Goal: Task Accomplishment & Management: Complete application form

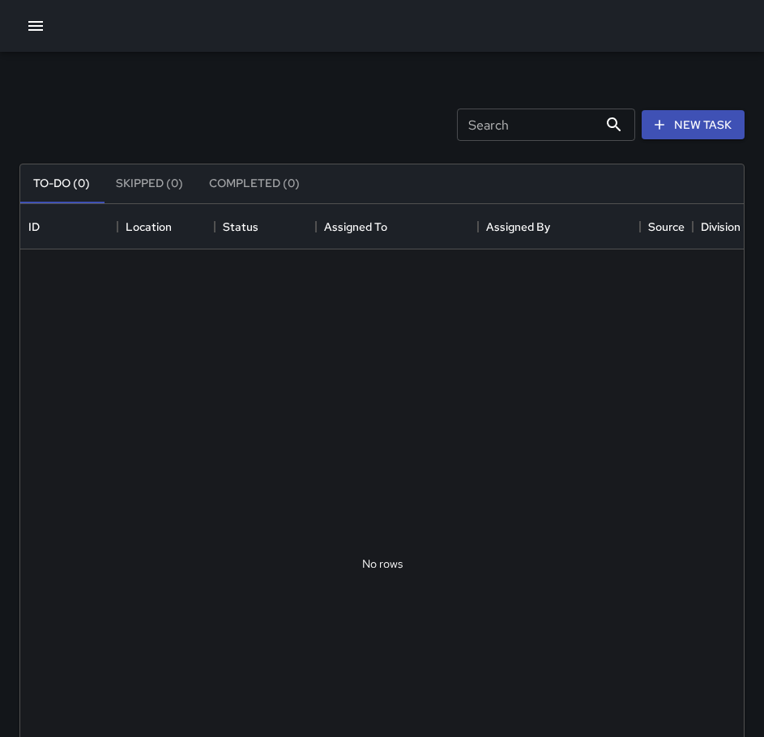
scroll to position [674, 711]
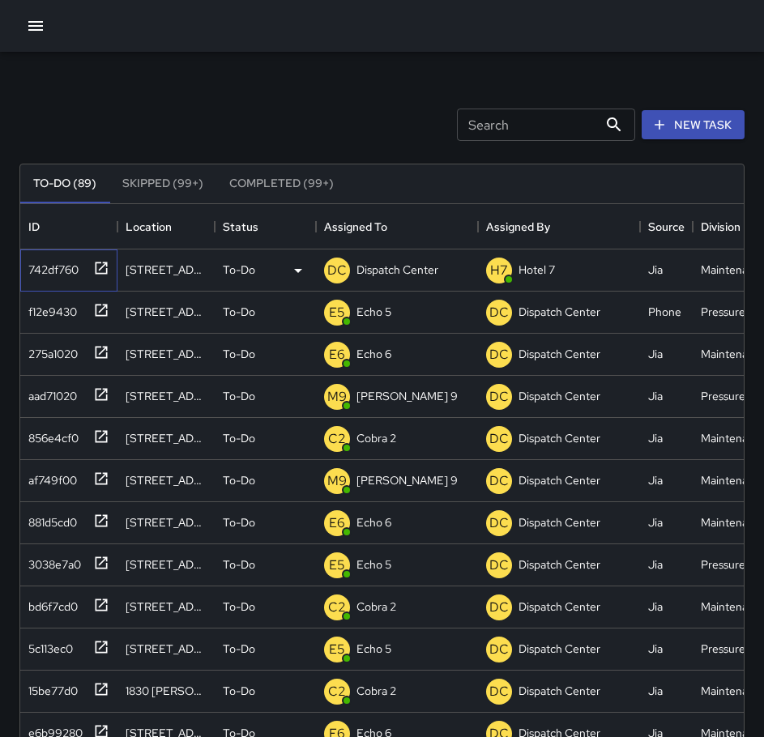
click at [103, 275] on icon at bounding box center [101, 268] width 16 height 16
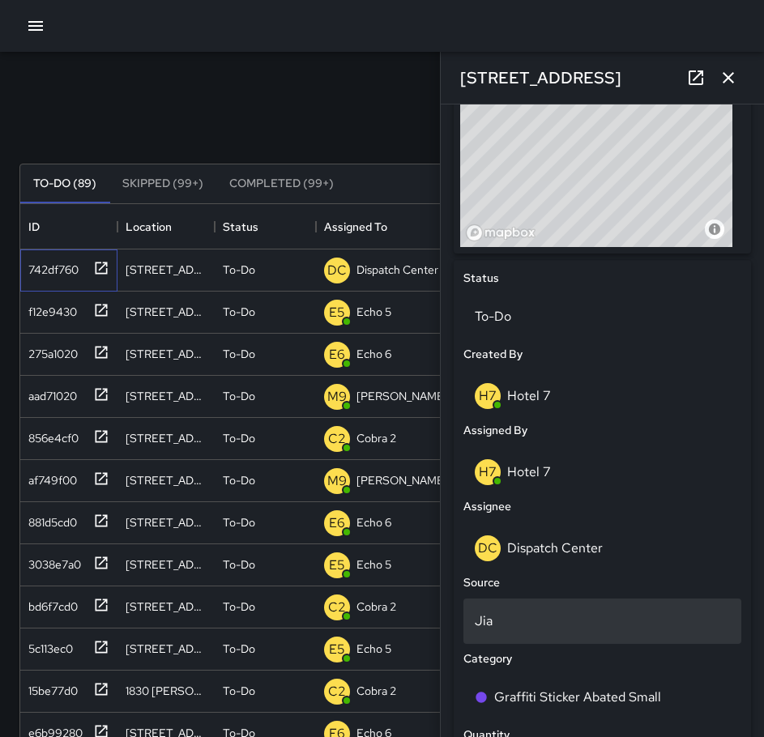
scroll to position [648, 0]
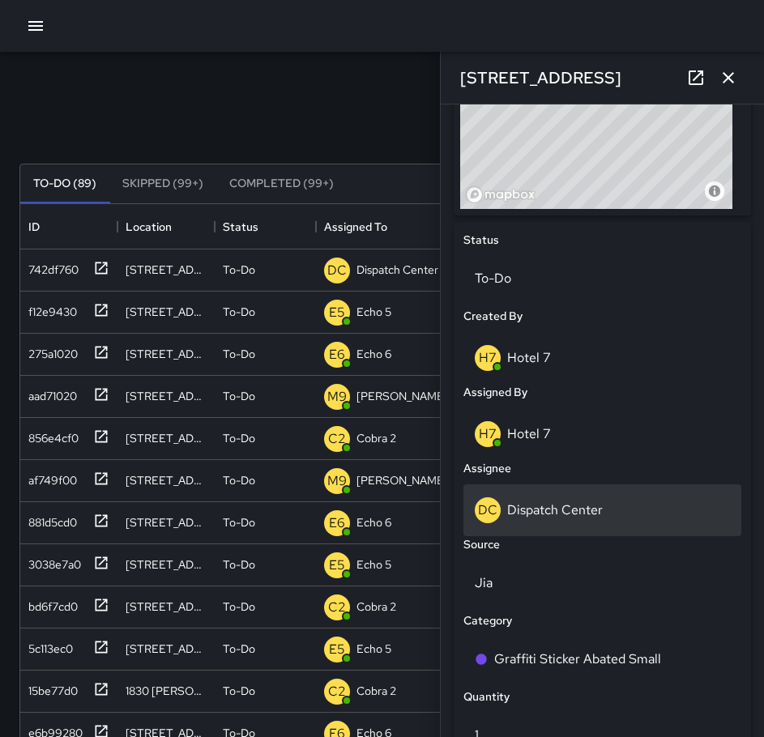
click at [595, 520] on div "DC Dispatch Center" at bounding box center [602, 510] width 255 height 26
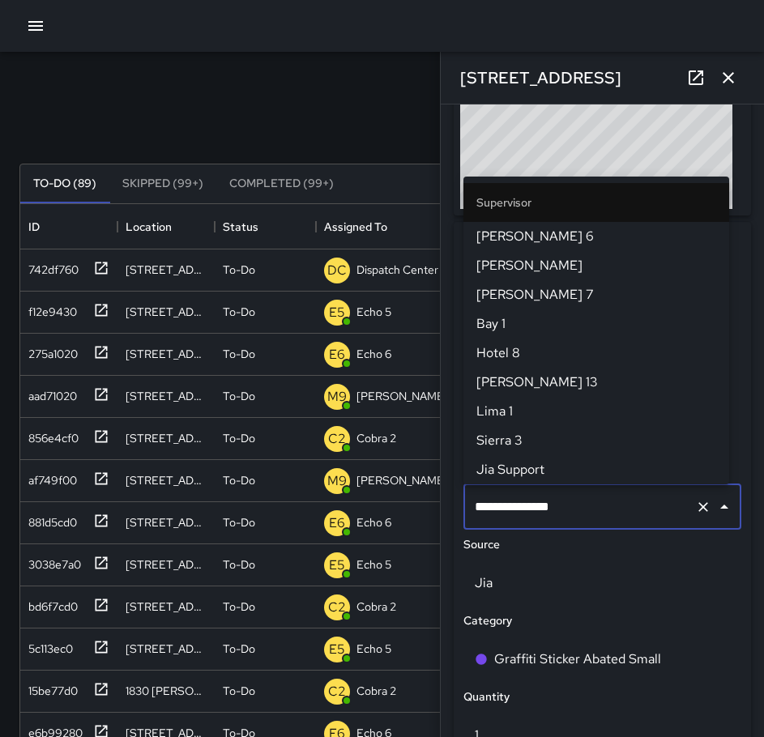
scroll to position [1662, 0]
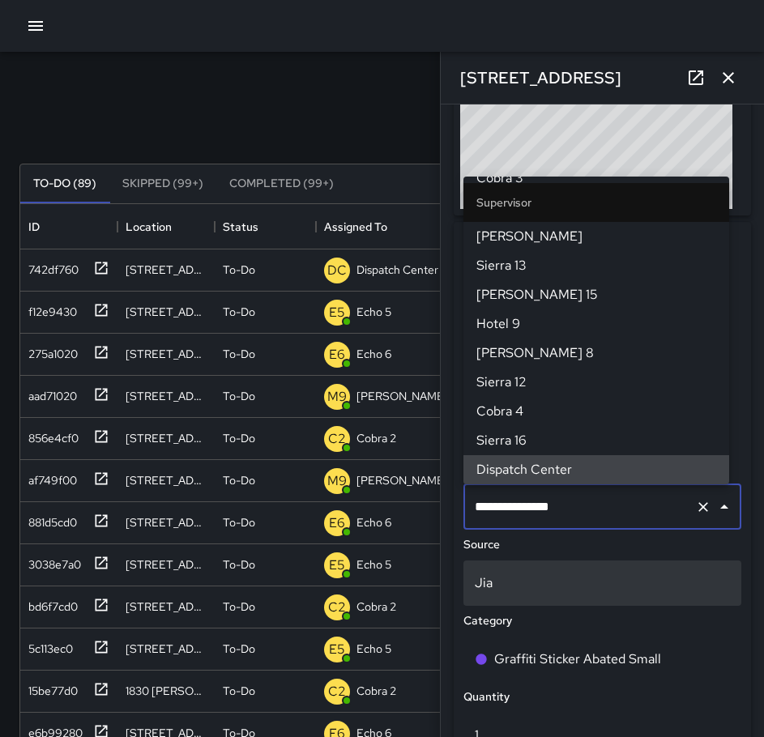
click at [695, 508] on icon "Clear" at bounding box center [703, 507] width 16 height 16
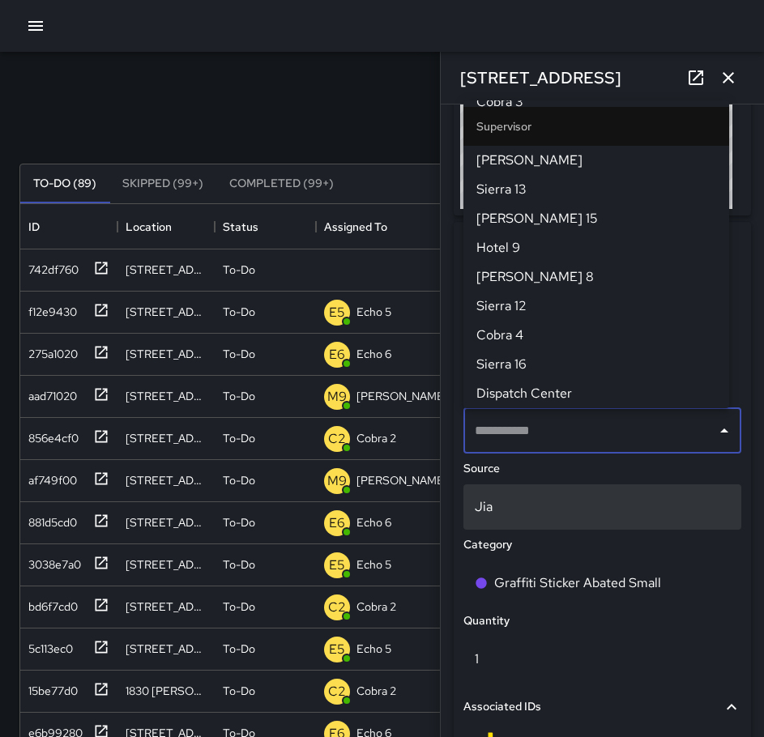
scroll to position [0, 0]
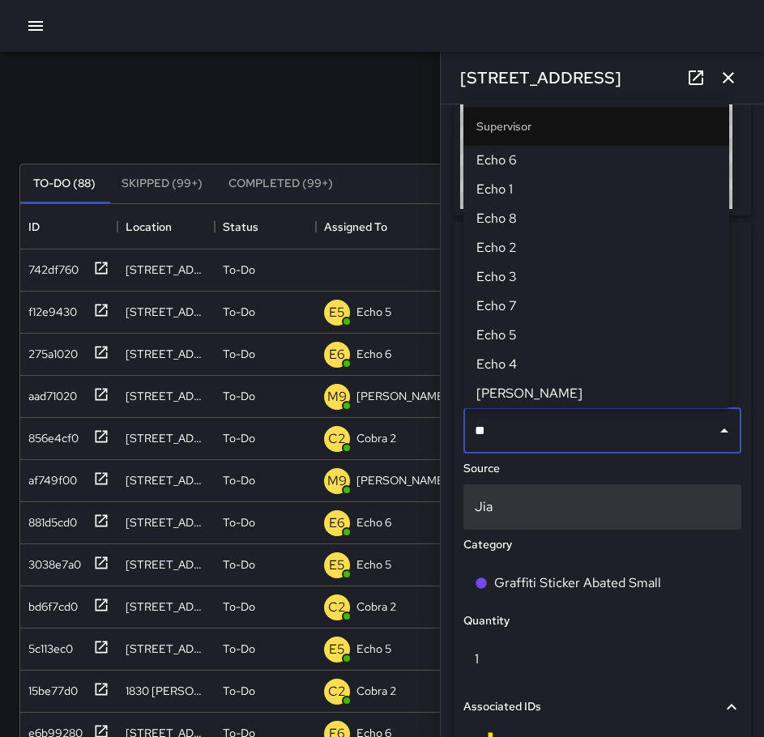
type input "***"
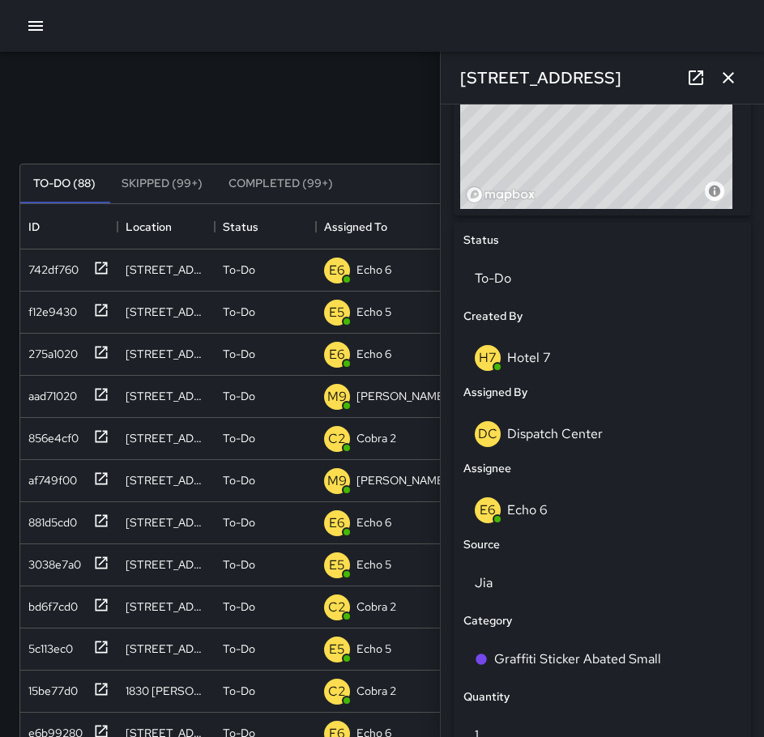
click at [728, 69] on icon "button" at bounding box center [728, 77] width 19 height 19
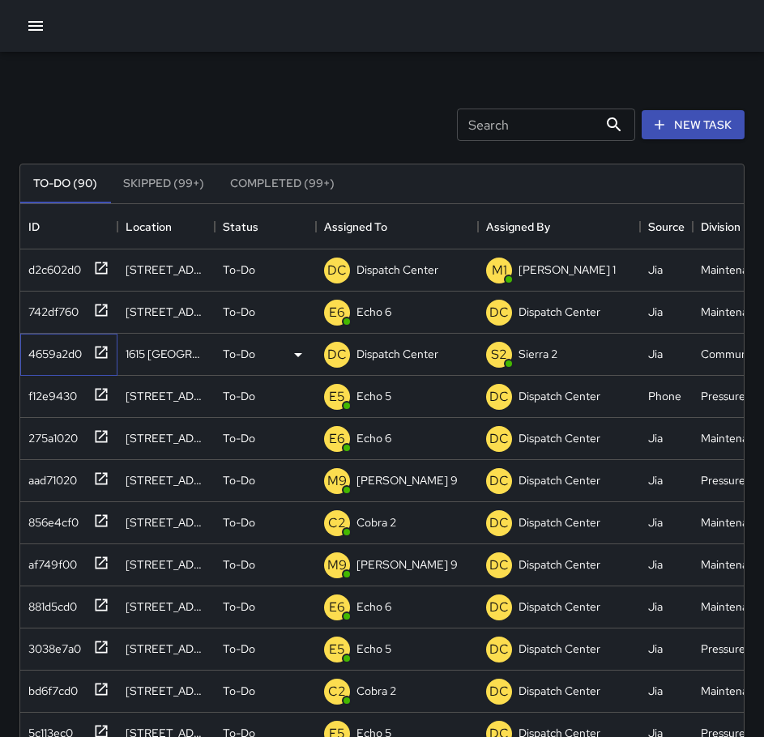
click at [100, 352] on icon at bounding box center [101, 352] width 16 height 16
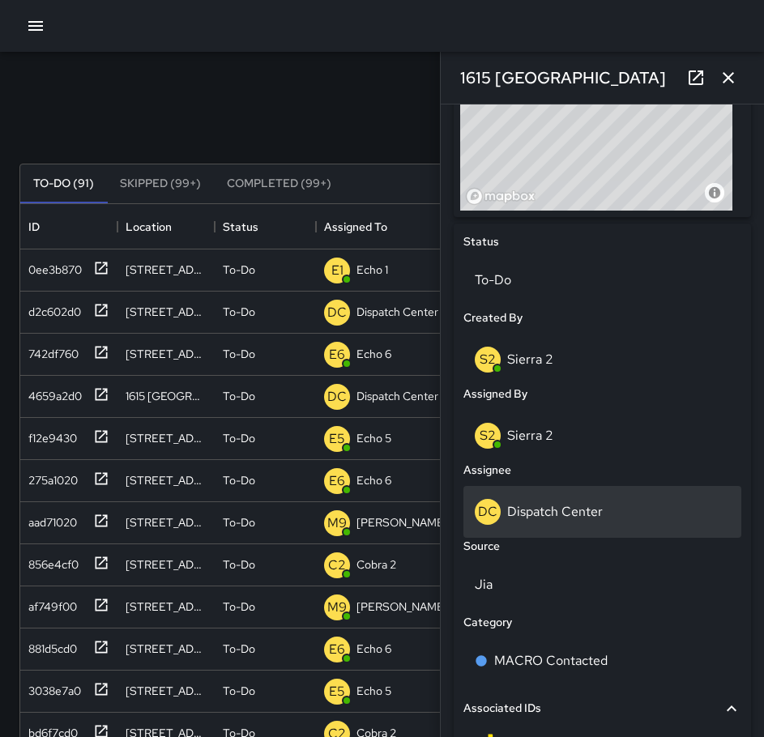
scroll to position [648, 0]
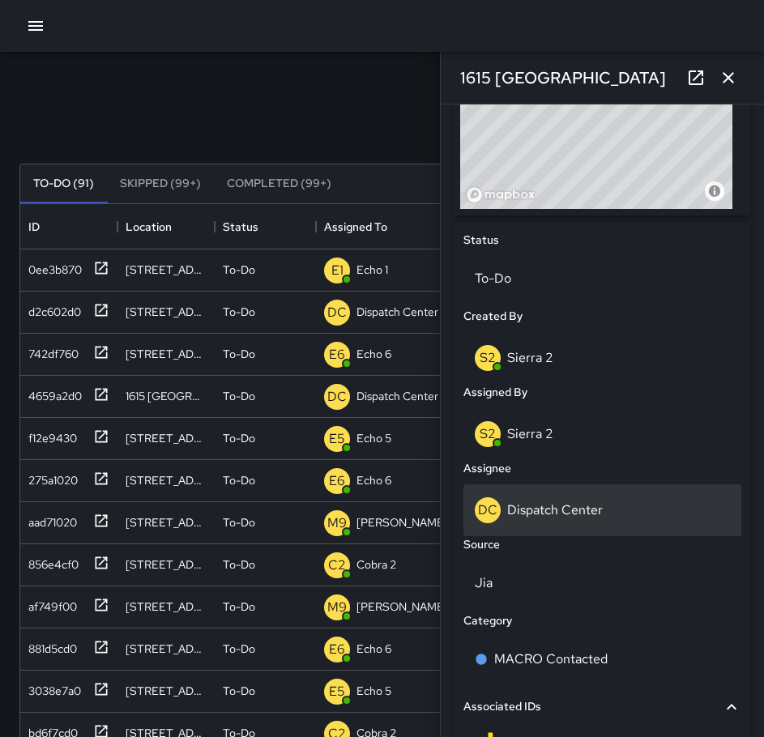
click at [584, 501] on p "Dispatch Center" at bounding box center [555, 509] width 96 height 17
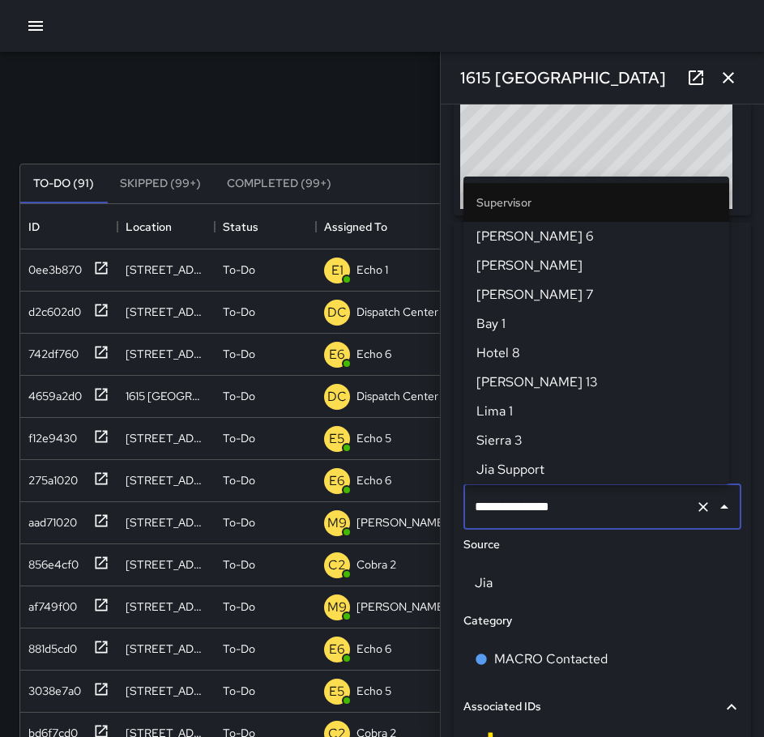
scroll to position [1662, 0]
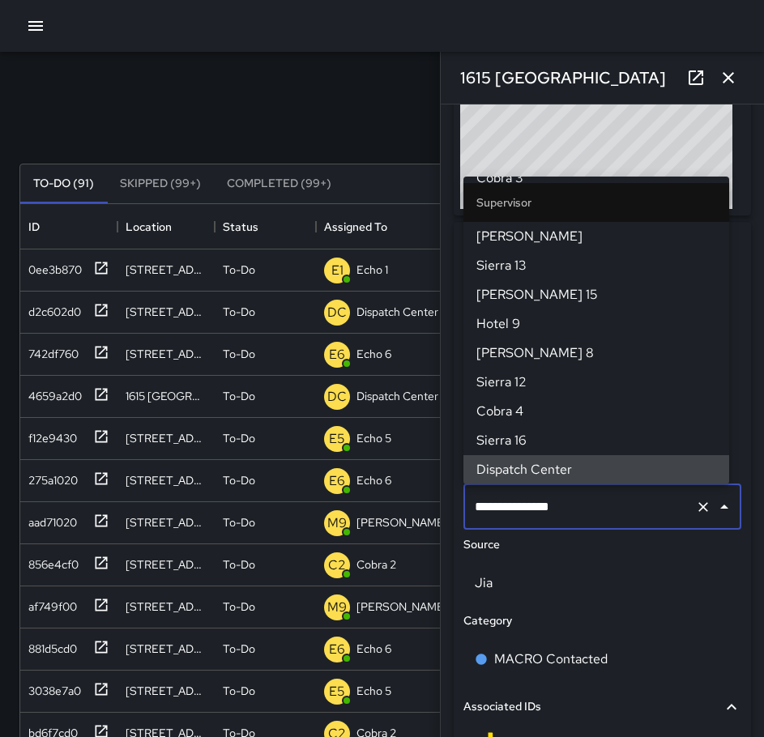
click at [695, 506] on icon "Clear" at bounding box center [703, 507] width 16 height 16
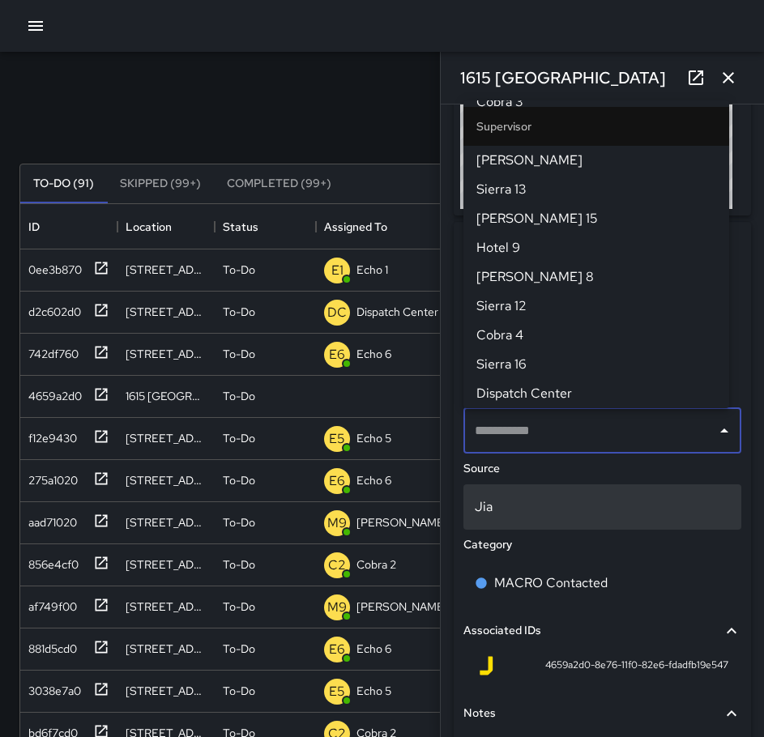
scroll to position [0, 0]
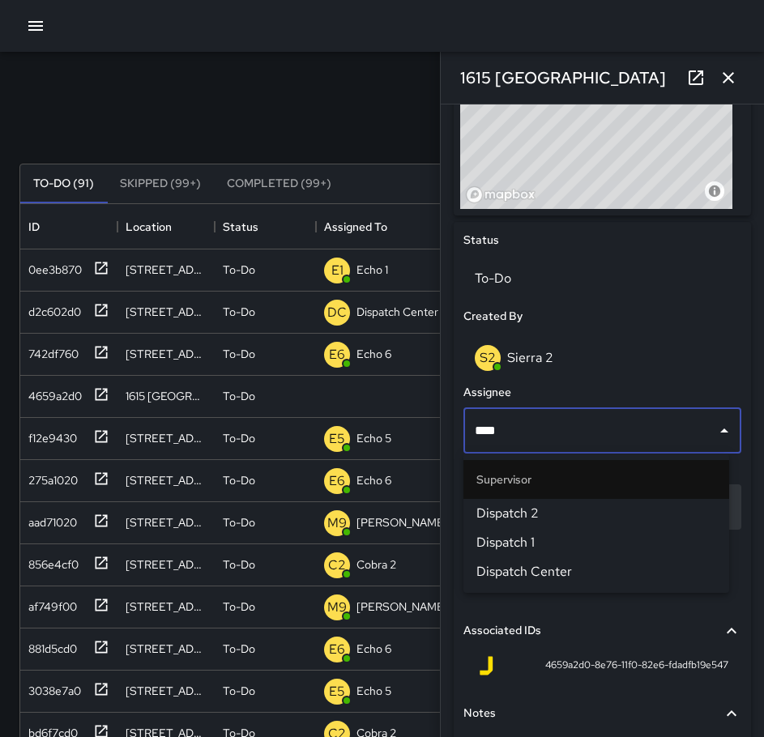
type input "*****"
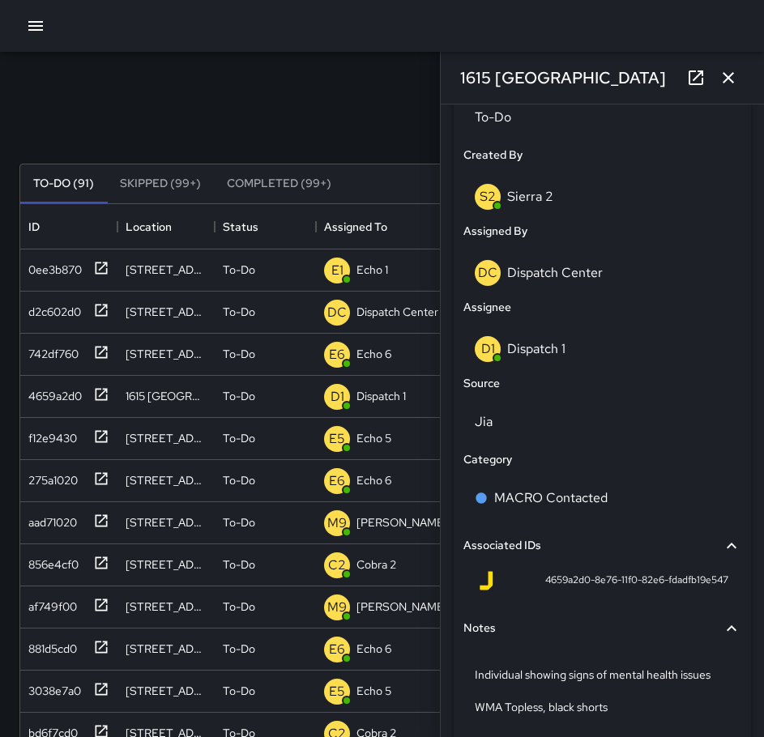
scroll to position [810, 0]
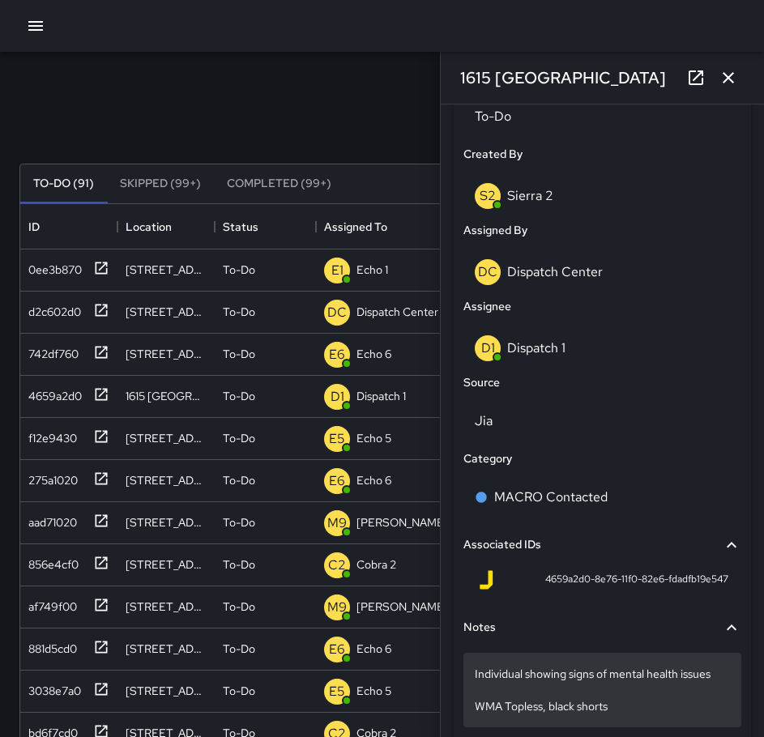
click at [663, 707] on p "Individual showing signs of mental health issues WMA Topless, black shorts" at bounding box center [602, 690] width 255 height 49
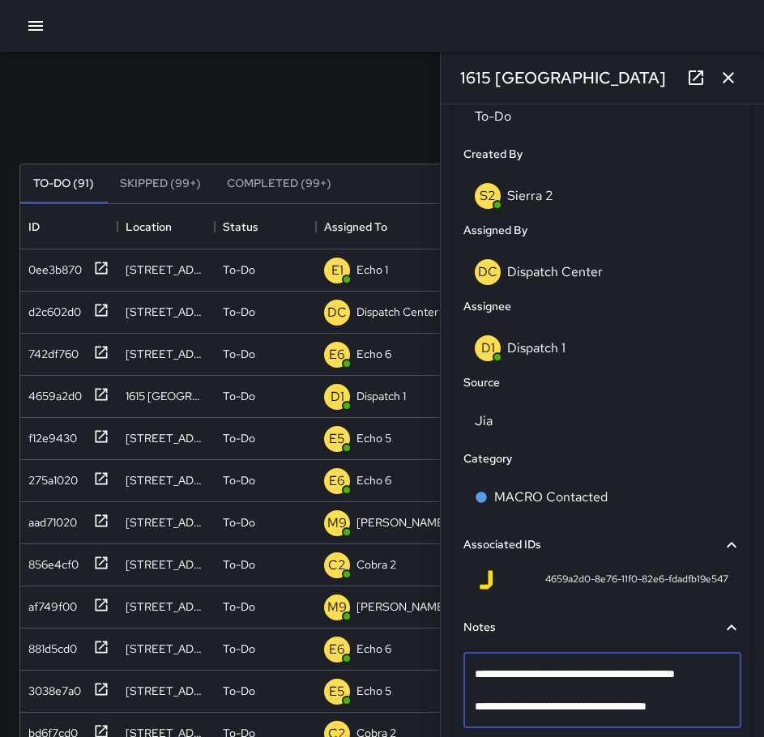
click at [620, 706] on textarea "**********" at bounding box center [596, 690] width 243 height 49
type textarea "**********"
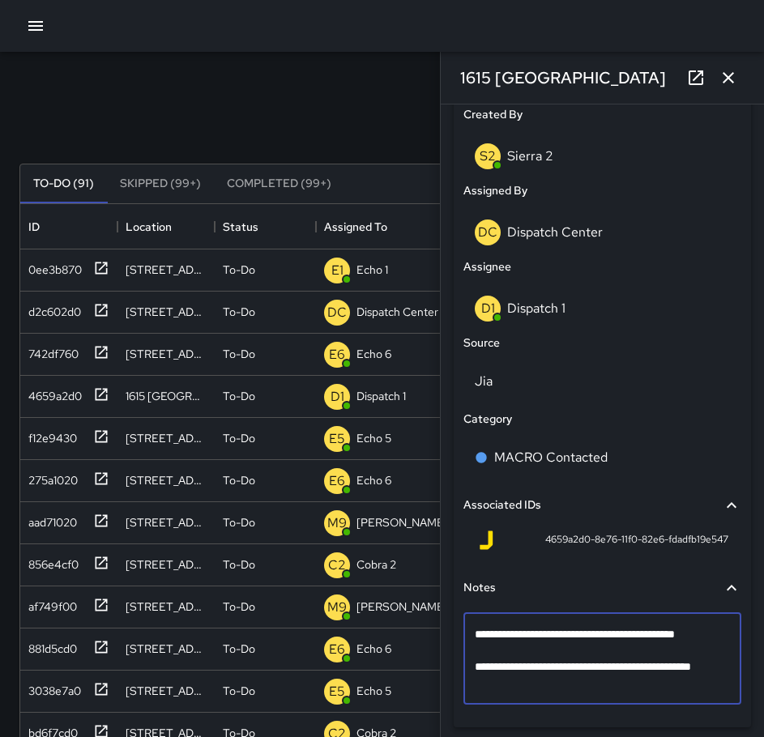
scroll to position [727, 0]
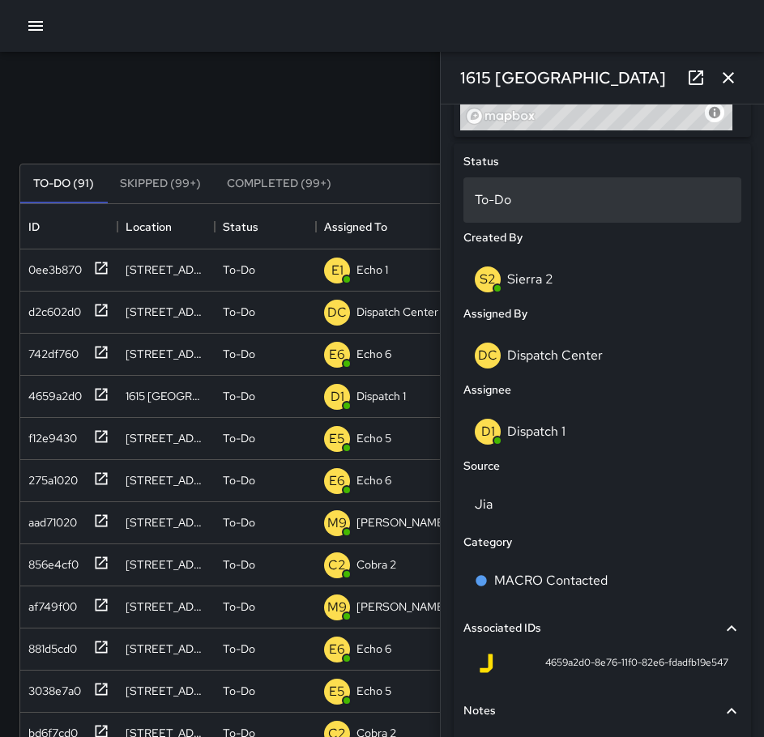
click at [559, 189] on div "To-Do" at bounding box center [602, 199] width 278 height 45
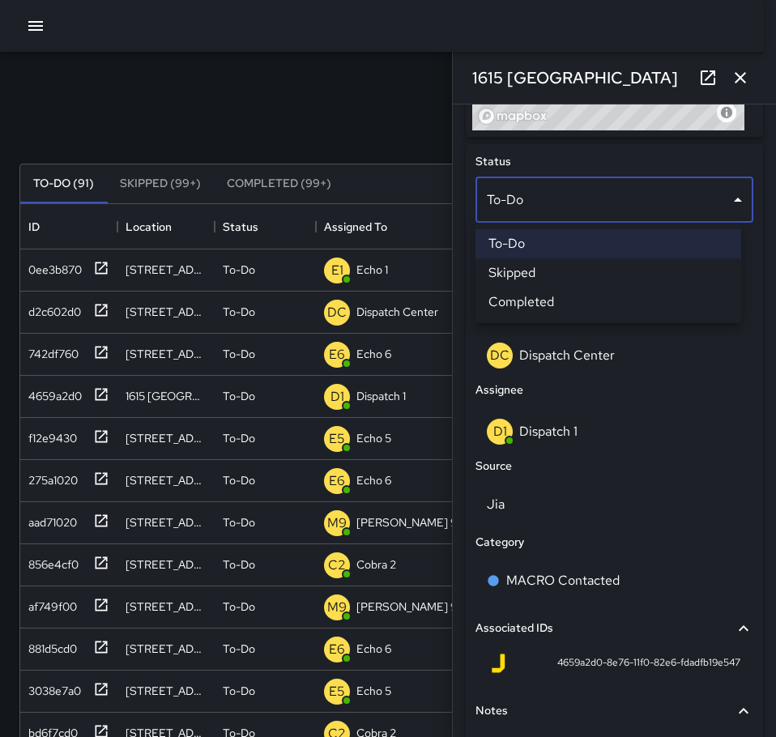
click at [561, 299] on li "Completed" at bounding box center [609, 302] width 266 height 29
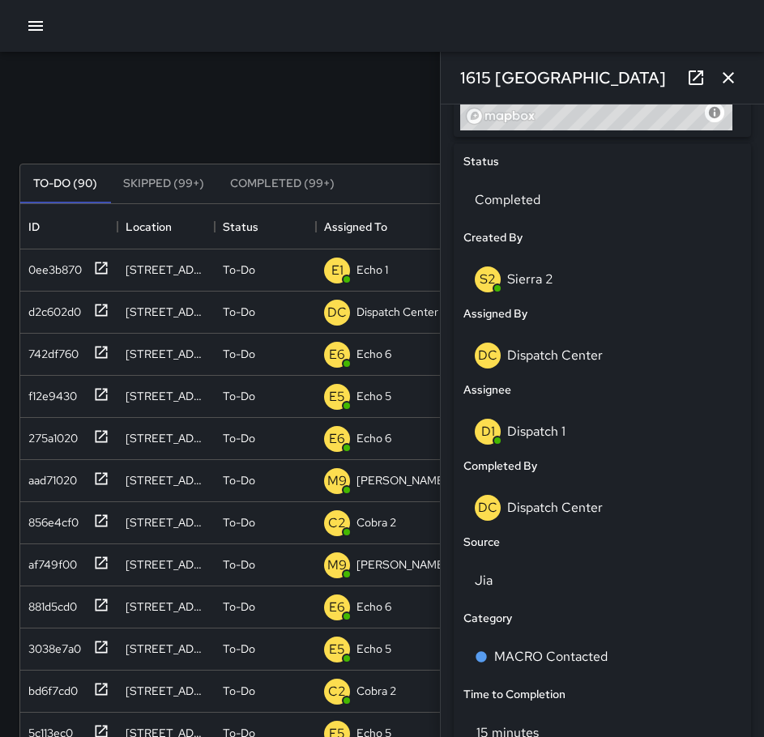
scroll to position [13, 13]
click at [729, 77] on icon "button" at bounding box center [728, 77] width 11 height 11
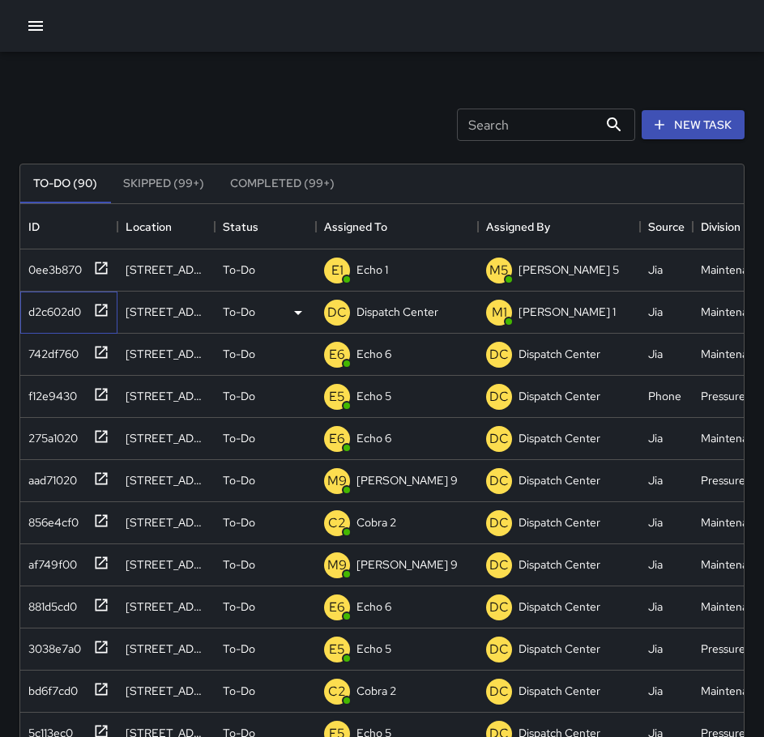
click at [99, 314] on icon at bounding box center [101, 310] width 16 height 16
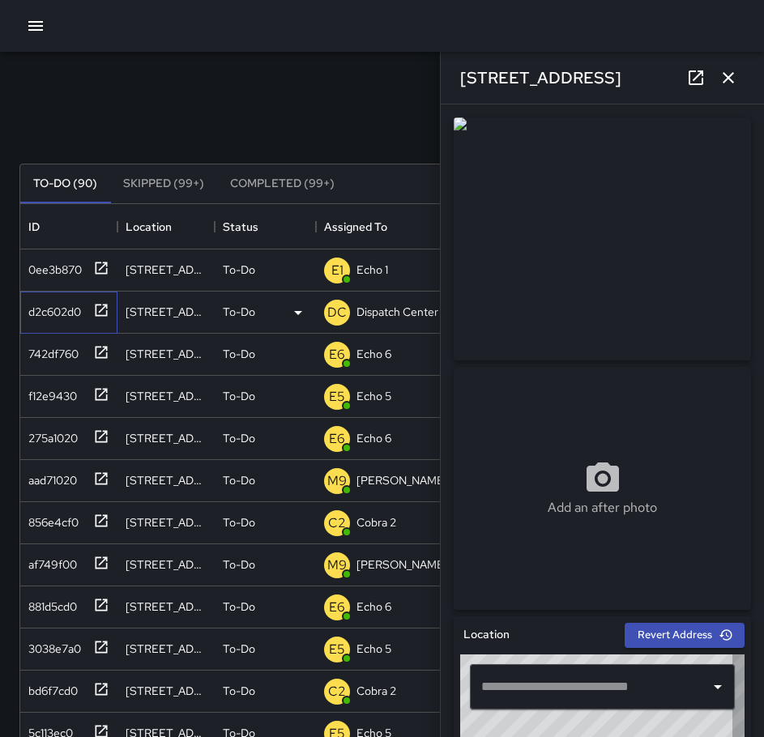
type input "**********"
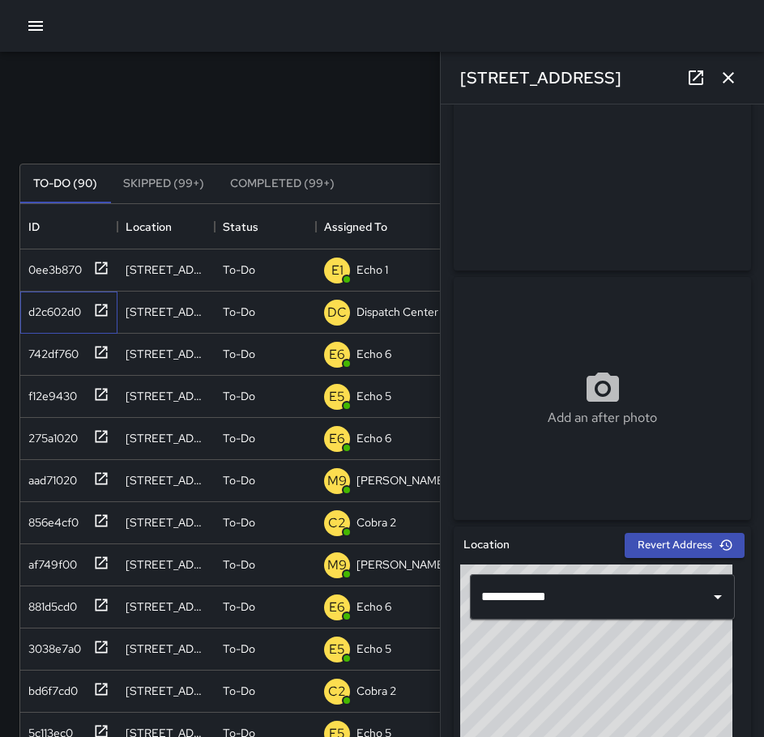
scroll to position [567, 0]
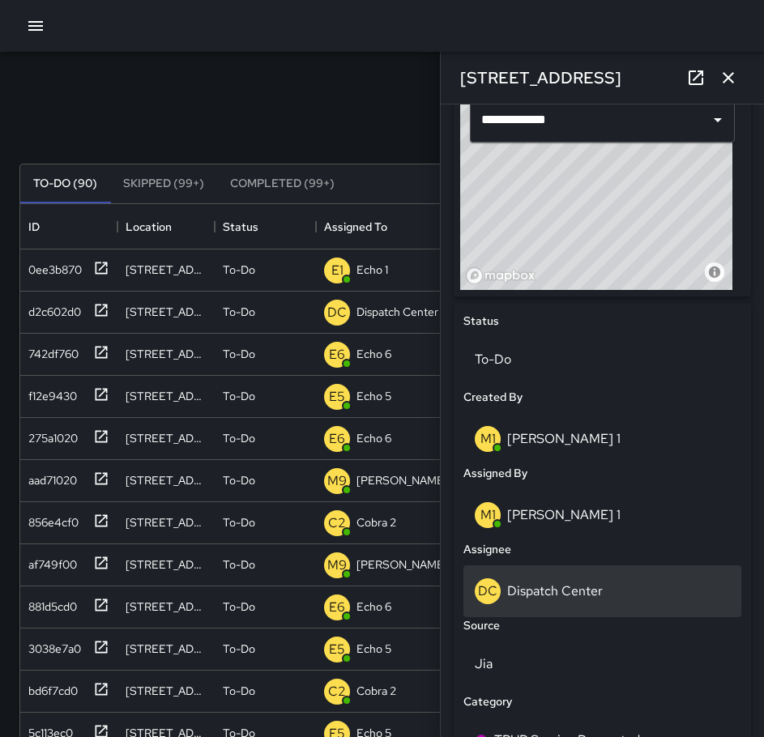
click at [567, 574] on div "DC Dispatch Center" at bounding box center [602, 591] width 278 height 52
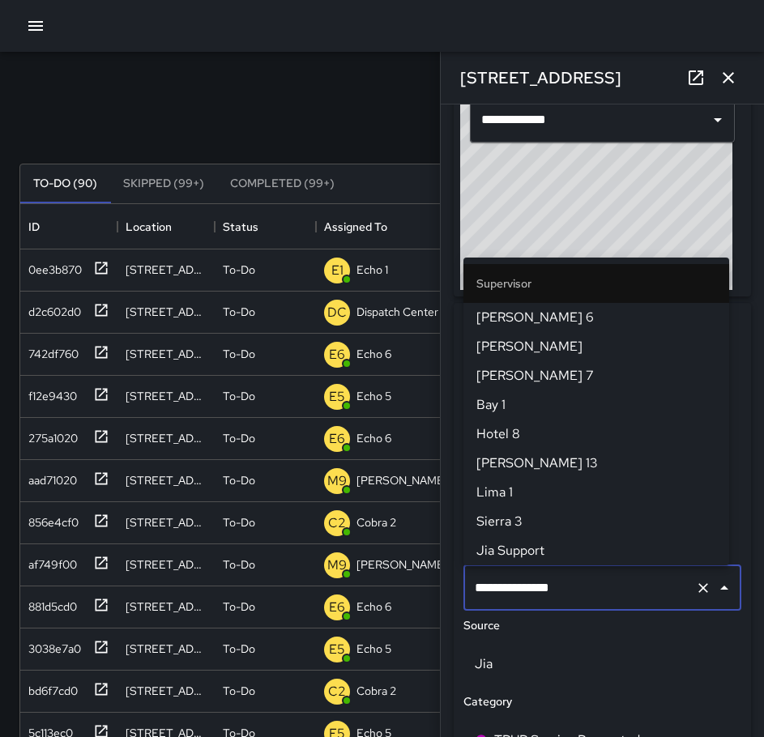
scroll to position [1662, 0]
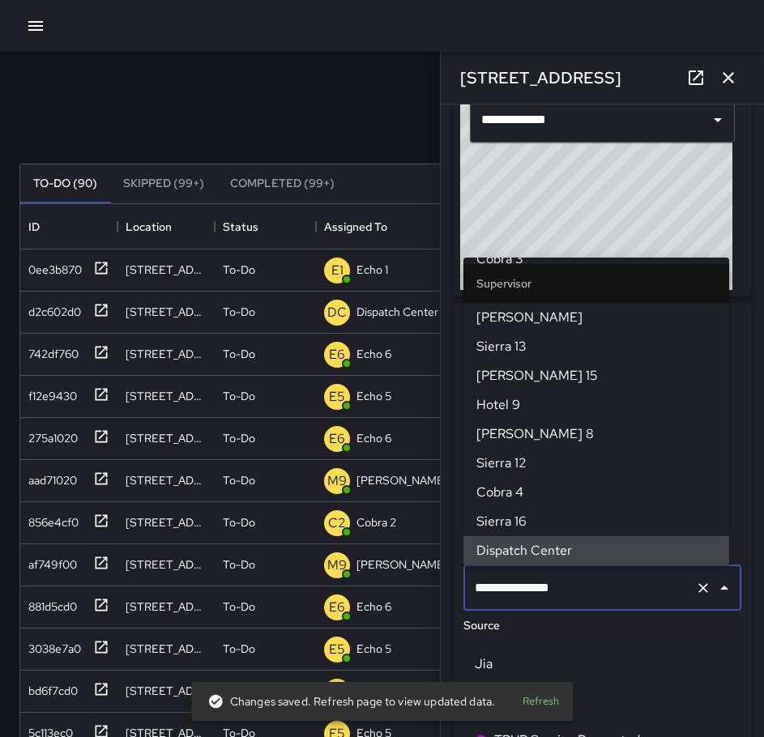
click at [695, 592] on icon "Clear" at bounding box center [703, 588] width 16 height 16
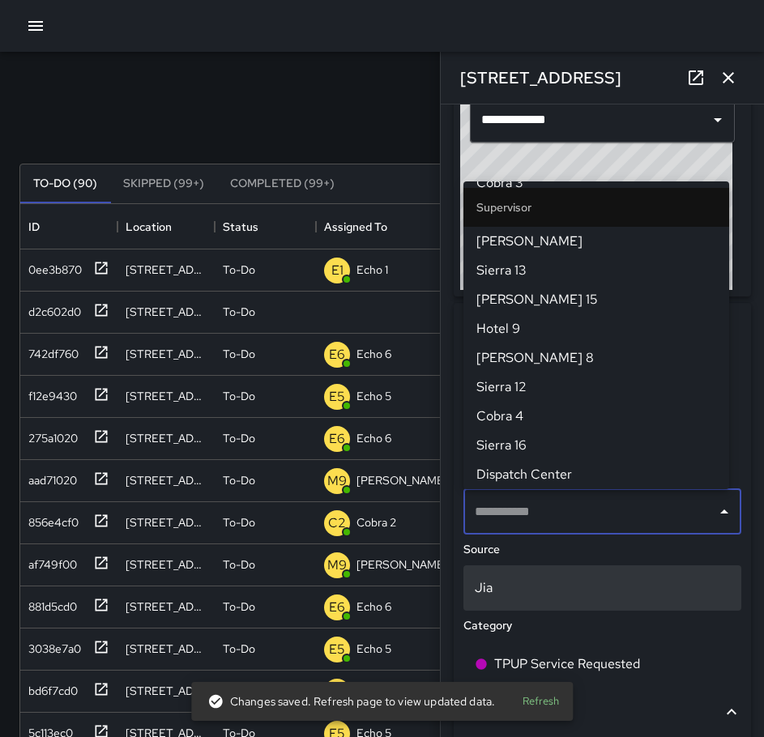
scroll to position [0, 0]
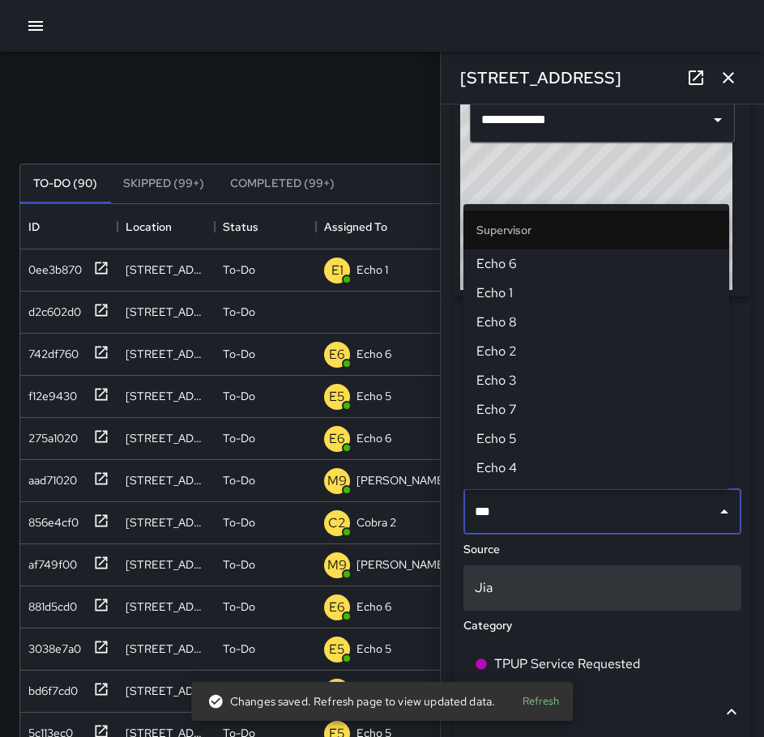
type input "****"
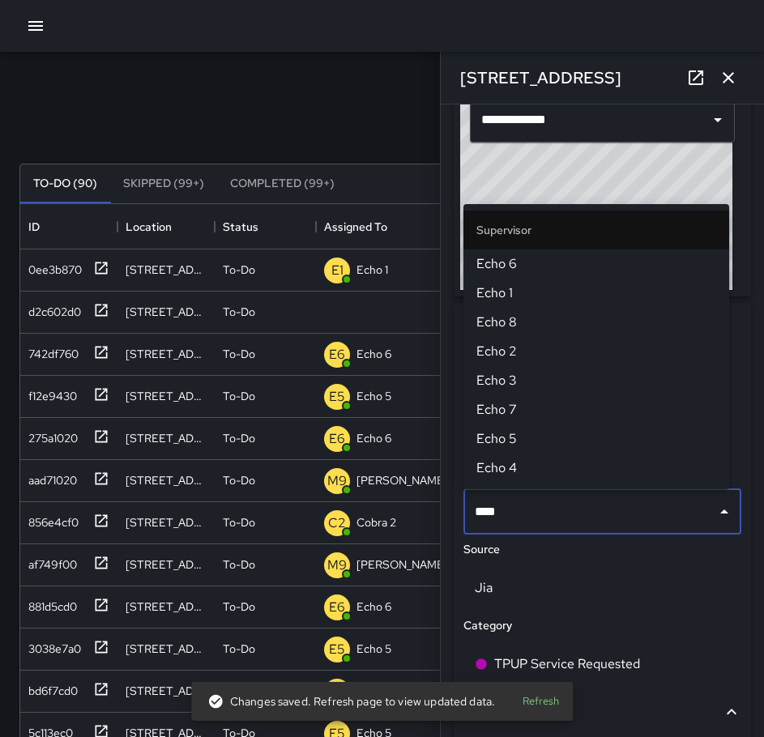
click at [528, 288] on span "Echo 1" at bounding box center [596, 293] width 240 height 19
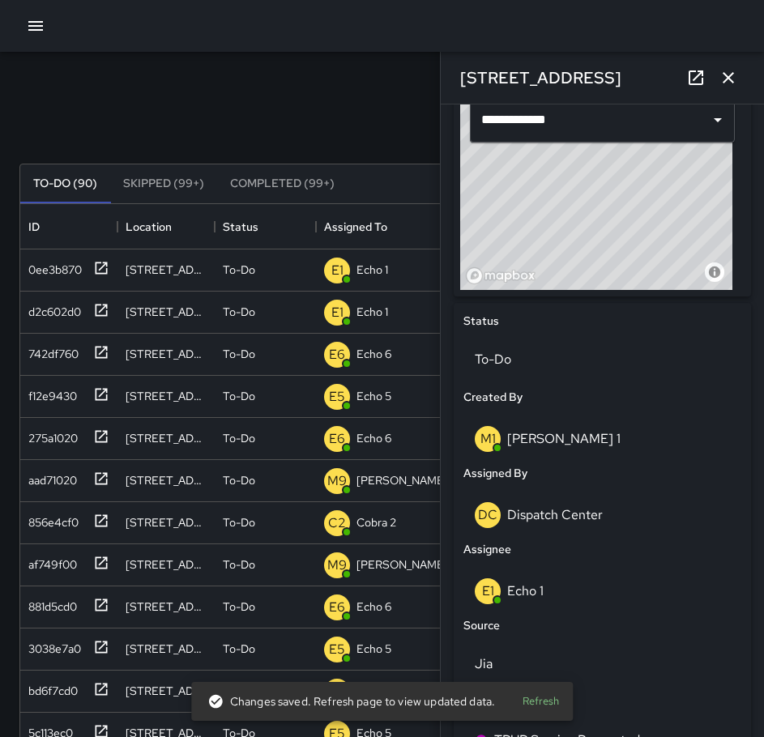
click at [738, 75] on button "button" at bounding box center [728, 78] width 32 height 32
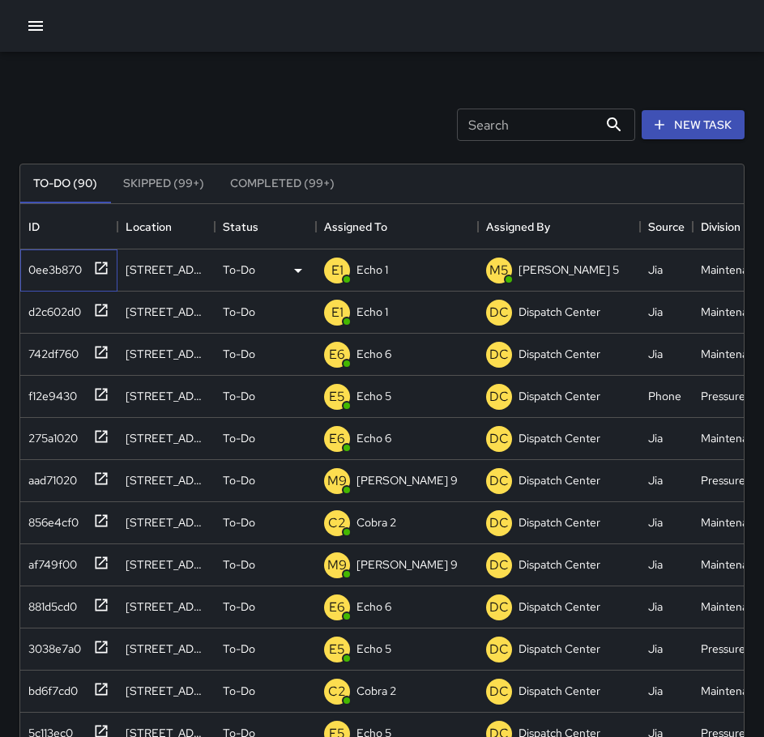
click at [104, 261] on icon at bounding box center [101, 268] width 16 height 16
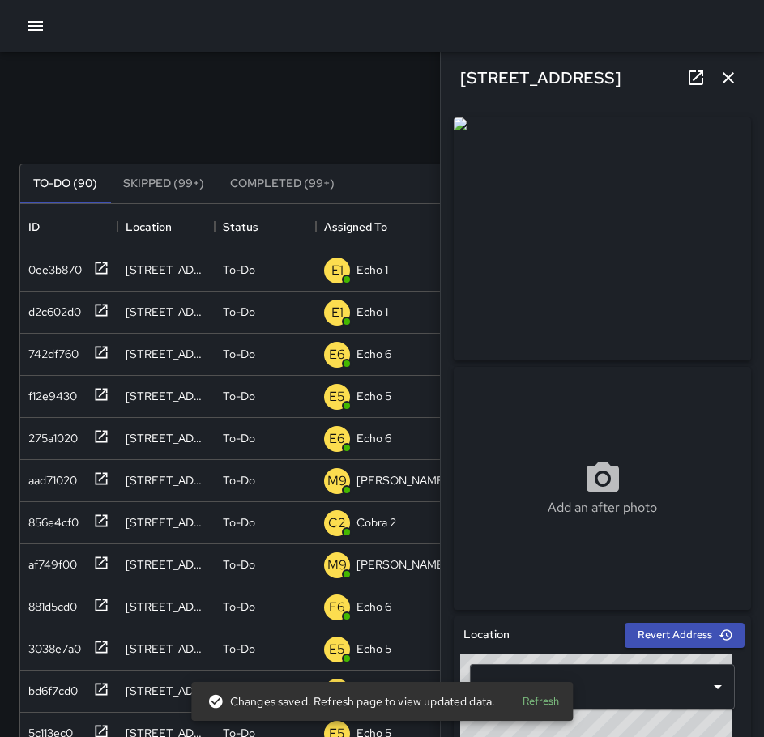
click at [737, 83] on icon "button" at bounding box center [728, 77] width 19 height 19
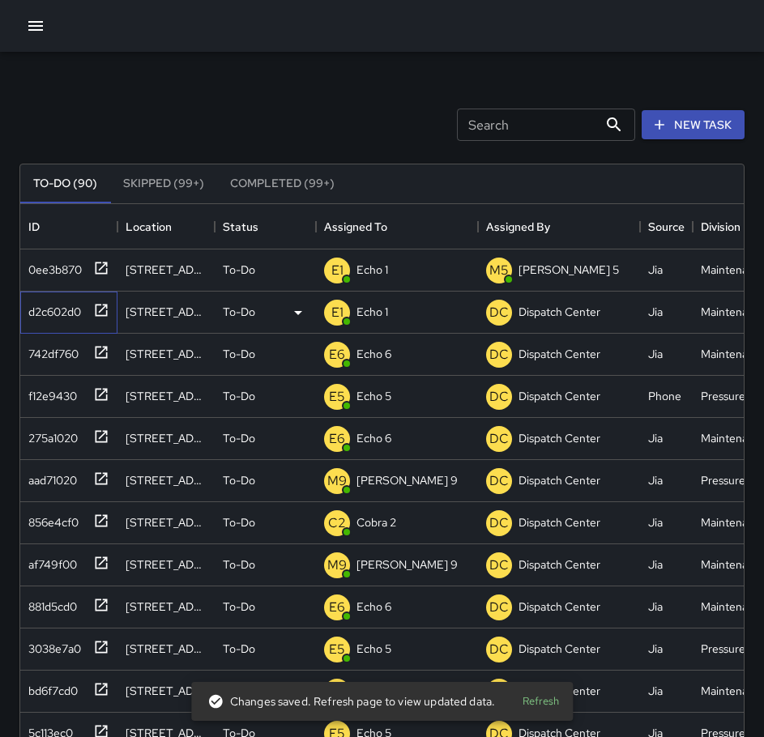
click at [104, 309] on icon at bounding box center [102, 310] width 12 height 12
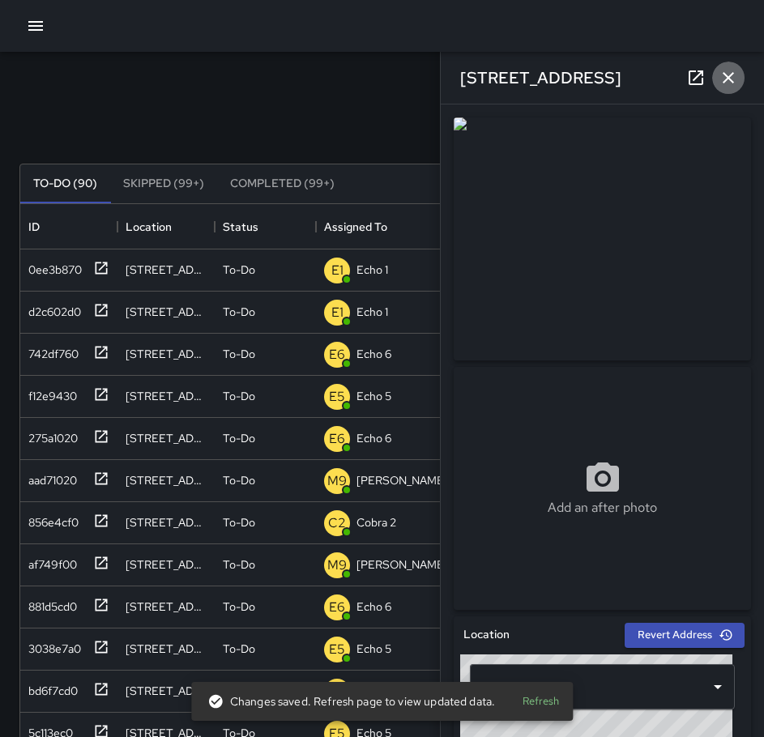
click at [731, 82] on icon "button" at bounding box center [728, 77] width 19 height 19
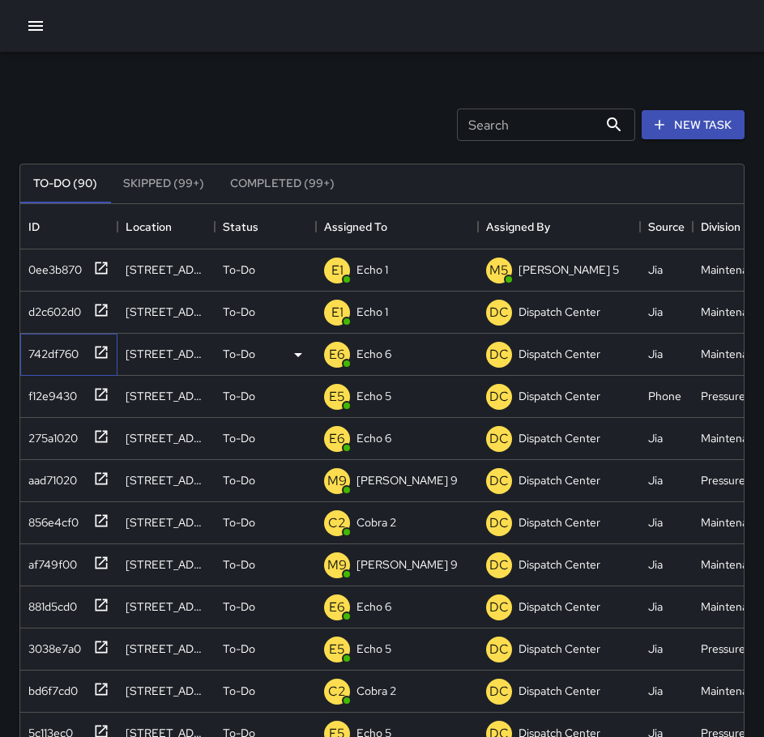
click at [99, 356] on icon at bounding box center [101, 352] width 16 height 16
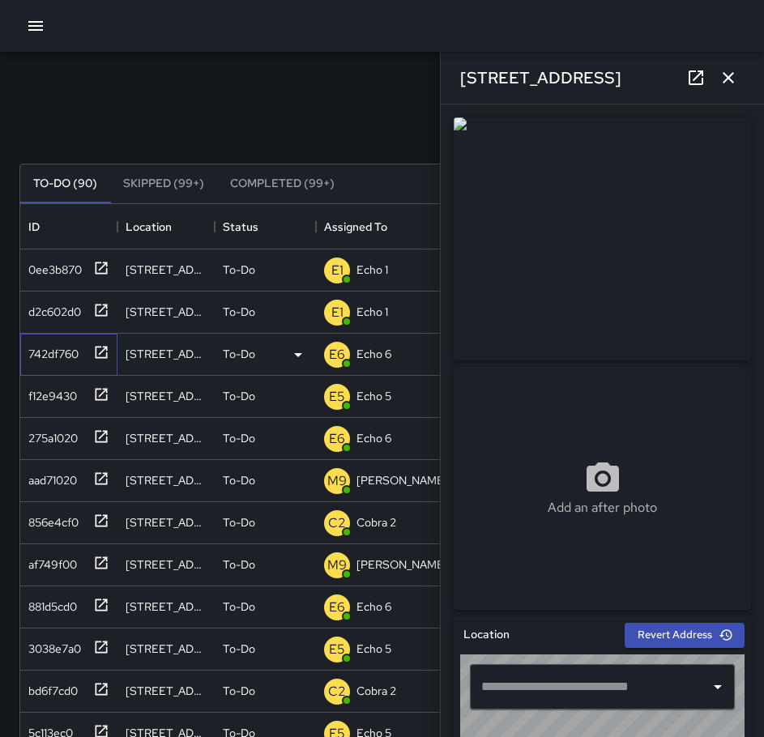
type input "**********"
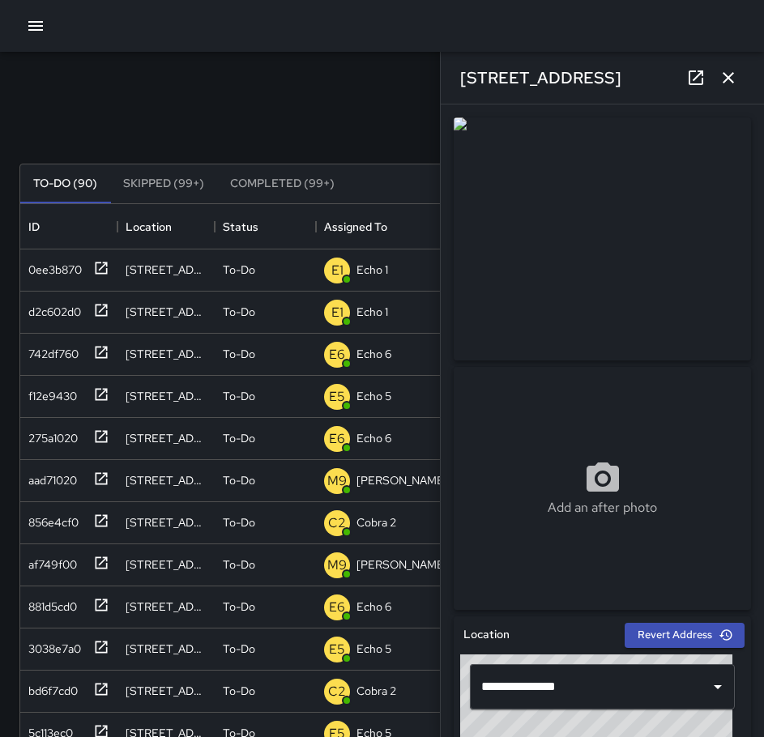
click at [728, 75] on icon "button" at bounding box center [728, 77] width 19 height 19
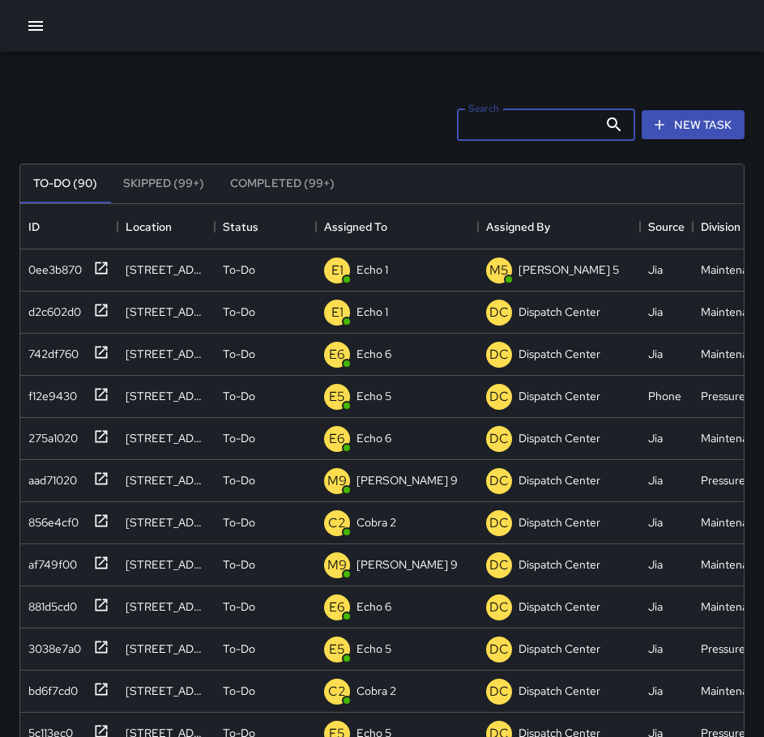
click at [530, 121] on input "Search" at bounding box center [527, 125] width 141 height 32
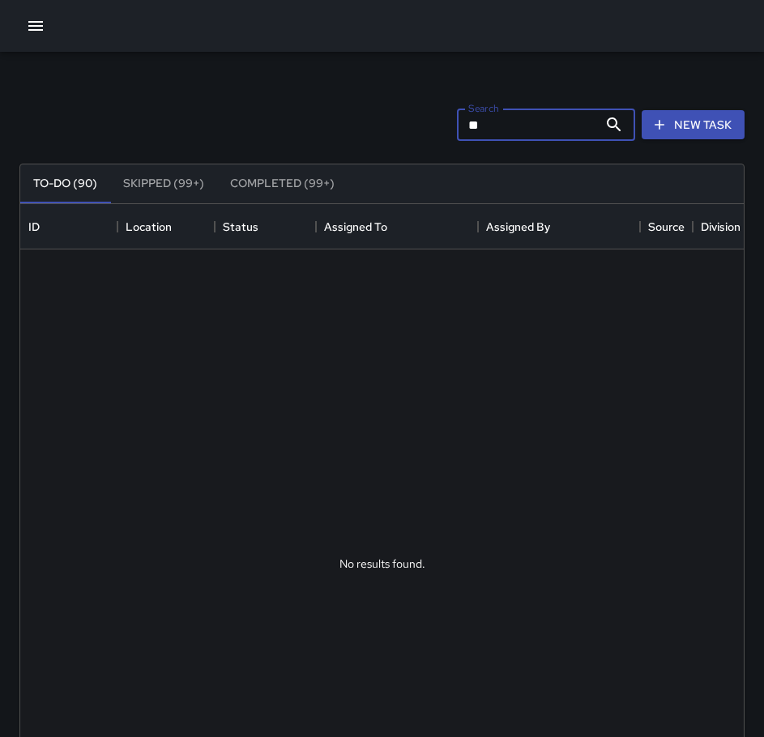
type input "*"
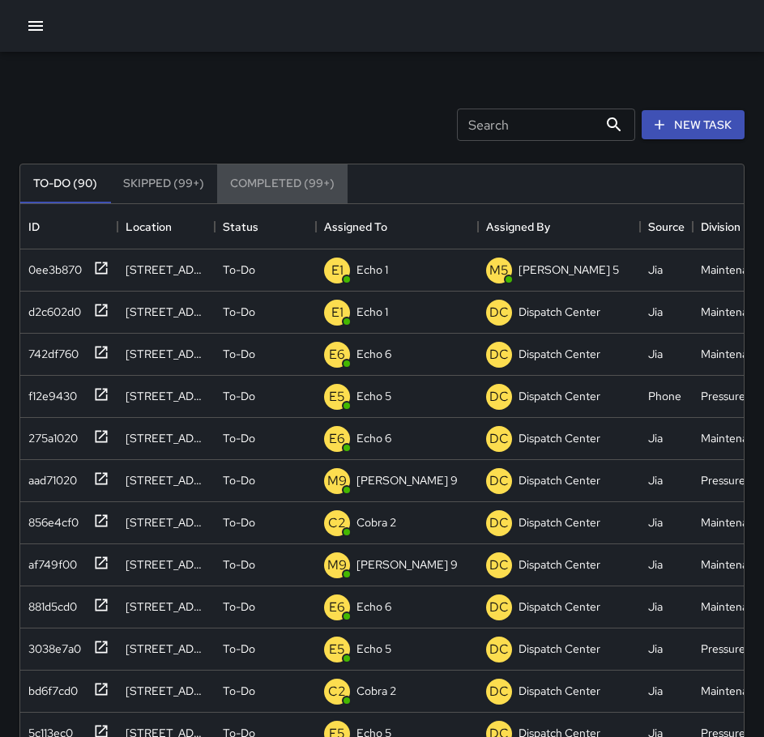
click at [254, 181] on button "Completed (99+)" at bounding box center [282, 183] width 130 height 39
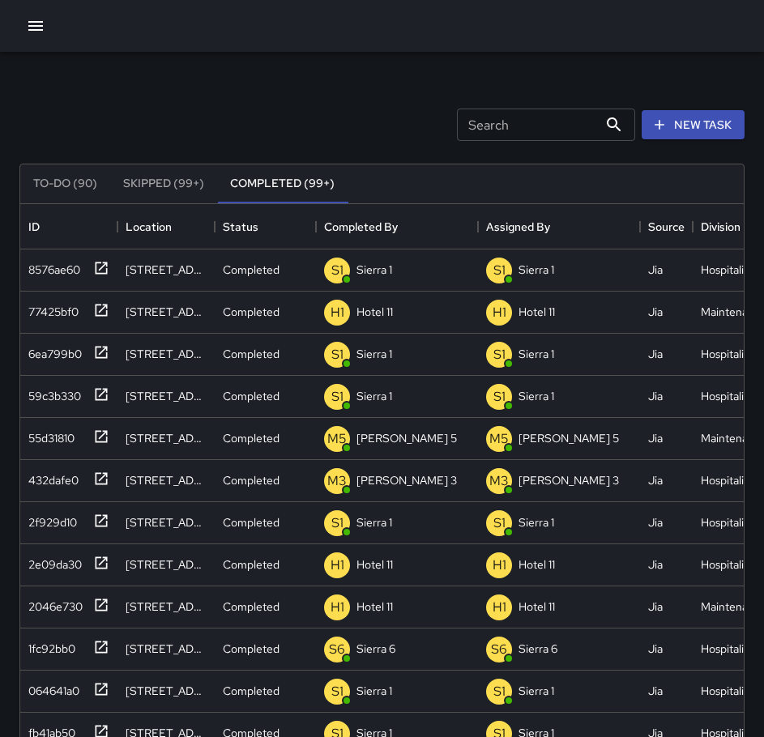
click at [467, 130] on input "Search" at bounding box center [527, 125] width 141 height 32
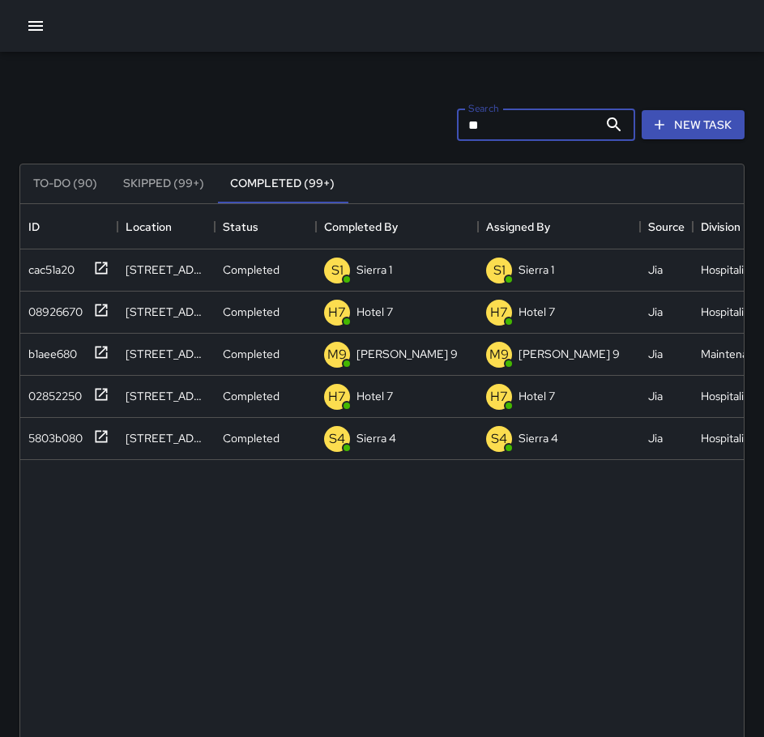
type input "*"
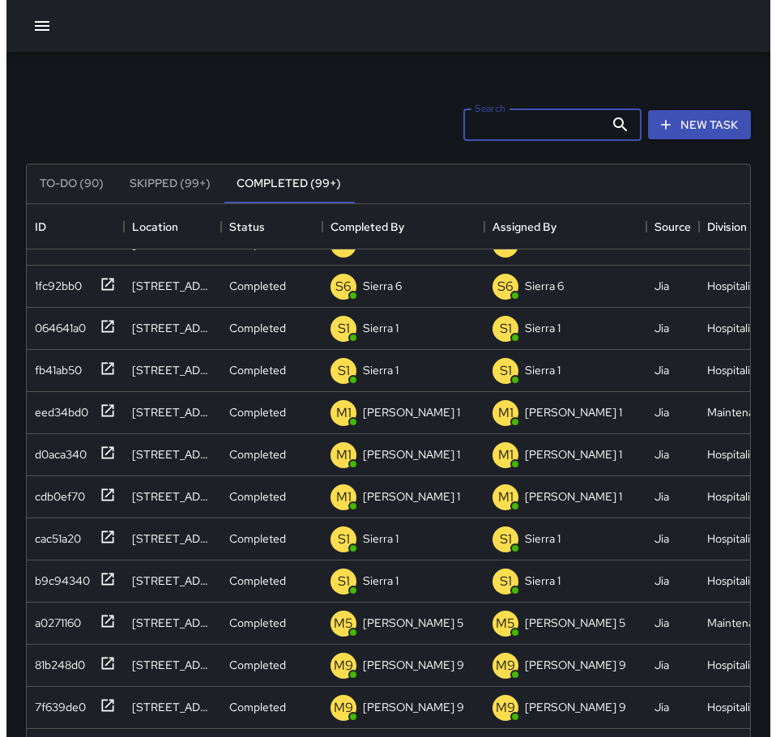
scroll to position [528, 0]
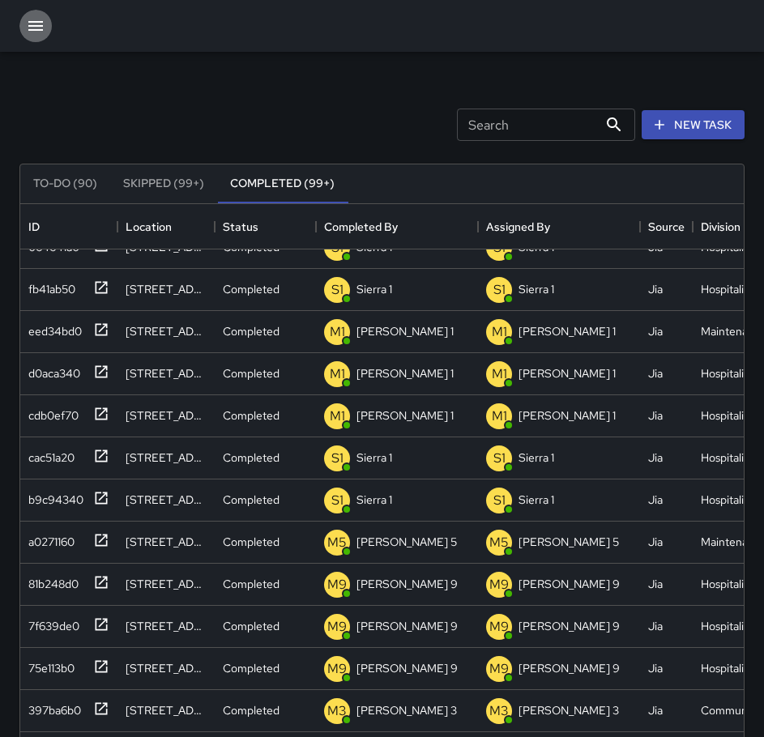
click at [43, 25] on icon "button" at bounding box center [35, 25] width 19 height 19
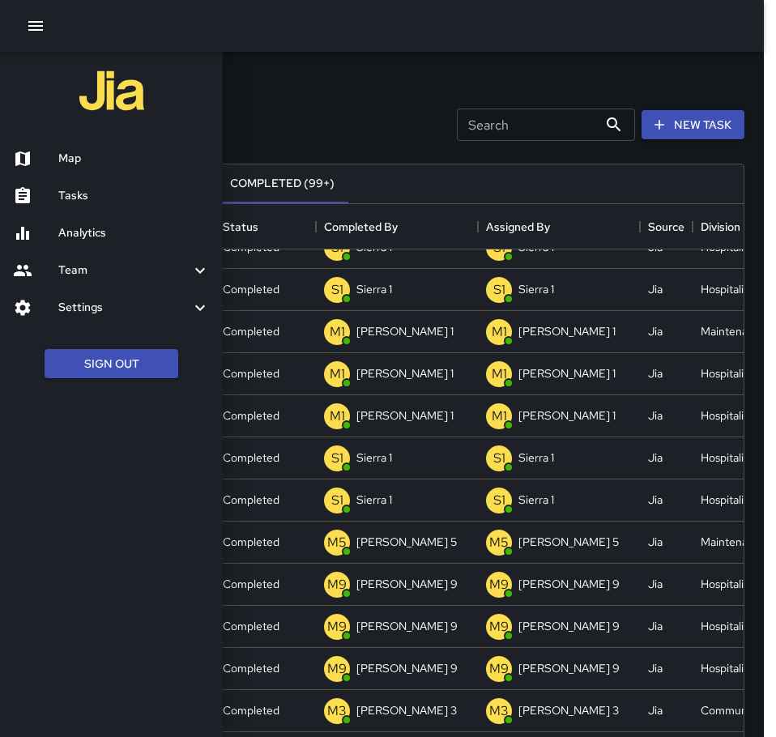
click at [75, 177] on ul "Map Tasks Analytics Team Leaderboard Settings Geofence and Zones Divisions and …" at bounding box center [111, 233] width 223 height 199
click at [74, 161] on h6 "Map" at bounding box center [134, 159] width 152 height 18
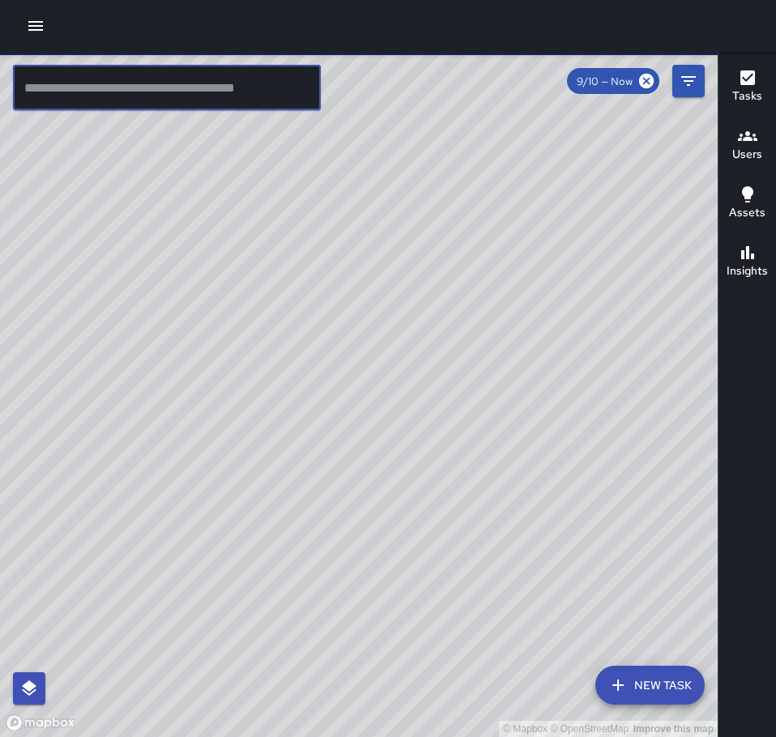
click at [106, 93] on input "text" at bounding box center [167, 87] width 308 height 45
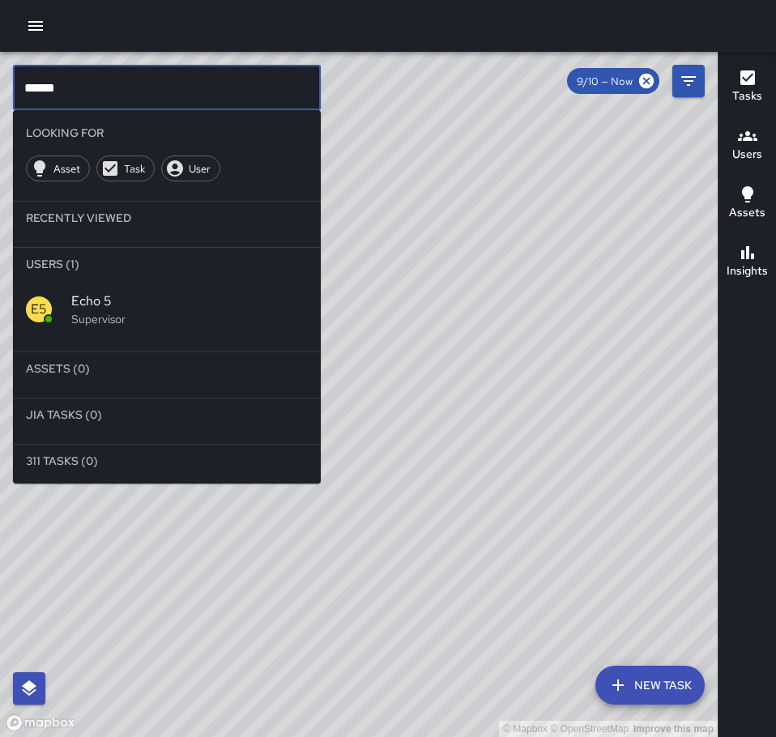
type input "******"
click at [132, 314] on p "Supervisor" at bounding box center [189, 319] width 237 height 16
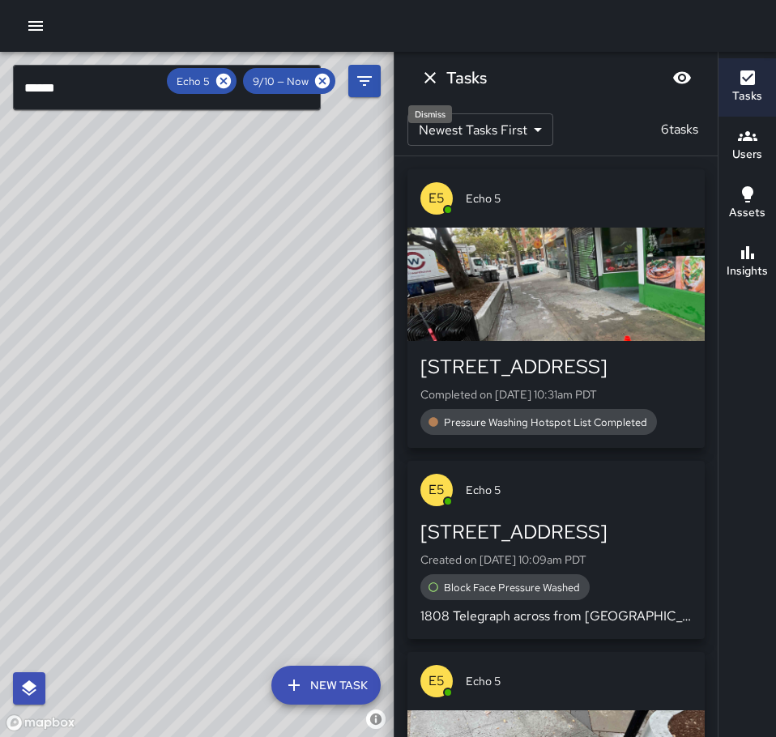
click at [433, 75] on icon "Dismiss" at bounding box center [430, 77] width 11 height 11
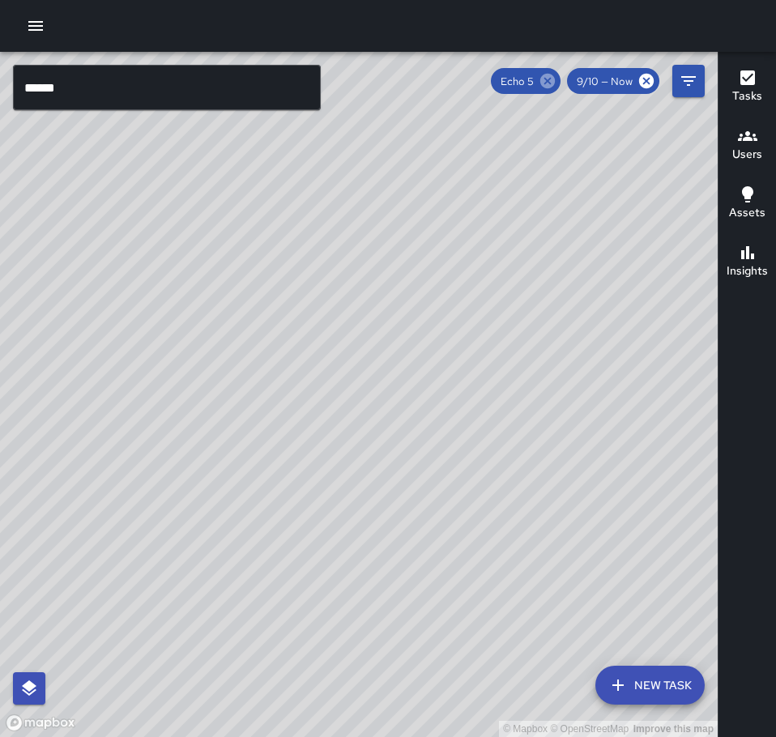
click at [548, 79] on icon at bounding box center [547, 81] width 15 height 15
drag, startPoint x: 480, startPoint y: 528, endPoint x: 477, endPoint y: 510, distance: 18.9
click at [477, 510] on div "© Mapbox © OpenStreetMap Improve this map" at bounding box center [359, 394] width 718 height 685
click at [687, 677] on button "New Task" at bounding box center [649, 685] width 109 height 39
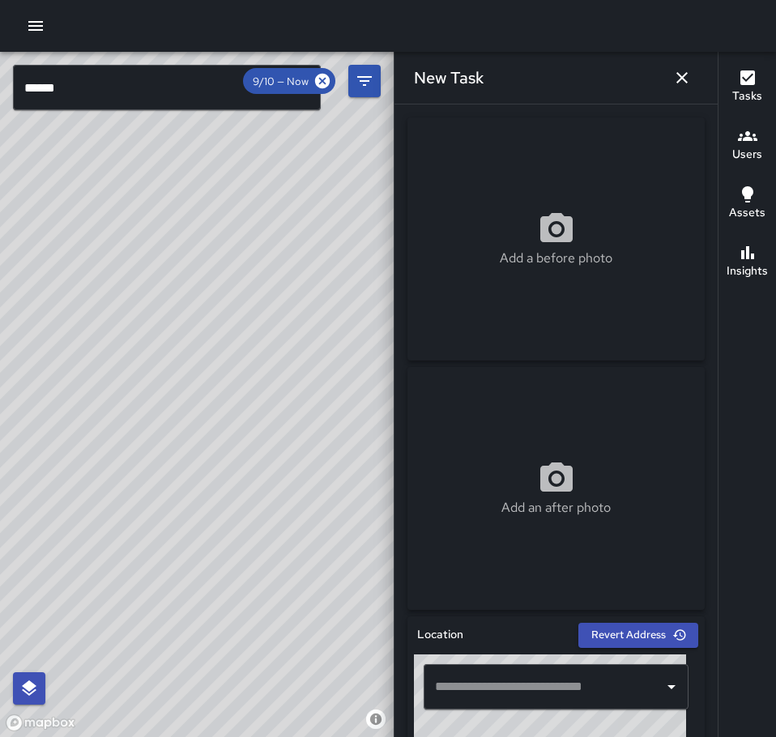
click at [569, 681] on input "text" at bounding box center [544, 687] width 226 height 31
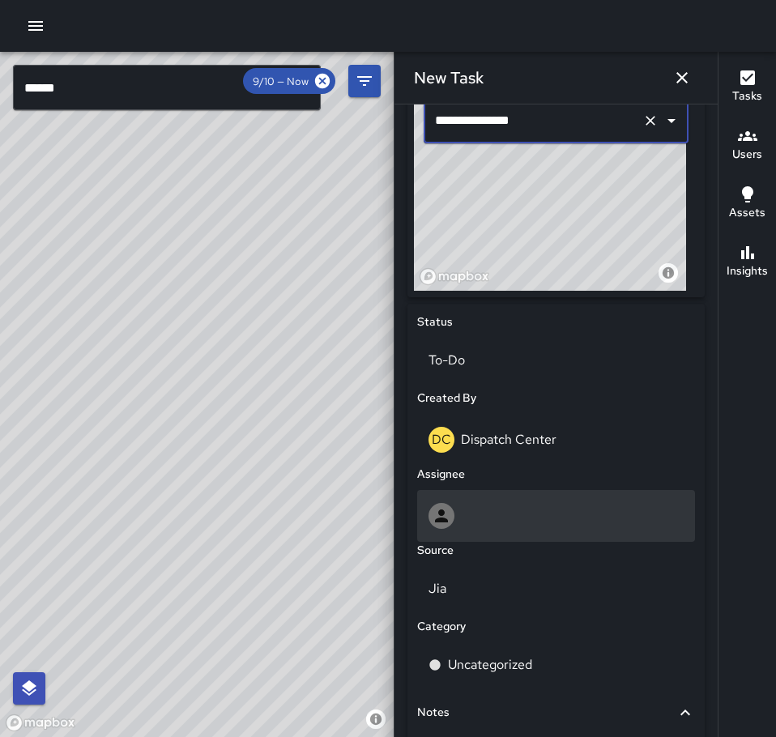
scroll to position [567, 0]
type input "**********"
click at [522, 506] on div at bounding box center [556, 515] width 255 height 26
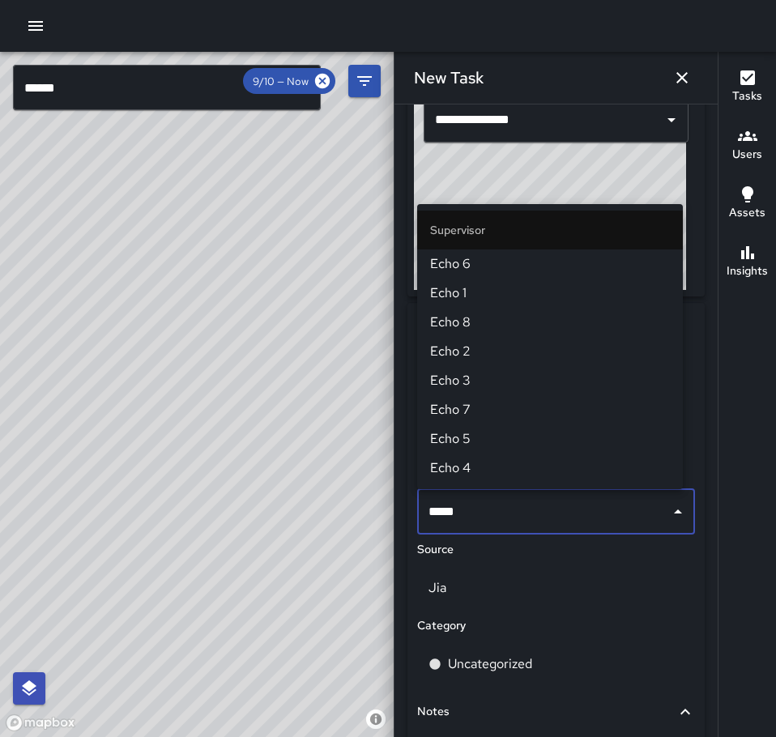
type input "******"
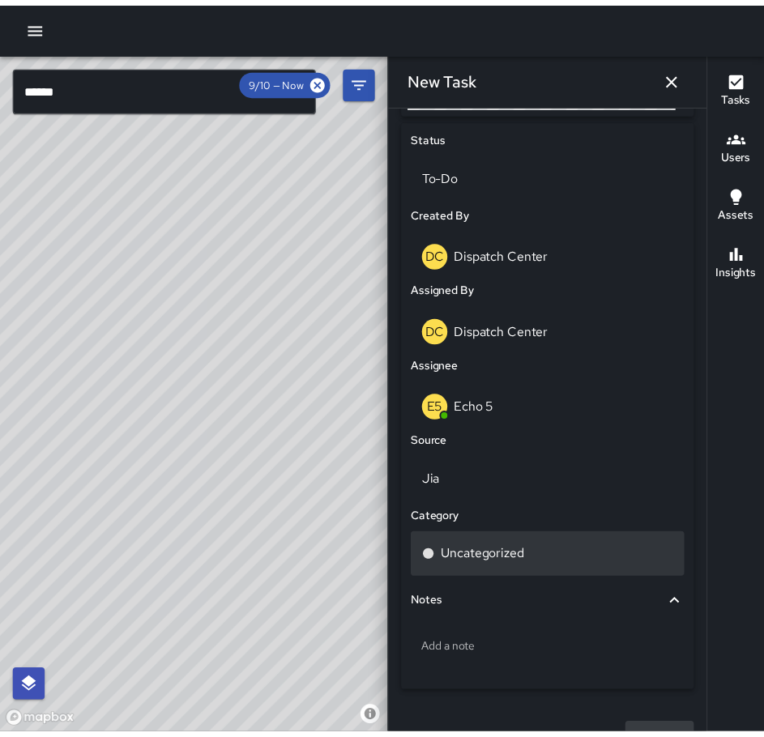
scroll to position [783, 0]
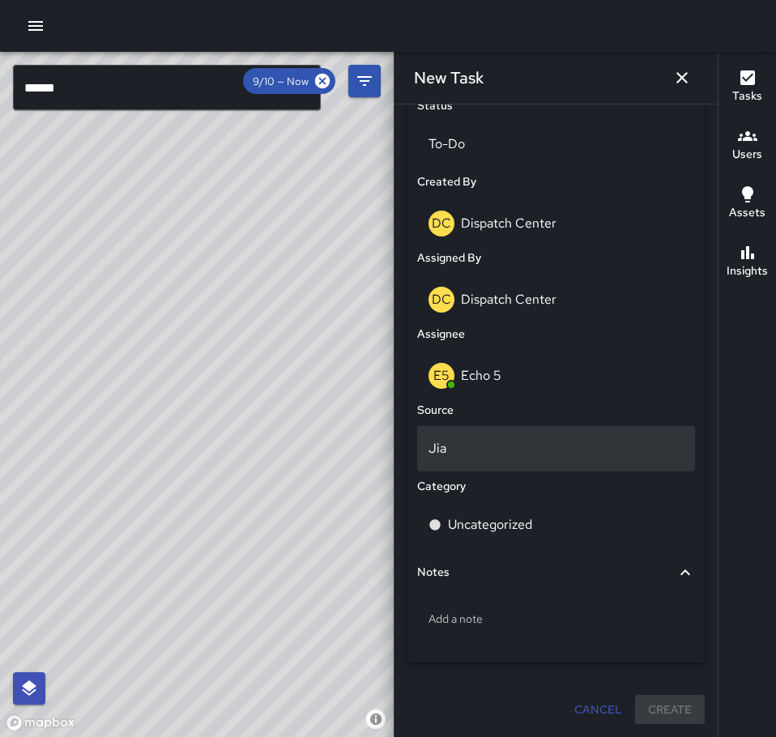
click at [527, 458] on p "Jia" at bounding box center [556, 448] width 255 height 19
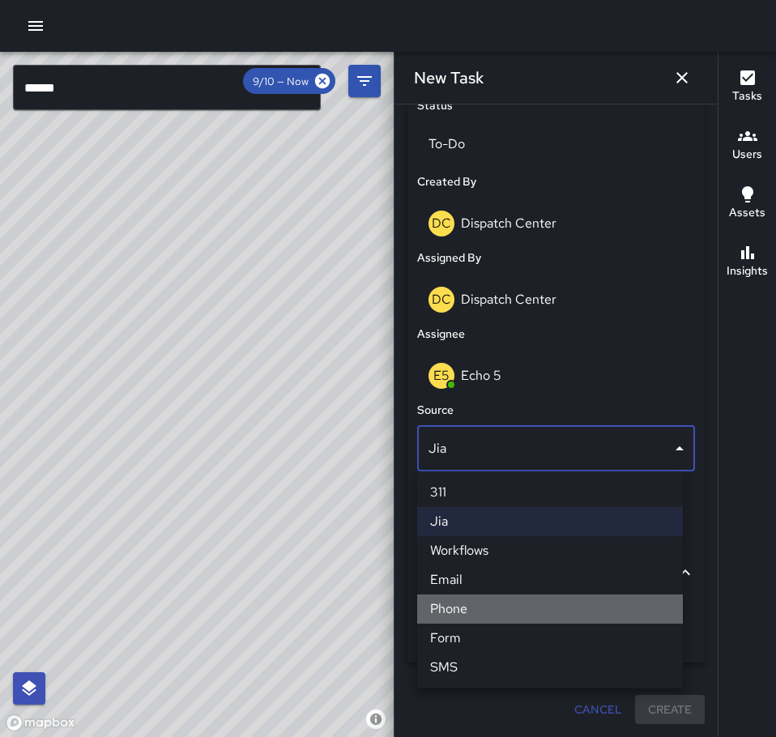
click at [511, 609] on li "Phone" at bounding box center [550, 609] width 266 height 29
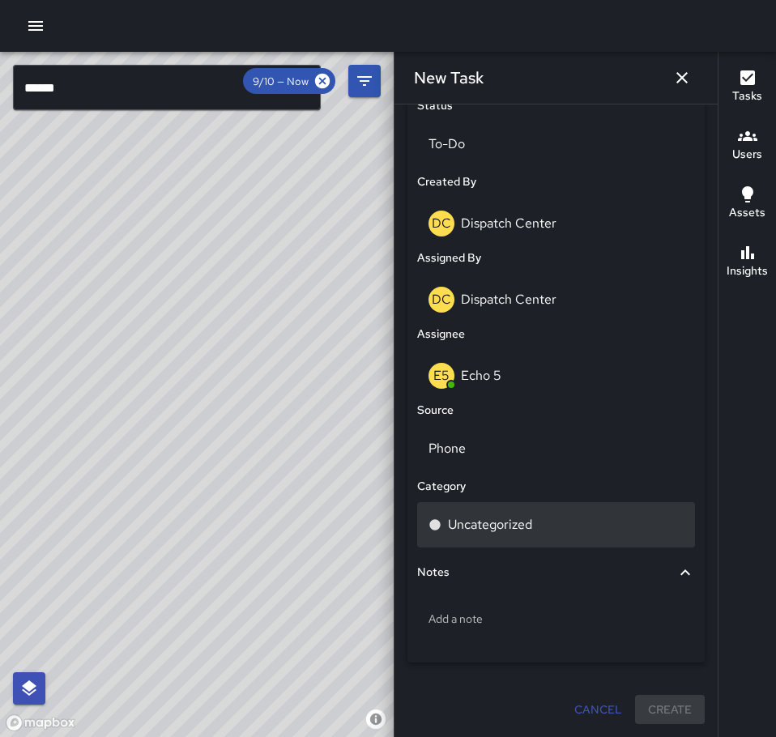
click at [500, 530] on p "Uncategorized" at bounding box center [490, 524] width 84 height 19
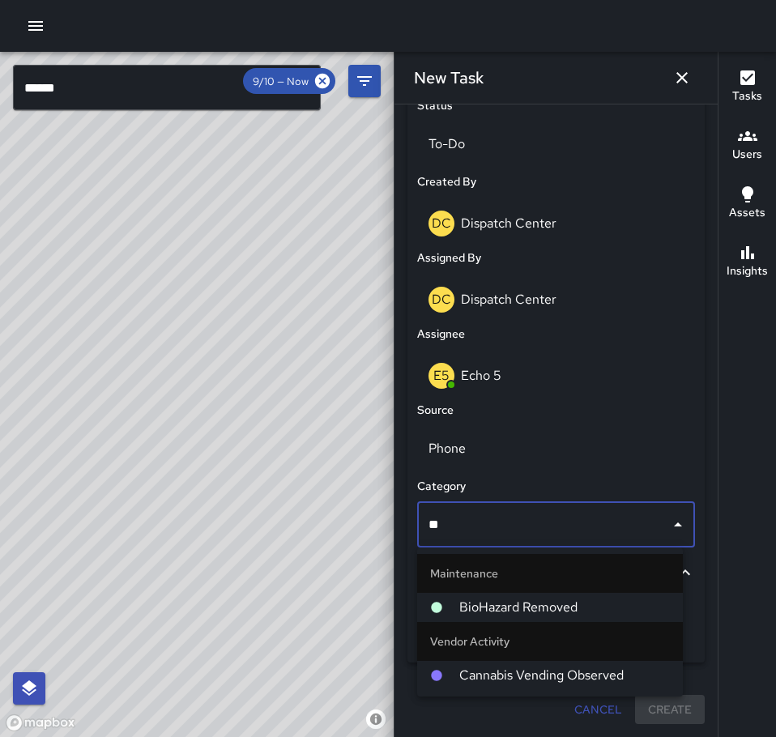
type input "***"
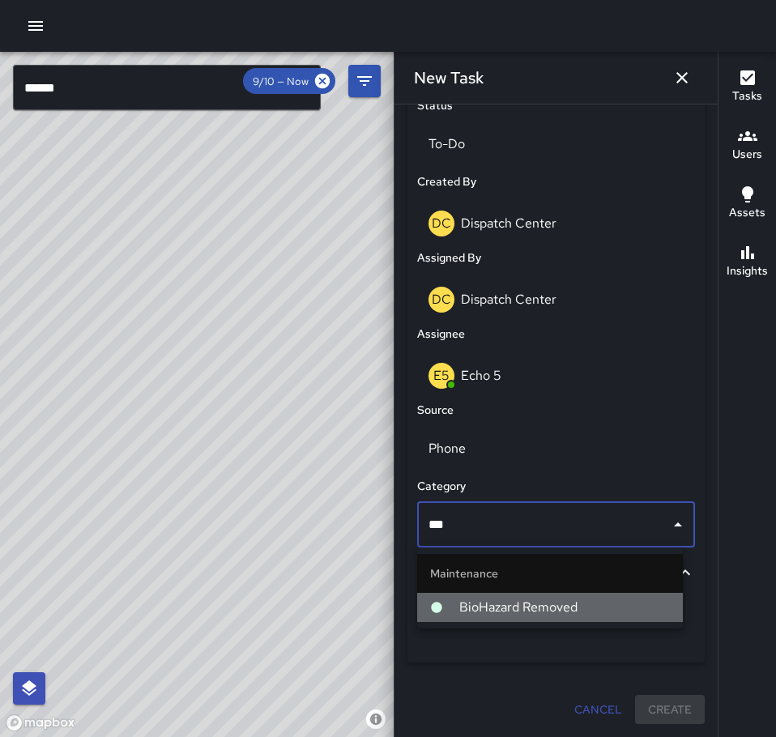
click at [617, 620] on li "BioHazard Removed" at bounding box center [550, 607] width 266 height 29
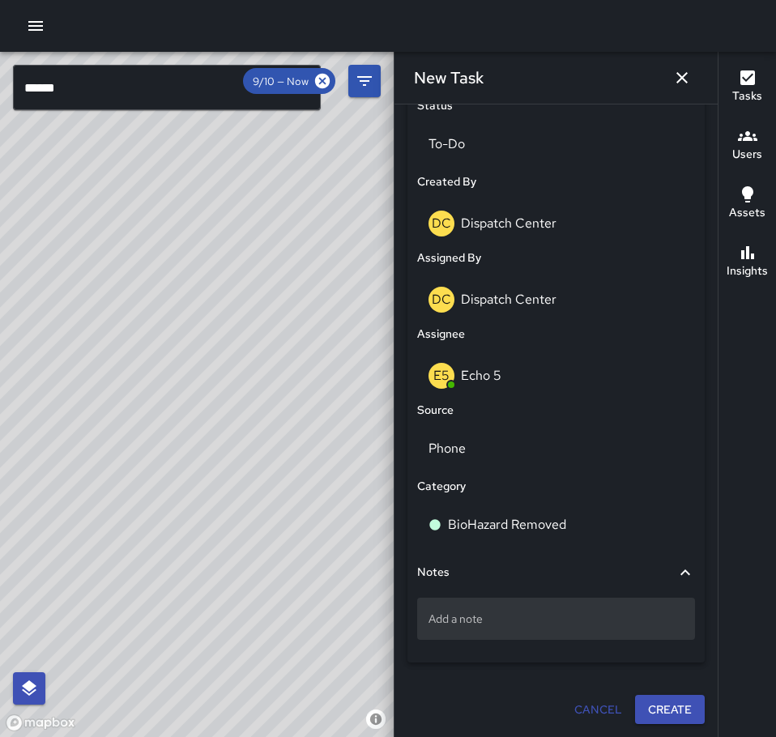
click at [513, 617] on p "Add a note" at bounding box center [556, 619] width 255 height 16
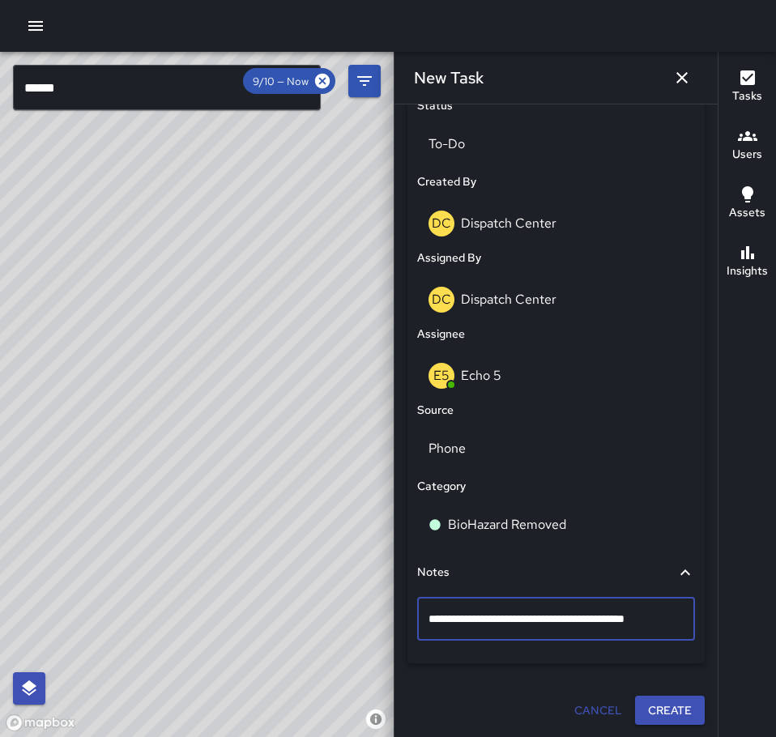
click at [578, 621] on textarea "**********" at bounding box center [550, 619] width 243 height 16
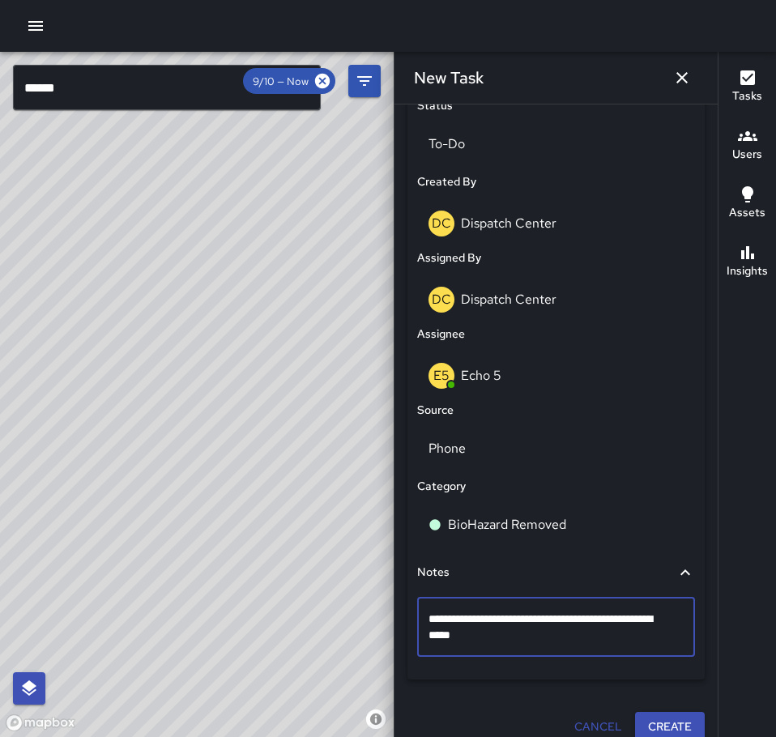
type textarea "**********"
click at [661, 719] on button "Create" at bounding box center [670, 727] width 70 height 30
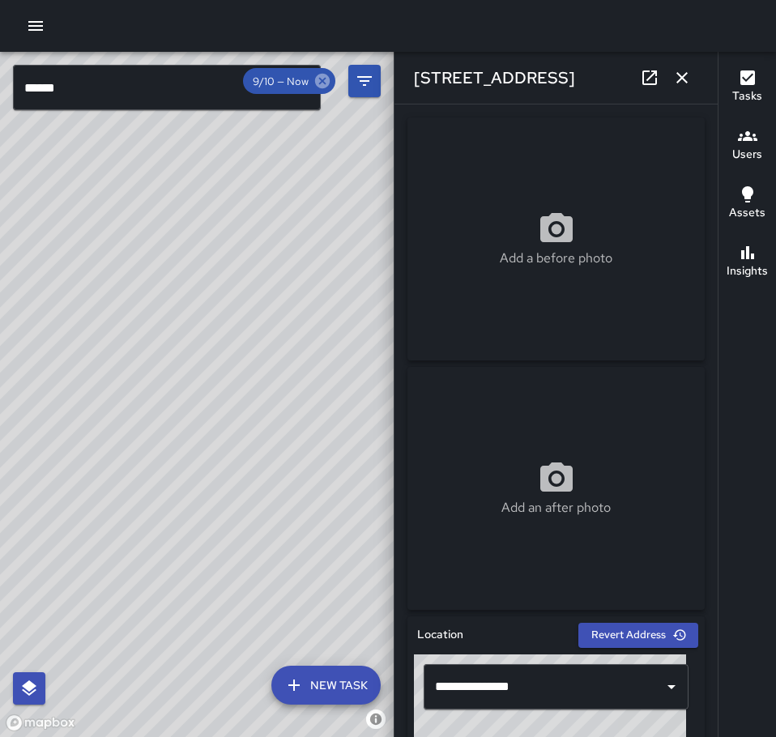
click at [324, 79] on icon at bounding box center [323, 81] width 18 height 18
click at [689, 71] on icon "button" at bounding box center [681, 77] width 19 height 19
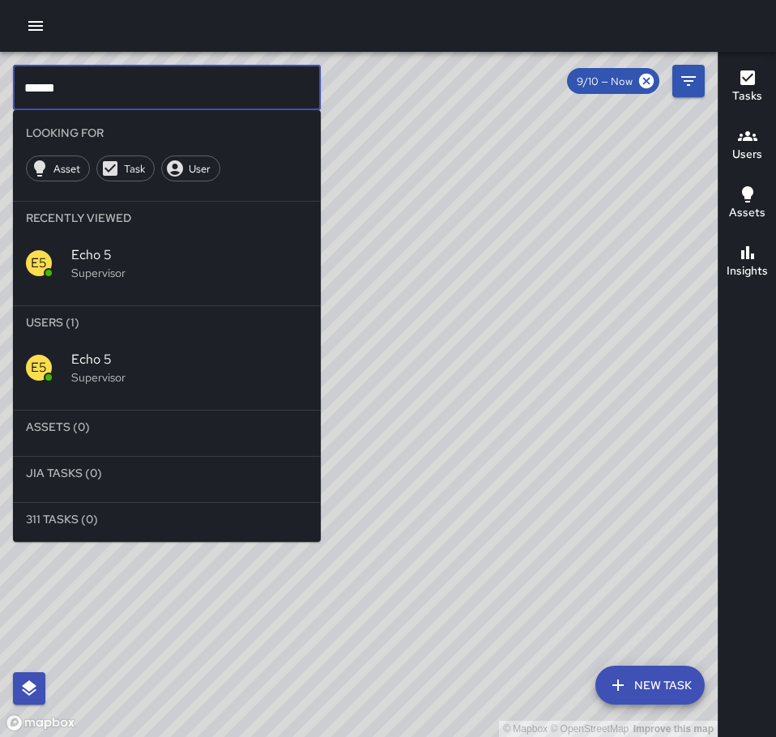
drag, startPoint x: 75, startPoint y: 86, endPoint x: -66, endPoint y: 123, distance: 146.6
click at [0, 123] on html "© Mapbox © OpenStreetMap Improve this map ****** ​ Looking For Asset Task User …" at bounding box center [388, 368] width 776 height 737
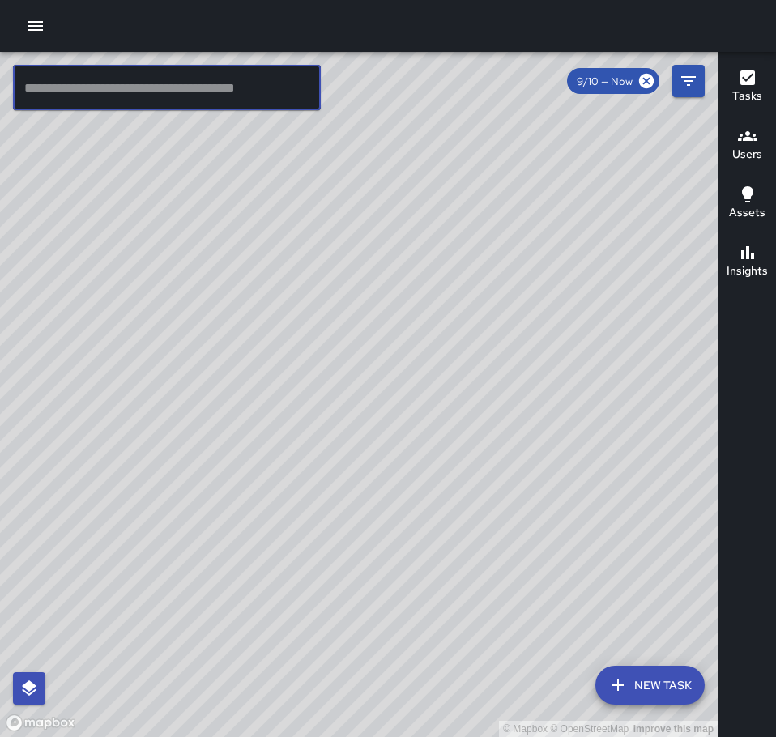
click at [43, 29] on icon "button" at bounding box center [35, 26] width 15 height 10
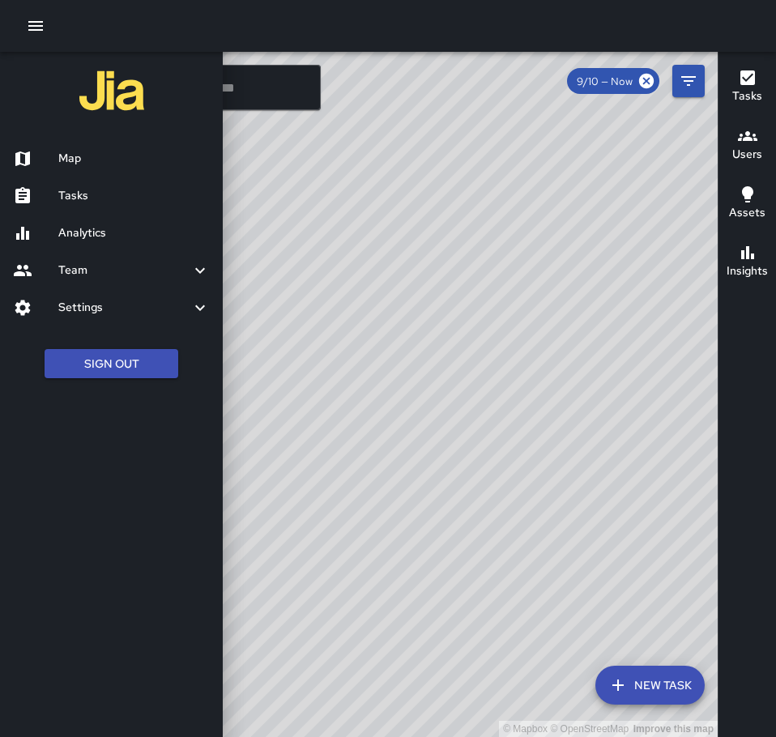
click at [107, 200] on h6 "Tasks" at bounding box center [134, 196] width 152 height 18
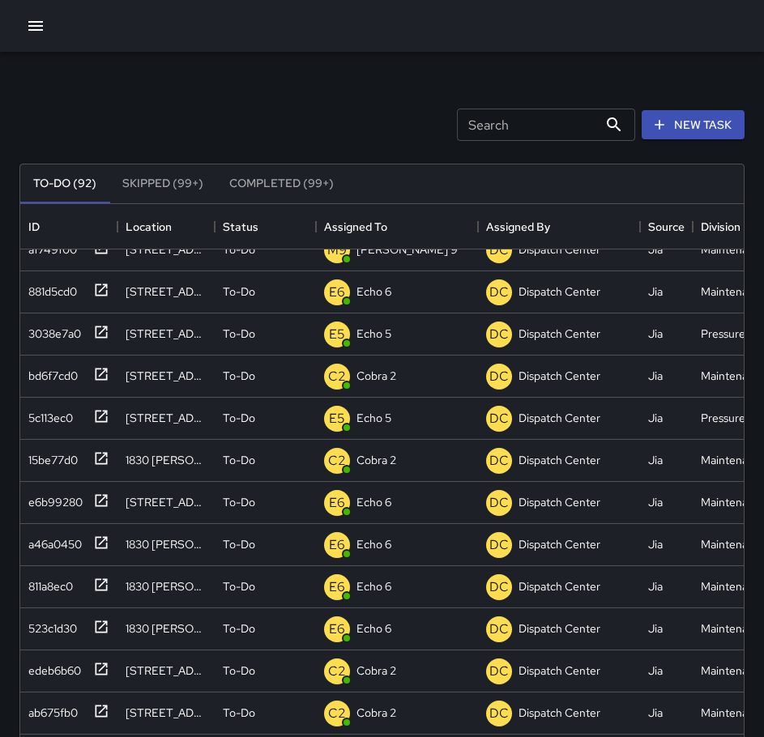
scroll to position [405, 0]
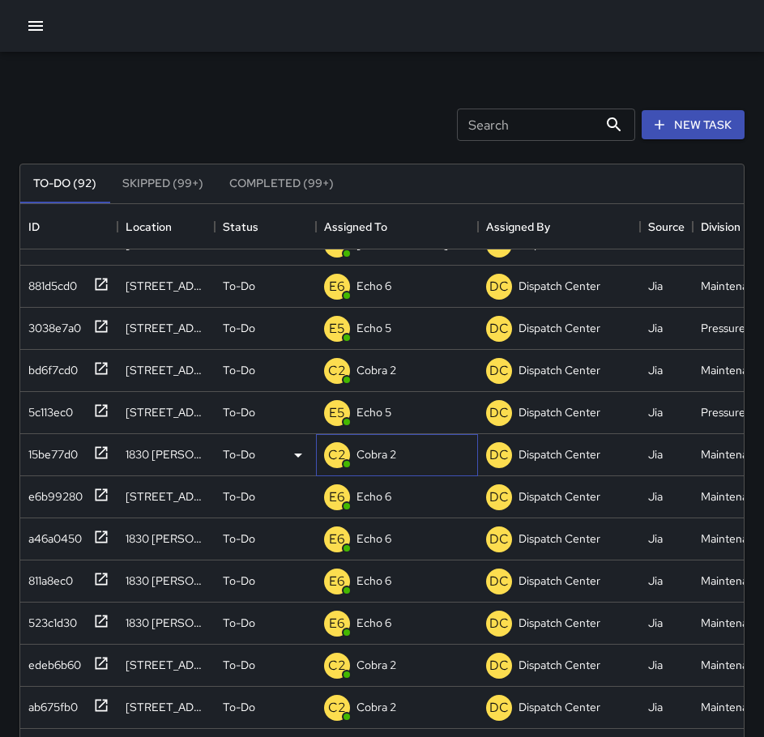
click at [378, 454] on p "Cobra 2" at bounding box center [376, 454] width 40 height 16
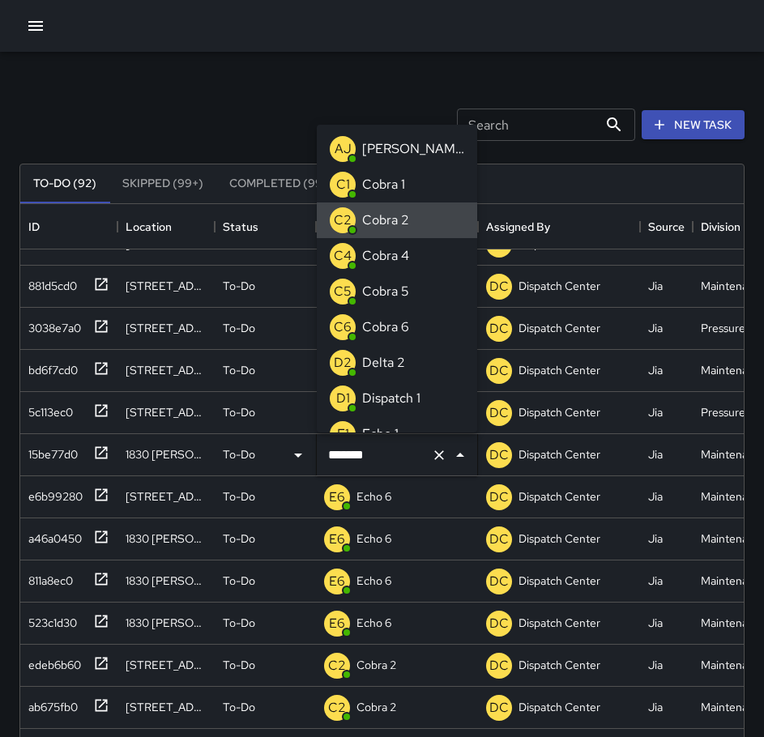
click at [438, 450] on icon "Clear" at bounding box center [439, 455] width 16 height 16
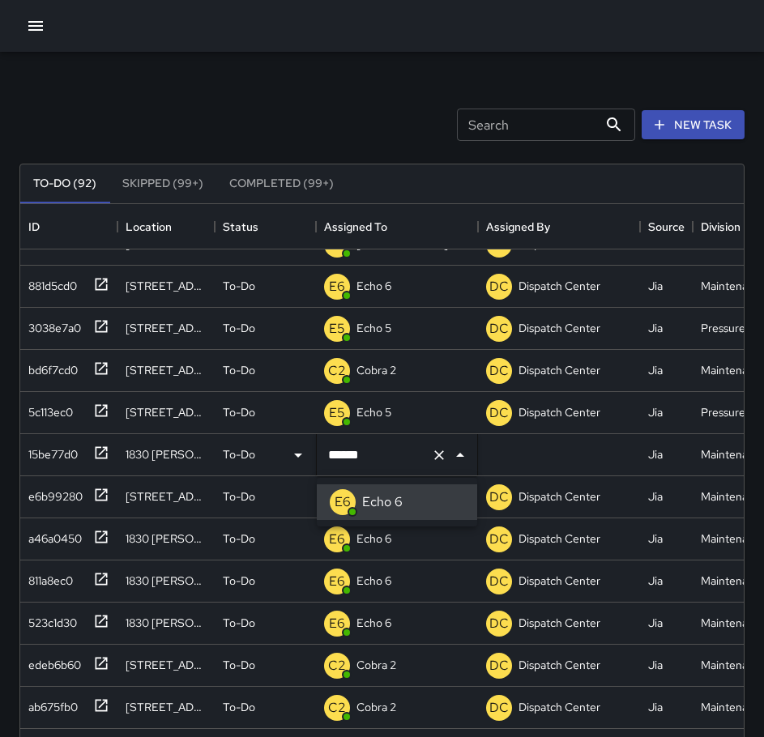
type input "******"
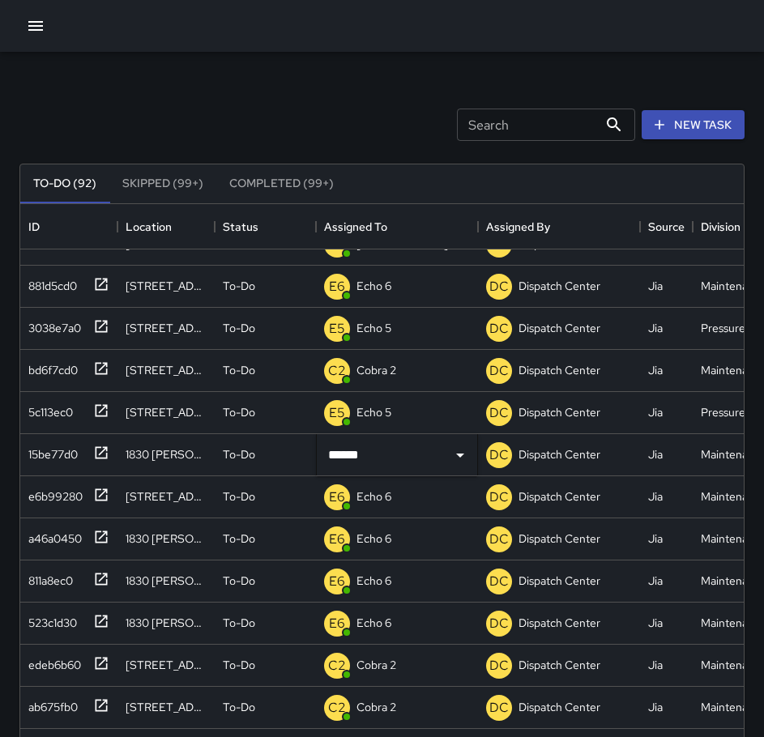
click at [300, 92] on div "Search Search New Task" at bounding box center [382, 125] width 732 height 84
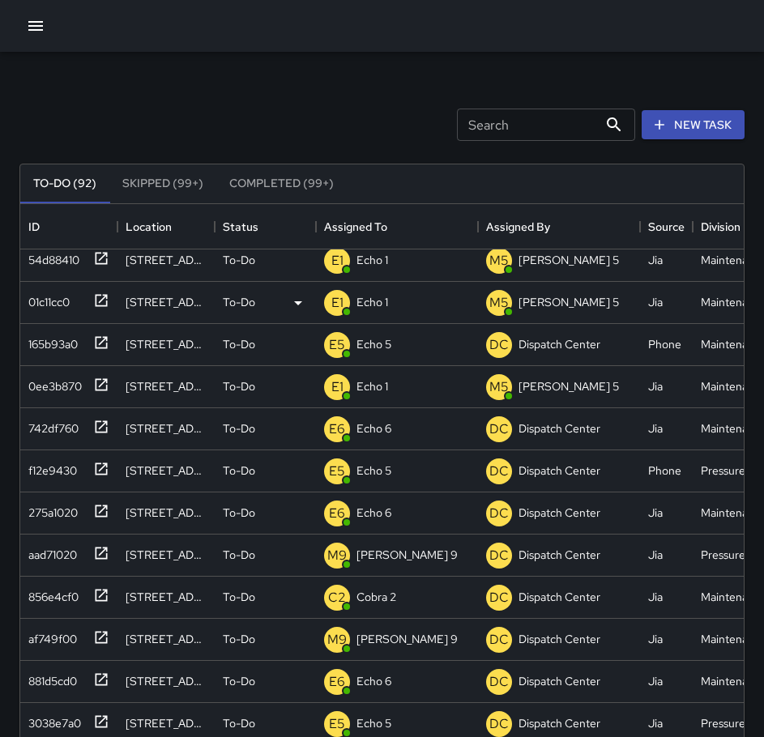
scroll to position [0, 0]
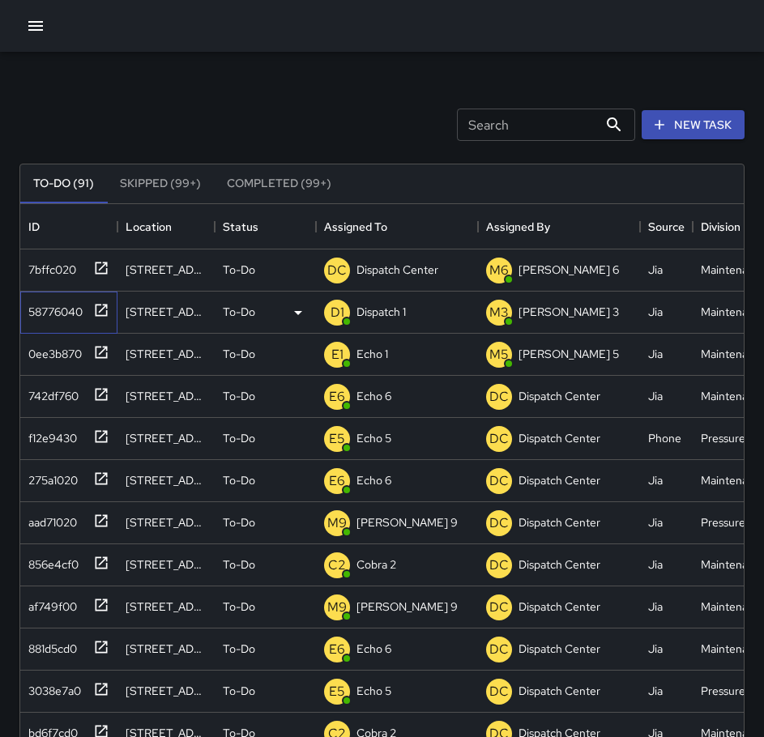
click at [109, 316] on icon at bounding box center [101, 310] width 16 height 16
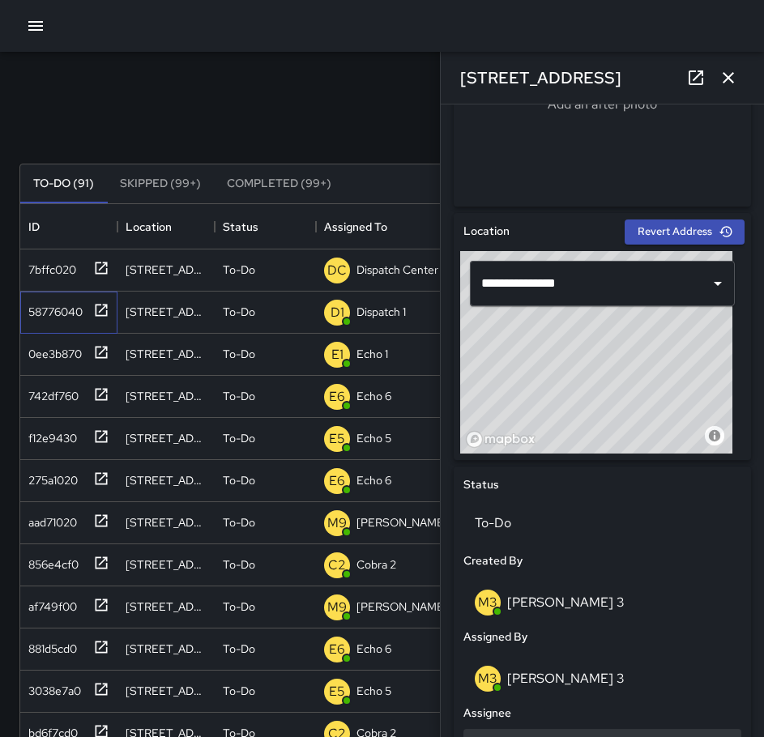
scroll to position [648, 0]
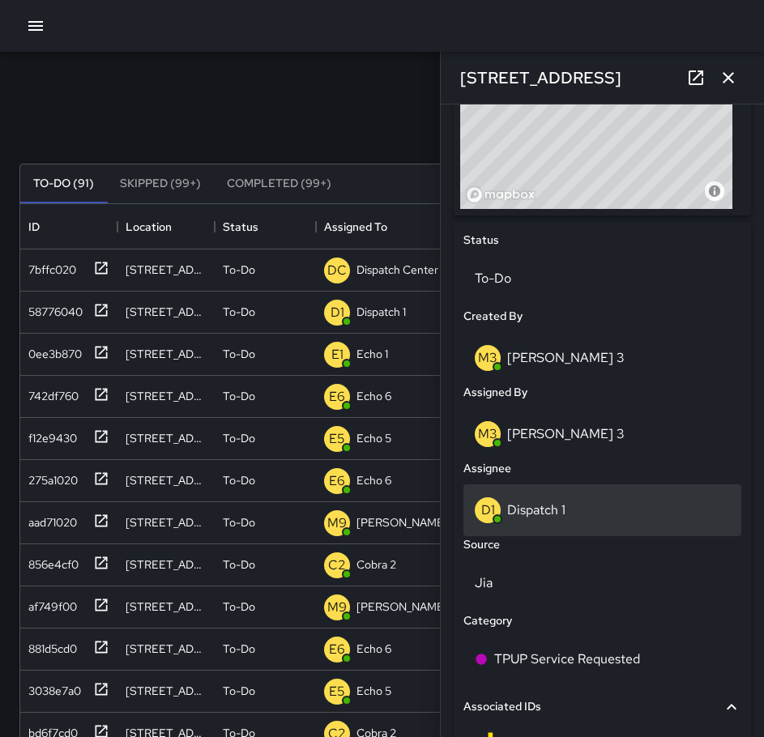
click at [548, 517] on p "Dispatch 1" at bounding box center [536, 509] width 58 height 17
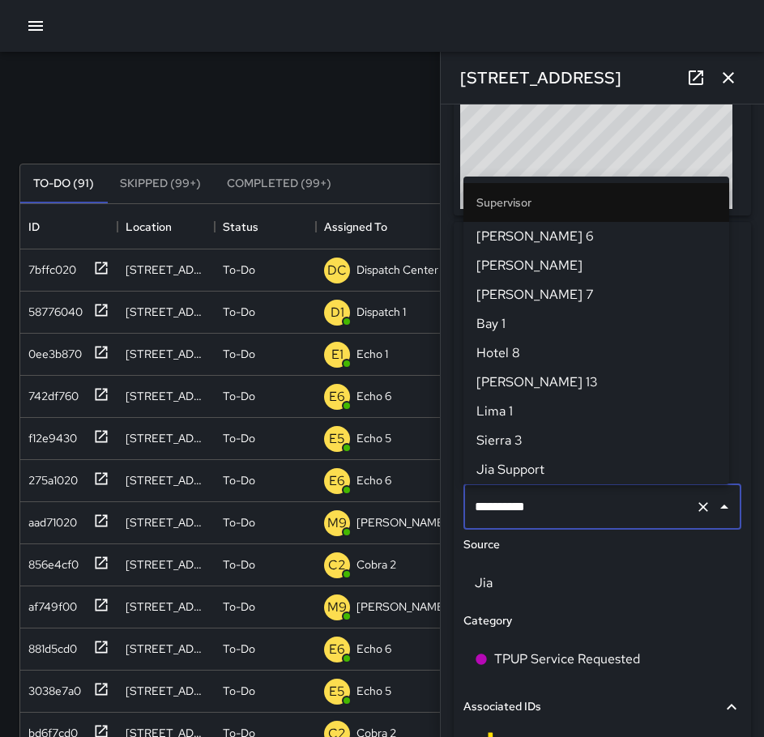
scroll to position [1079, 0]
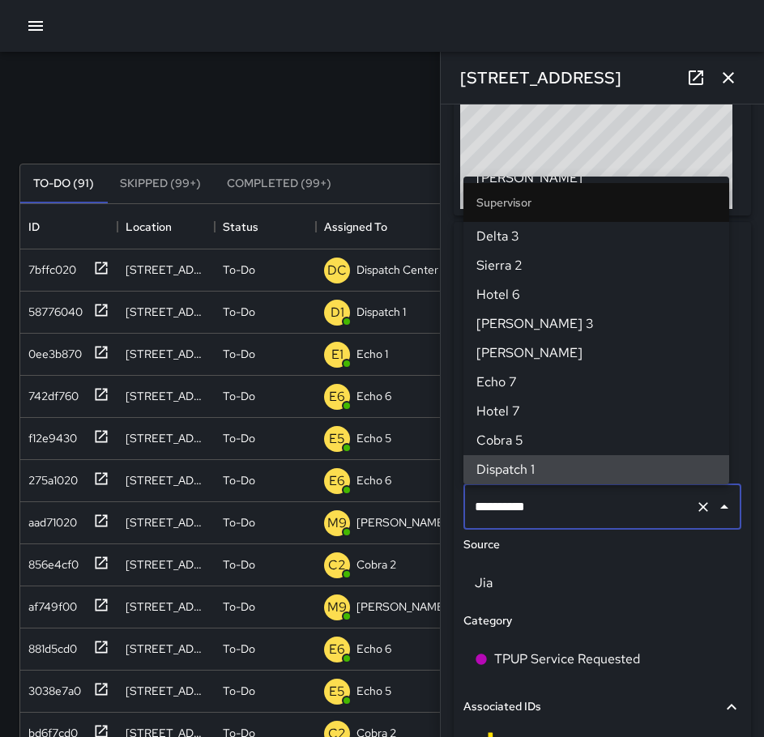
click at [695, 507] on icon "Clear" at bounding box center [703, 507] width 16 height 16
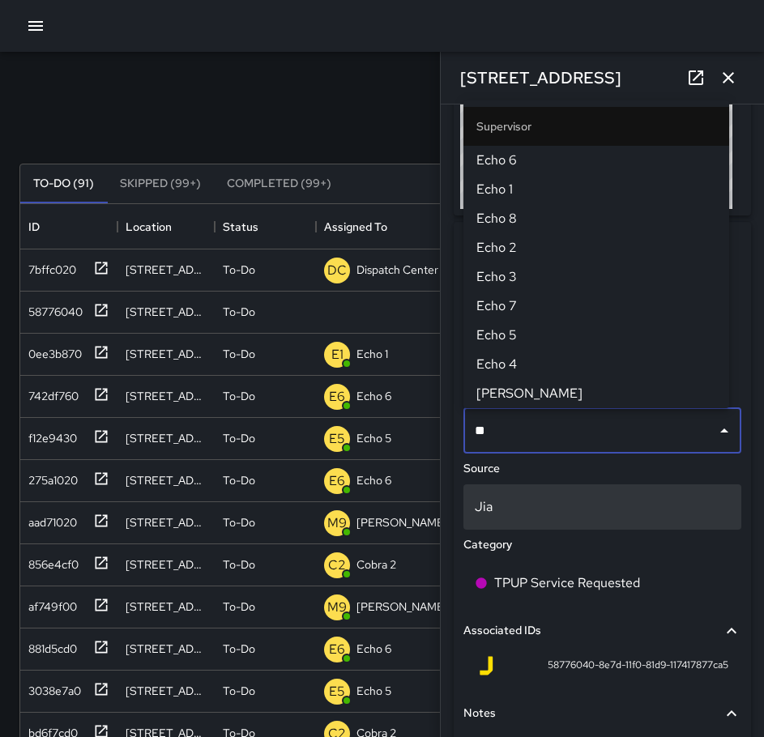
type input "***"
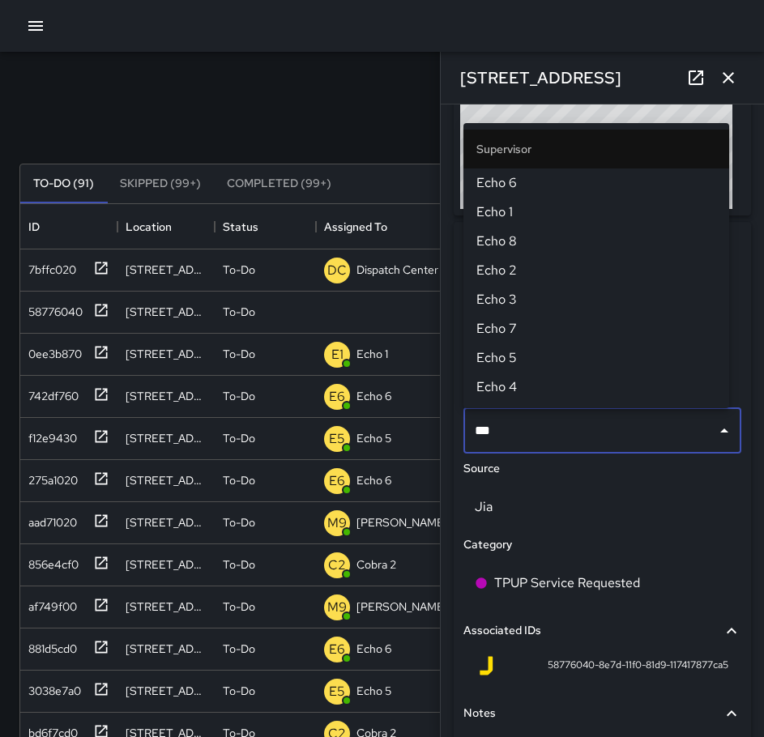
click at [559, 213] on span "Echo 1" at bounding box center [596, 212] width 240 height 19
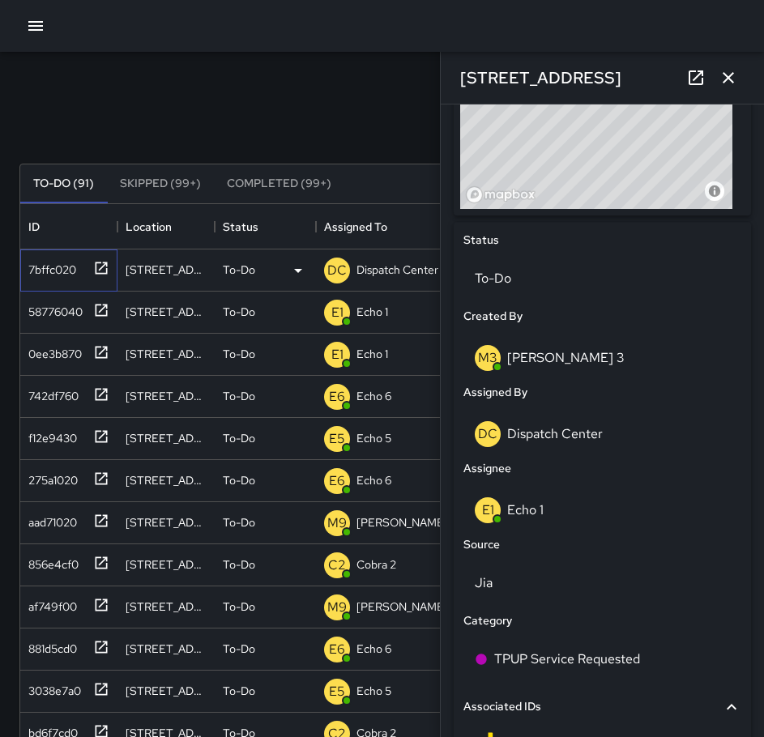
click at [97, 266] on icon at bounding box center [101, 268] width 16 height 16
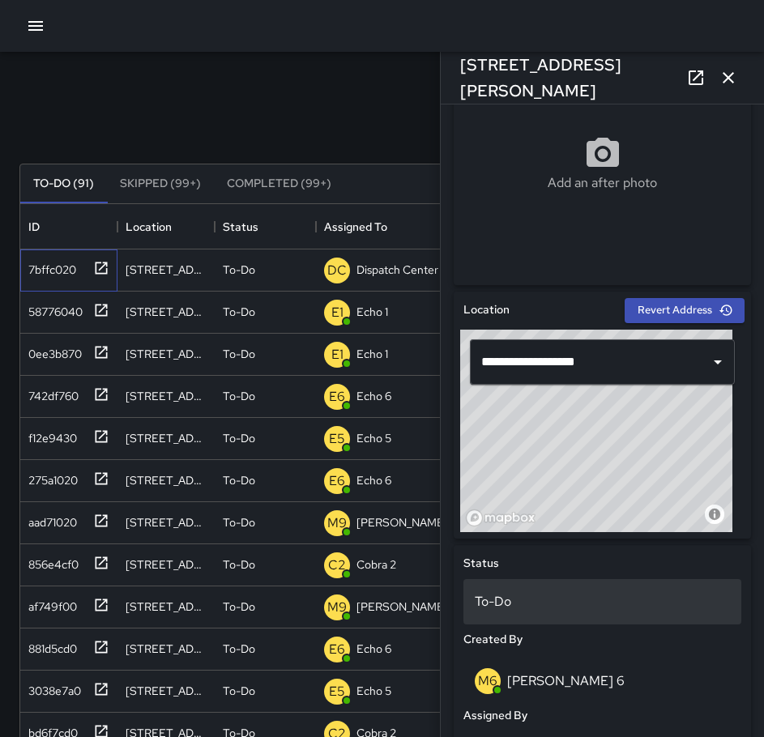
scroll to position [486, 0]
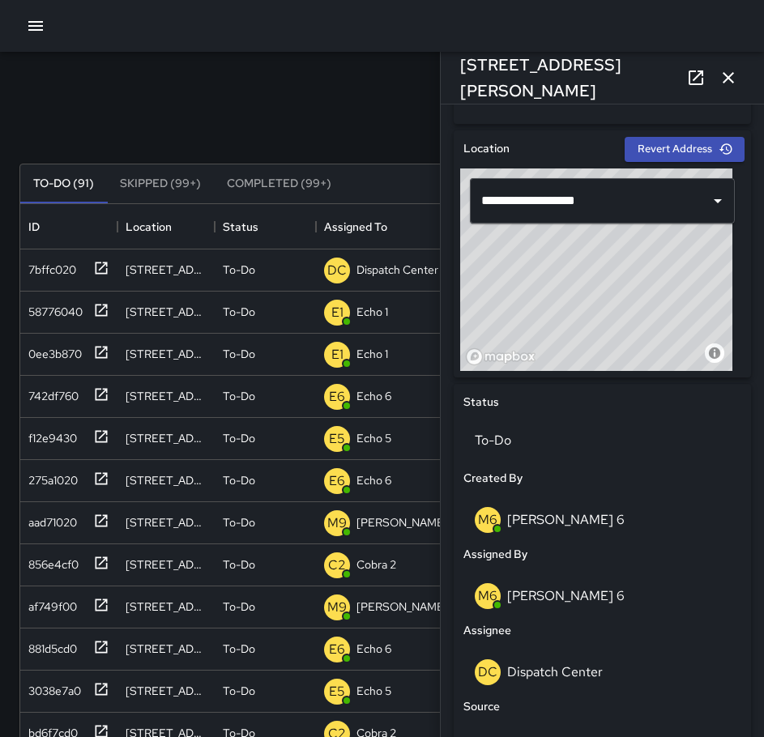
click at [571, 604] on div "M6 Mike 6" at bounding box center [602, 596] width 255 height 26
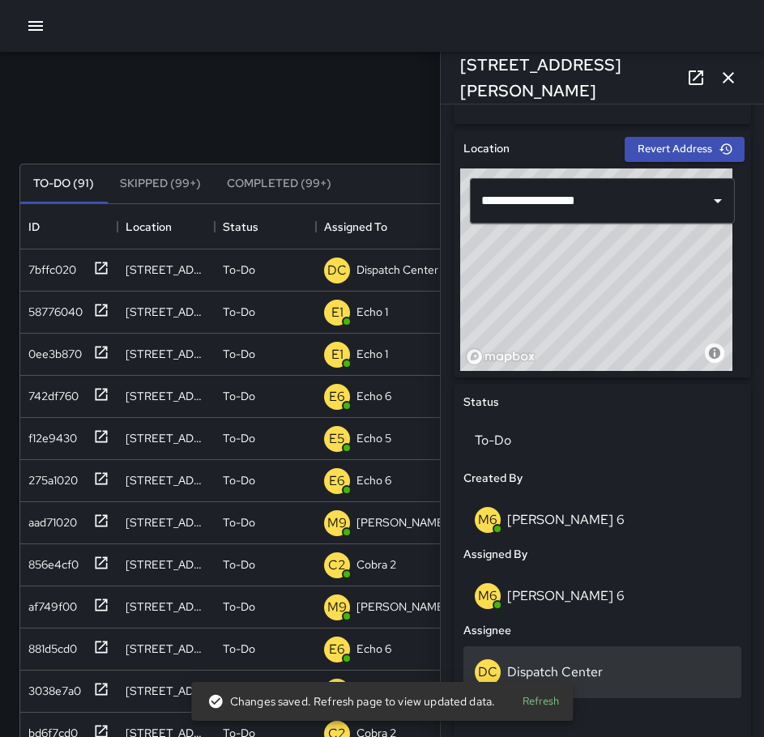
click at [585, 656] on div "DC Dispatch Center" at bounding box center [602, 673] width 278 height 52
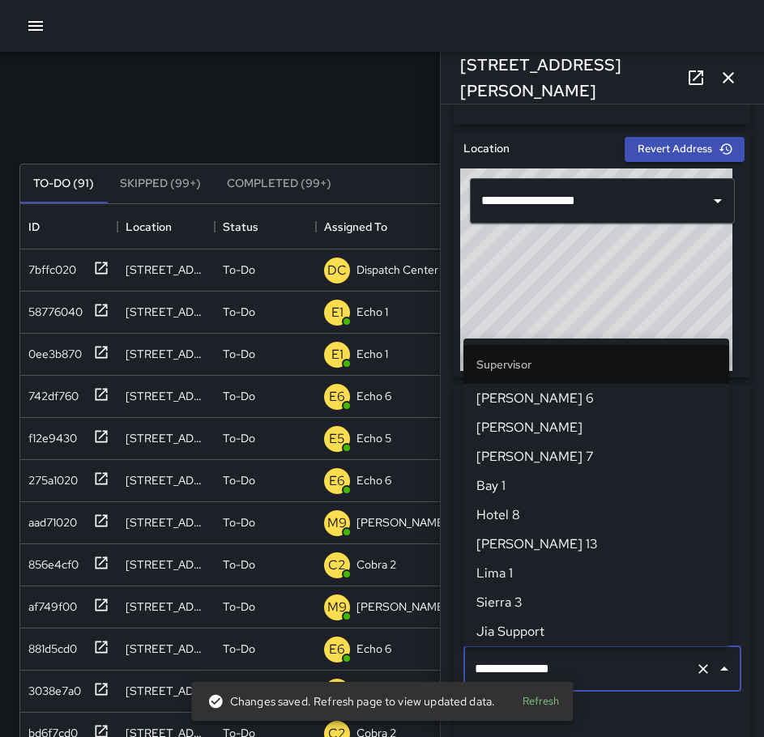
scroll to position [1662, 0]
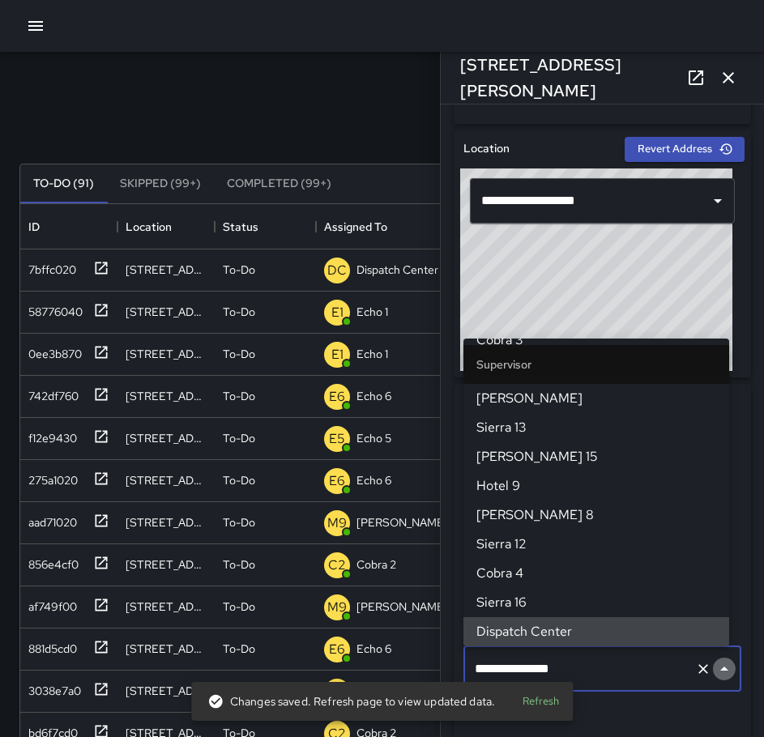
click at [713, 669] on button "Close" at bounding box center [724, 669] width 23 height 23
click at [698, 672] on icon "Clear" at bounding box center [703, 669] width 10 height 10
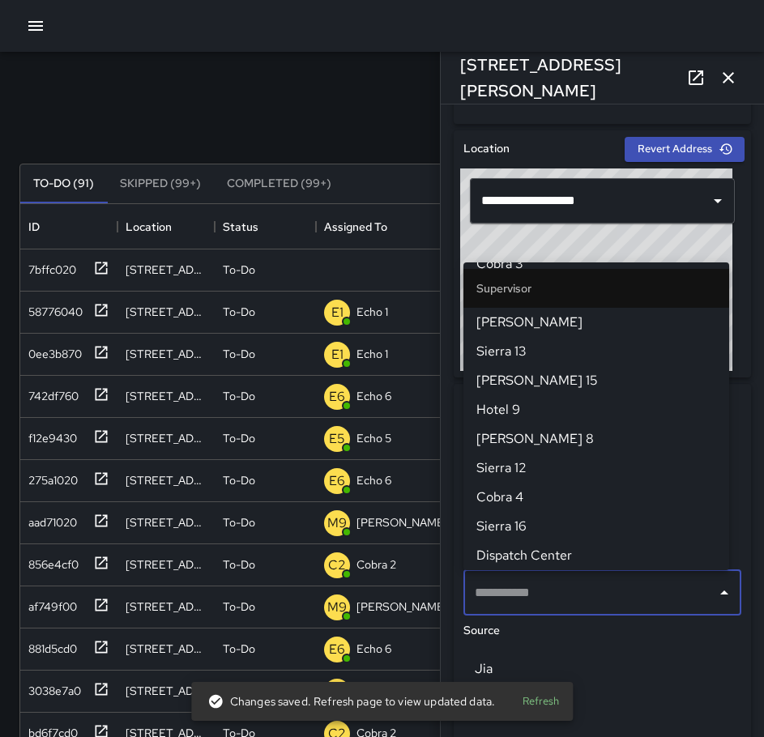
scroll to position [0, 0]
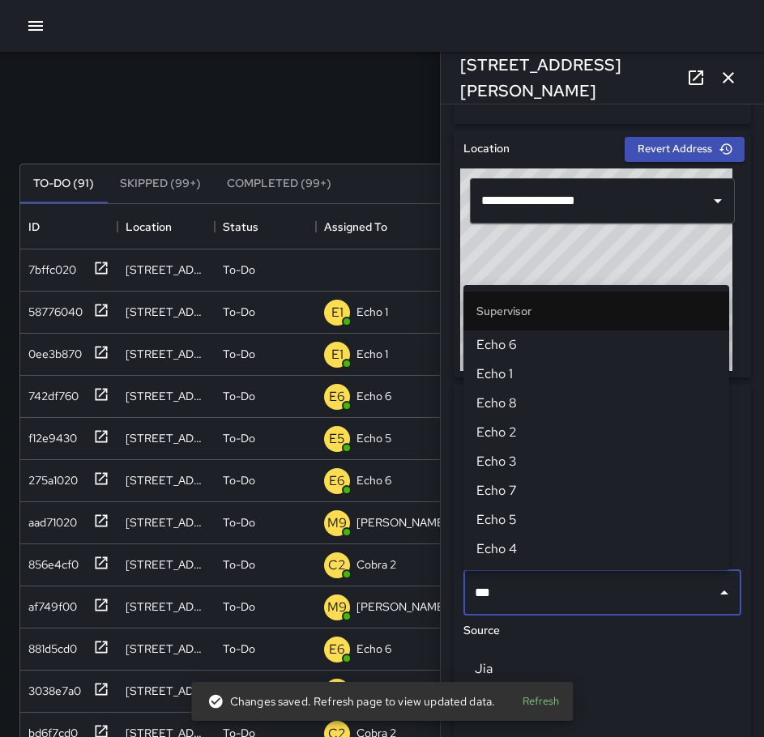
type input "****"
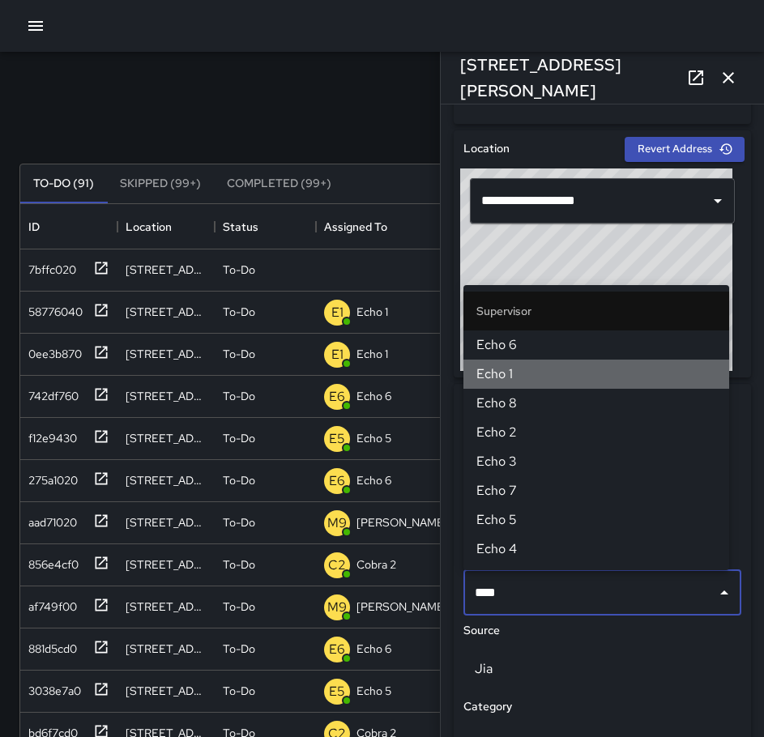
click at [508, 382] on span "Echo 1" at bounding box center [596, 374] width 240 height 19
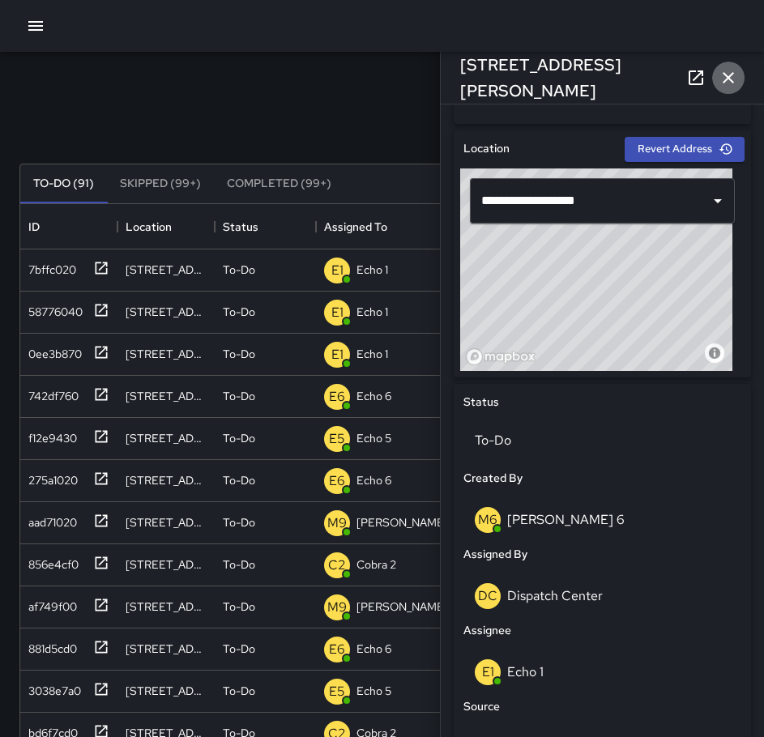
click at [735, 75] on icon "button" at bounding box center [728, 77] width 19 height 19
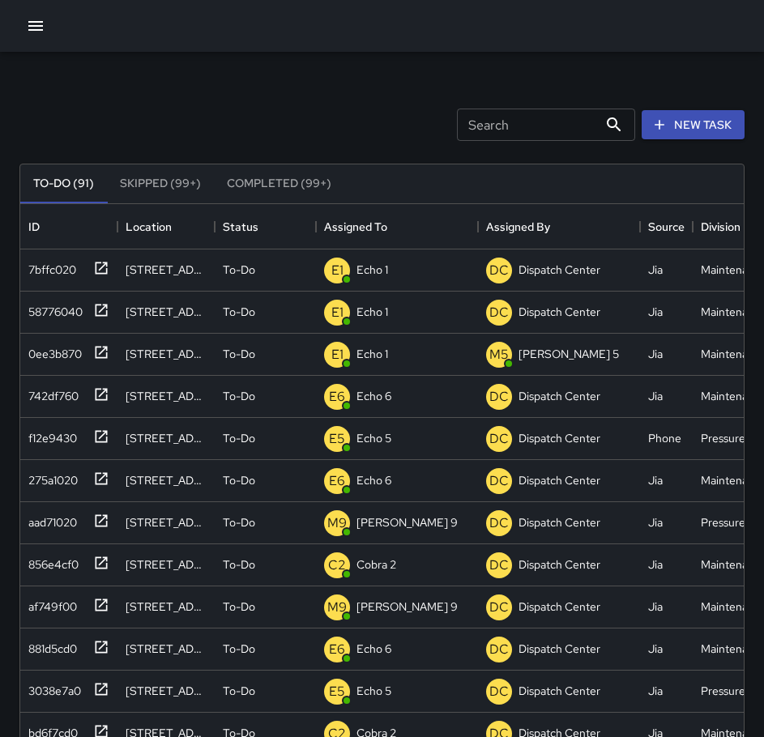
click at [143, 123] on div "Search Search New Task" at bounding box center [382, 125] width 732 height 84
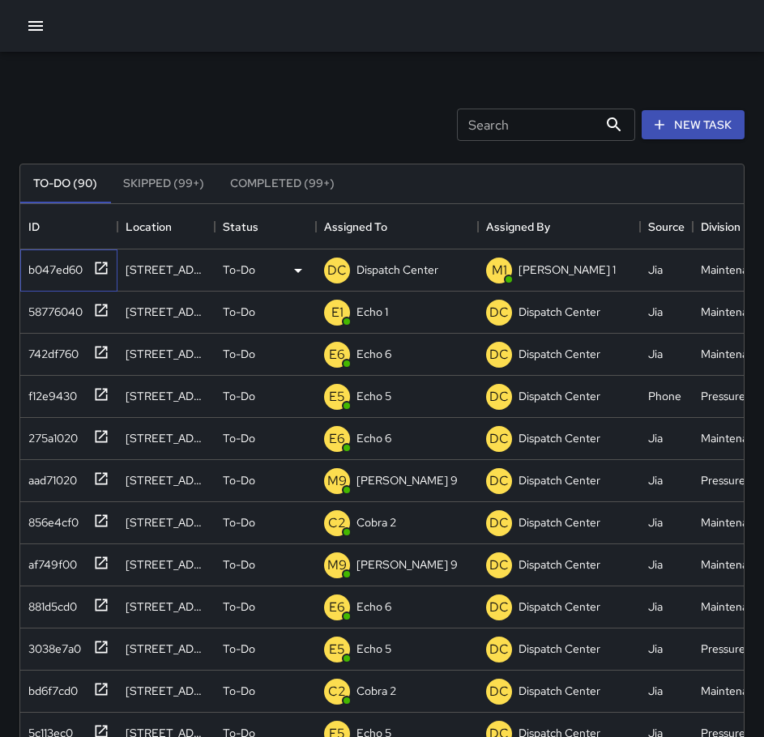
click at [100, 263] on icon at bounding box center [102, 268] width 12 height 12
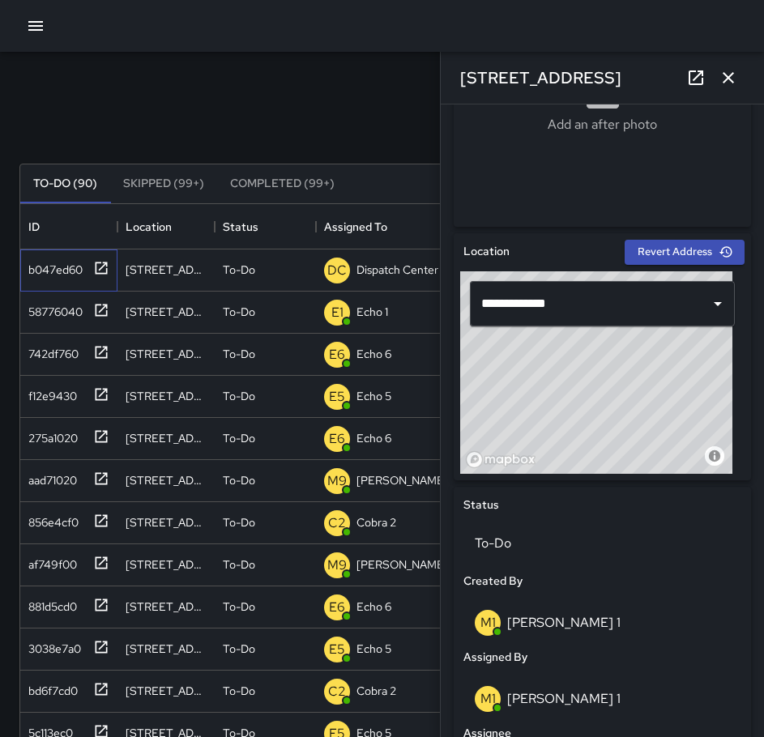
scroll to position [486, 0]
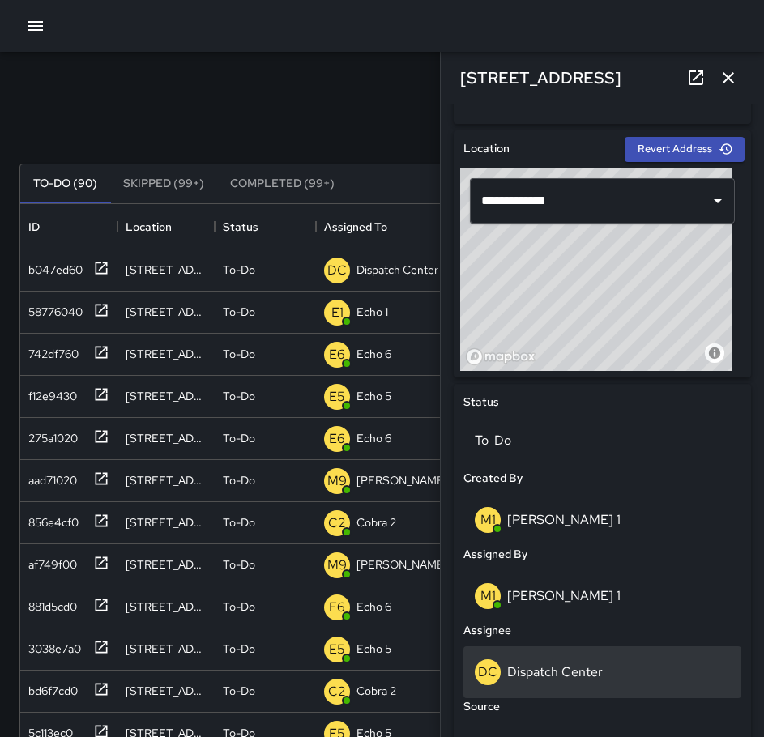
click at [614, 673] on div "DC Dispatch Center" at bounding box center [602, 672] width 255 height 26
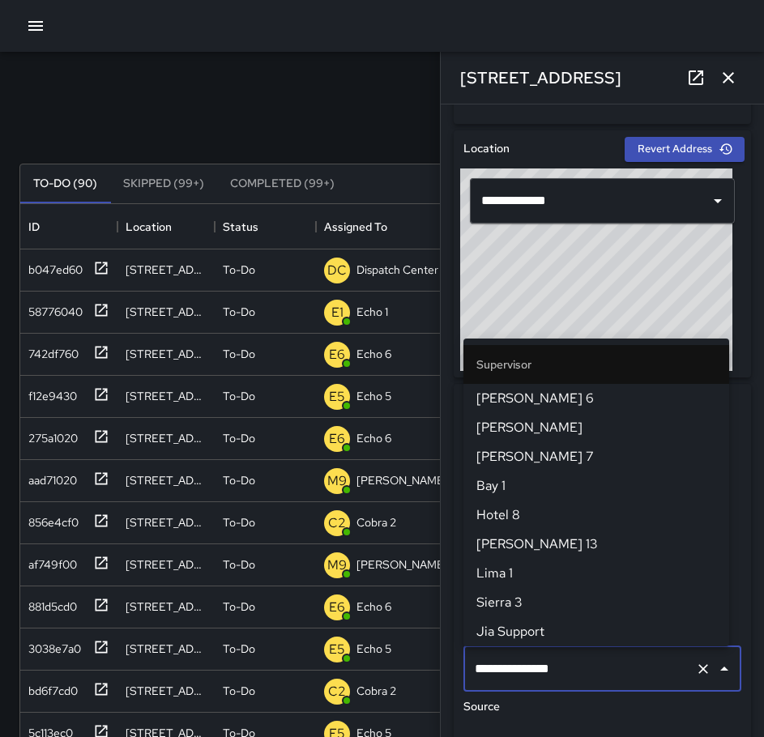
scroll to position [1662, 0]
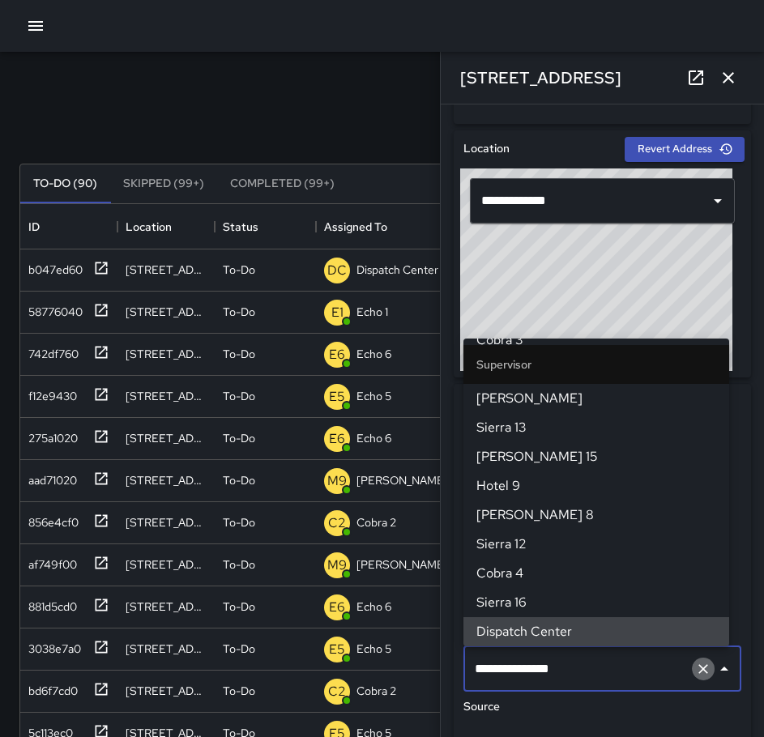
click at [698, 671] on icon "Clear" at bounding box center [703, 669] width 10 height 10
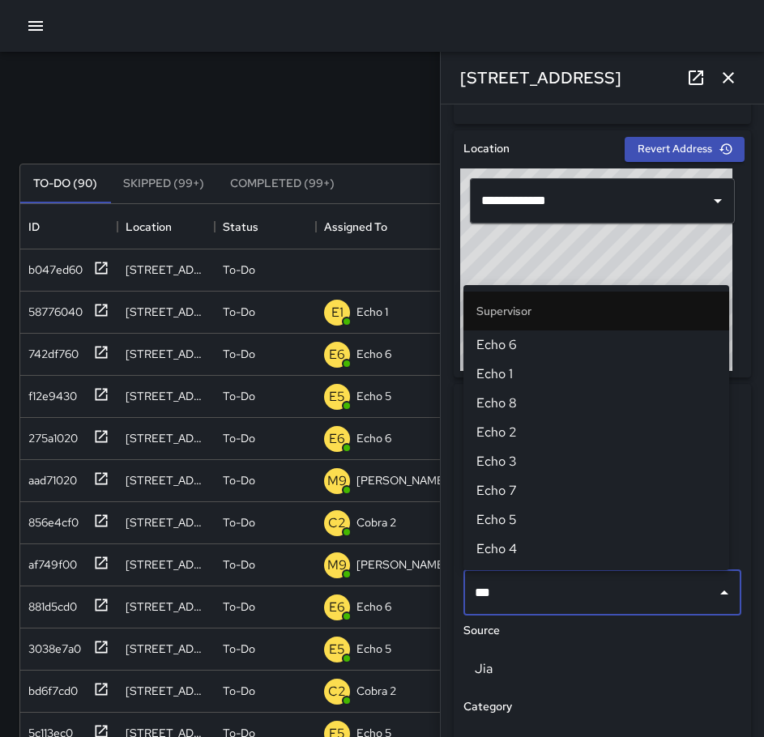
type input "****"
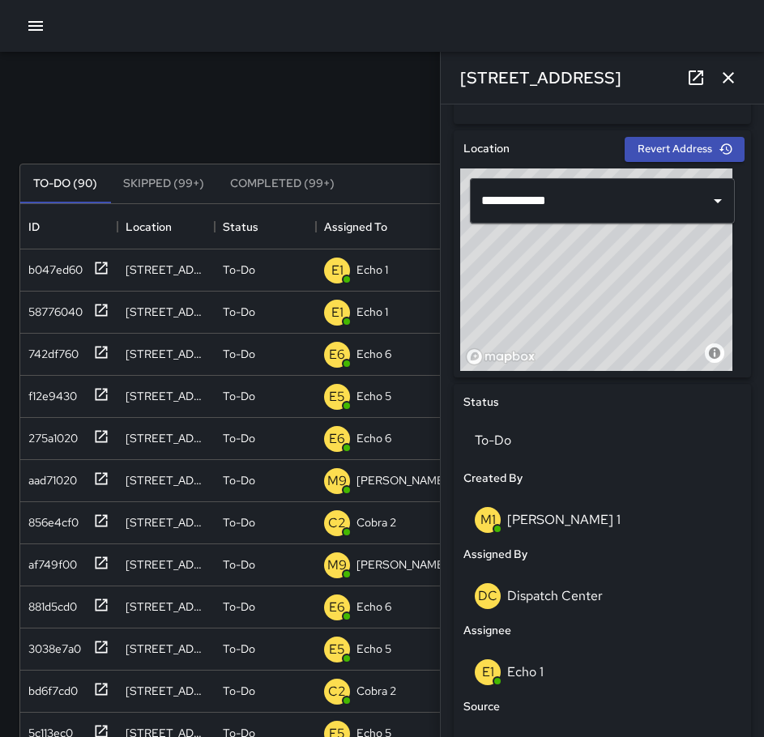
click at [726, 74] on icon "button" at bounding box center [728, 77] width 19 height 19
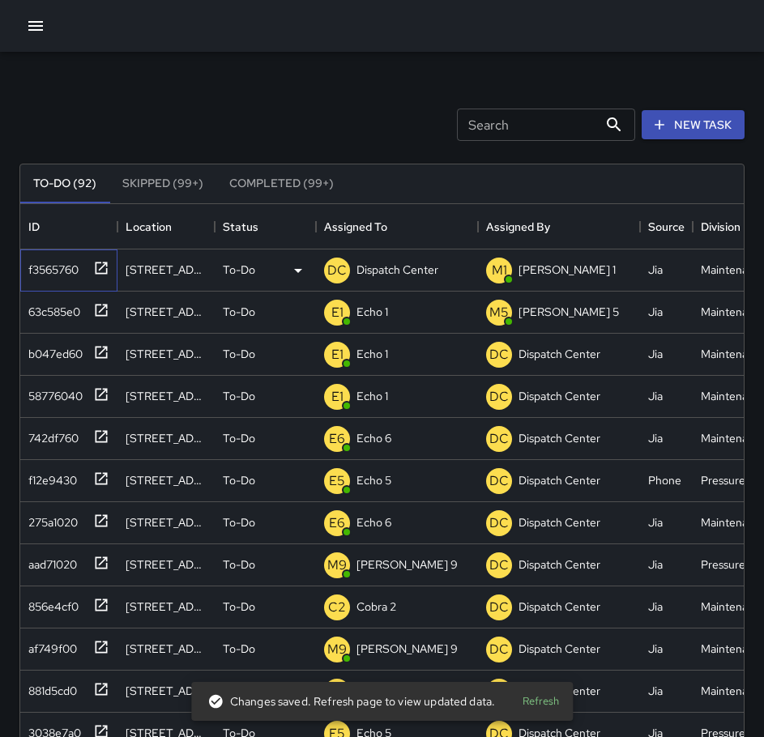
click at [102, 269] on icon at bounding box center [101, 268] width 16 height 16
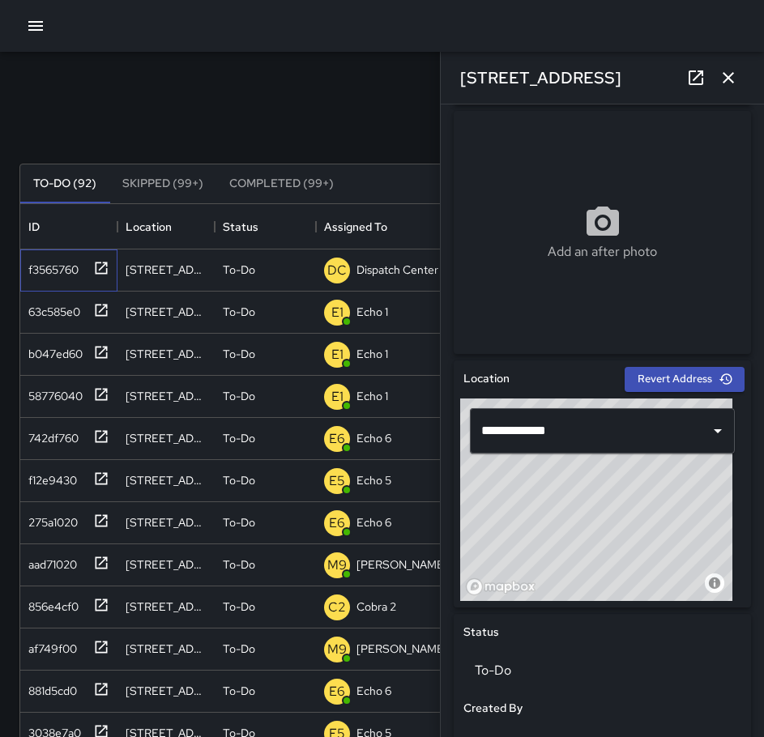
scroll to position [648, 0]
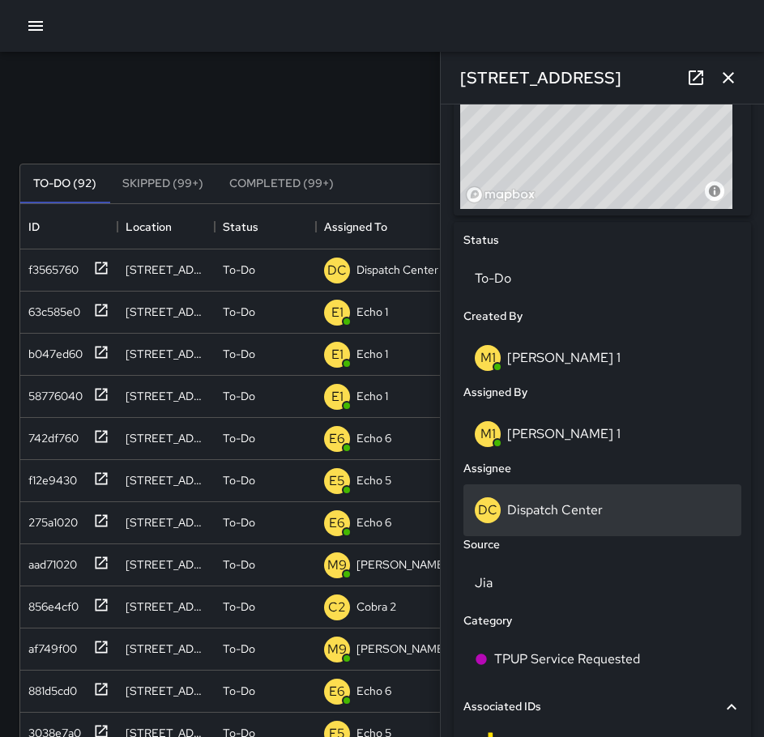
click at [569, 505] on p "Dispatch Center" at bounding box center [555, 509] width 96 height 17
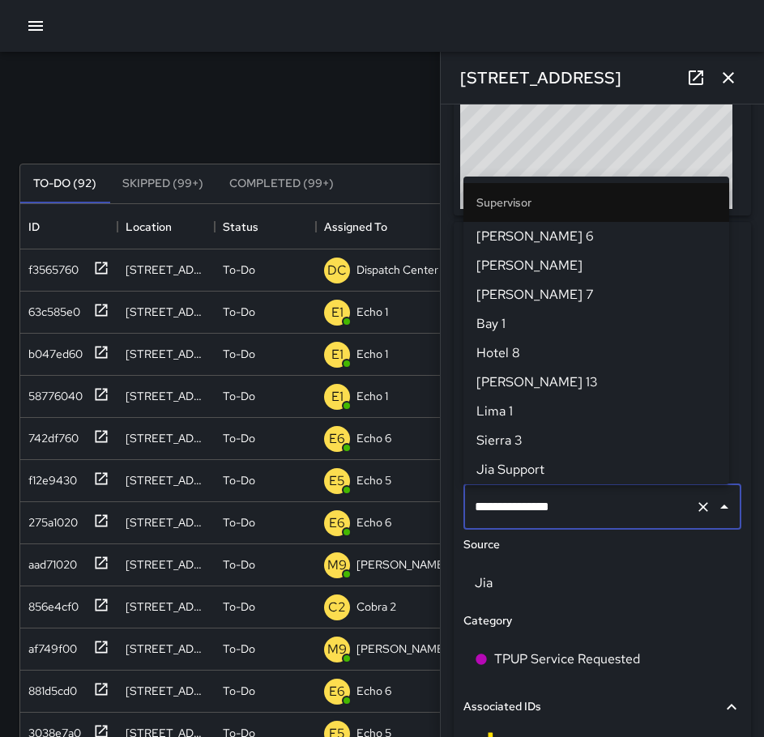
scroll to position [1662, 0]
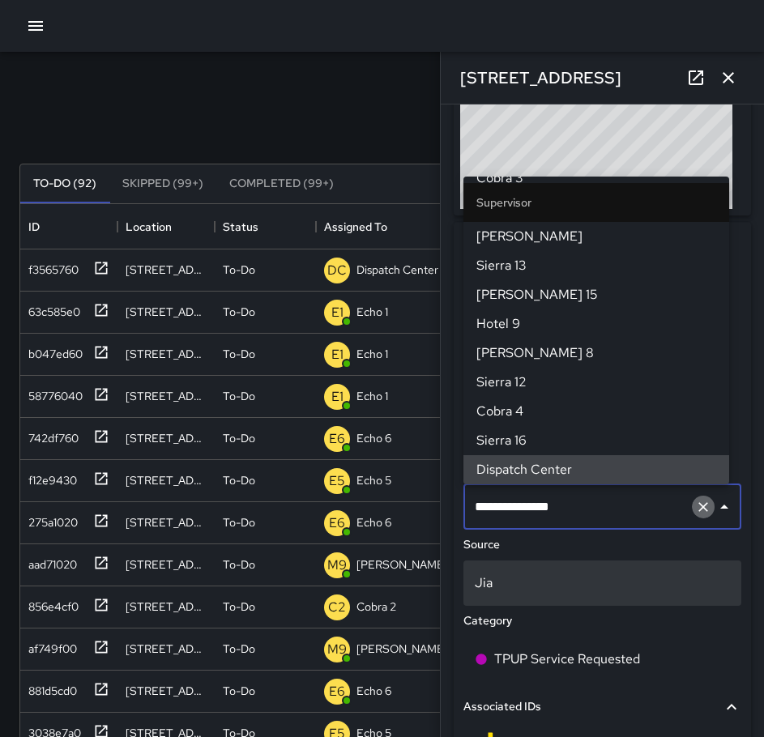
click at [695, 507] on icon "Clear" at bounding box center [703, 507] width 16 height 16
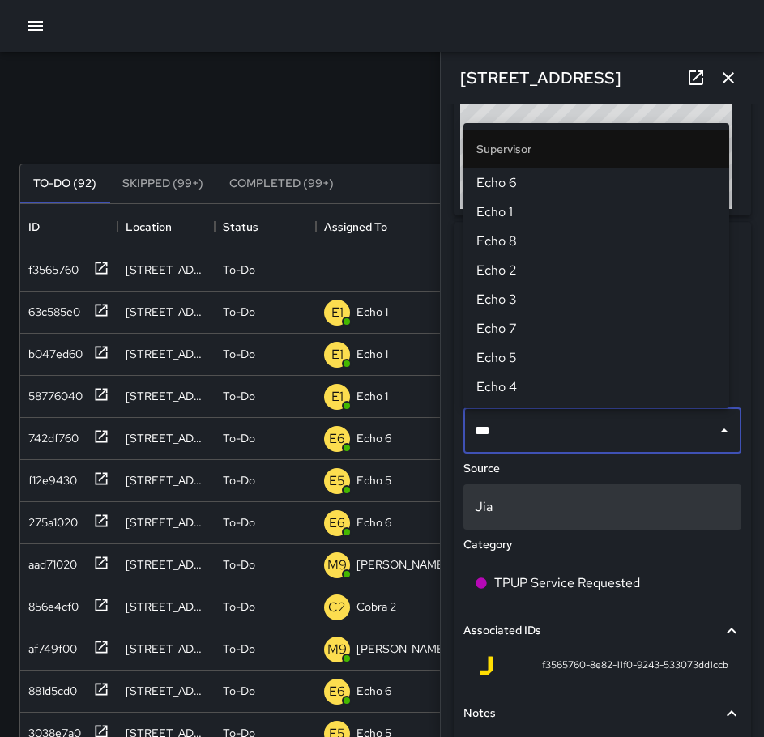
type input "****"
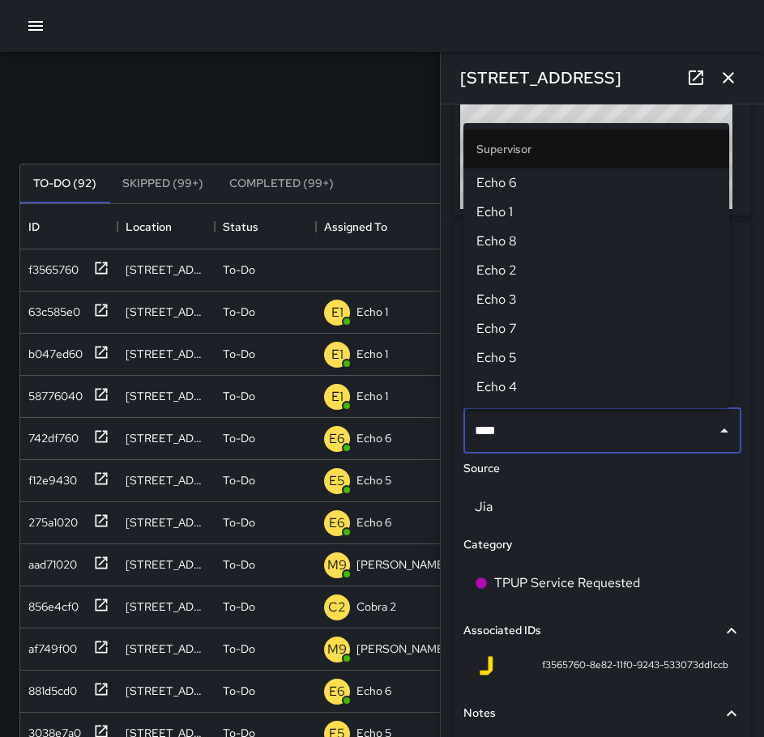
click at [583, 210] on span "Echo 1" at bounding box center [596, 212] width 240 height 19
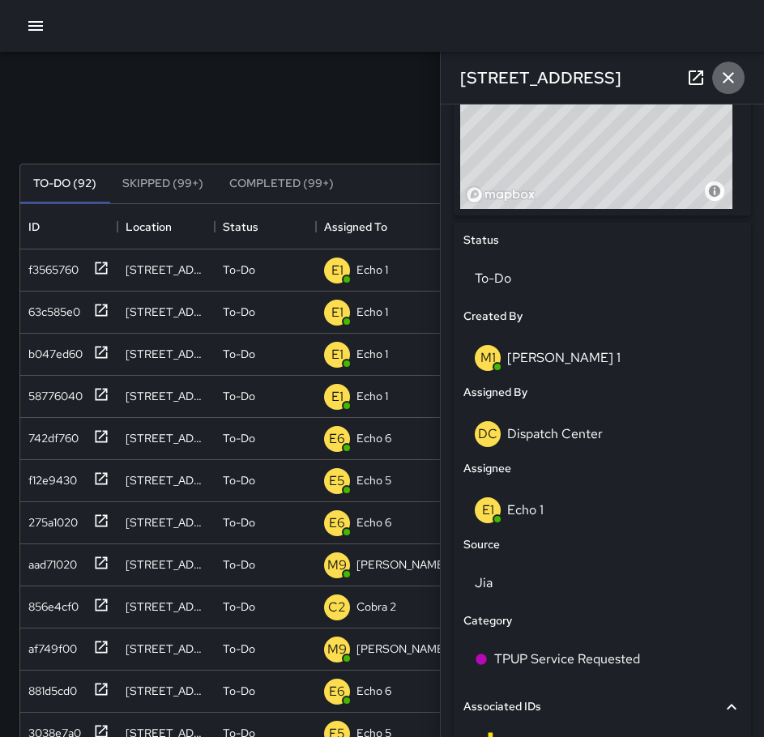
click at [728, 84] on icon "button" at bounding box center [728, 77] width 19 height 19
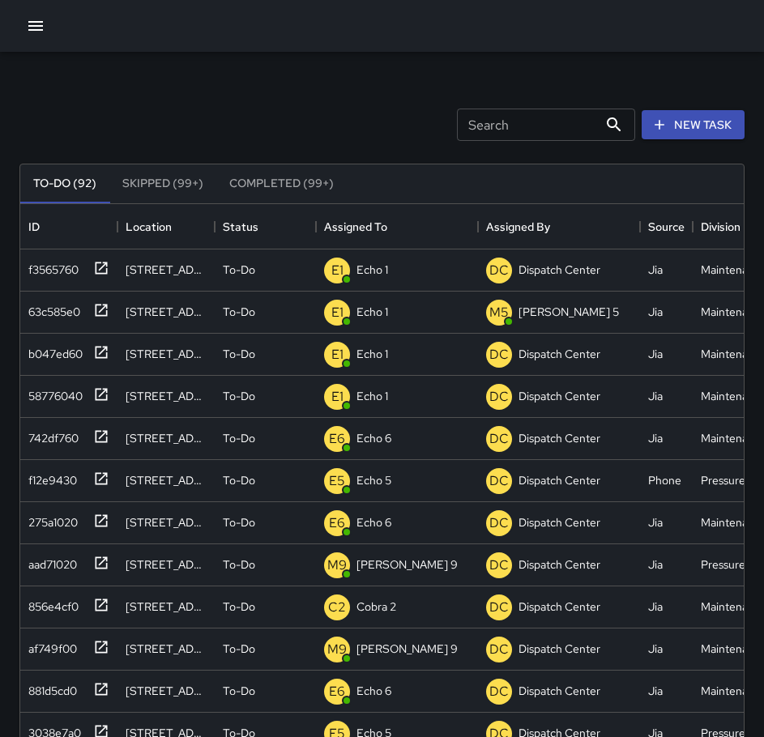
click at [40, 19] on icon "button" at bounding box center [35, 25] width 19 height 19
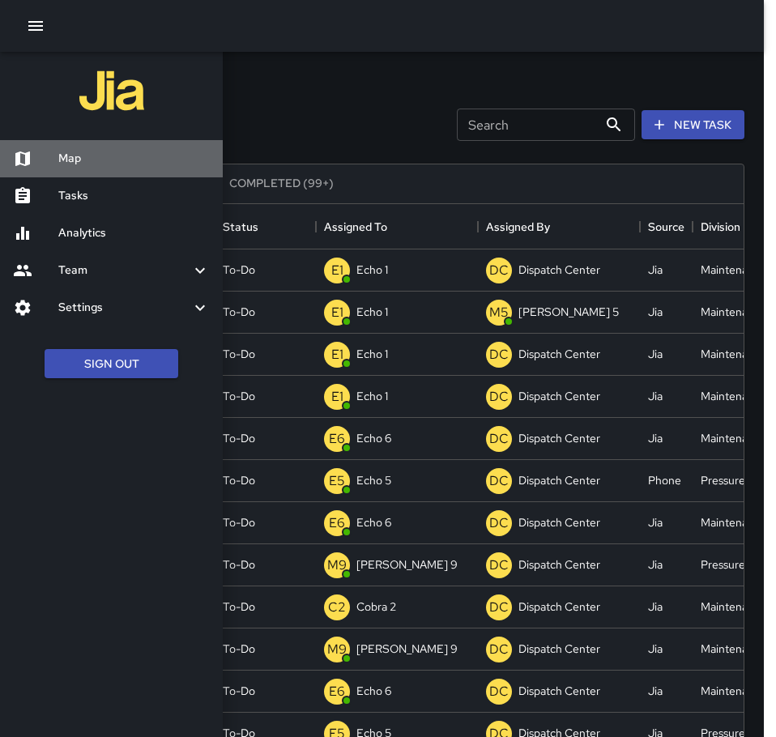
click at [73, 150] on h6 "Map" at bounding box center [134, 159] width 152 height 18
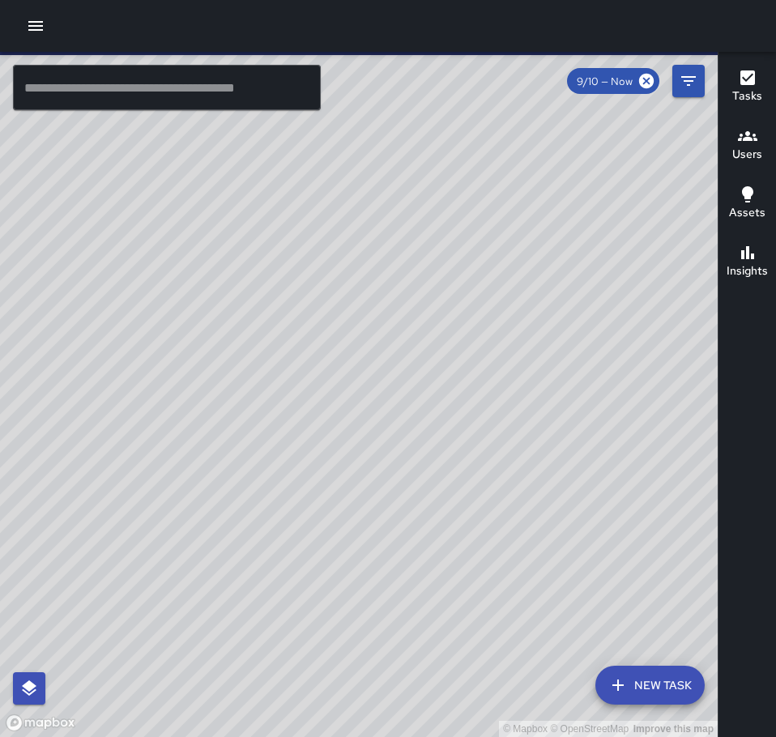
drag, startPoint x: 430, startPoint y: 440, endPoint x: -29, endPoint y: 234, distance: 503.4
click at [0, 234] on html "© Mapbox © OpenStreetMap Improve this map ​ New Task 9/10 — Now Map Layers Task…" at bounding box center [388, 368] width 776 height 737
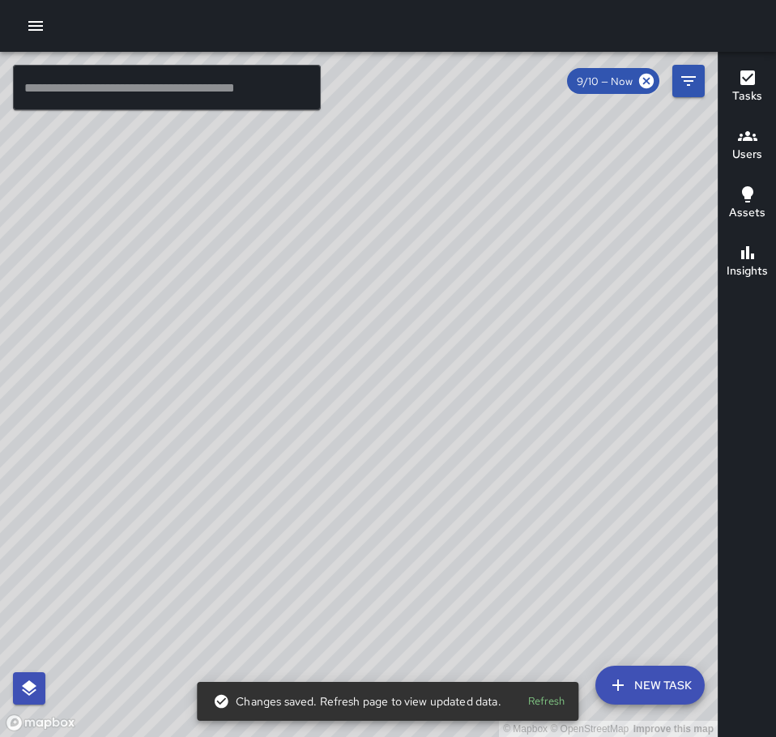
drag, startPoint x: 346, startPoint y: 190, endPoint x: 385, endPoint y: 453, distance: 265.4
click at [385, 454] on div "© Mapbox © OpenStreetMap Improve this map" at bounding box center [359, 394] width 718 height 685
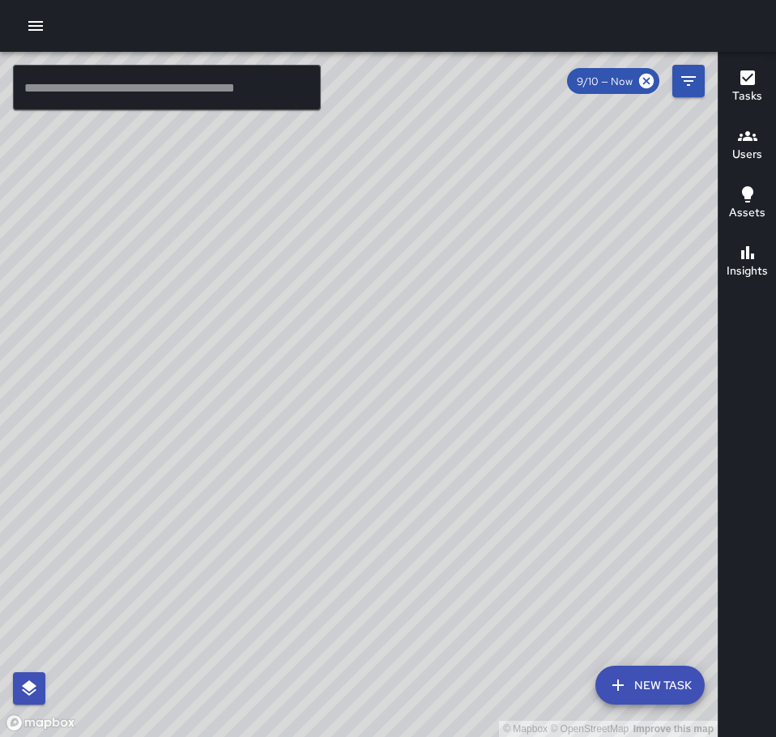
drag, startPoint x: 130, startPoint y: 553, endPoint x: 402, endPoint y: 517, distance: 274.5
click at [402, 517] on div "© Mapbox © OpenStreetMap Improve this map" at bounding box center [359, 394] width 718 height 685
drag, startPoint x: 416, startPoint y: 412, endPoint x: 309, endPoint y: 433, distance: 109.0
click at [249, 433] on div "© Mapbox © OpenStreetMap Improve this map" at bounding box center [359, 394] width 718 height 685
click at [43, 25] on icon "button" at bounding box center [35, 26] width 15 height 10
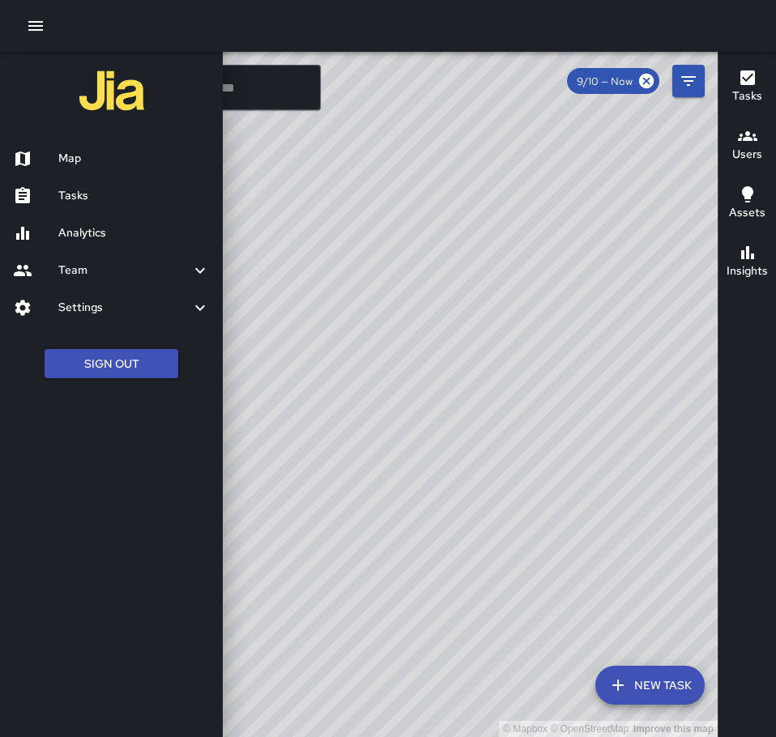
click at [94, 197] on h6 "Tasks" at bounding box center [134, 196] width 152 height 18
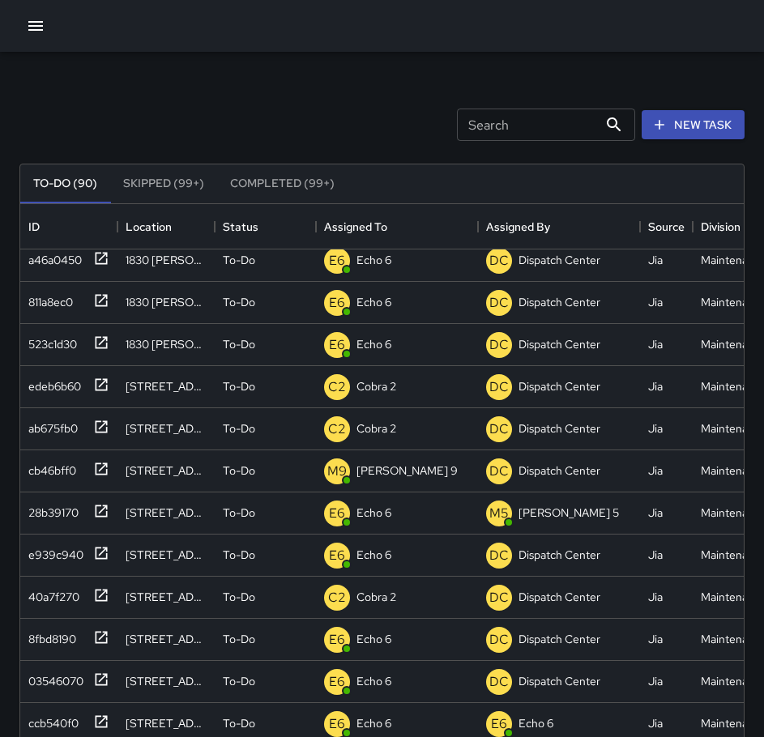
scroll to position [648, 0]
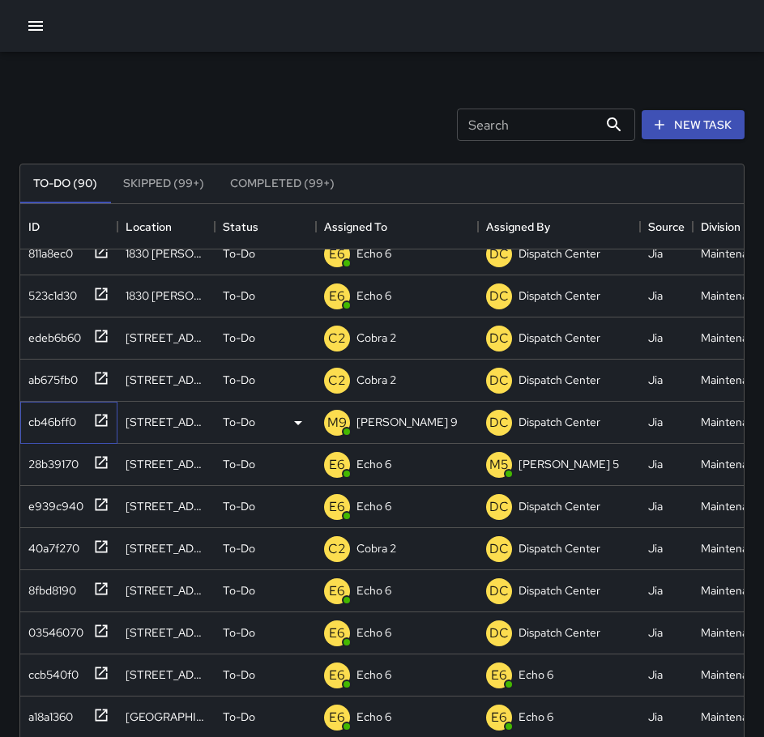
click at [96, 417] on icon at bounding box center [102, 420] width 12 height 12
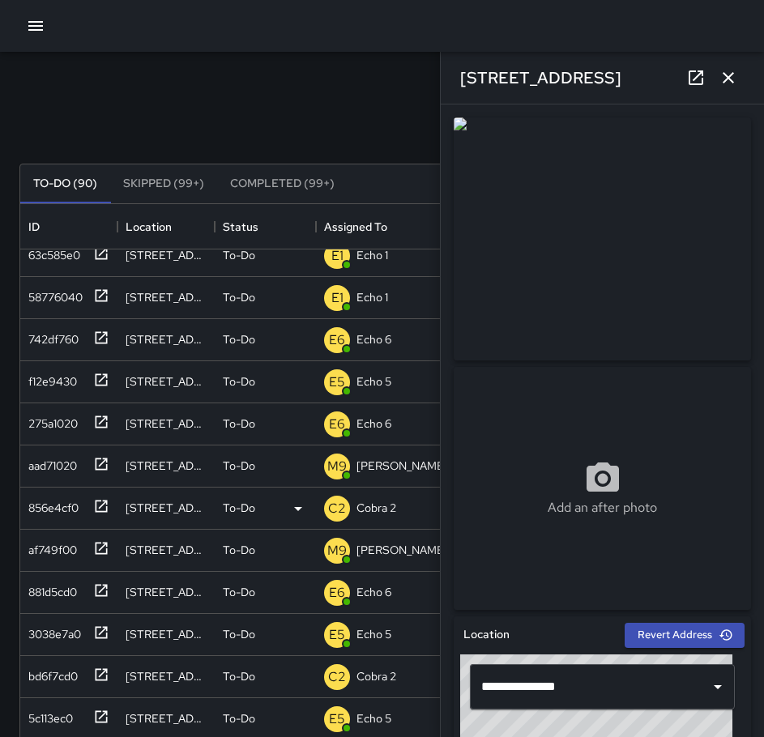
scroll to position [0, 0]
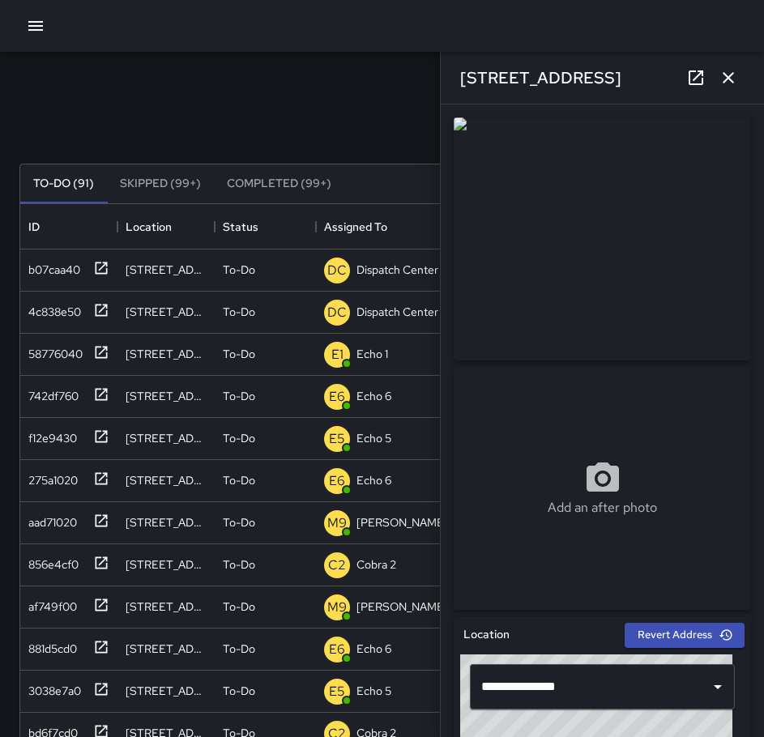
click at [32, 22] on icon "button" at bounding box center [35, 26] width 15 height 10
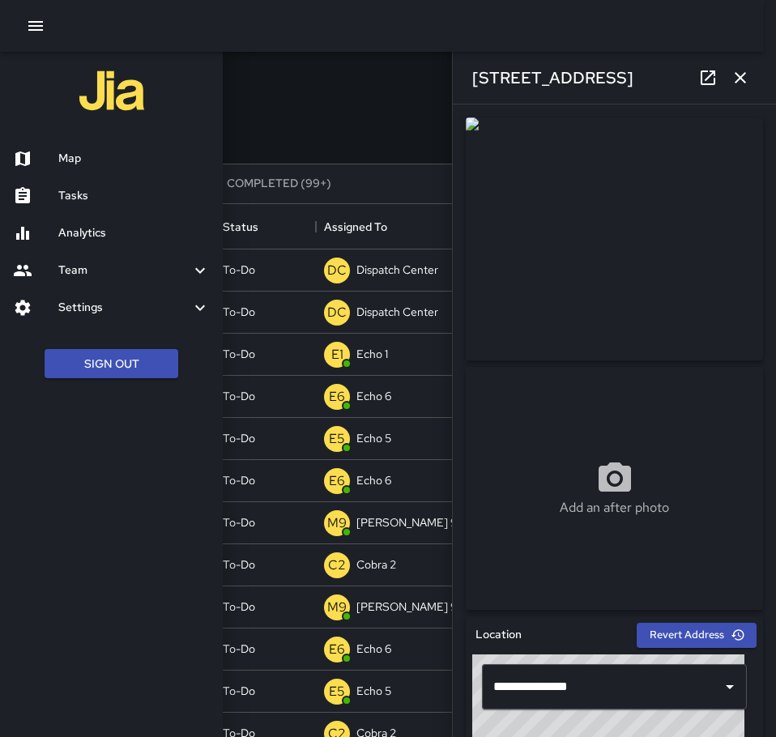
click at [88, 161] on h6 "Map" at bounding box center [134, 159] width 152 height 18
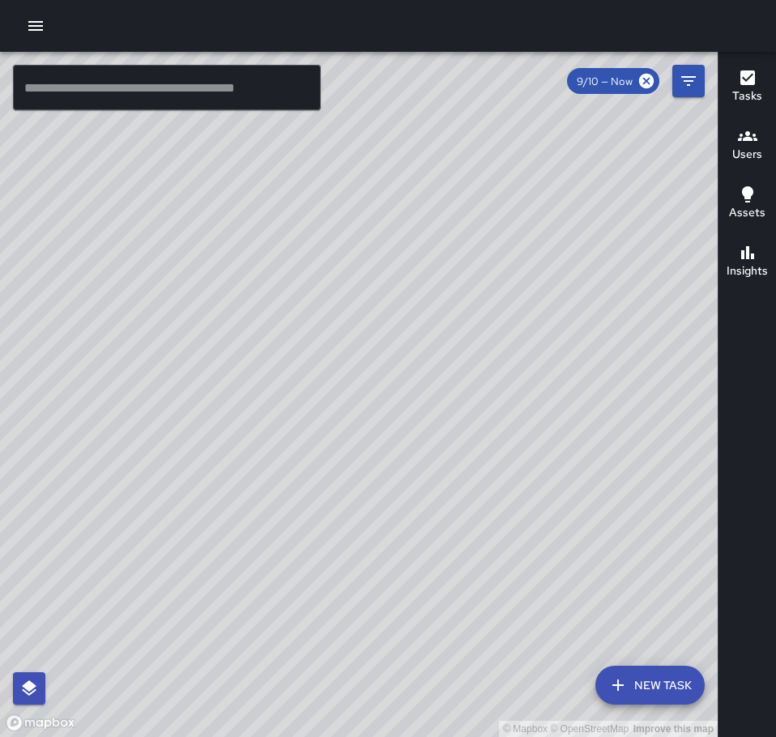
drag, startPoint x: 189, startPoint y: 570, endPoint x: 181, endPoint y: 360, distance: 210.0
click at [181, 360] on div "© Mapbox © OpenStreetMap Improve this map" at bounding box center [359, 394] width 718 height 685
drag, startPoint x: 108, startPoint y: 382, endPoint x: 511, endPoint y: 217, distance: 435.7
click at [511, 217] on div "© Mapbox © OpenStreetMap Improve this map" at bounding box center [359, 394] width 718 height 685
drag, startPoint x: 365, startPoint y: 238, endPoint x: 245, endPoint y: 295, distance: 132.6
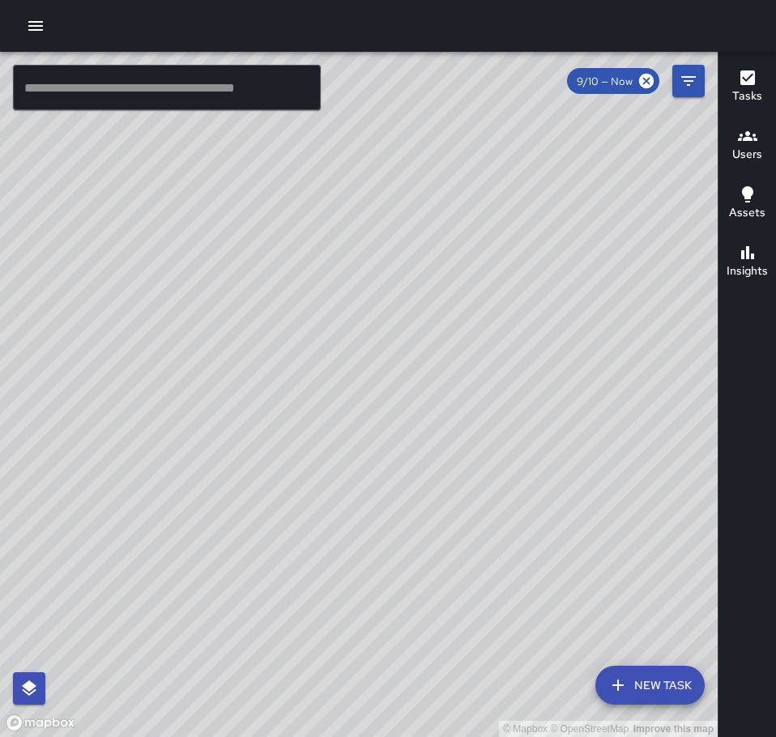
click at [245, 295] on div "© Mapbox © OpenStreetMap Improve this map" at bounding box center [359, 394] width 718 height 685
drag, startPoint x: 593, startPoint y: 301, endPoint x: 285, endPoint y: 544, distance: 392.2
click at [285, 544] on div "© Mapbox © OpenStreetMap Improve this map" at bounding box center [359, 394] width 718 height 685
drag, startPoint x: 446, startPoint y: 365, endPoint x: 126, endPoint y: 494, distance: 345.3
click at [126, 494] on div "© Mapbox © OpenStreetMap Improve this map" at bounding box center [359, 394] width 718 height 685
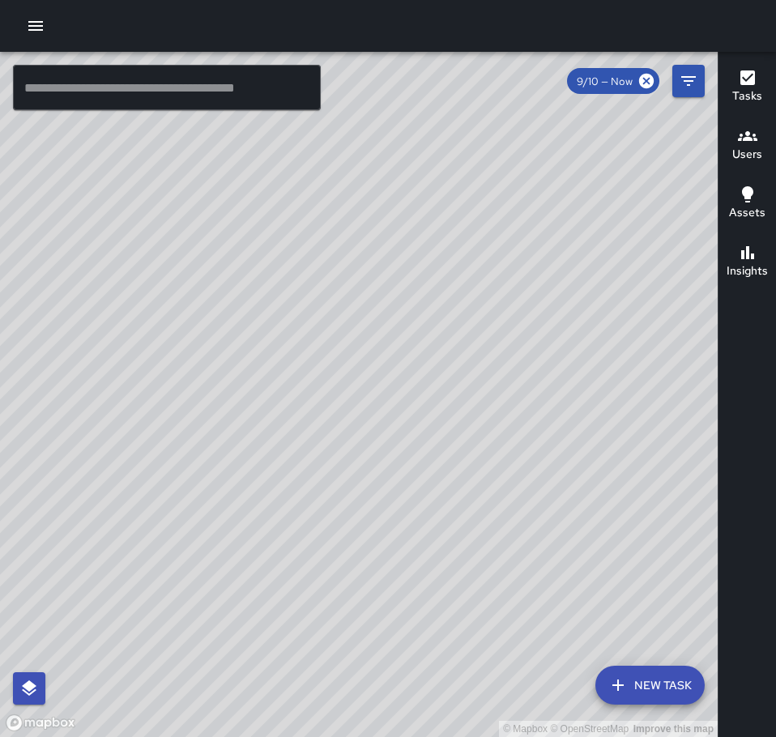
drag, startPoint x: 212, startPoint y: 442, endPoint x: 438, endPoint y: 758, distance: 388.5
click at [438, 736] on html "© Mapbox © OpenStreetMap Improve this map ​ New Task 9/10 — Now Map Layers Task…" at bounding box center [388, 368] width 776 height 737
drag, startPoint x: 275, startPoint y: 310, endPoint x: 447, endPoint y: 339, distance: 175.0
click at [447, 339] on div "© Mapbox © OpenStreetMap Improve this map" at bounding box center [359, 394] width 718 height 685
drag, startPoint x: 318, startPoint y: 519, endPoint x: 487, endPoint y: 438, distance: 187.4
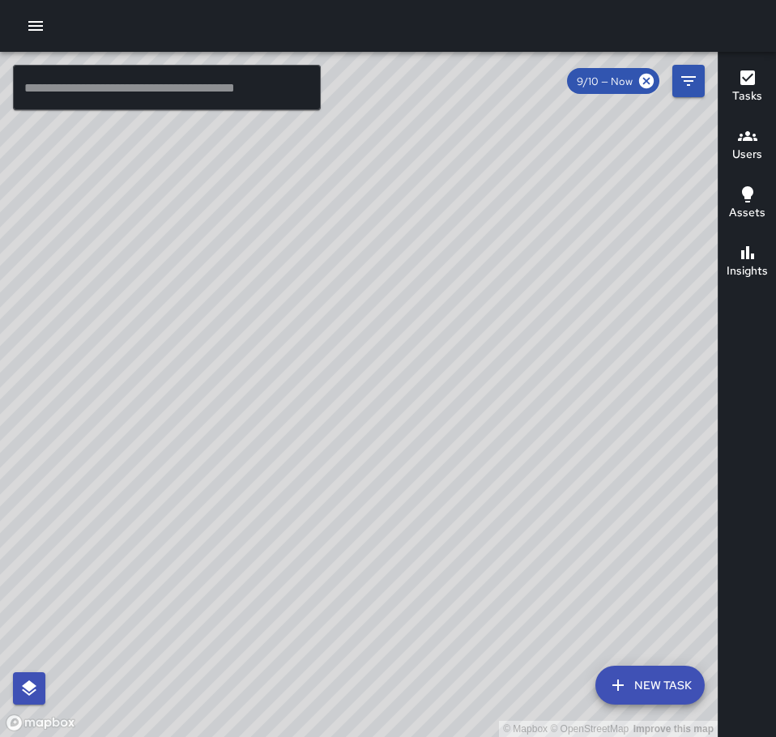
click at [487, 438] on div "© Mapbox © OpenStreetMap Improve this map" at bounding box center [359, 394] width 718 height 685
drag, startPoint x: 391, startPoint y: 305, endPoint x: 479, endPoint y: 426, distance: 149.6
click at [479, 426] on div "© Mapbox © OpenStreetMap Improve this map" at bounding box center [359, 394] width 718 height 685
drag, startPoint x: 455, startPoint y: 348, endPoint x: 72, endPoint y: 487, distance: 406.7
click at [72, 487] on div "© Mapbox © OpenStreetMap Improve this map" at bounding box center [359, 394] width 718 height 685
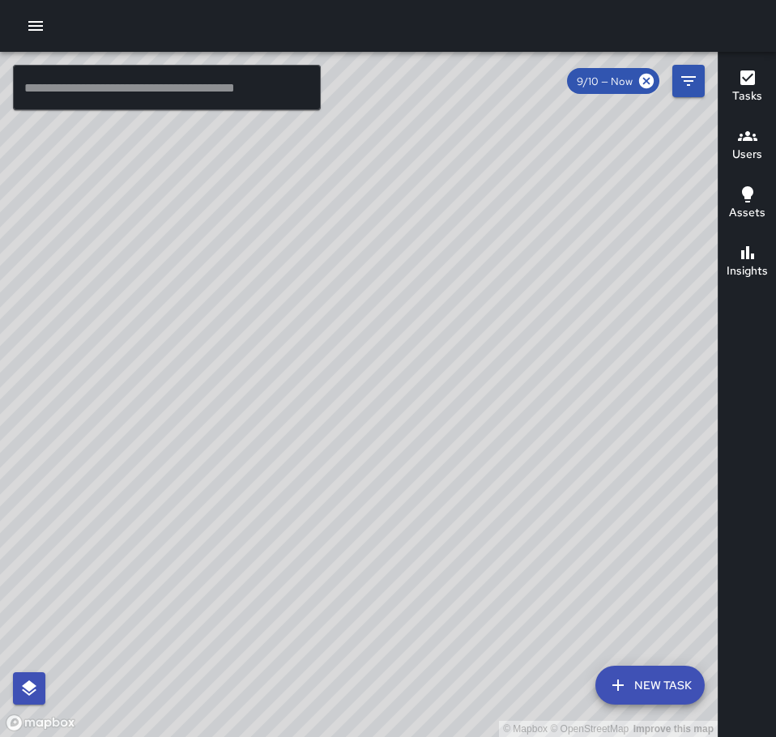
drag, startPoint x: 266, startPoint y: 207, endPoint x: 333, endPoint y: 599, distance: 397.8
click at [333, 599] on div "© Mapbox © OpenStreetMap Improve this map" at bounding box center [359, 394] width 718 height 685
drag, startPoint x: 476, startPoint y: 351, endPoint x: 389, endPoint y: 776, distance: 434.1
click at [389, 736] on html "© Mapbox © OpenStreetMap Improve this map ​ New Task 9/10 — Now Map Layers Task…" at bounding box center [388, 368] width 776 height 737
drag, startPoint x: 258, startPoint y: 354, endPoint x: 356, endPoint y: 463, distance: 146.3
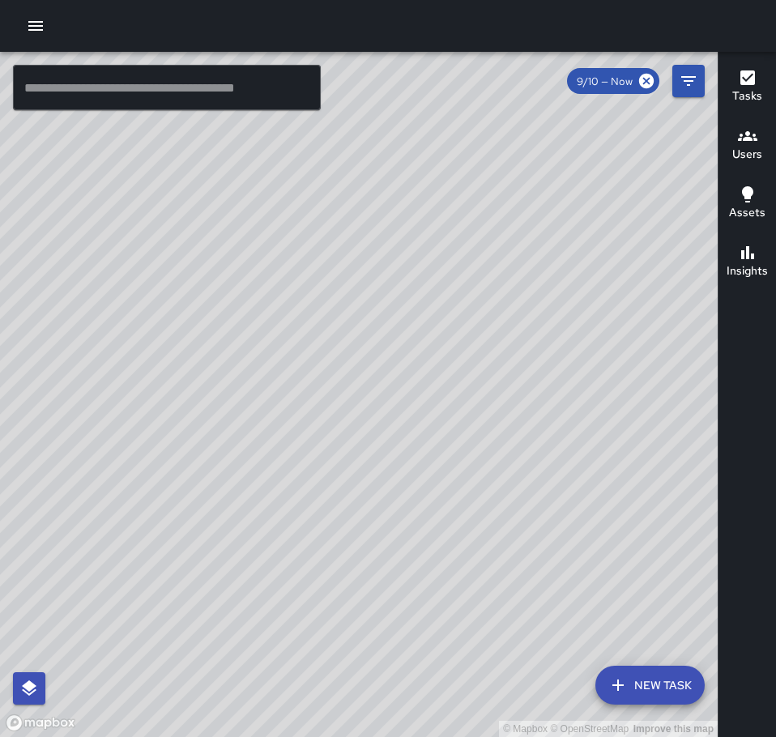
click at [356, 463] on div "© Mapbox © OpenStreetMap Improve this map" at bounding box center [359, 394] width 718 height 685
click at [38, 22] on icon "button" at bounding box center [35, 26] width 15 height 10
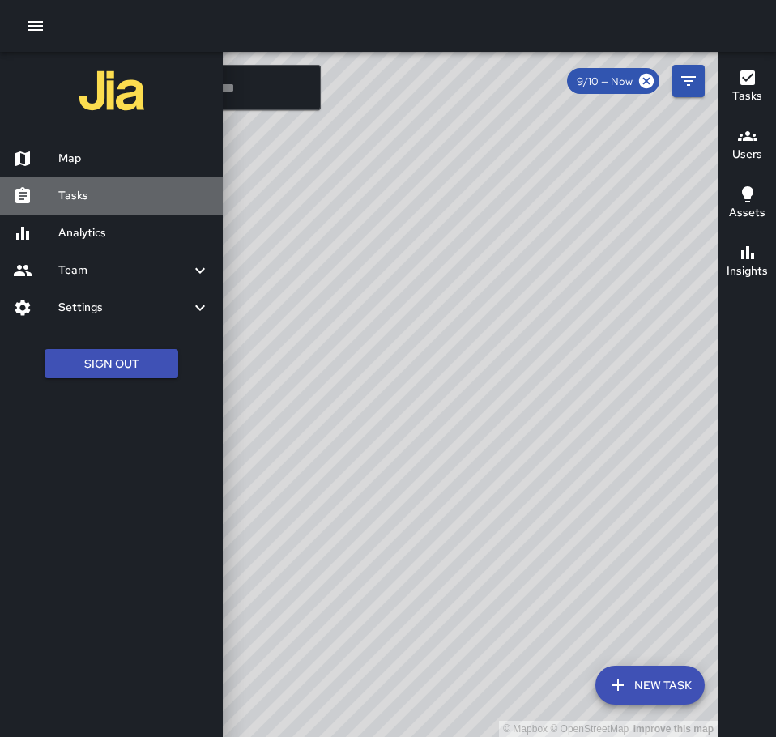
click at [81, 196] on h6 "Tasks" at bounding box center [134, 196] width 152 height 18
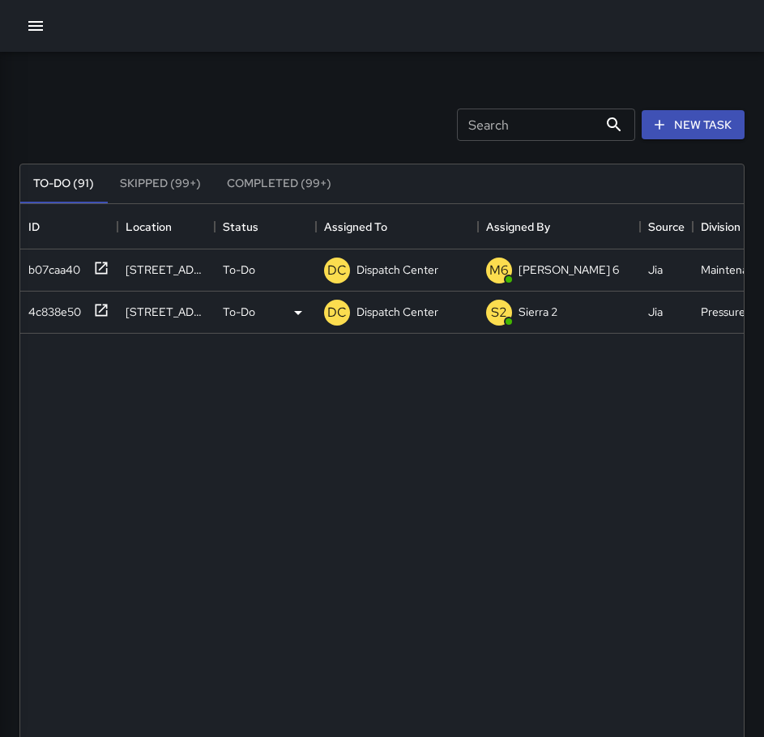
scroll to position [674, 711]
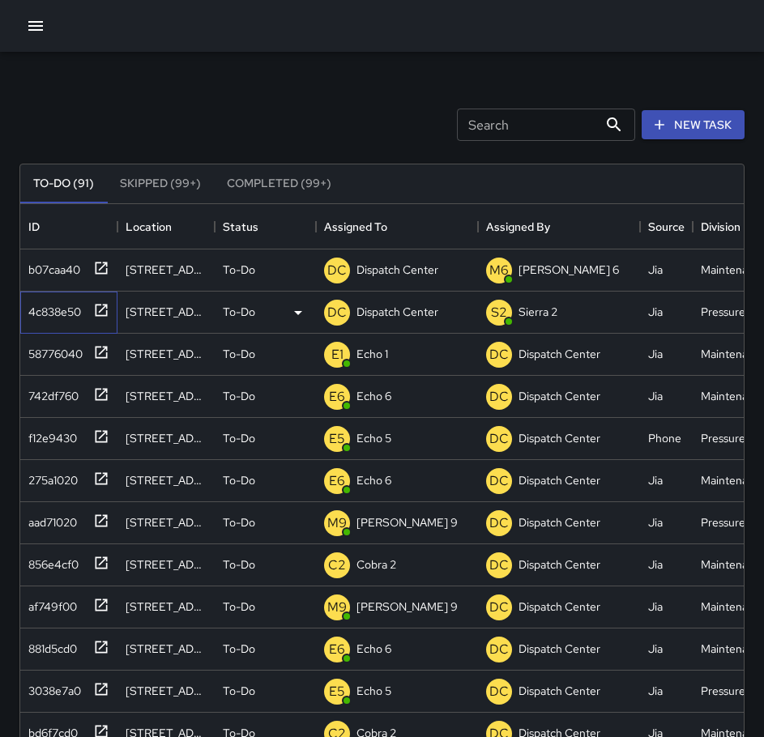
click at [96, 311] on icon at bounding box center [102, 310] width 12 height 12
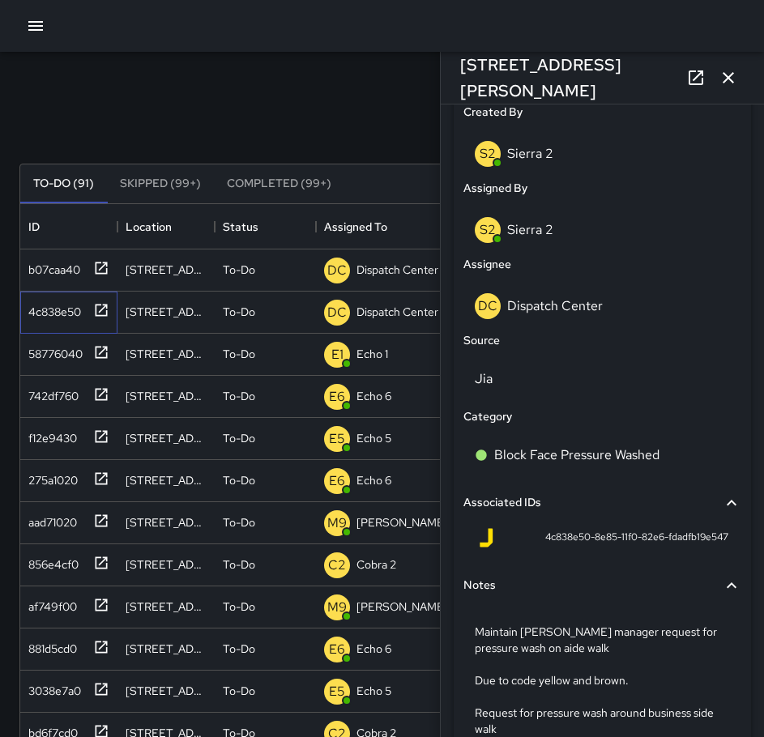
scroll to position [891, 0]
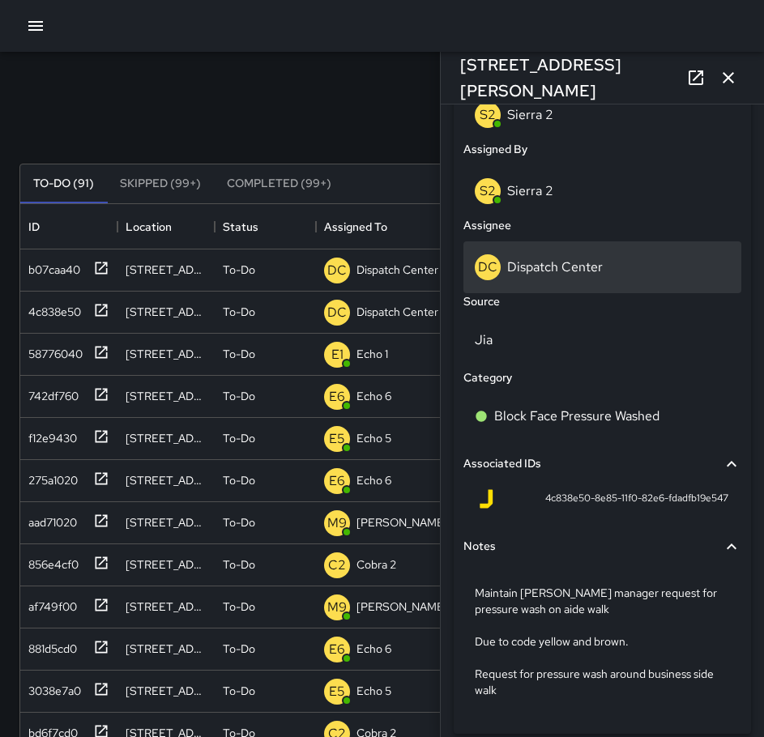
click at [566, 275] on p "Dispatch Center" at bounding box center [555, 266] width 96 height 17
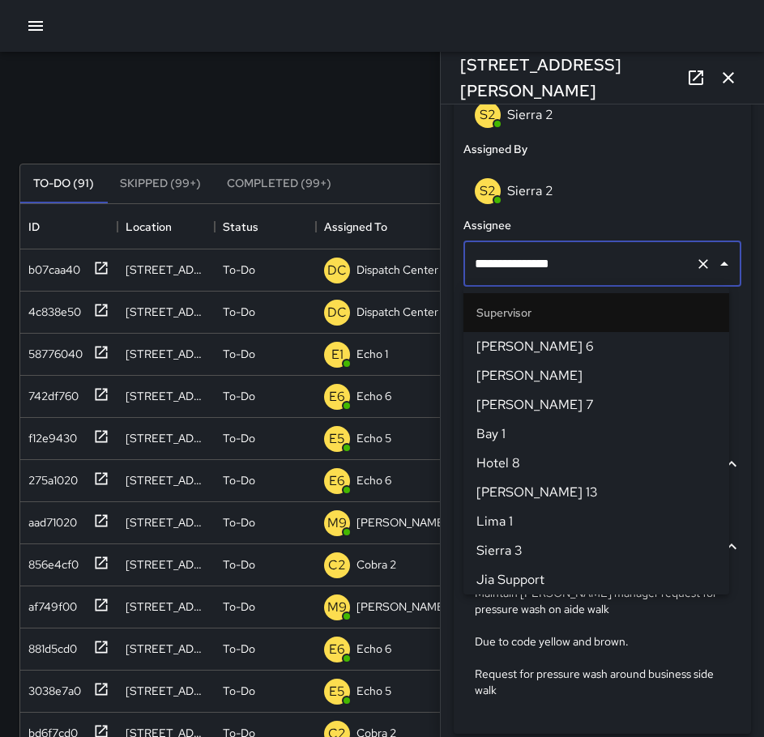
scroll to position [1662, 0]
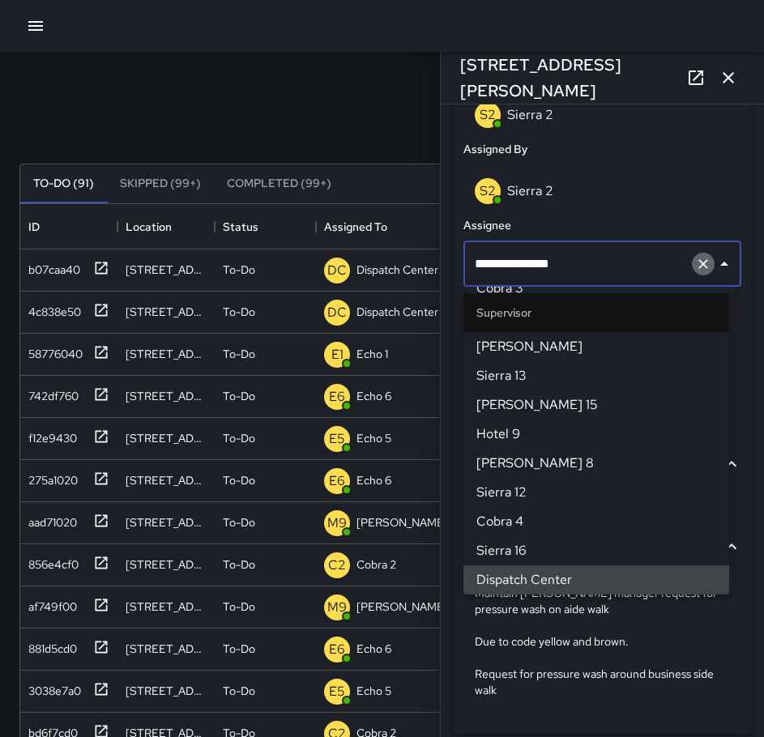
click at [698, 264] on icon "Clear" at bounding box center [703, 264] width 10 height 10
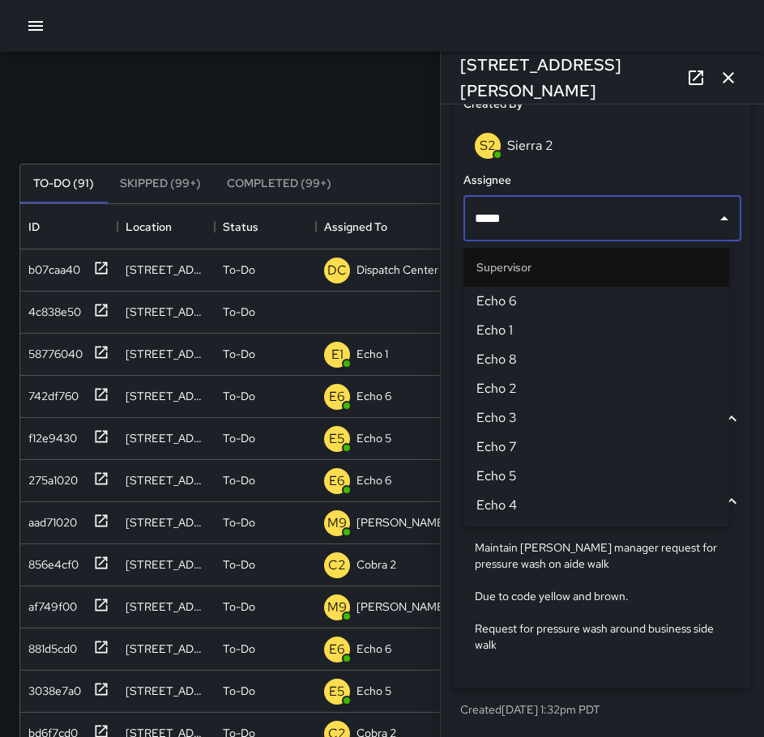
type input "******"
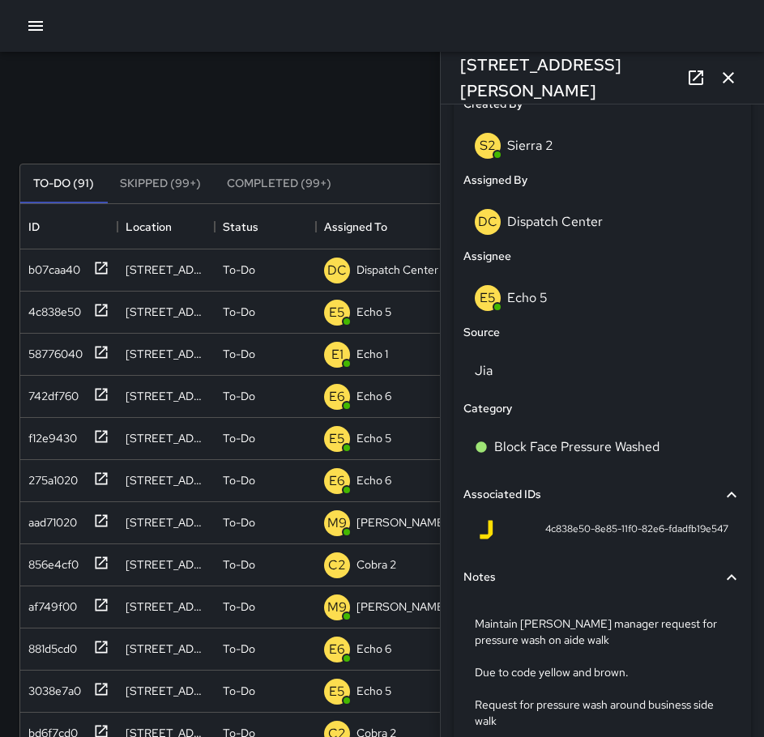
click at [719, 75] on icon "button" at bounding box center [728, 77] width 19 height 19
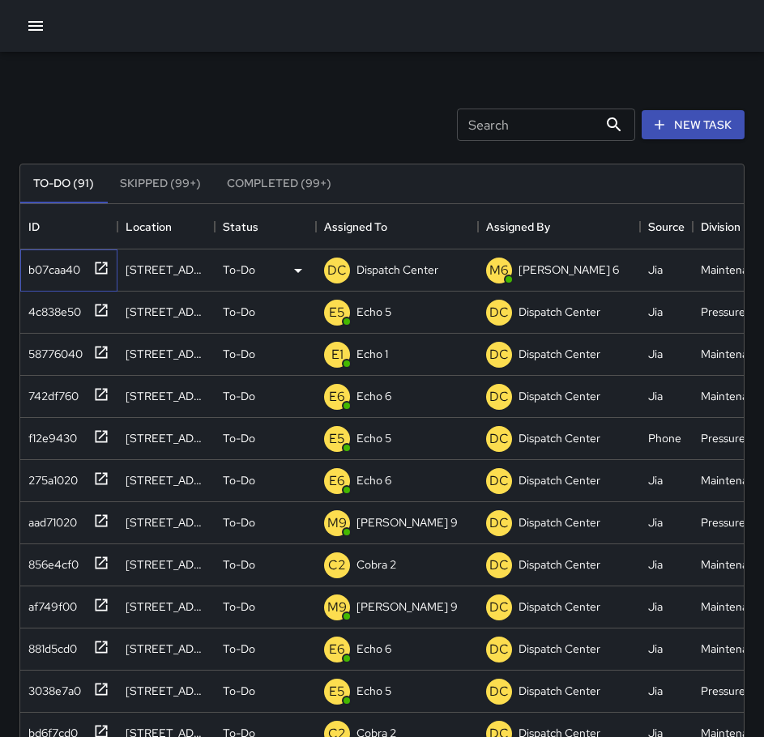
click at [105, 267] on icon at bounding box center [101, 268] width 16 height 16
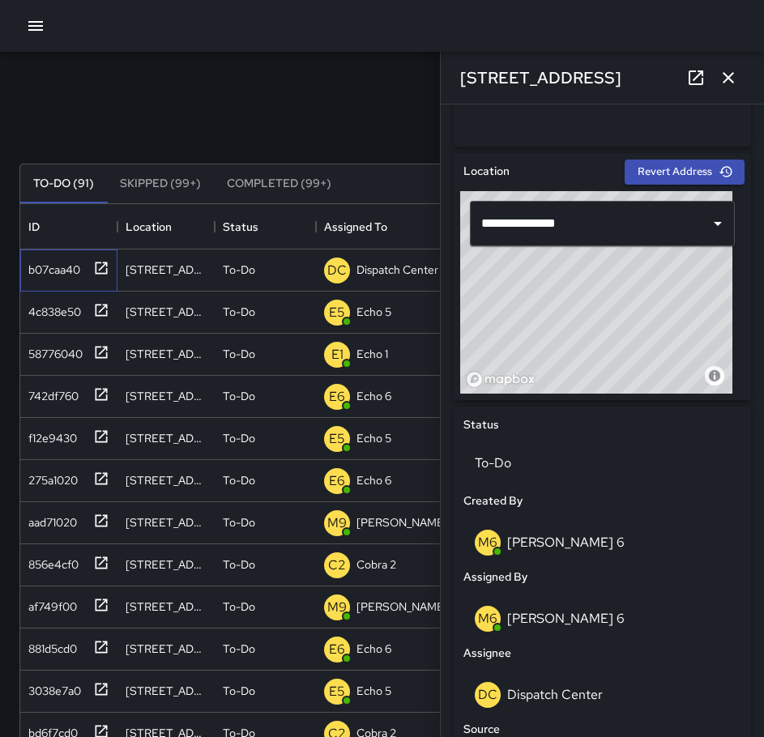
scroll to position [648, 0]
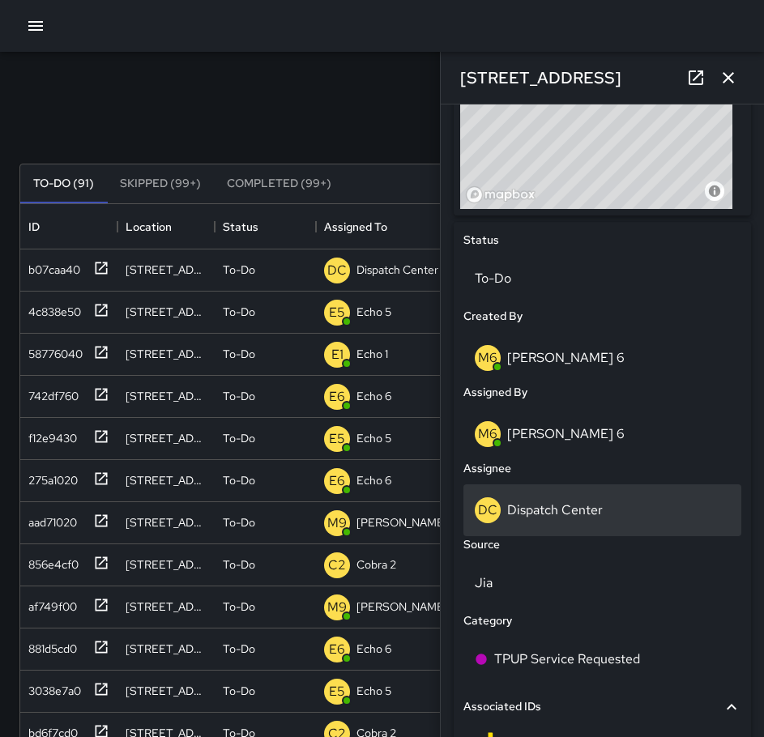
click at [605, 513] on div "DC Dispatch Center" at bounding box center [602, 510] width 255 height 26
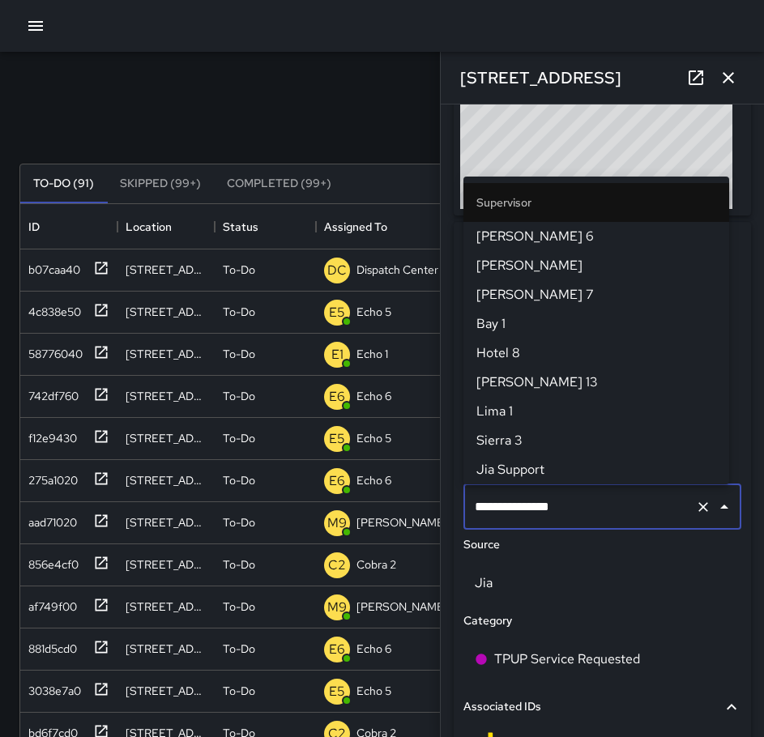
scroll to position [1662, 0]
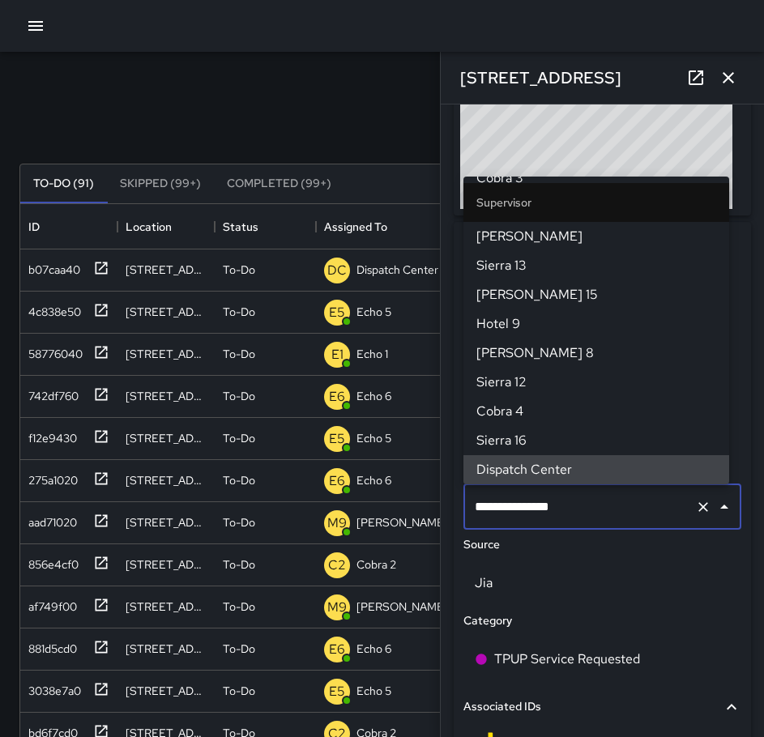
click at [692, 508] on button "Clear" at bounding box center [703, 507] width 23 height 23
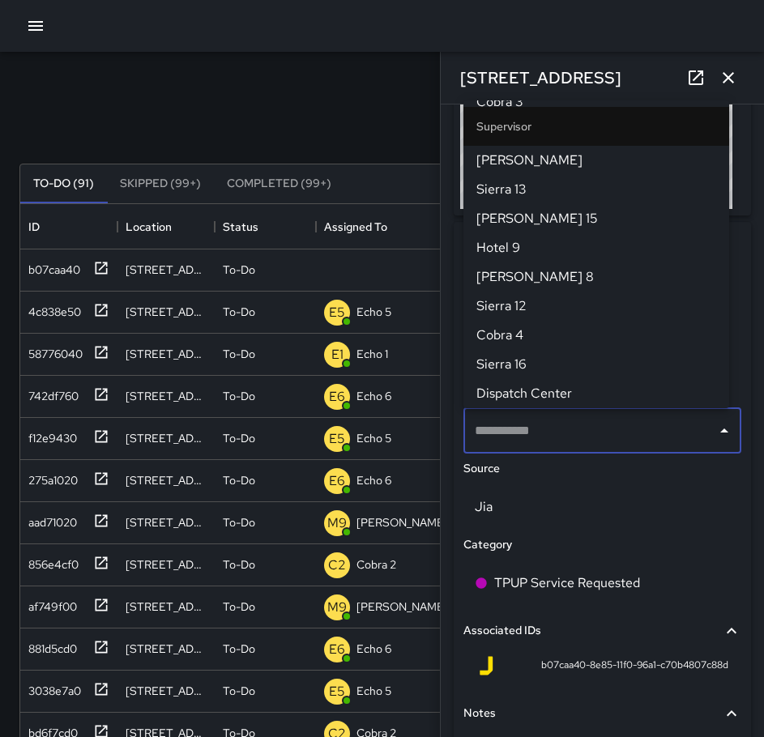
scroll to position [0, 0]
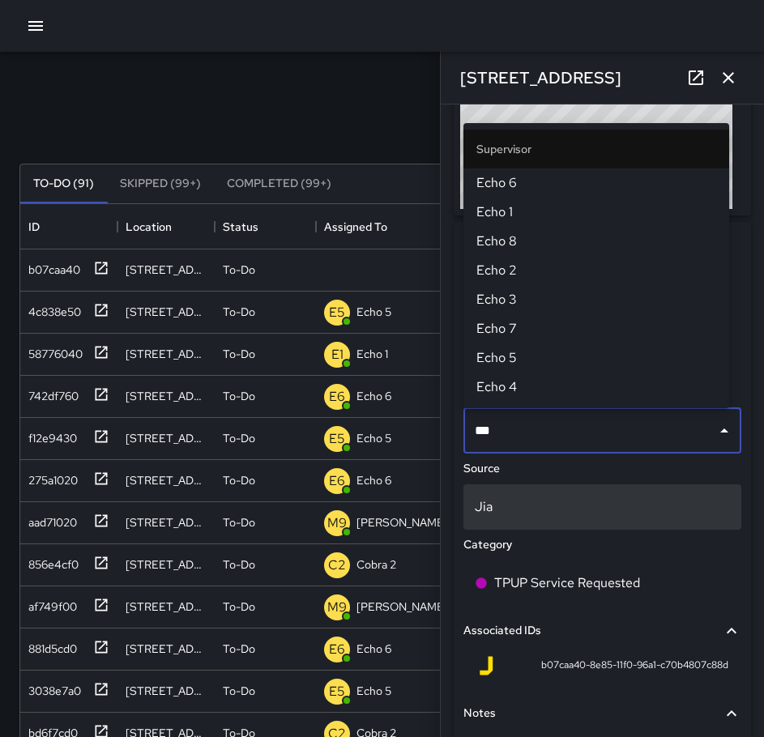
type input "****"
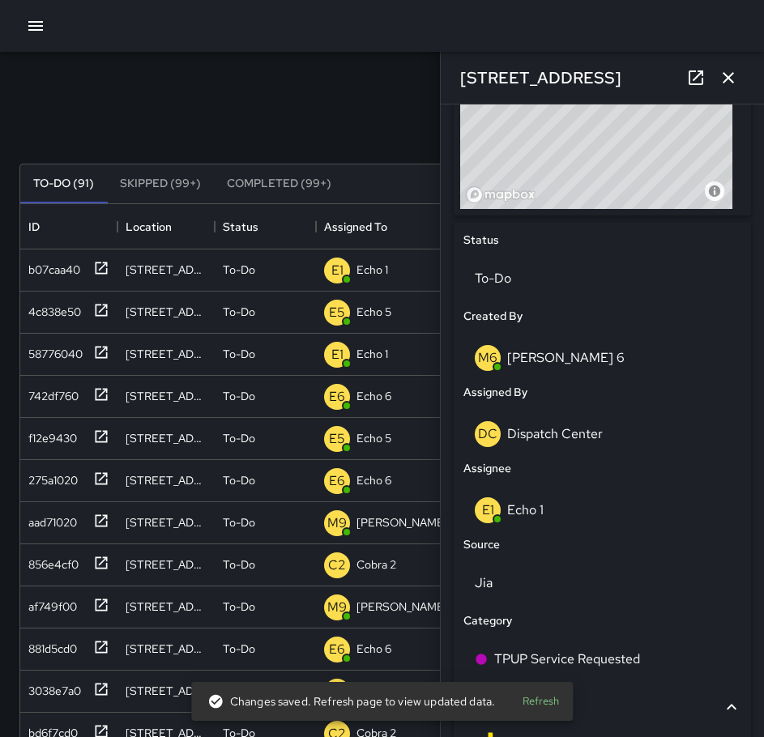
click at [737, 76] on icon "button" at bounding box center [728, 77] width 19 height 19
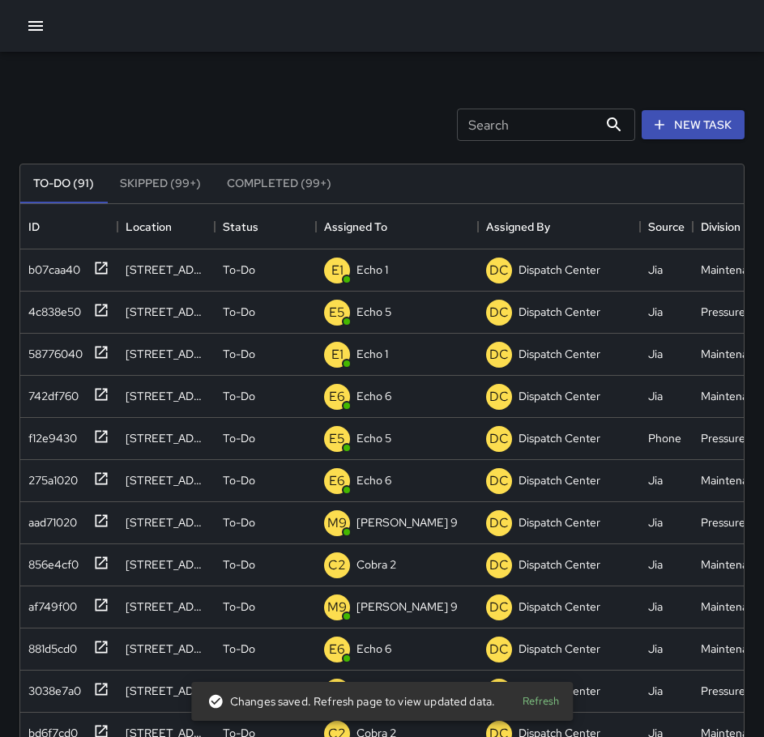
click at [39, 26] on icon "button" at bounding box center [35, 26] width 15 height 10
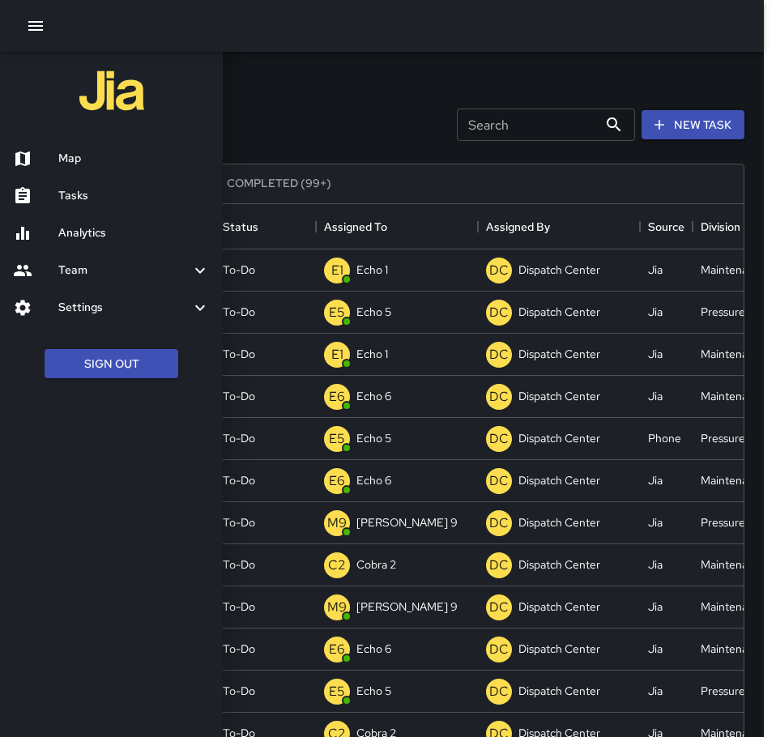
drag, startPoint x: 70, startPoint y: 154, endPoint x: 391, endPoint y: 381, distance: 392.9
click at [70, 154] on h6 "Map" at bounding box center [134, 159] width 152 height 18
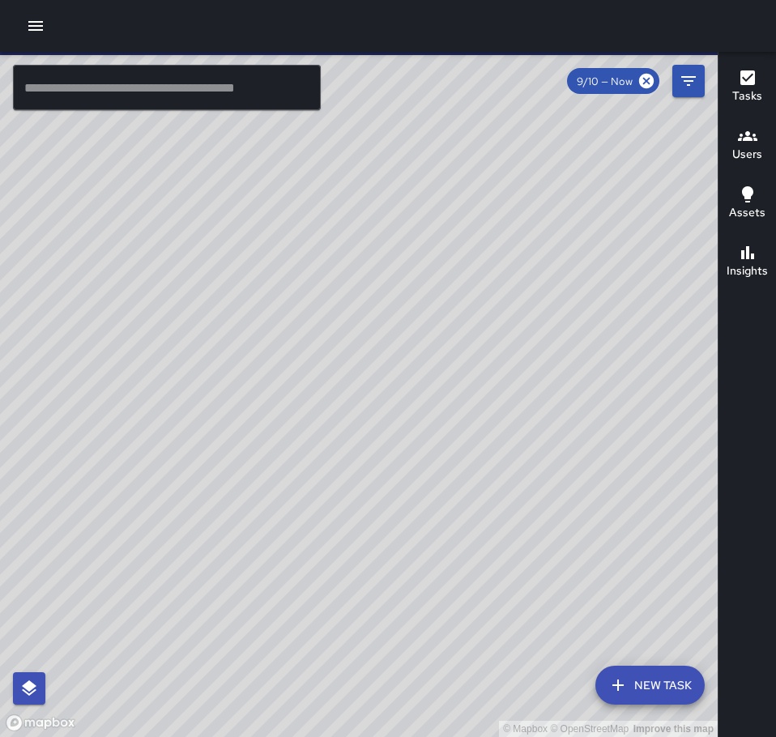
drag, startPoint x: 515, startPoint y: 332, endPoint x: 242, endPoint y: 601, distance: 383.3
click at [169, 727] on div "© Mapbox © OpenStreetMap Improve this map" at bounding box center [359, 394] width 718 height 685
drag, startPoint x: 301, startPoint y: 379, endPoint x: 224, endPoint y: 655, distance: 286.0
click at [208, 680] on div "© Mapbox © OpenStreetMap Improve this map" at bounding box center [359, 394] width 718 height 685
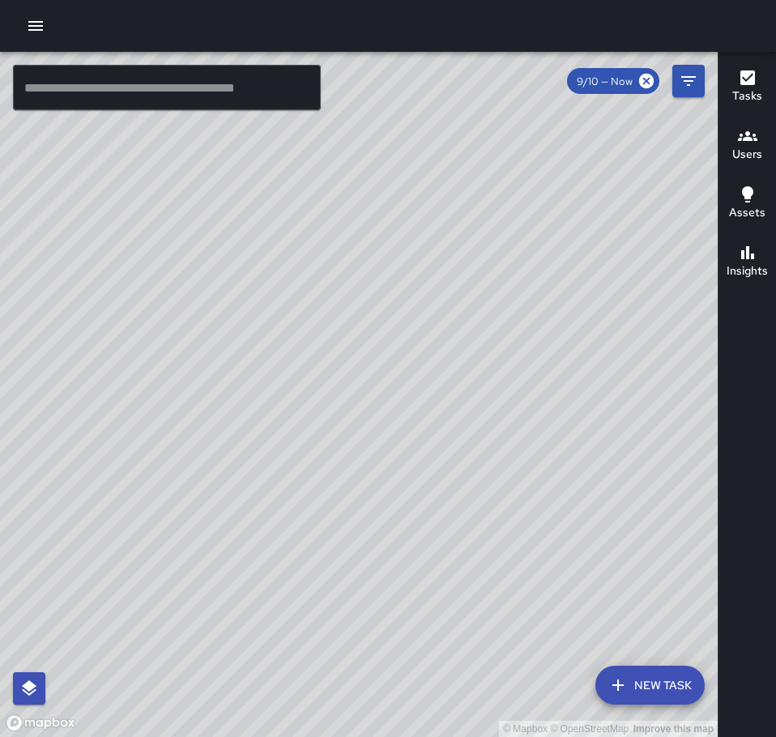
drag, startPoint x: 350, startPoint y: 485, endPoint x: 476, endPoint y: 561, distance: 147.6
click at [476, 561] on div "© Mapbox © OpenStreetMap Improve this map" at bounding box center [359, 394] width 718 height 685
drag, startPoint x: 279, startPoint y: 474, endPoint x: 405, endPoint y: 510, distance: 131.5
click at [405, 510] on div "© Mapbox © OpenStreetMap Improve this map" at bounding box center [359, 394] width 718 height 685
drag, startPoint x: 634, startPoint y: 182, endPoint x: 544, endPoint y: 342, distance: 183.2
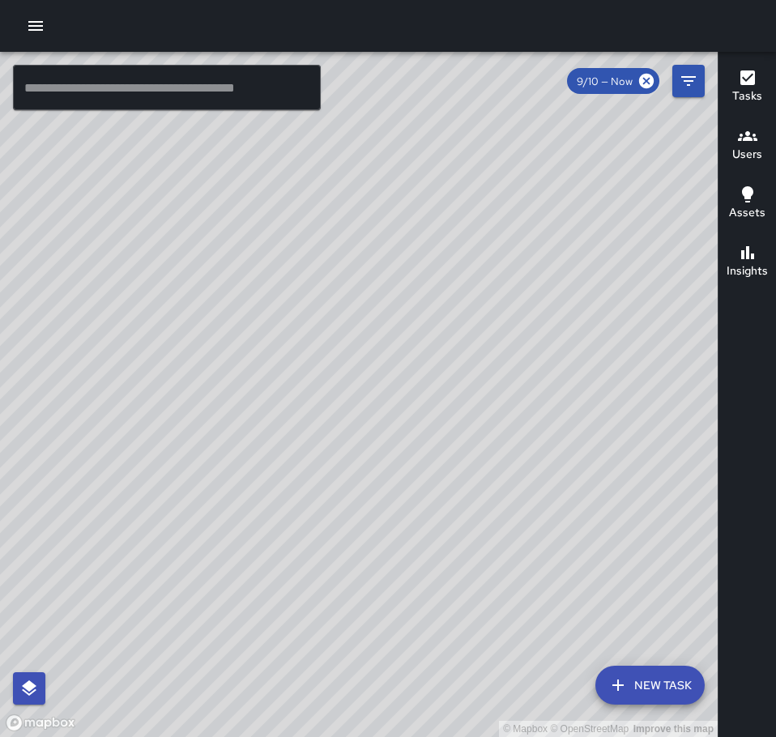
click at [544, 342] on div "© Mapbox © OpenStreetMap Improve this map" at bounding box center [359, 394] width 718 height 685
drag, startPoint x: 574, startPoint y: 334, endPoint x: 591, endPoint y: 194, distance: 141.3
click at [591, 194] on div "© Mapbox © OpenStreetMap Improve this map" at bounding box center [359, 394] width 718 height 685
click at [36, 14] on button "button" at bounding box center [35, 26] width 32 height 32
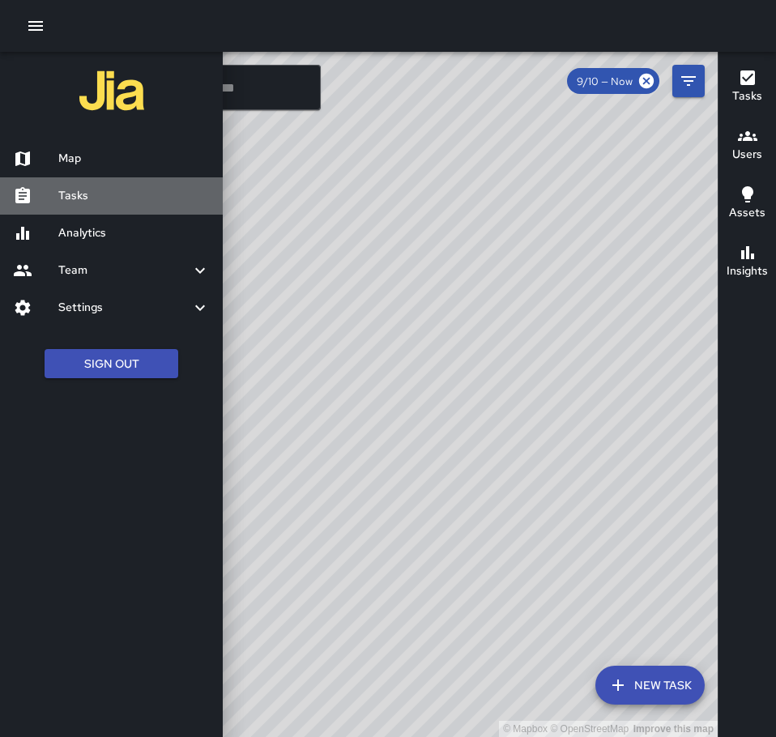
click at [92, 194] on h6 "Tasks" at bounding box center [134, 196] width 152 height 18
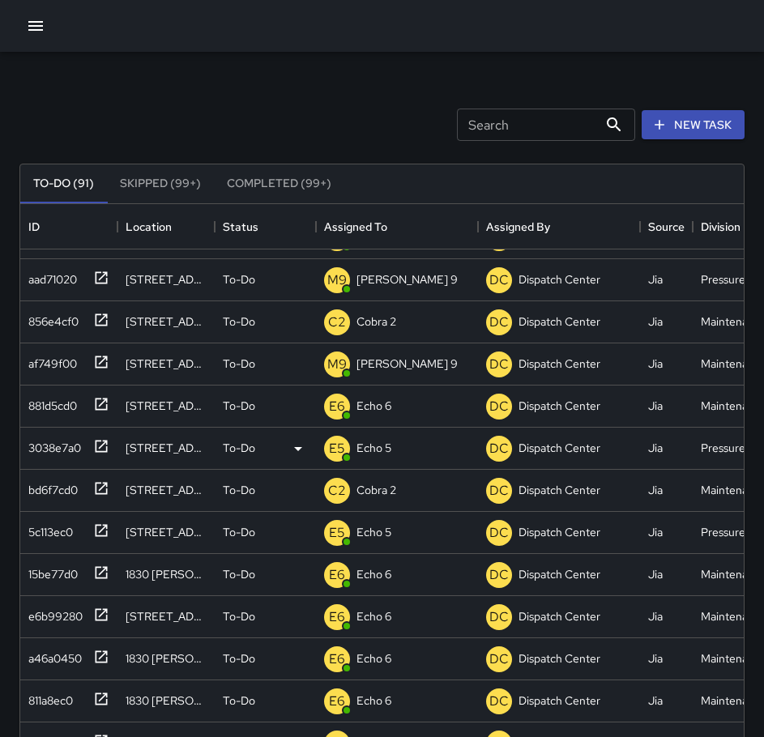
scroll to position [162, 0]
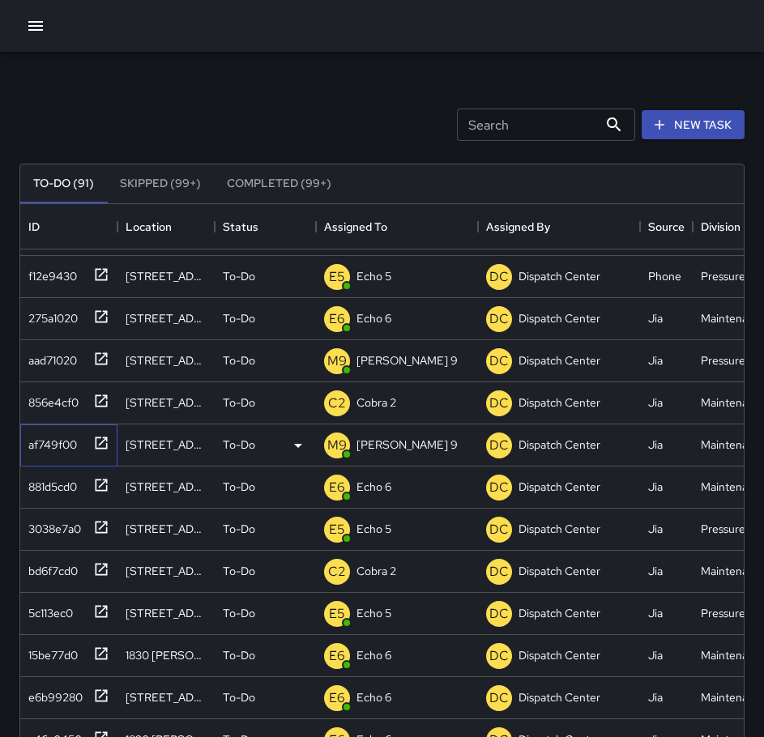
click at [101, 442] on icon at bounding box center [101, 443] width 16 height 16
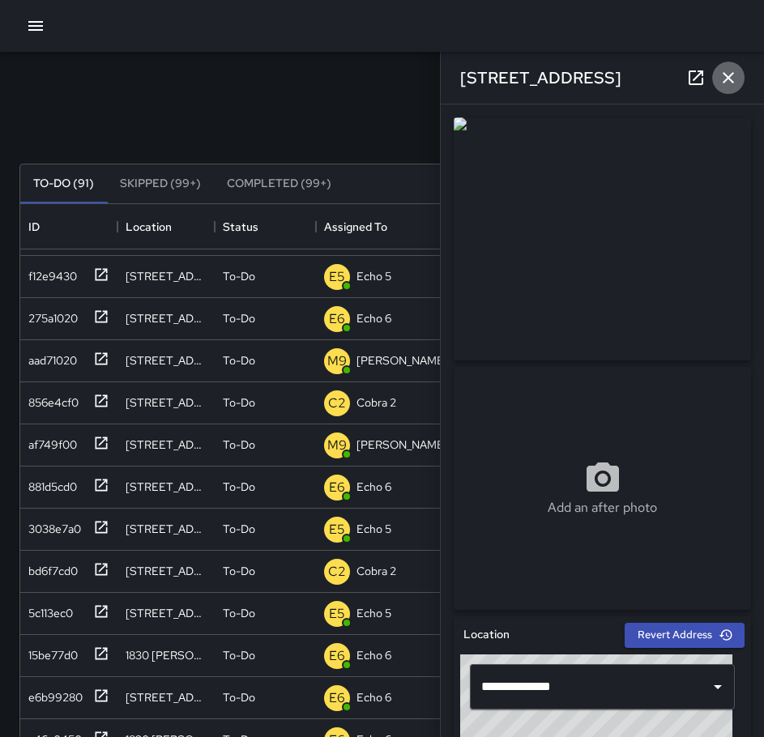
click at [737, 78] on icon "button" at bounding box center [728, 77] width 19 height 19
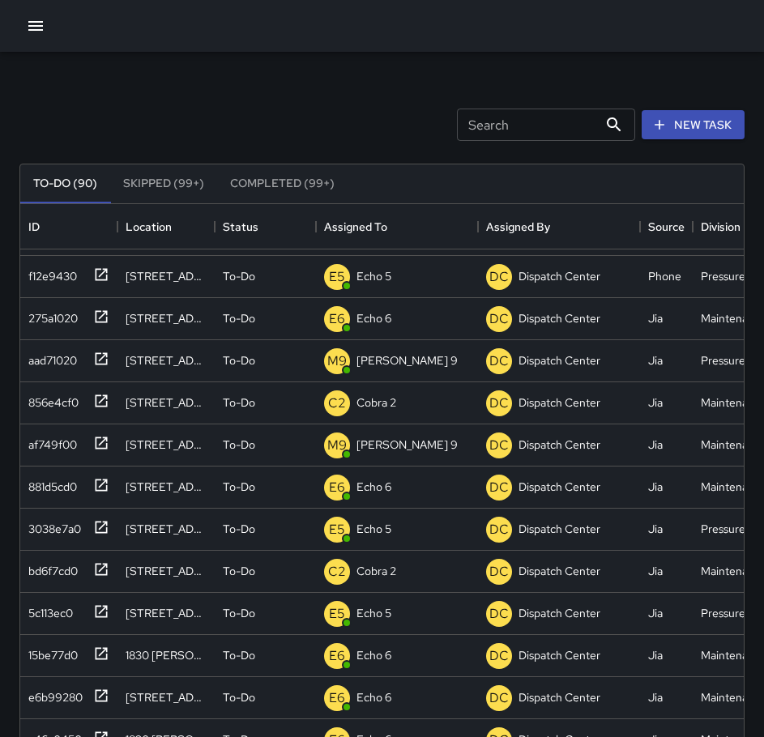
scroll to position [78, 0]
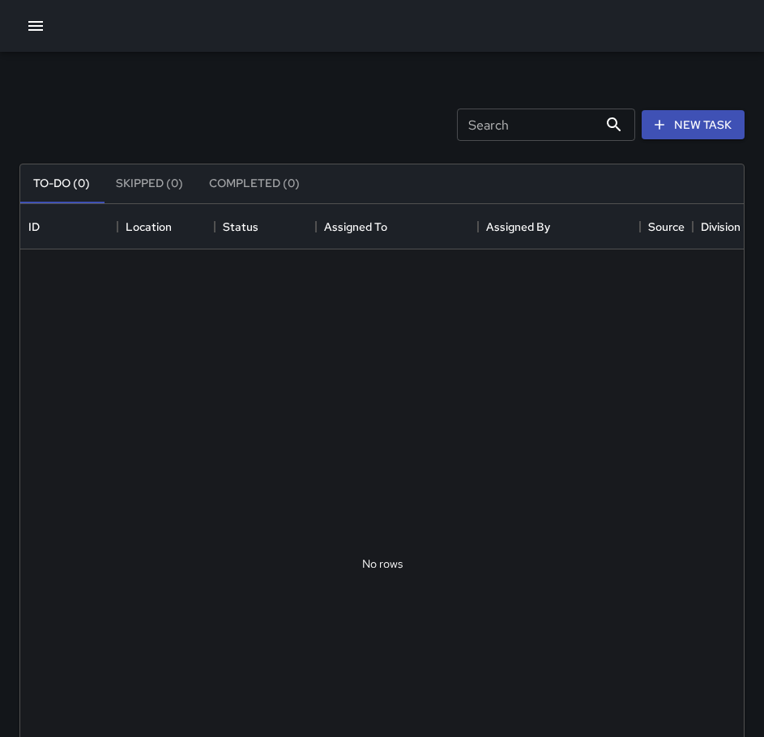
scroll to position [674, 711]
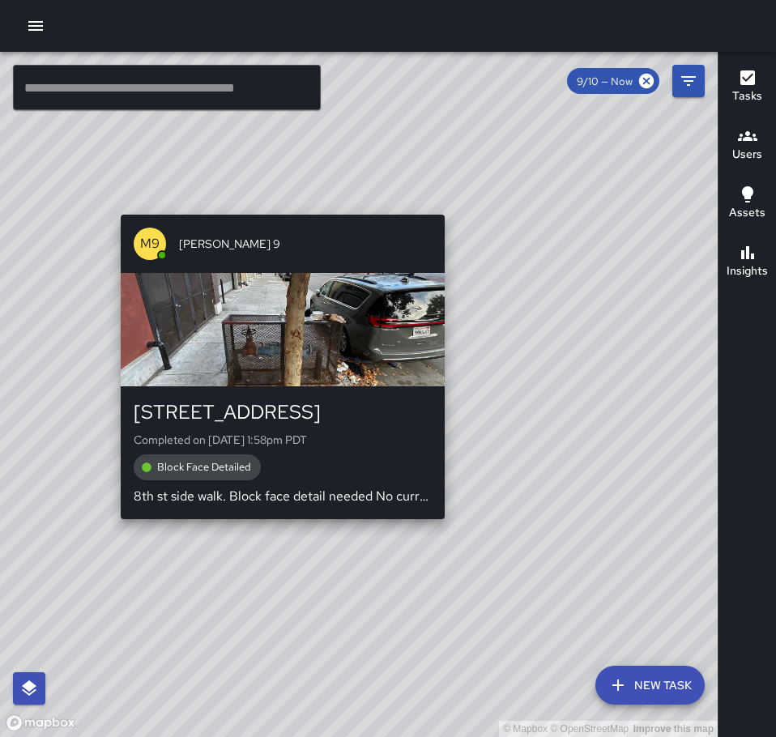
click at [450, 525] on div "M9 [PERSON_NAME] 9 [STREET_ADDRESS] Completed on [DATE] 1:58pm PDT Block Face D…" at bounding box center [282, 367] width 337 height 318
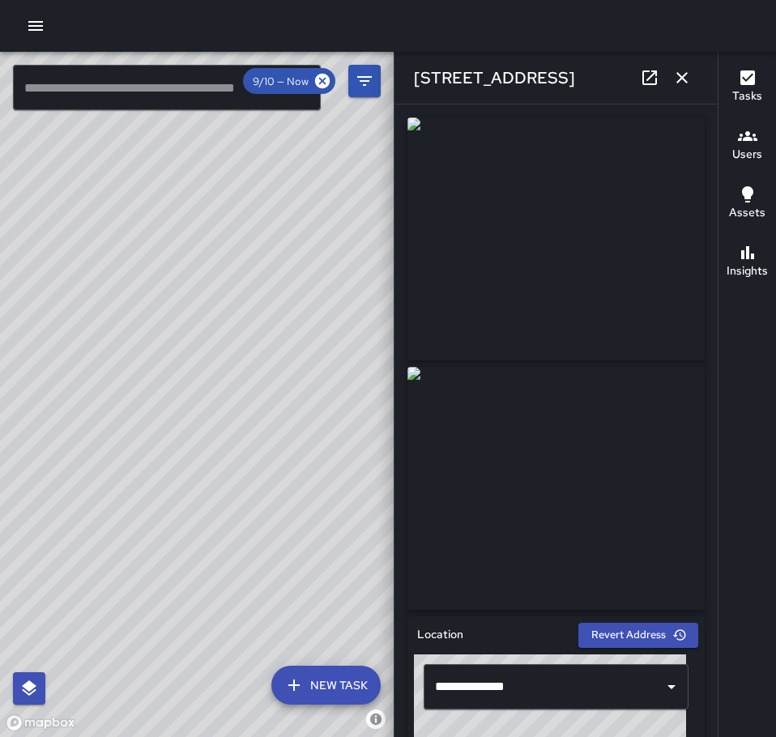
click at [685, 79] on icon "button" at bounding box center [681, 77] width 19 height 19
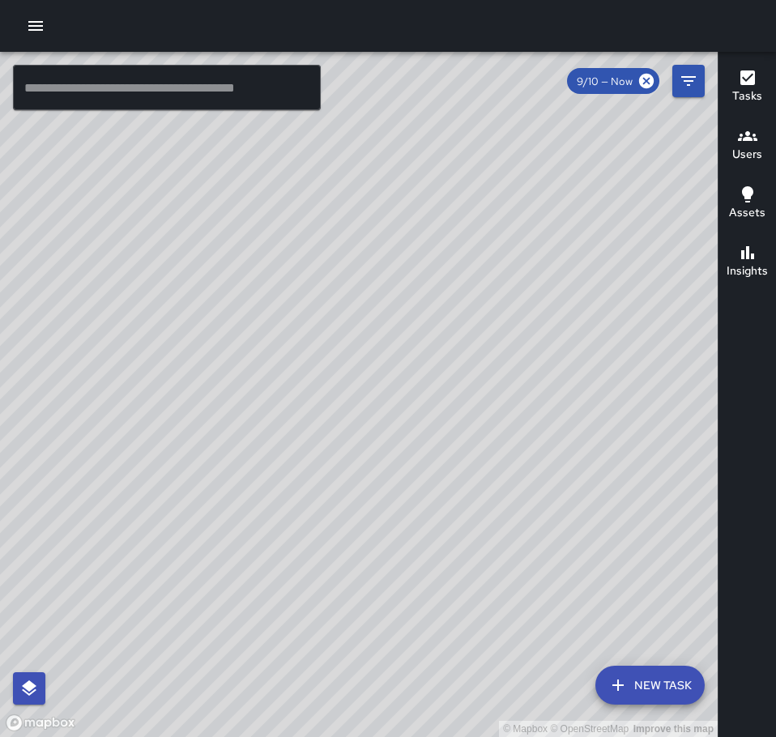
drag, startPoint x: 557, startPoint y: 326, endPoint x: 623, endPoint y: 295, distance: 73.2
click at [623, 295] on div "© Mapbox © OpenStreetMap Improve this map" at bounding box center [359, 394] width 718 height 685
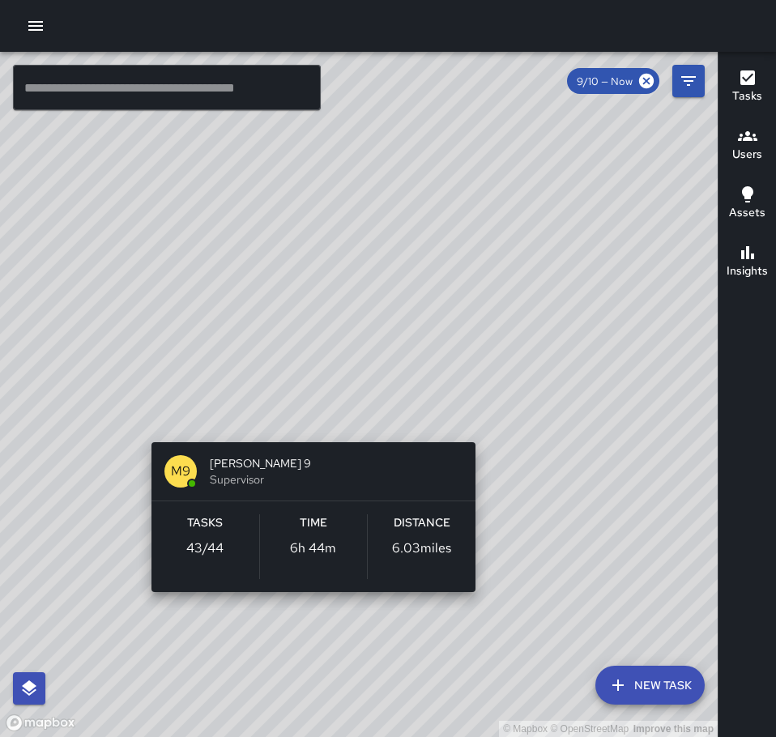
click at [484, 423] on div "© Mapbox © OpenStreetMap Improve this map M9 [PERSON_NAME] 9 Supervisor Tasks 4…" at bounding box center [359, 394] width 718 height 685
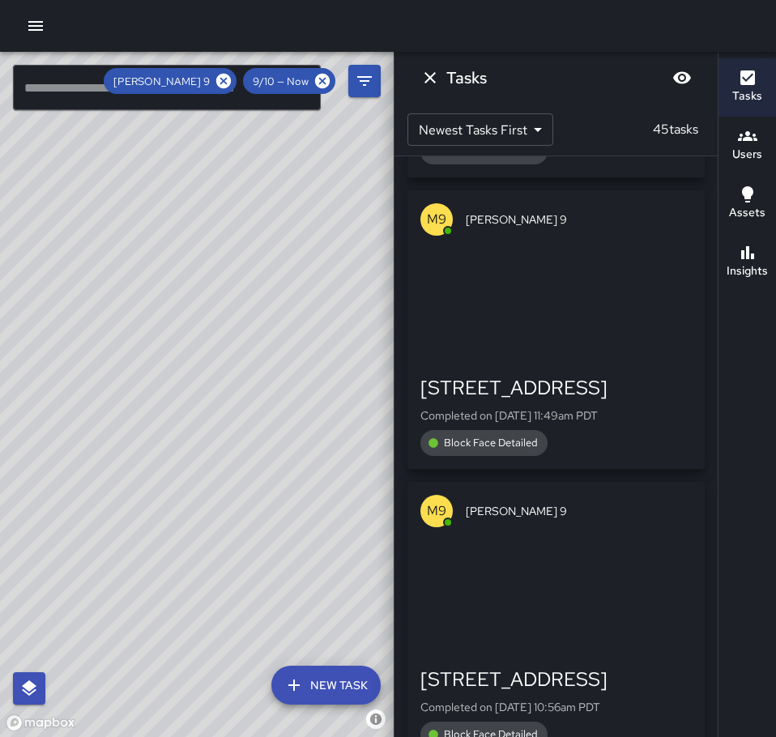
scroll to position [4403, 0]
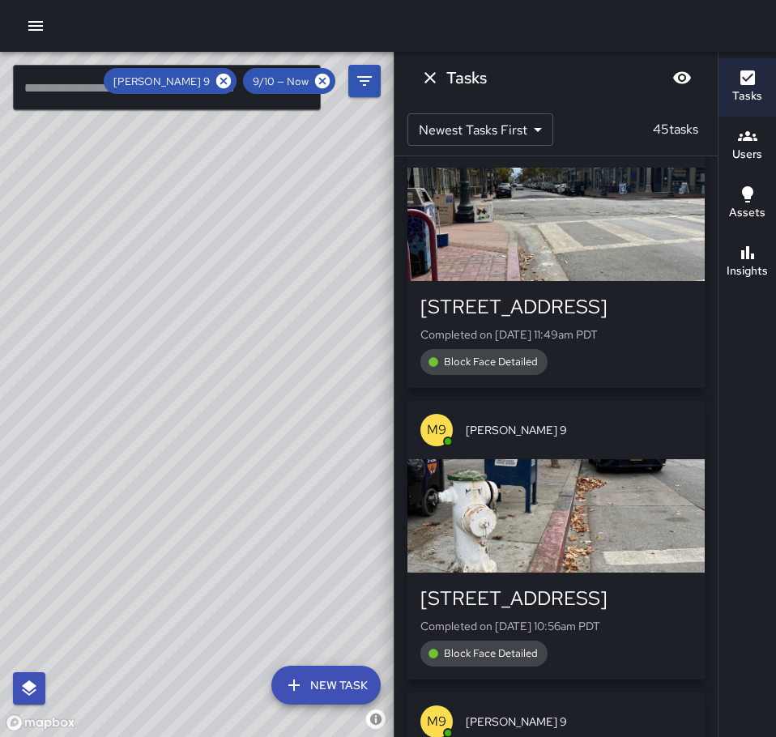
click at [611, 459] on div "button" at bounding box center [556, 515] width 297 height 113
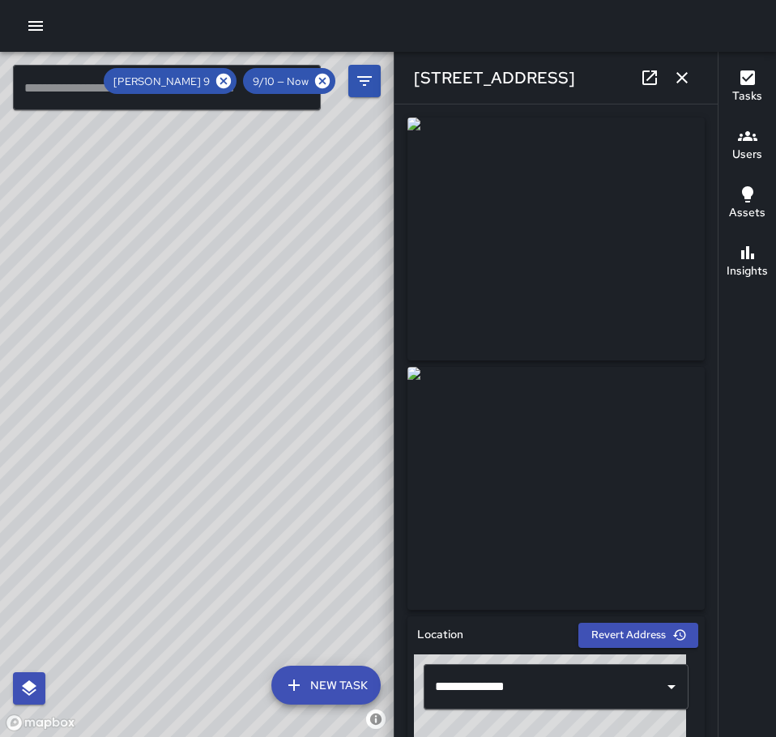
click at [687, 78] on icon "button" at bounding box center [681, 77] width 19 height 19
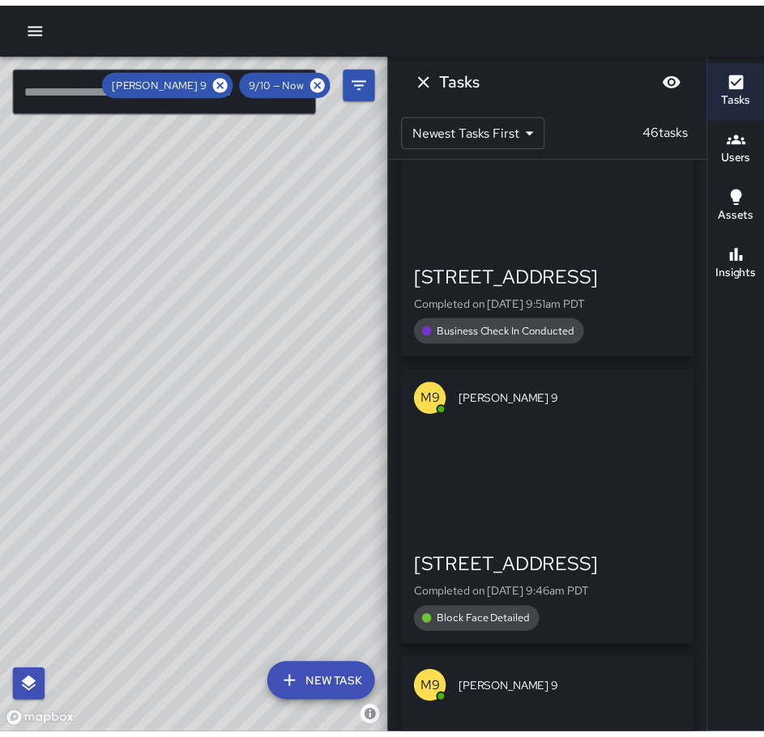
scroll to position [6558, 0]
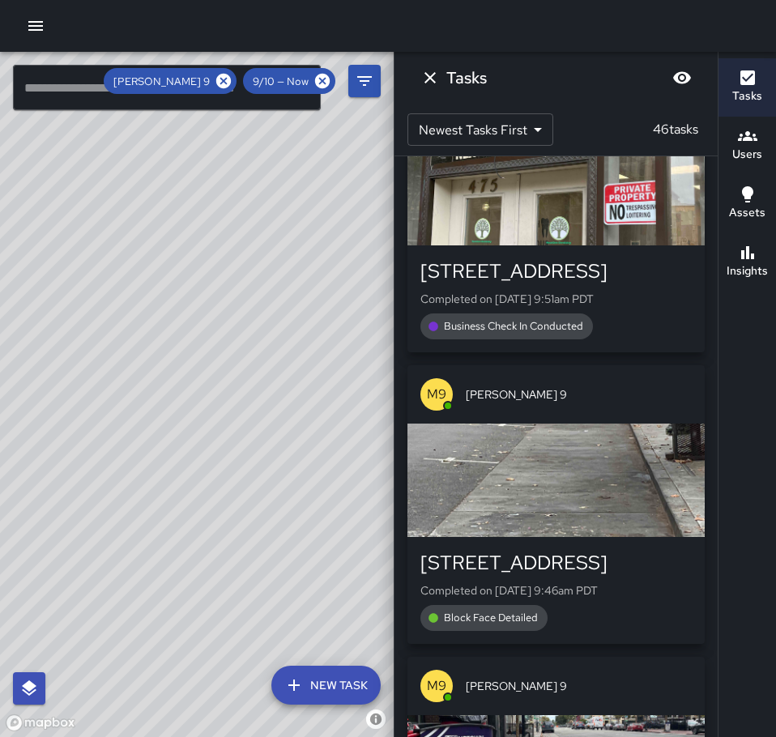
click at [609, 424] on div "button" at bounding box center [556, 480] width 297 height 113
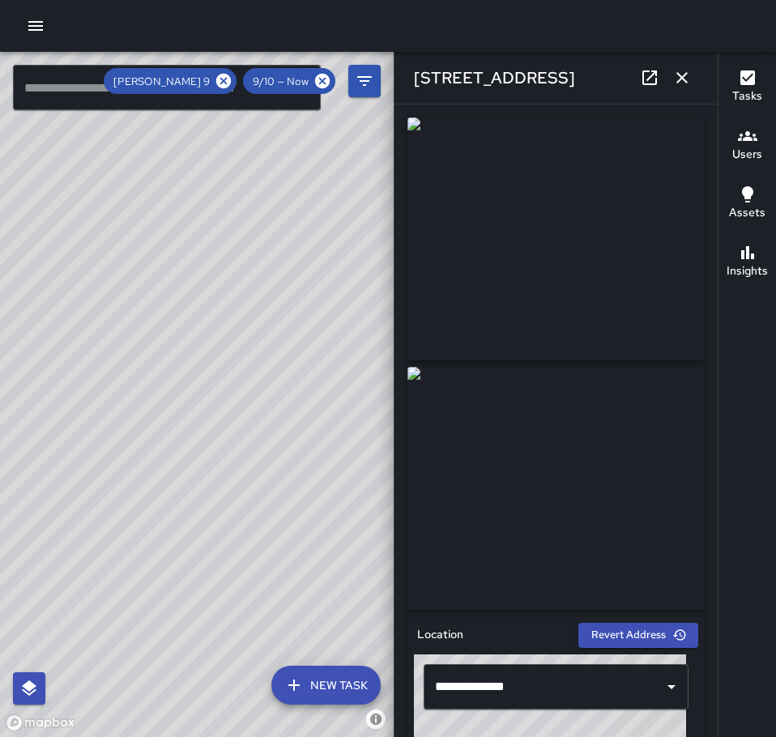
click at [685, 75] on icon "button" at bounding box center [681, 77] width 19 height 19
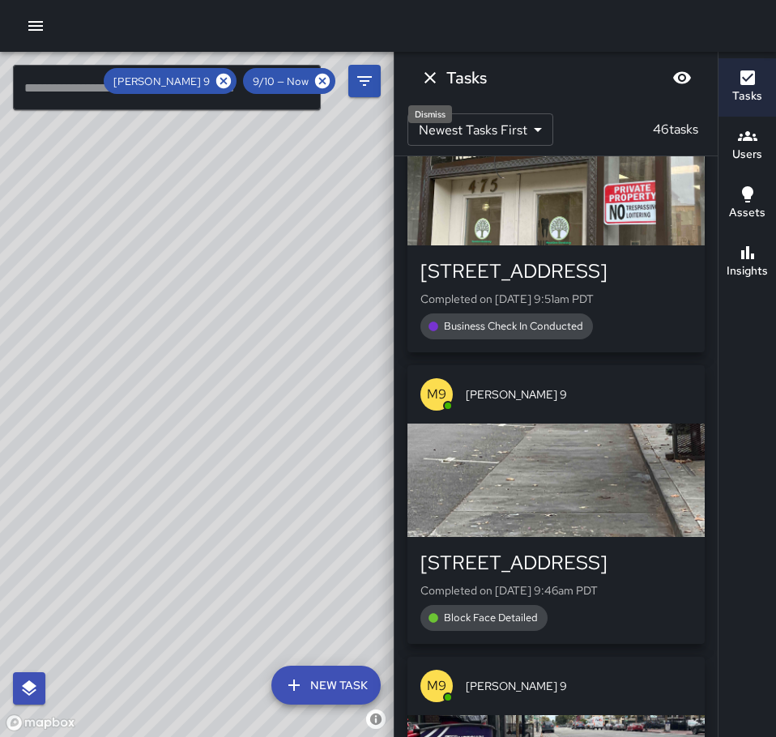
click at [427, 75] on icon "Dismiss" at bounding box center [430, 77] width 11 height 11
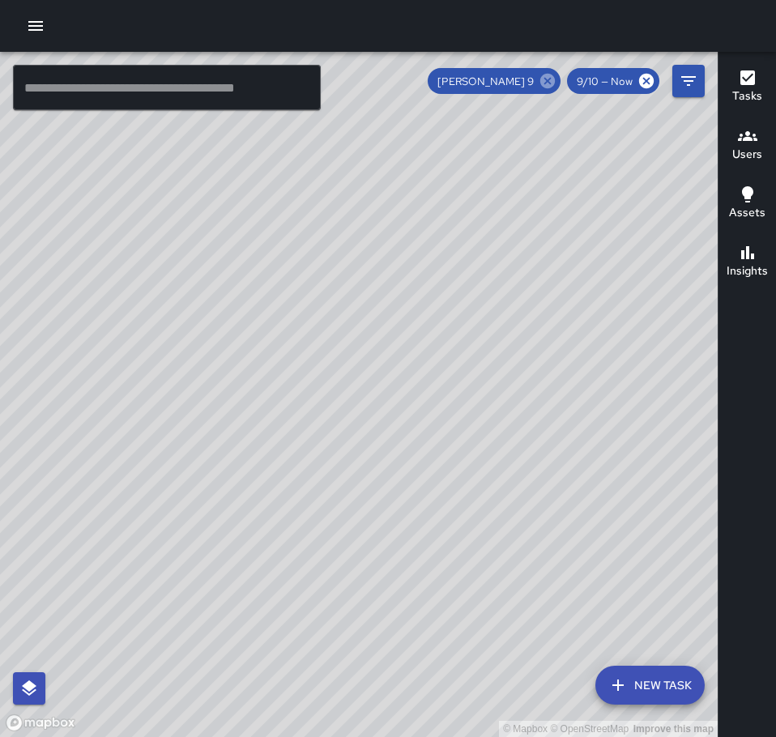
click at [546, 79] on icon at bounding box center [548, 81] width 18 height 18
click at [41, 28] on icon "button" at bounding box center [35, 25] width 19 height 19
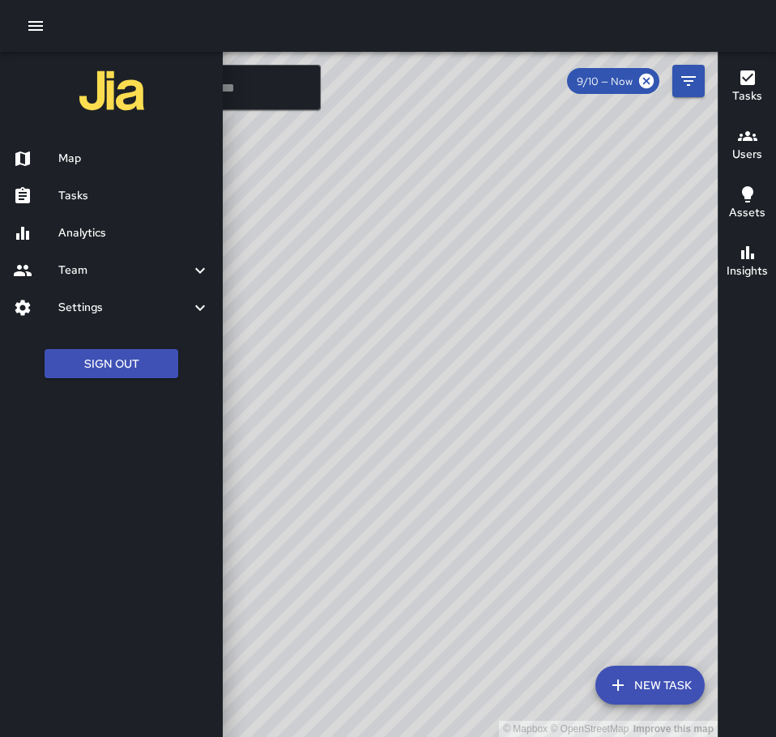
click at [121, 192] on h6 "Tasks" at bounding box center [134, 196] width 152 height 18
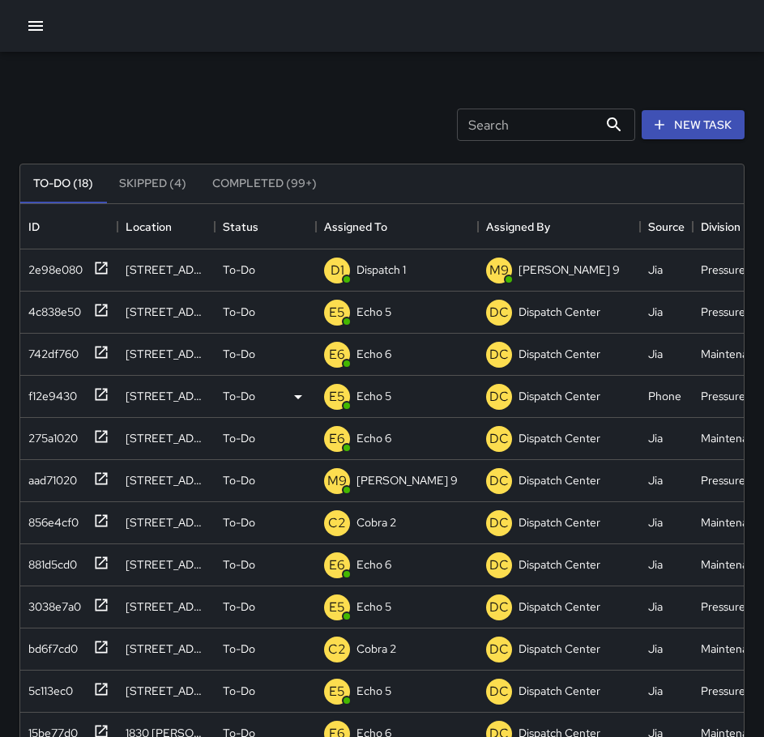
scroll to position [674, 711]
click at [98, 480] on icon at bounding box center [101, 479] width 16 height 16
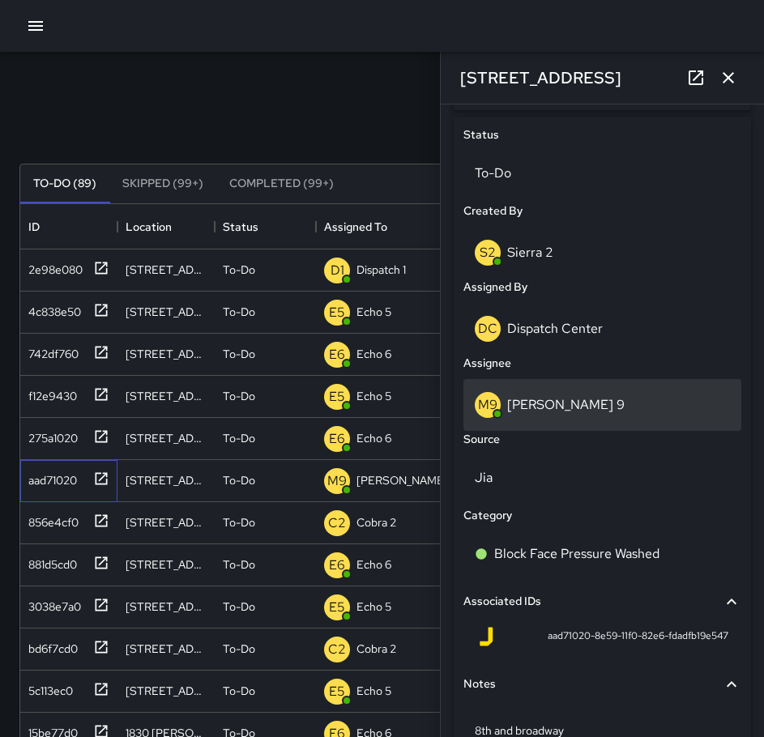
scroll to position [677, 0]
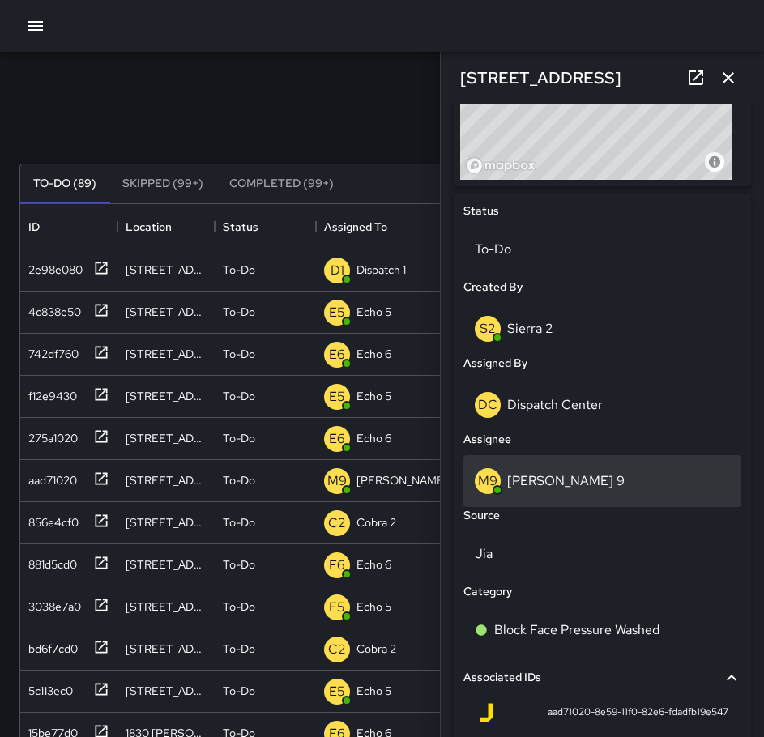
click at [558, 473] on div "M9 [PERSON_NAME] 9" at bounding box center [602, 481] width 255 height 26
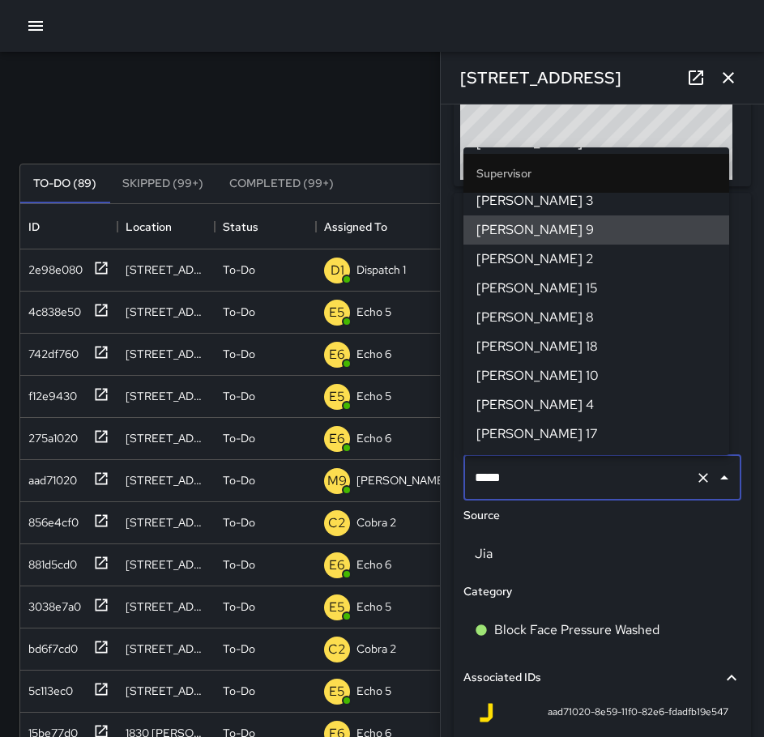
scroll to position [292, 0]
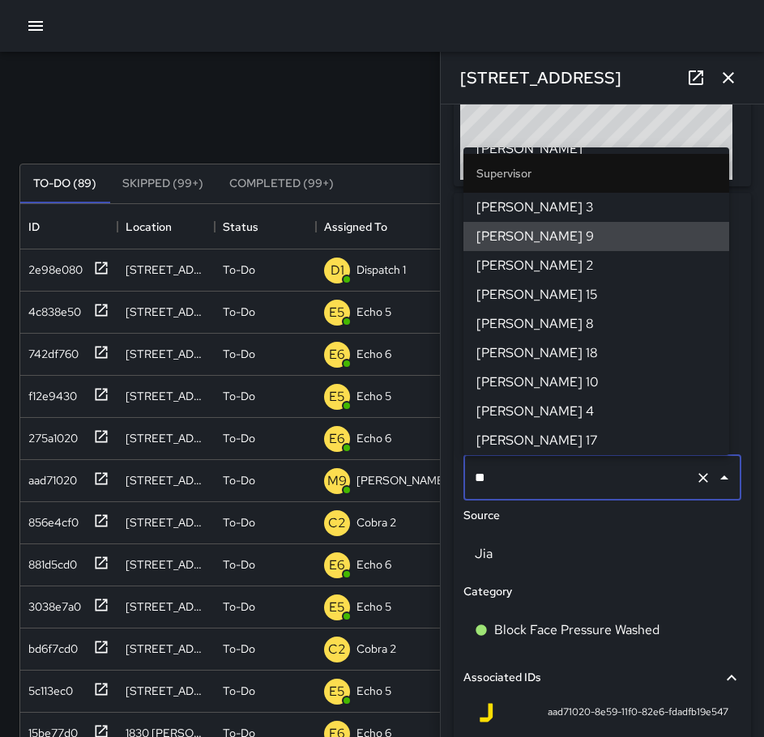
type input "*"
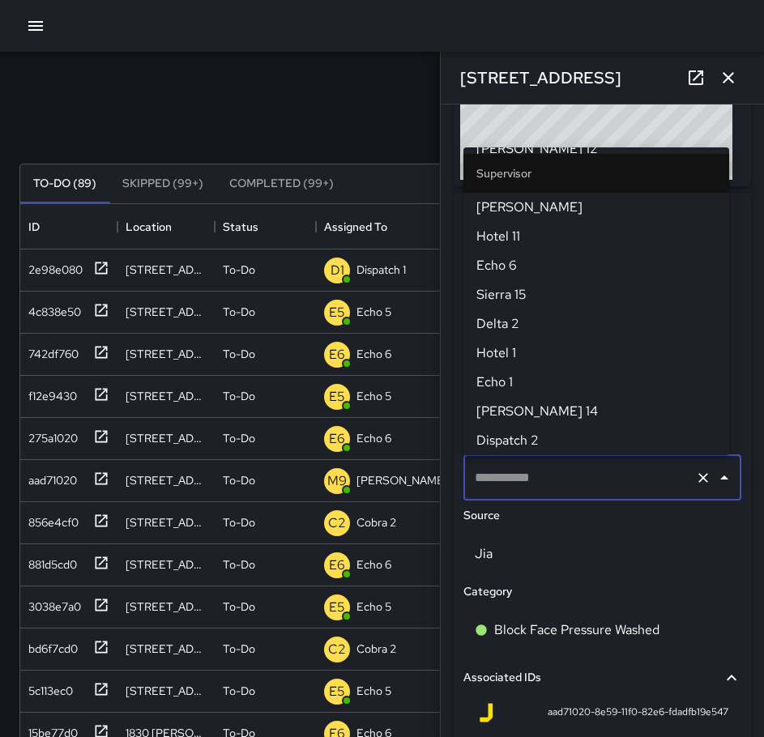
scroll to position [0, 0]
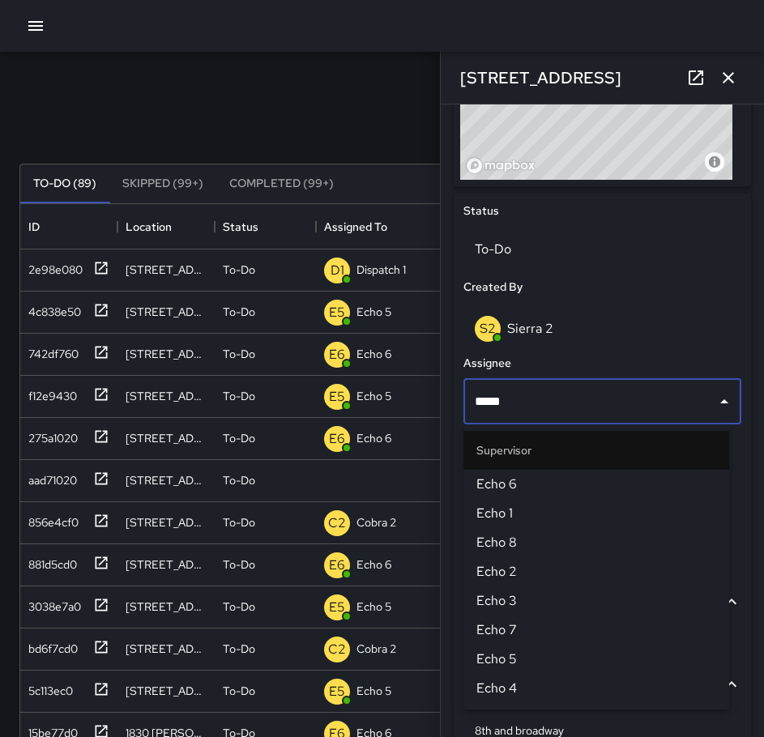
type input "******"
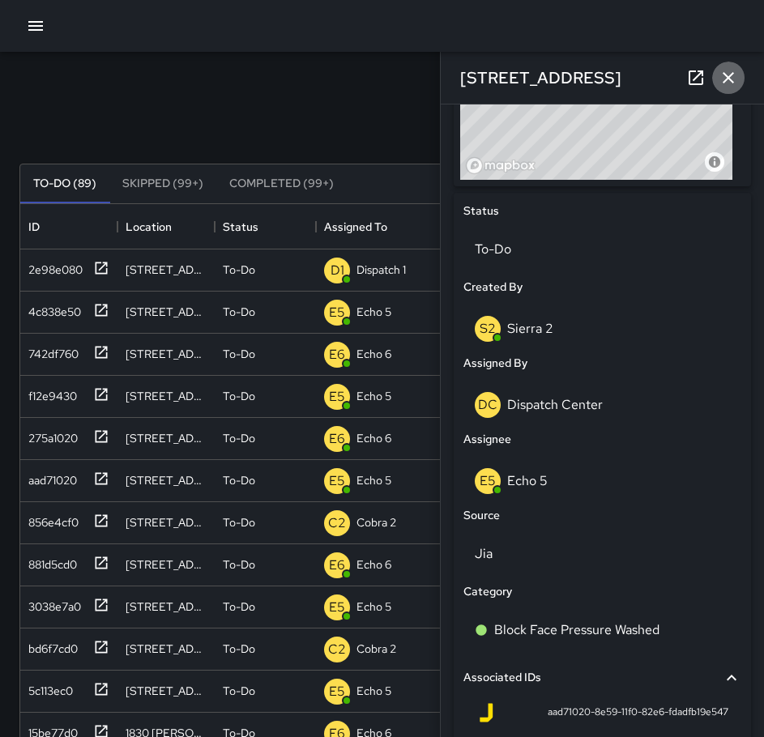
click at [730, 72] on icon "button" at bounding box center [728, 77] width 19 height 19
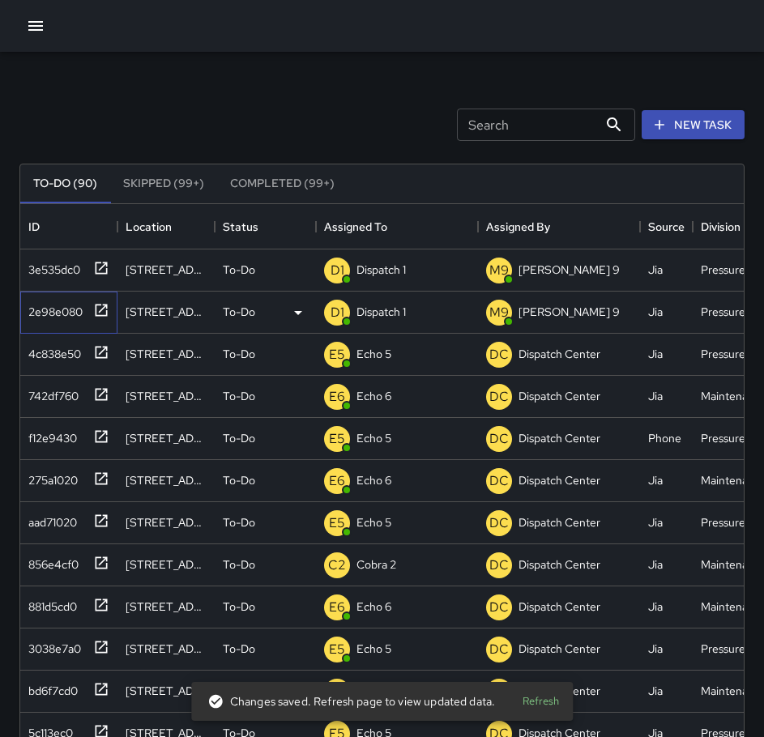
click at [92, 309] on div at bounding box center [98, 309] width 23 height 27
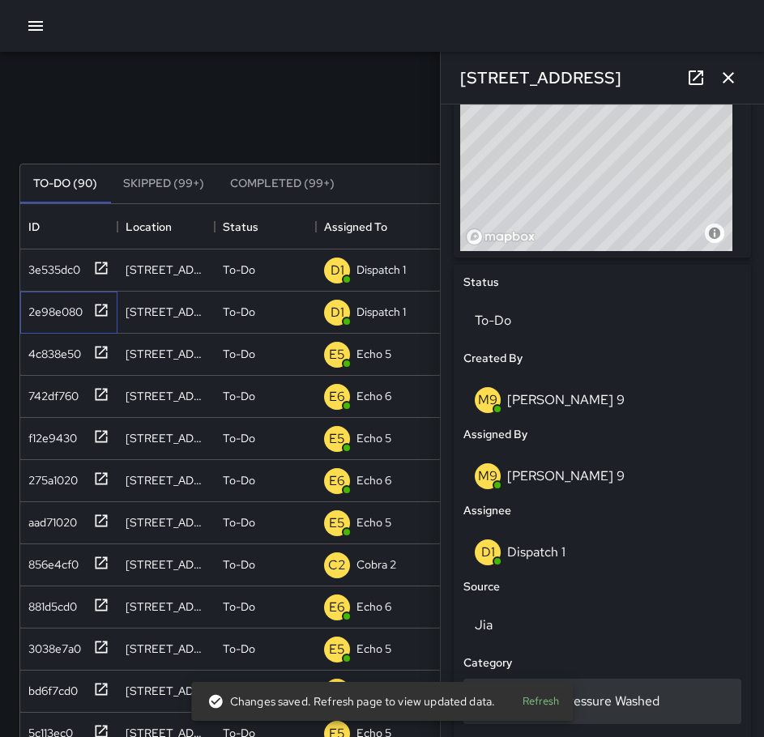
scroll to position [810, 0]
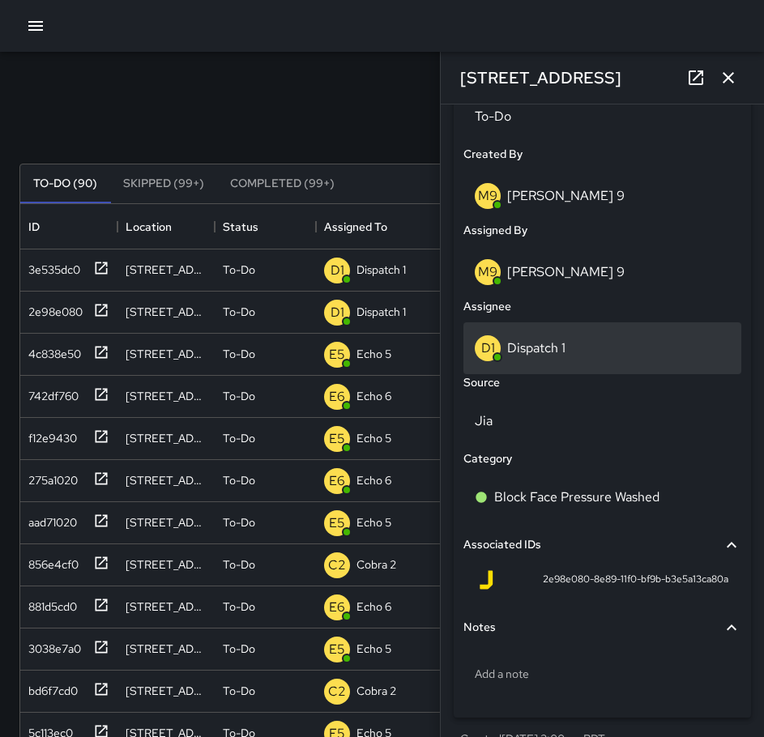
click at [571, 351] on div "D1 Dispatch 1" at bounding box center [602, 348] width 255 height 26
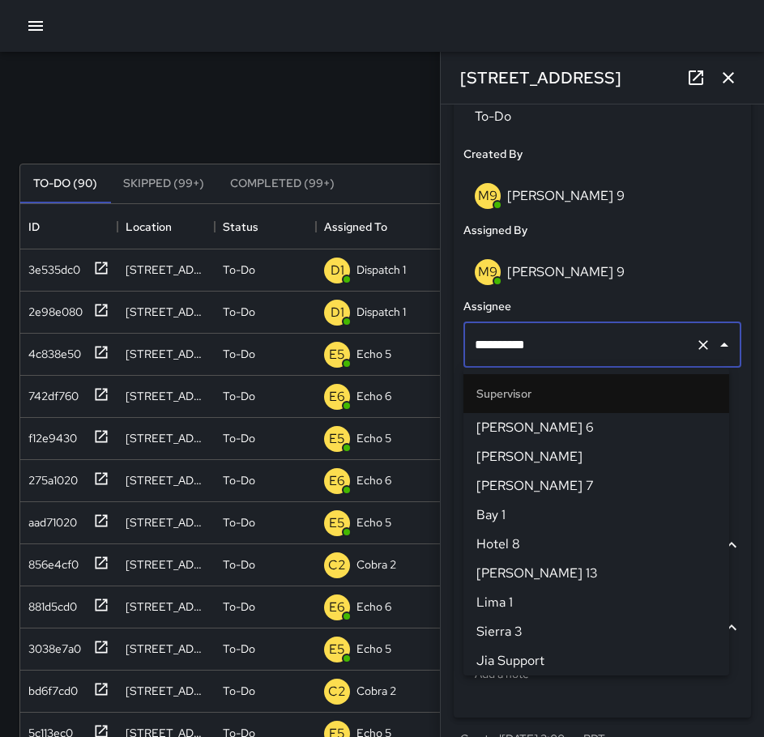
scroll to position [1079, 0]
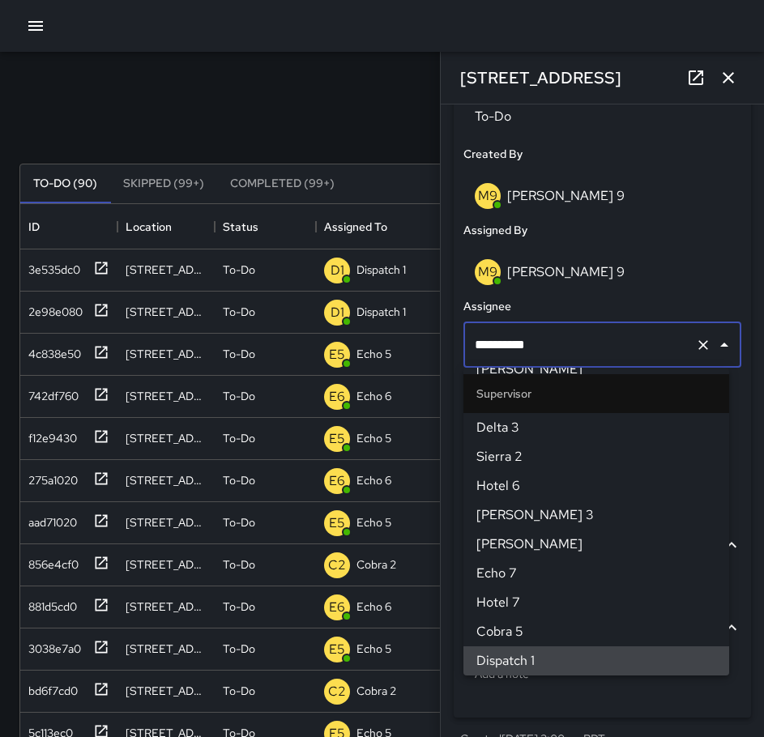
click at [698, 345] on icon "Clear" at bounding box center [703, 345] width 10 height 10
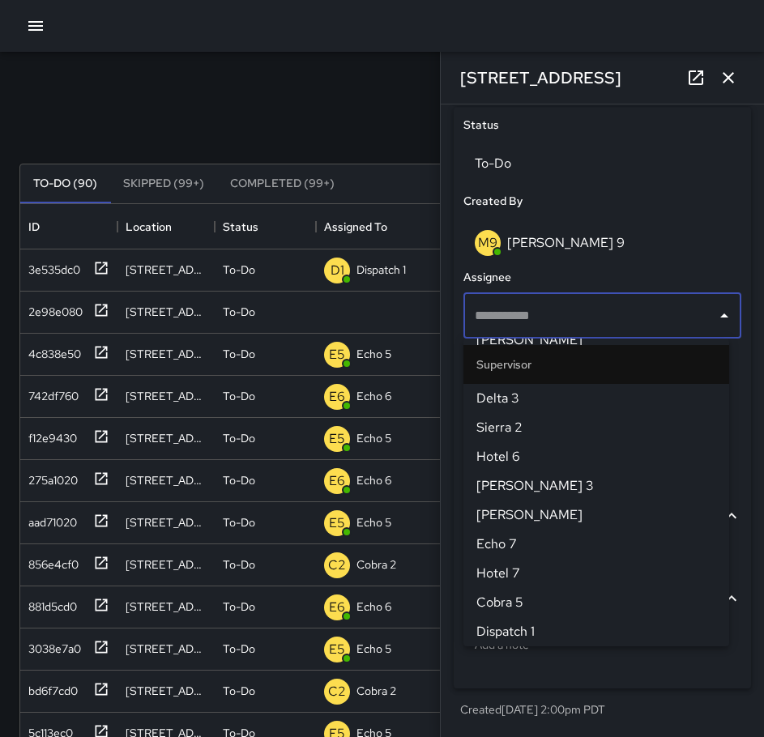
scroll to position [763, 0]
type input "******"
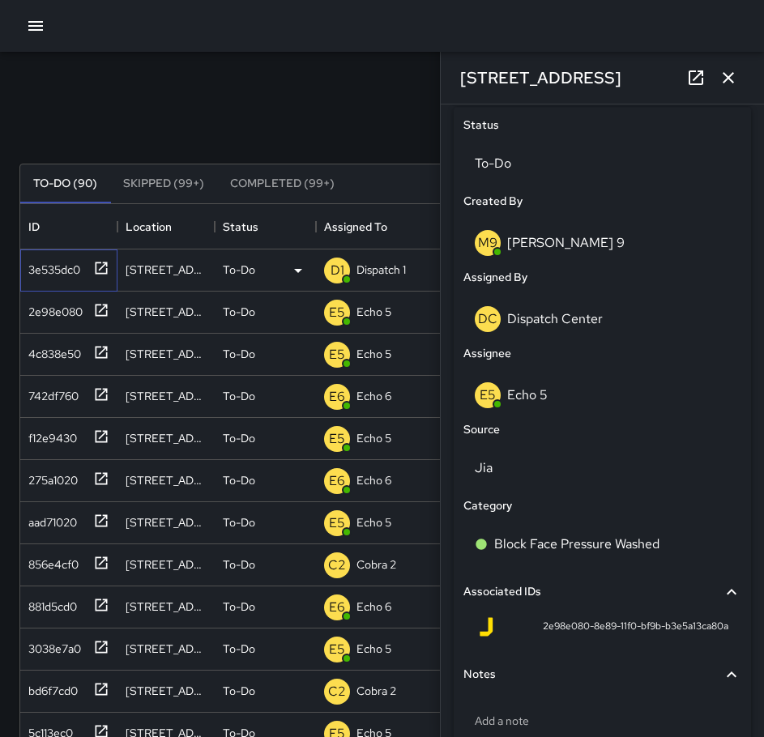
click at [104, 268] on icon at bounding box center [101, 268] width 16 height 16
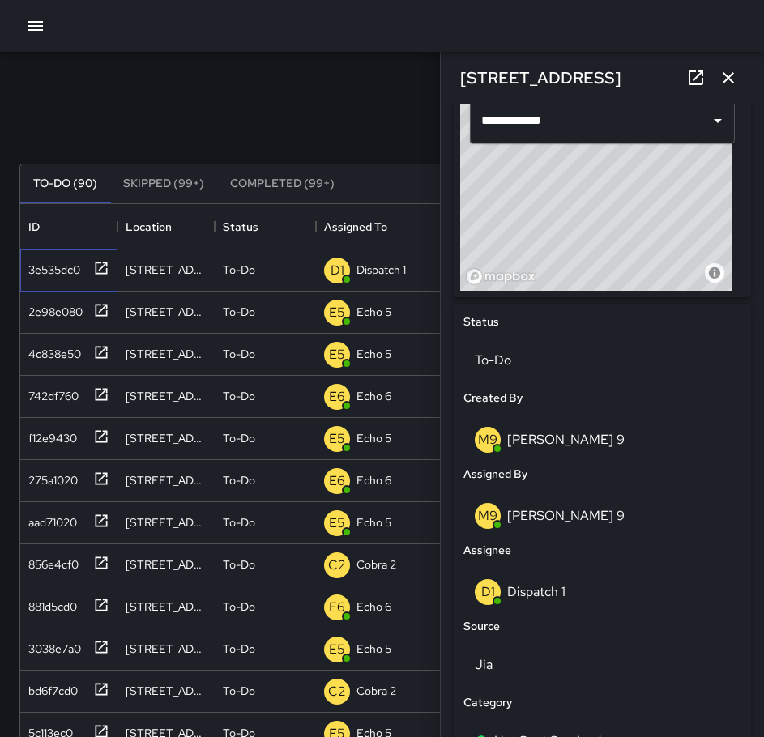
scroll to position [567, 0]
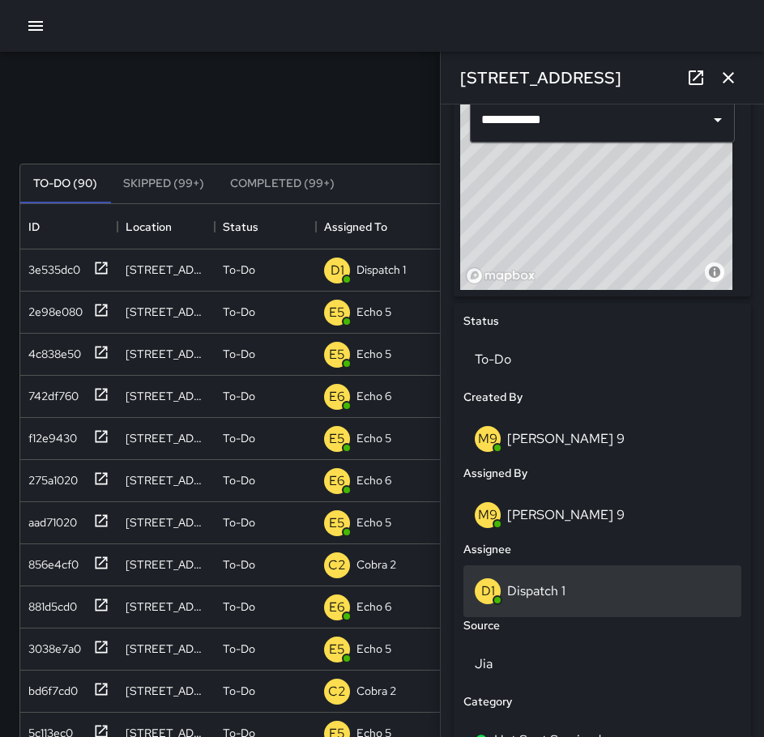
click at [570, 579] on div "D1 Dispatch 1" at bounding box center [602, 591] width 255 height 26
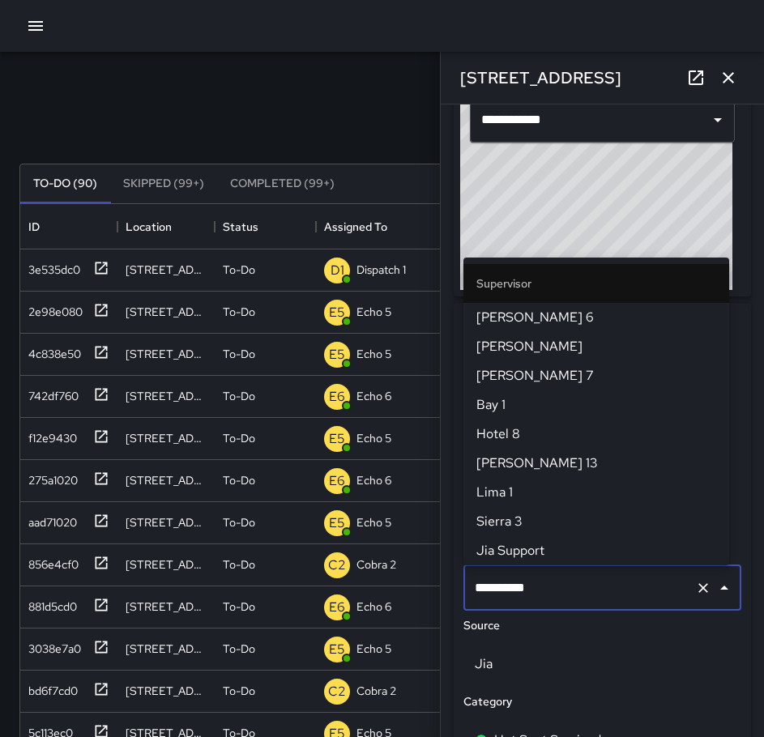
scroll to position [1079, 0]
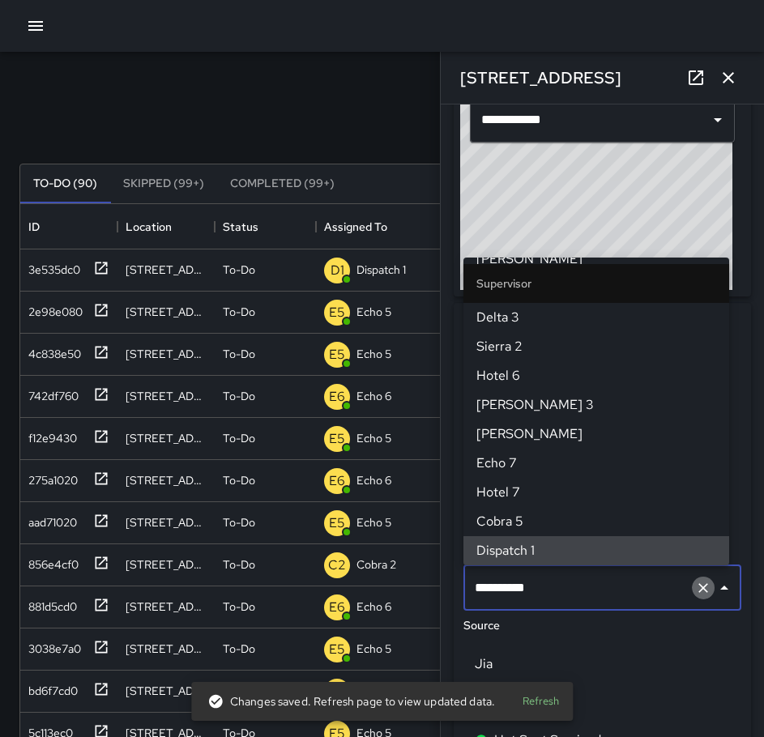
click at [695, 586] on icon "Clear" at bounding box center [703, 588] width 16 height 16
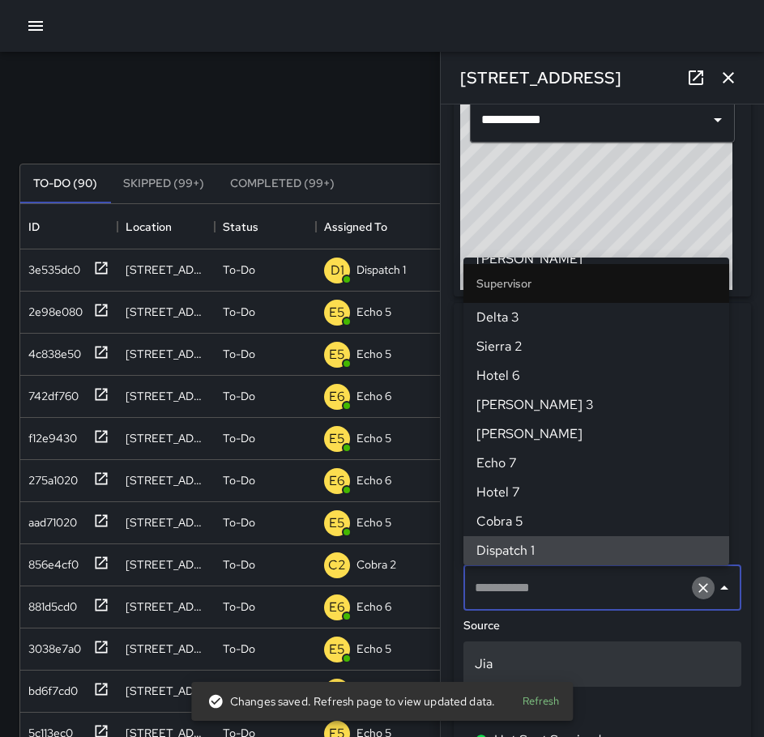
scroll to position [0, 0]
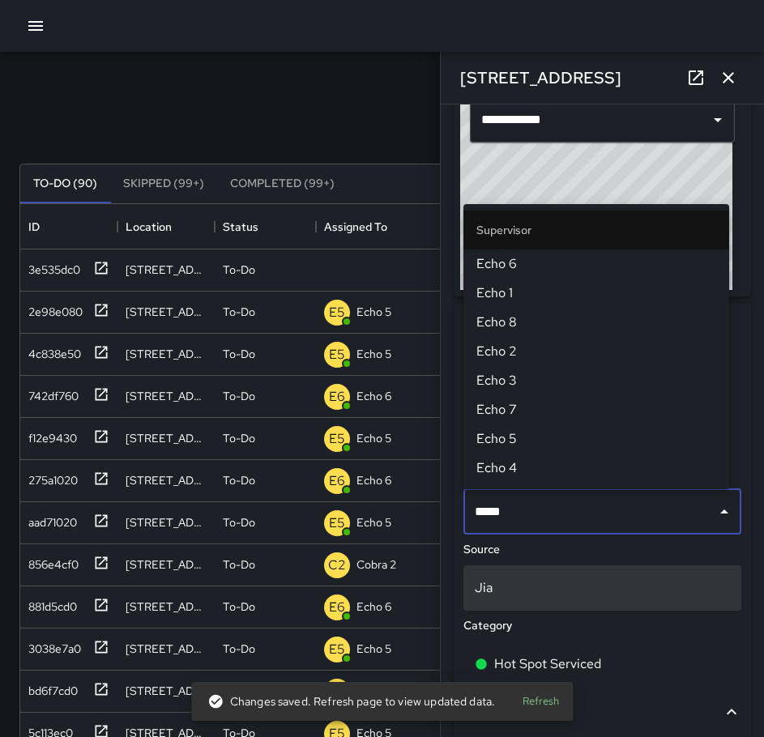
type input "******"
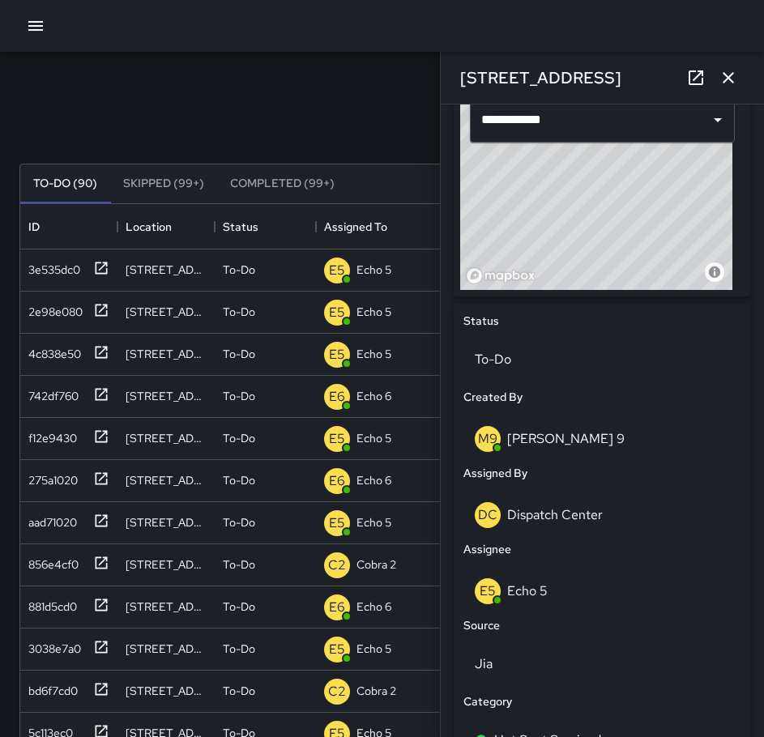
click at [735, 78] on icon "button" at bounding box center [728, 77] width 19 height 19
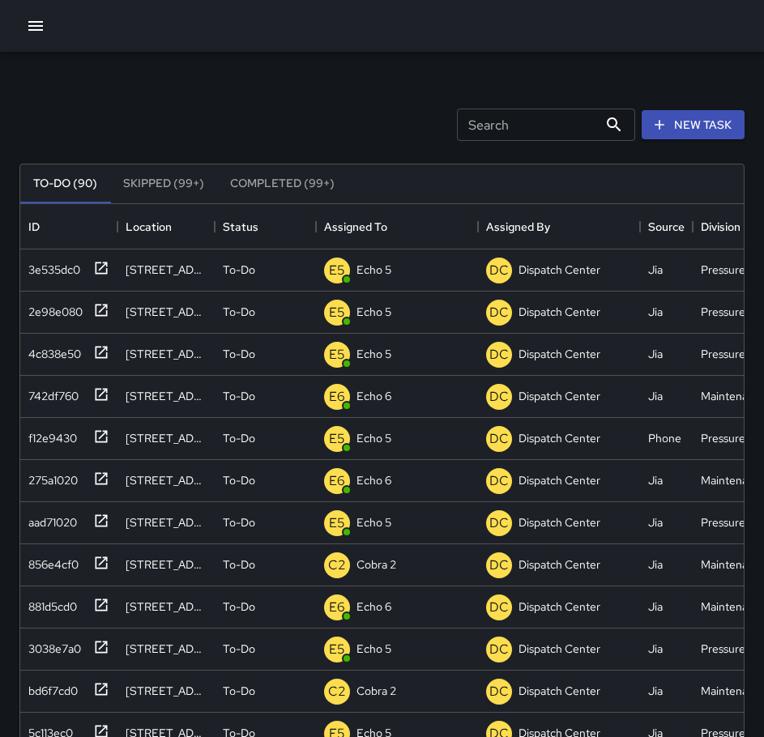
click at [499, 114] on input "Search" at bounding box center [527, 125] width 141 height 32
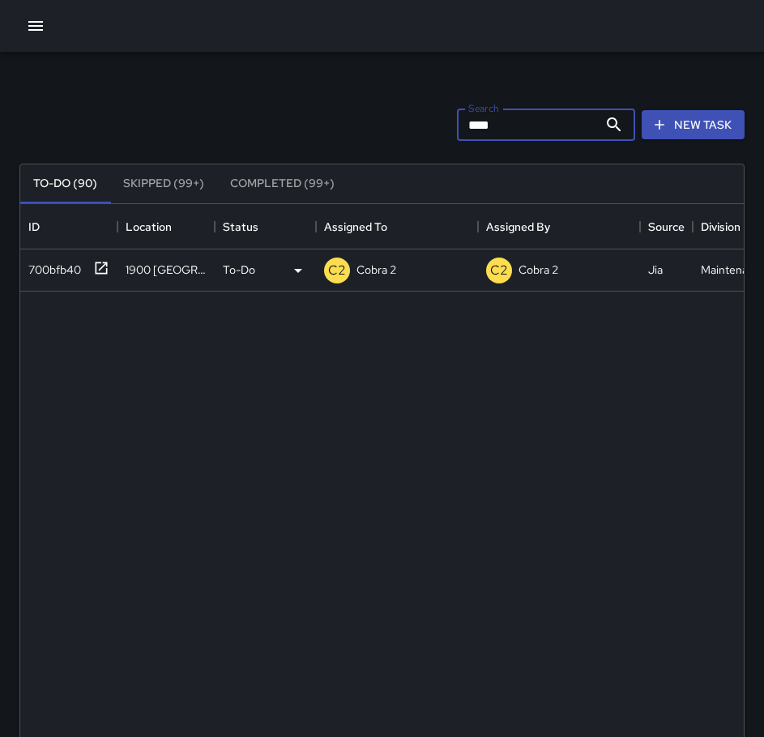
type input "****"
click at [109, 265] on icon at bounding box center [101, 268] width 16 height 16
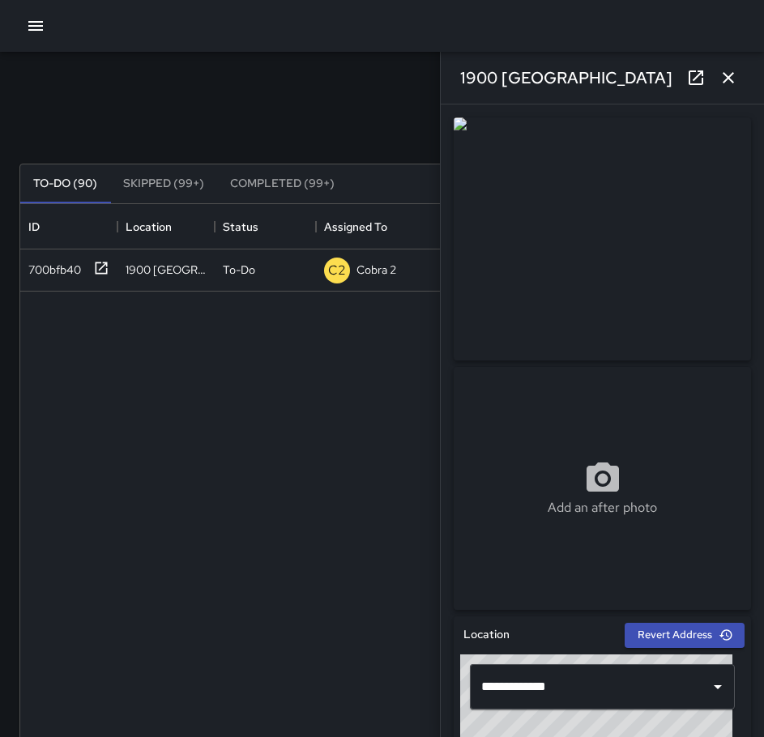
click at [734, 82] on icon "button" at bounding box center [728, 77] width 19 height 19
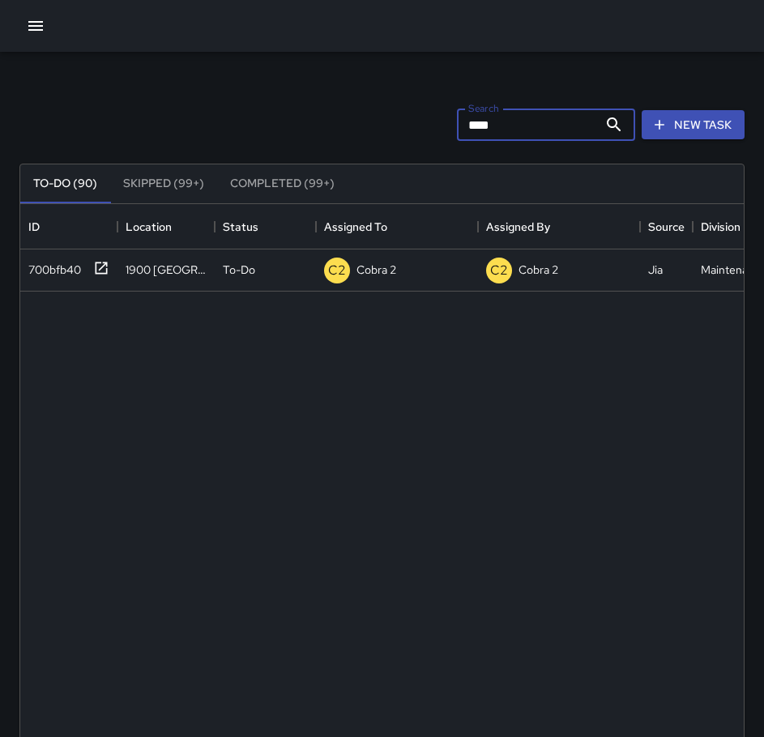
drag, startPoint x: 533, startPoint y: 121, endPoint x: 337, endPoint y: 143, distance: 197.3
click at [294, 140] on div "Search **** Search New Task" at bounding box center [382, 125] width 732 height 84
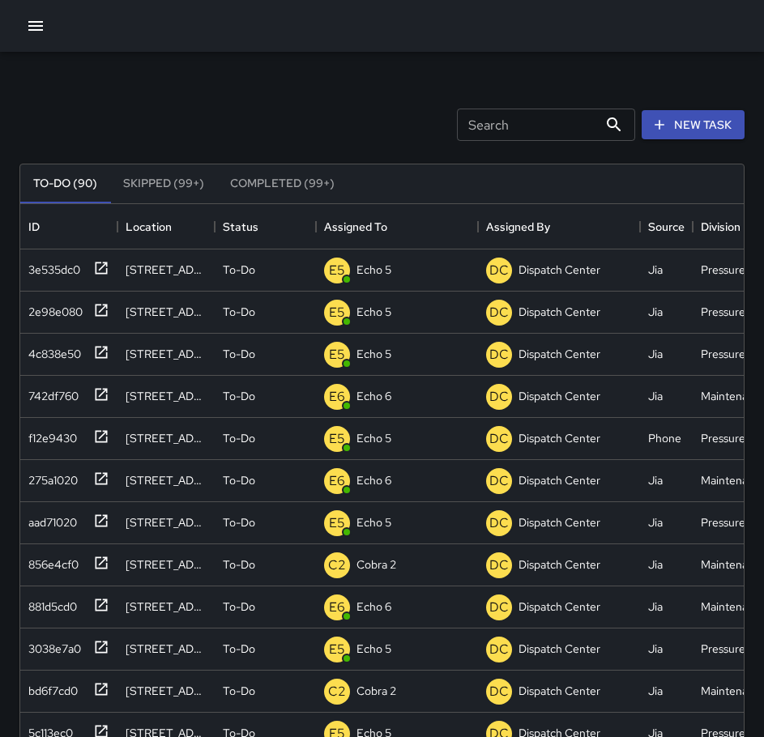
click at [249, 83] on div "Search Search New Task" at bounding box center [382, 125] width 732 height 84
click at [44, 35] on icon "button" at bounding box center [35, 25] width 19 height 19
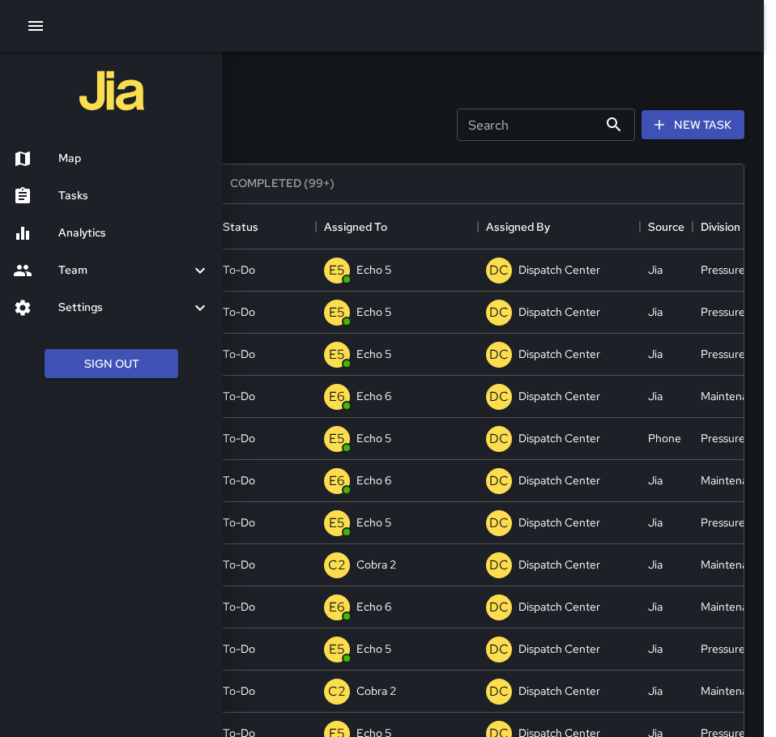
click at [246, 117] on div at bounding box center [388, 368] width 776 height 737
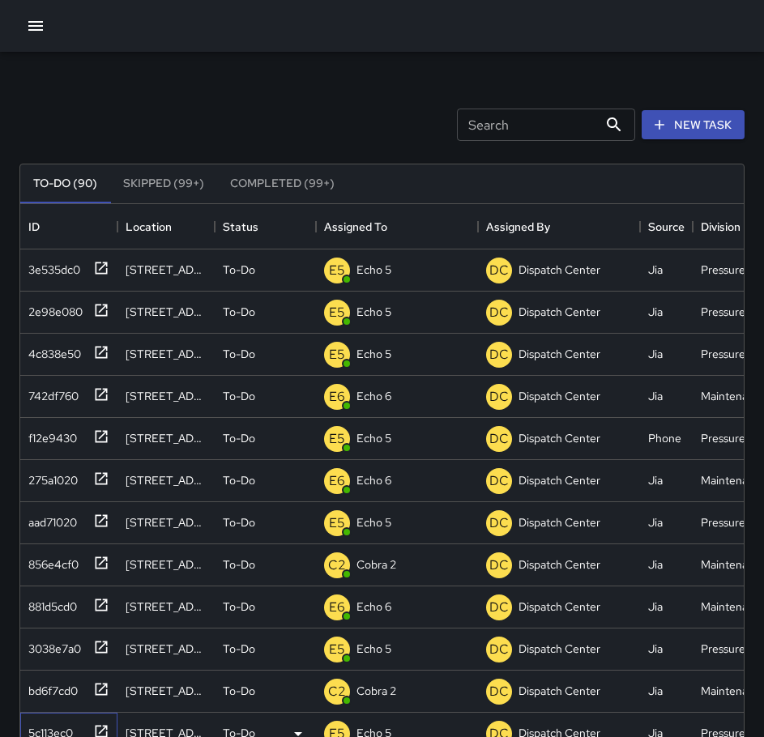
click at [76, 722] on div "5c113ec0" at bounding box center [65, 730] width 87 height 27
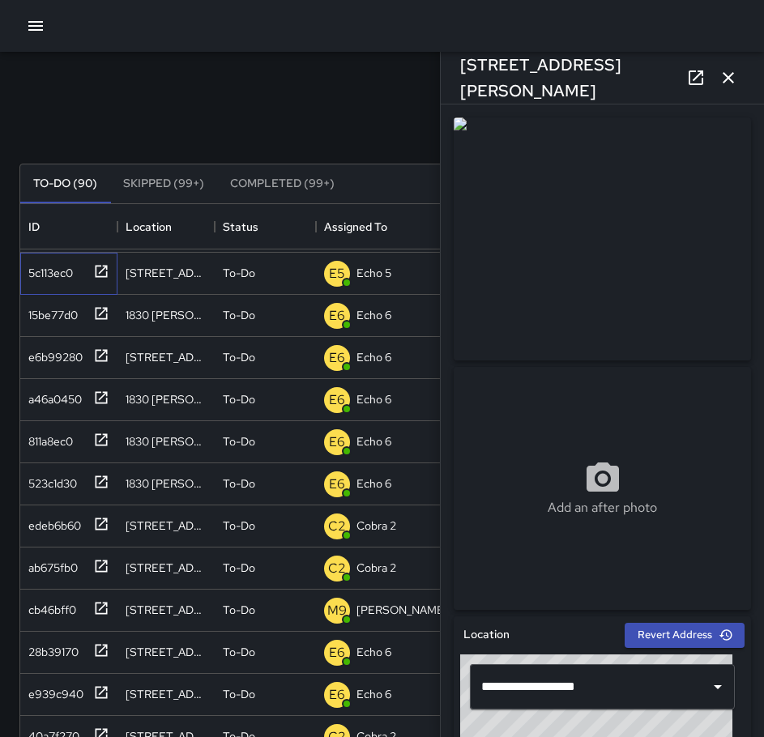
scroll to position [486, 0]
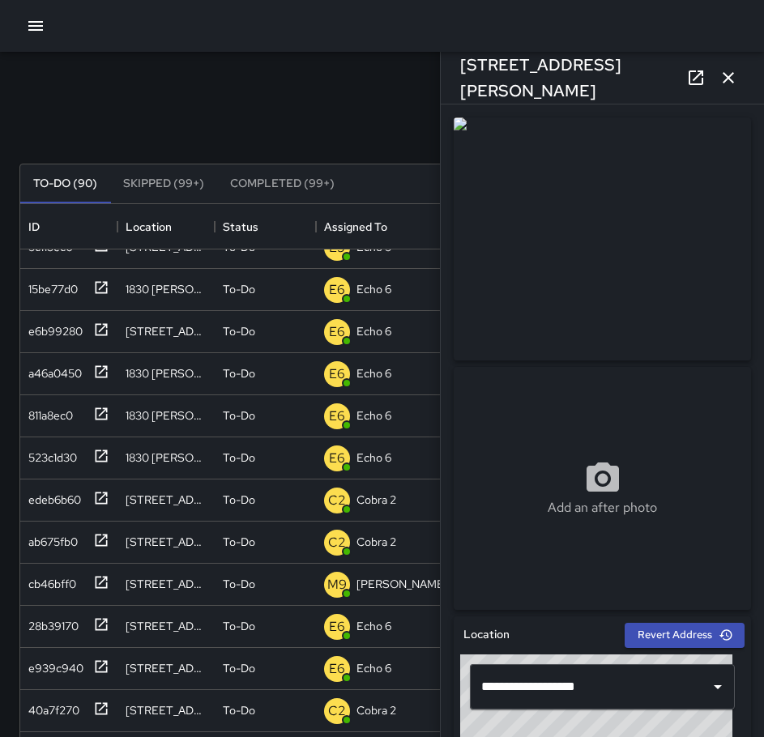
click at [724, 75] on icon "button" at bounding box center [728, 77] width 11 height 11
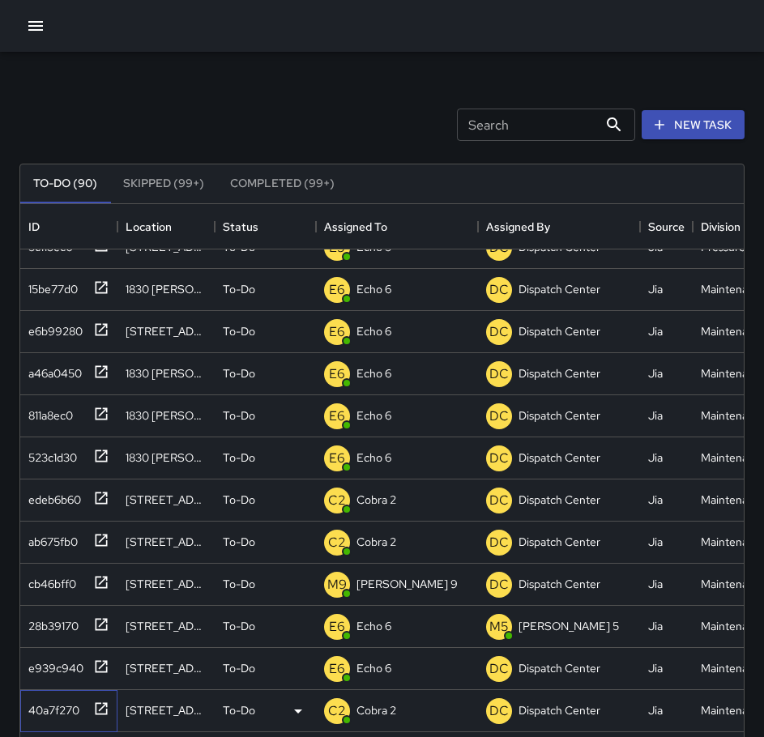
click at [66, 709] on div "40a7f270" at bounding box center [51, 707] width 58 height 23
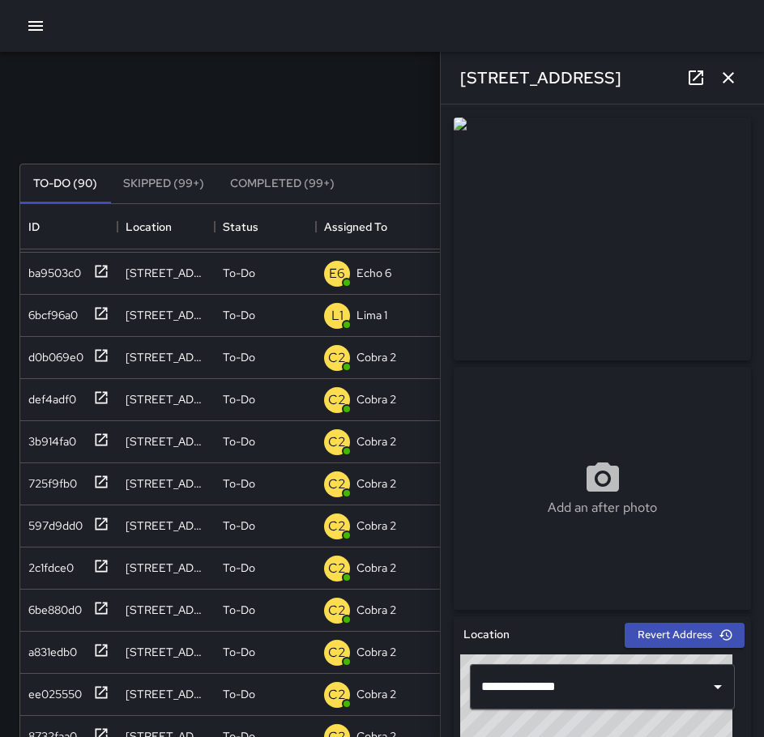
scroll to position [1416, 0]
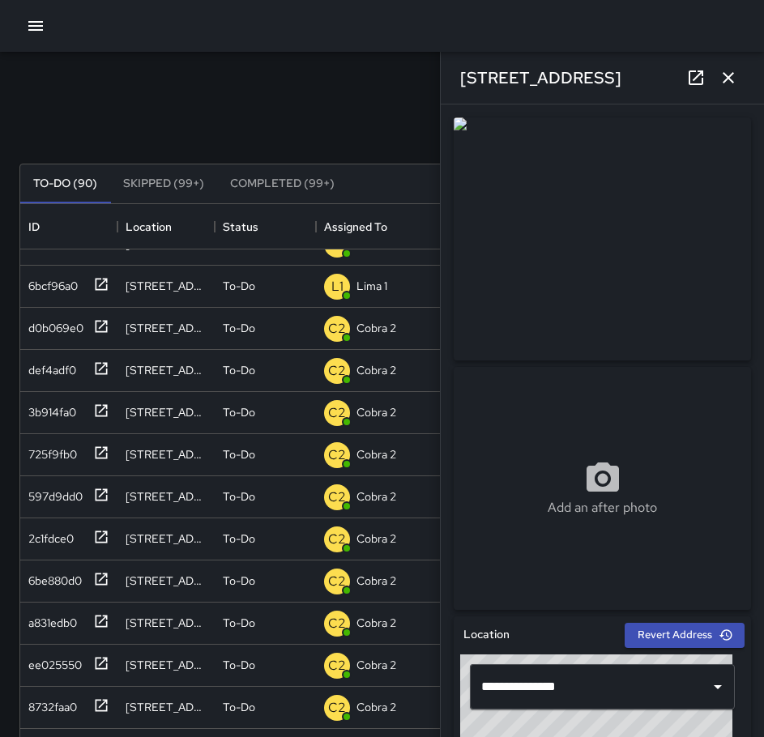
click at [732, 81] on icon "button" at bounding box center [728, 77] width 11 height 11
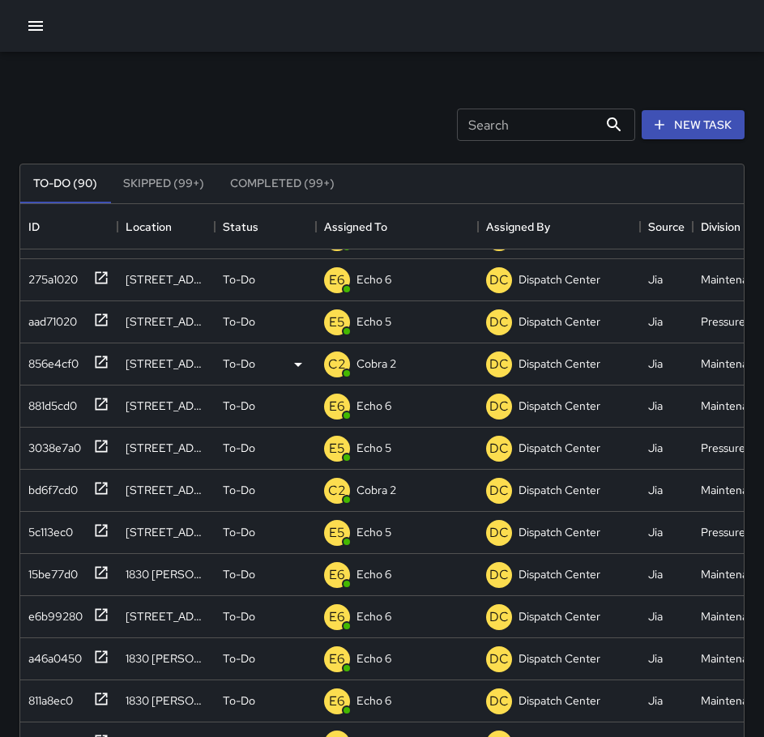
scroll to position [0, 0]
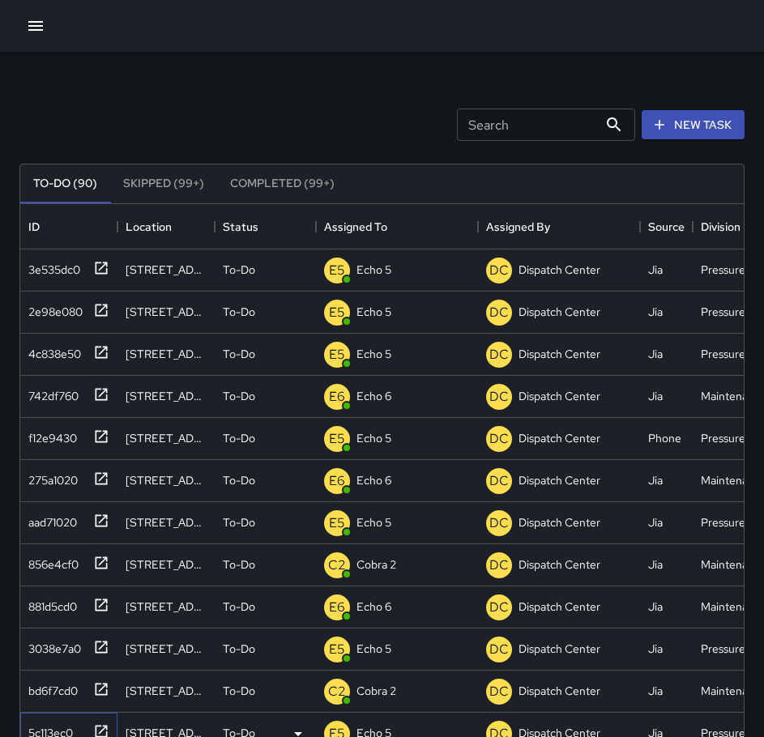
click at [73, 727] on div "5c113ec0" at bounding box center [47, 730] width 51 height 23
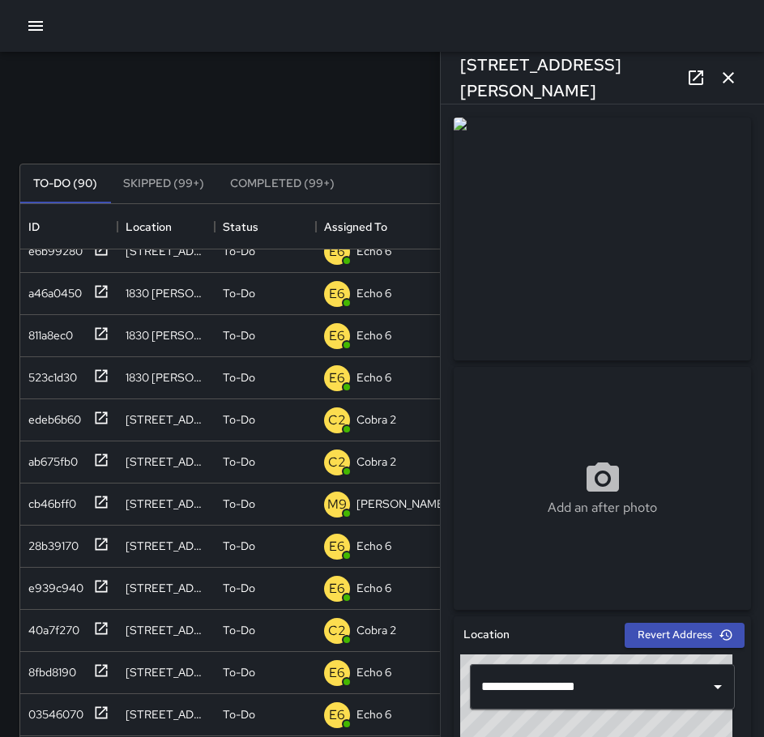
scroll to position [567, 0]
click at [66, 718] on div "03546070" at bounding box center [53, 710] width 62 height 23
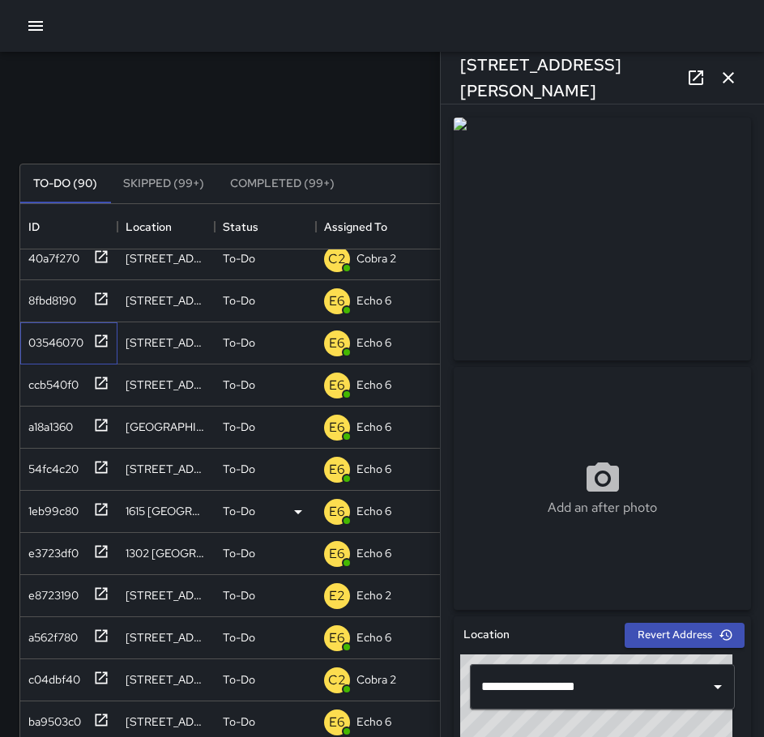
scroll to position [1053, 0]
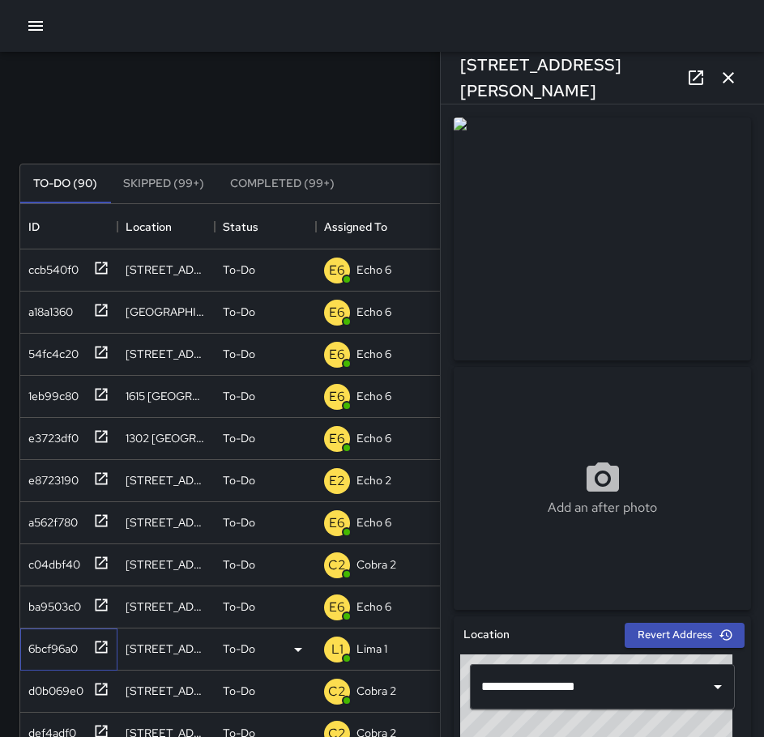
click at [45, 645] on div "6bcf96a0" at bounding box center [50, 645] width 56 height 23
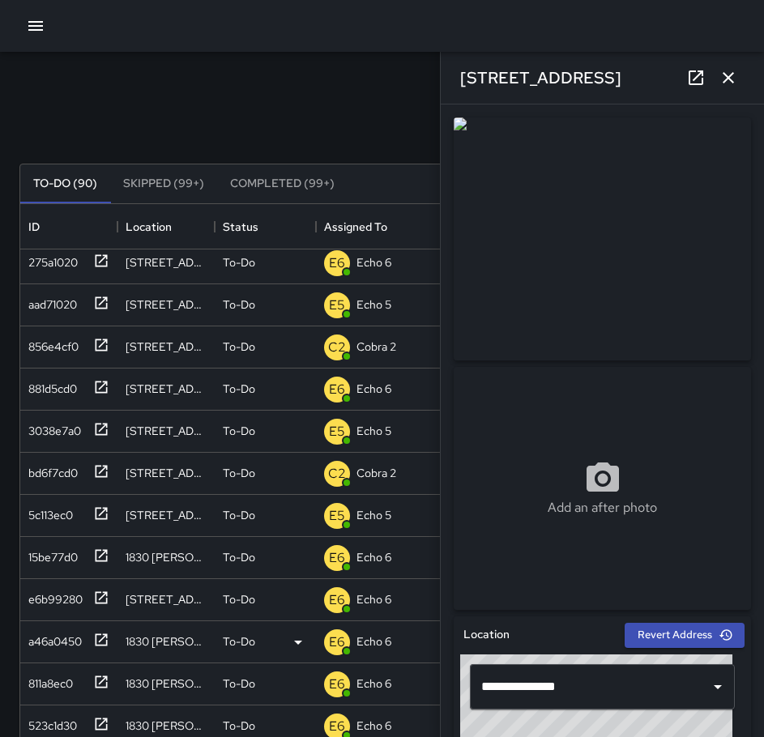
scroll to position [0, 0]
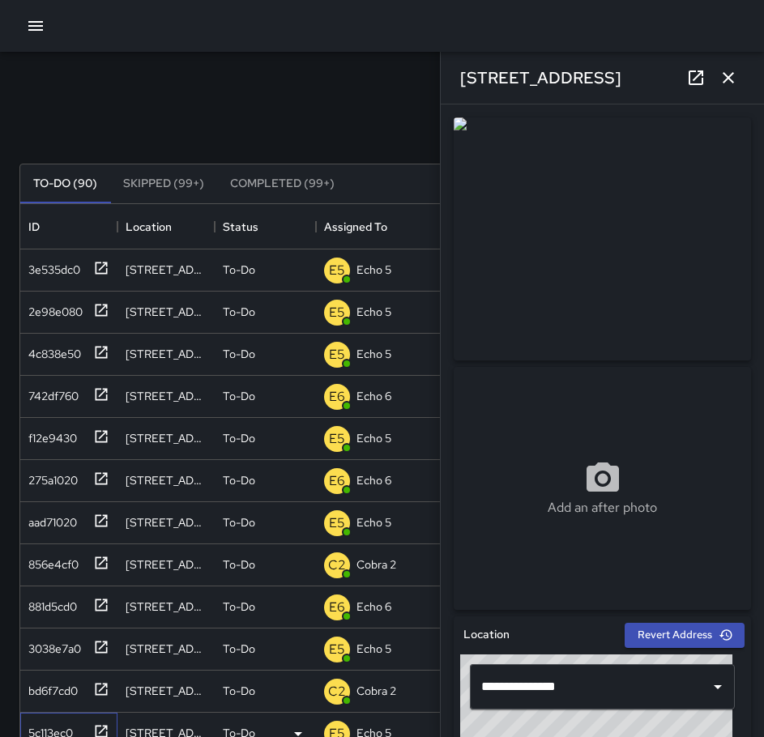
click at [69, 719] on div "5c113ec0" at bounding box center [47, 730] width 51 height 23
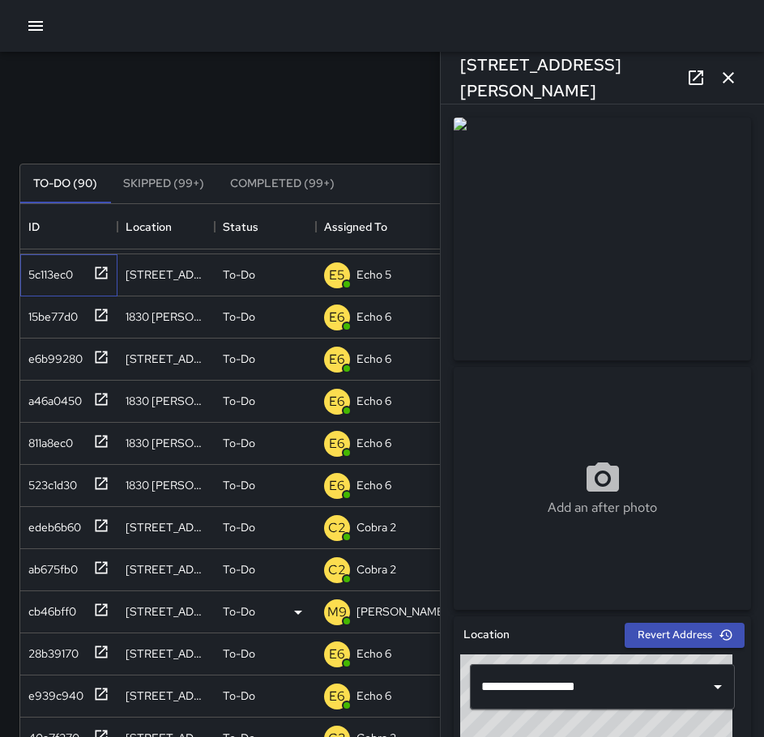
scroll to position [486, 0]
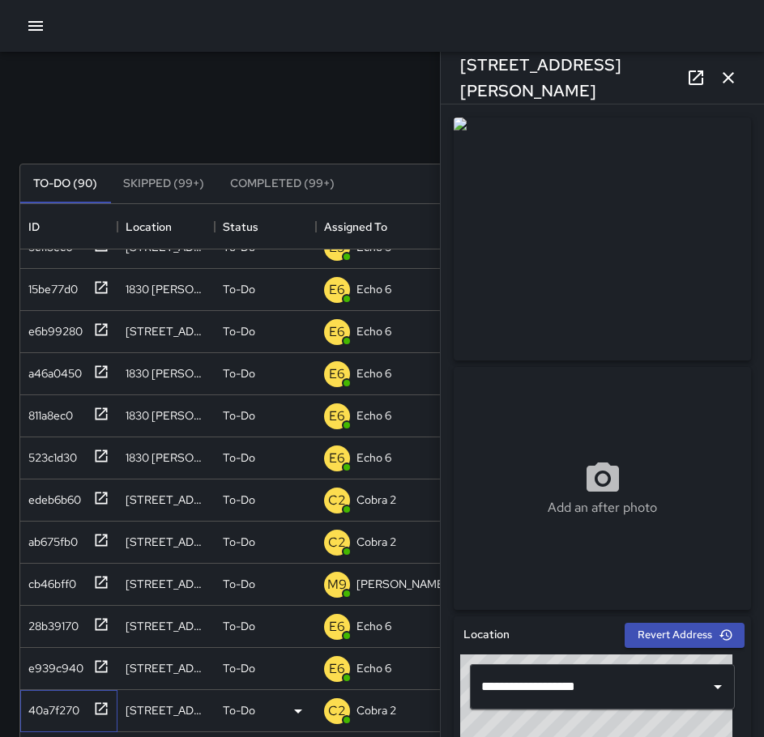
click at [41, 706] on div "40a7f270" at bounding box center [51, 707] width 58 height 23
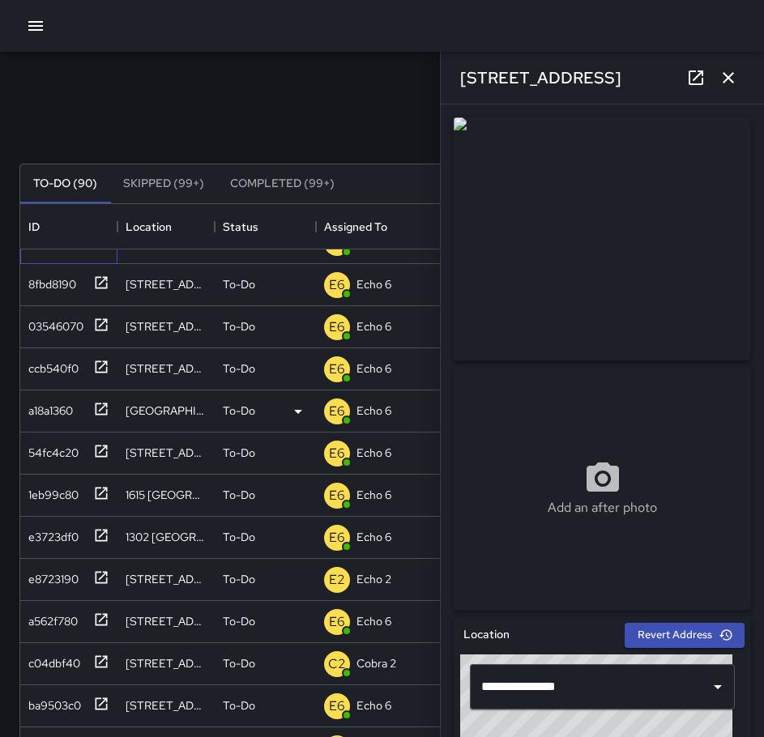
scroll to position [972, 0]
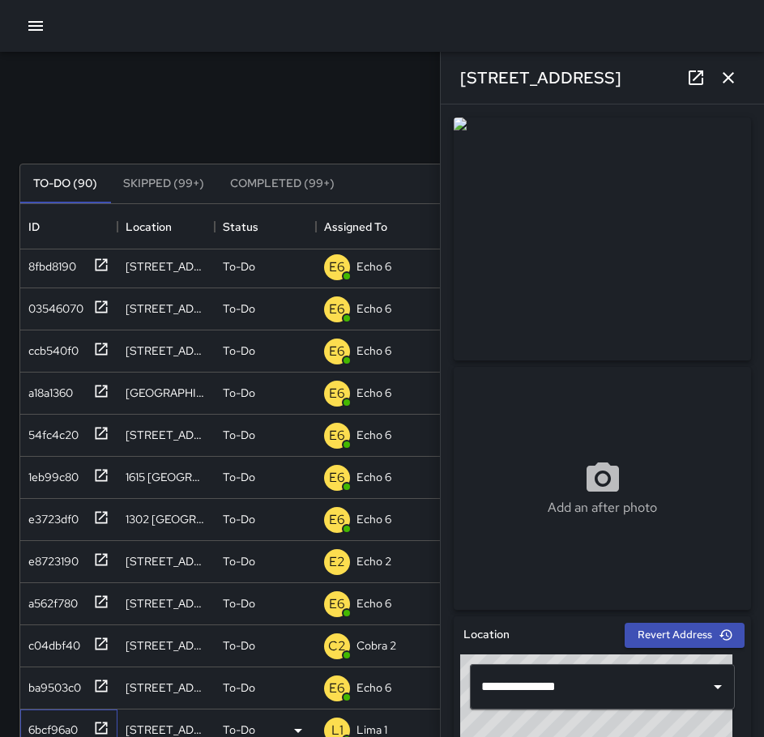
click at [70, 723] on div "6bcf96a0" at bounding box center [50, 726] width 56 height 23
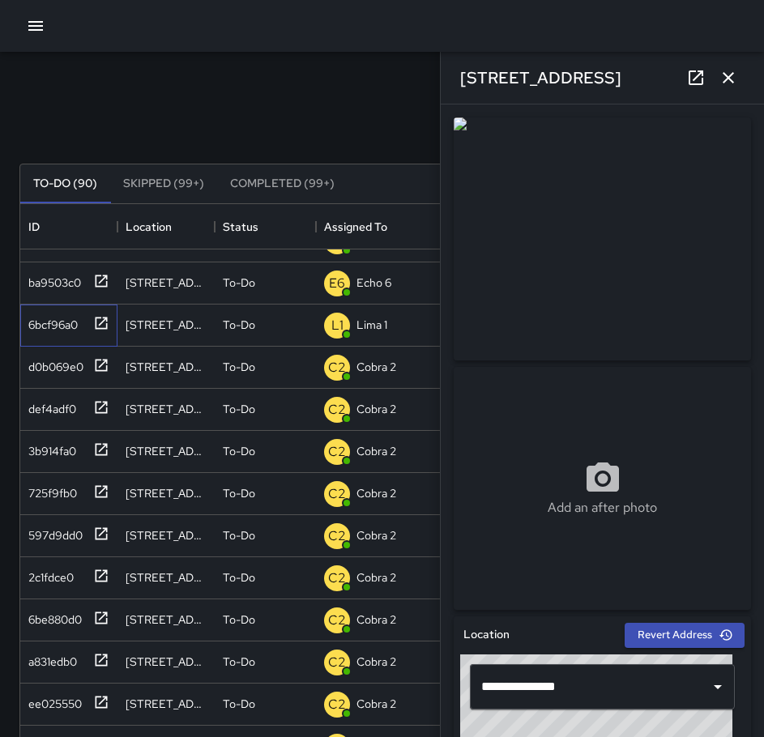
scroll to position [1458, 0]
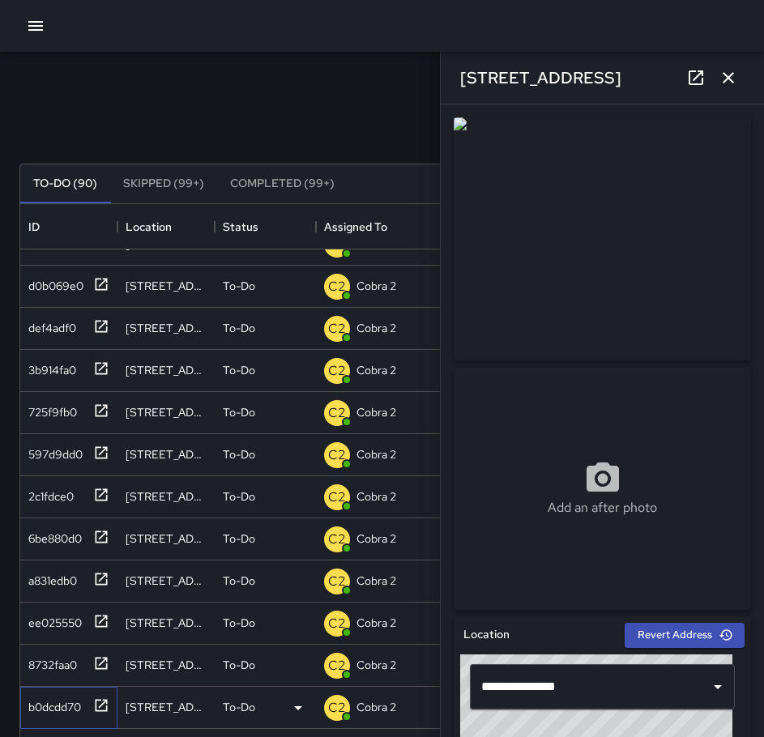
click at [41, 703] on div "b0dcdd70" at bounding box center [51, 704] width 59 height 23
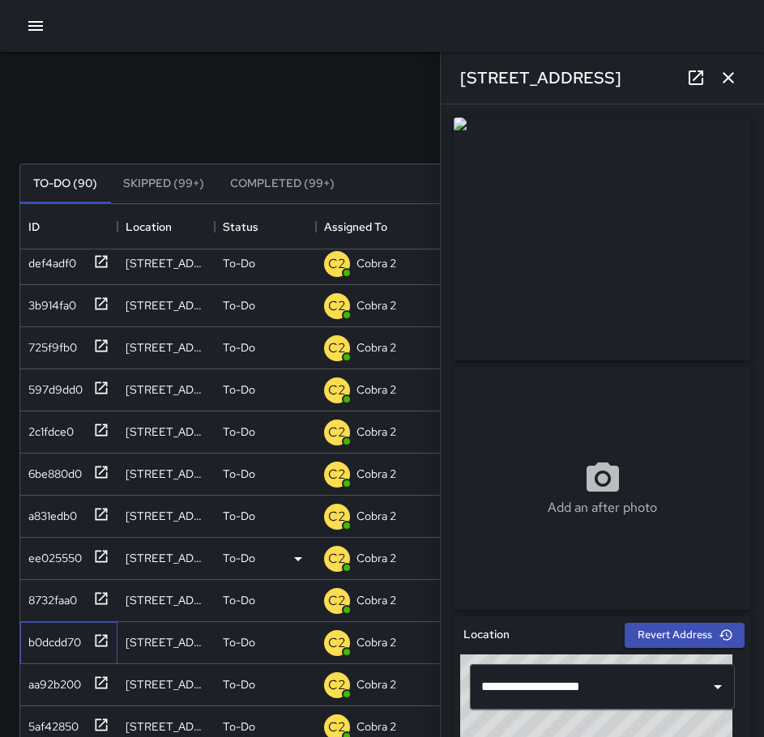
scroll to position [1863, 0]
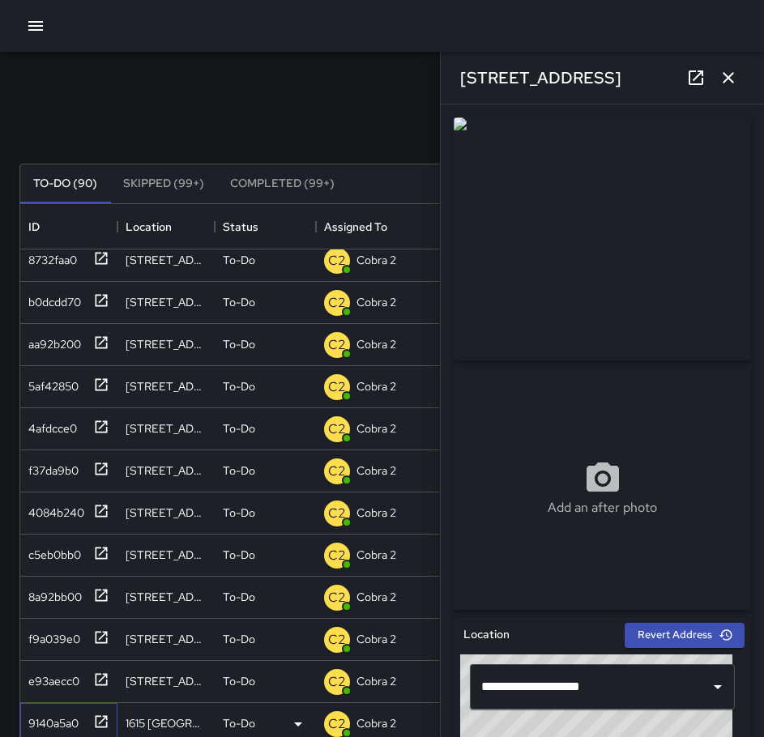
click at [62, 714] on div "9140a5a0" at bounding box center [50, 720] width 57 height 23
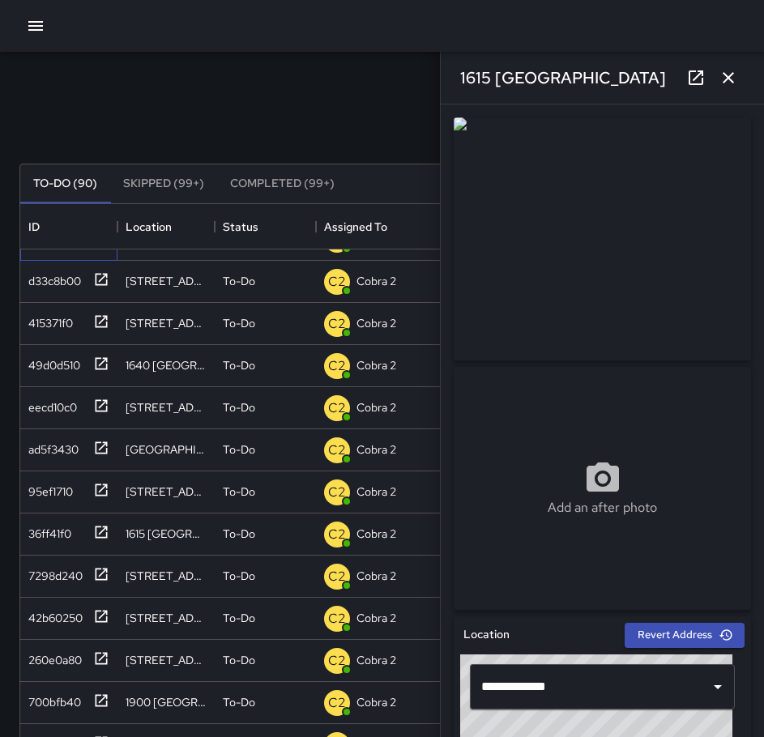
scroll to position [2349, 0]
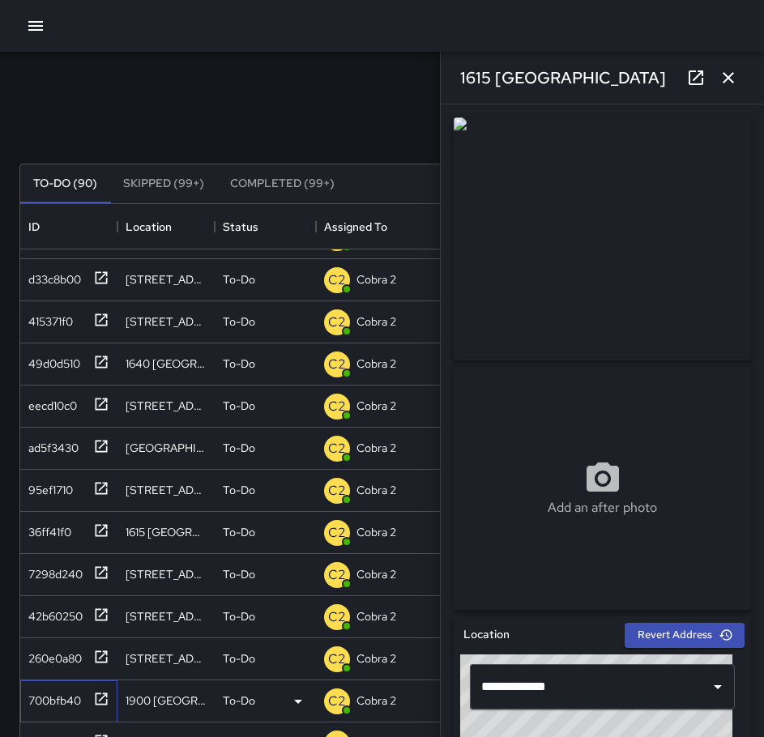
click at [65, 689] on div "700bfb40" at bounding box center [51, 697] width 59 height 23
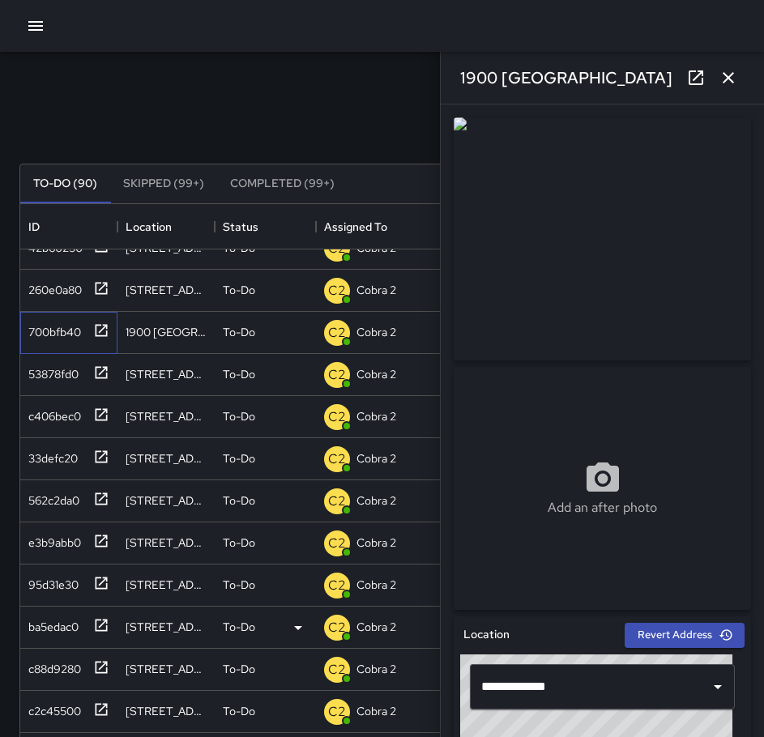
scroll to position [2755, 0]
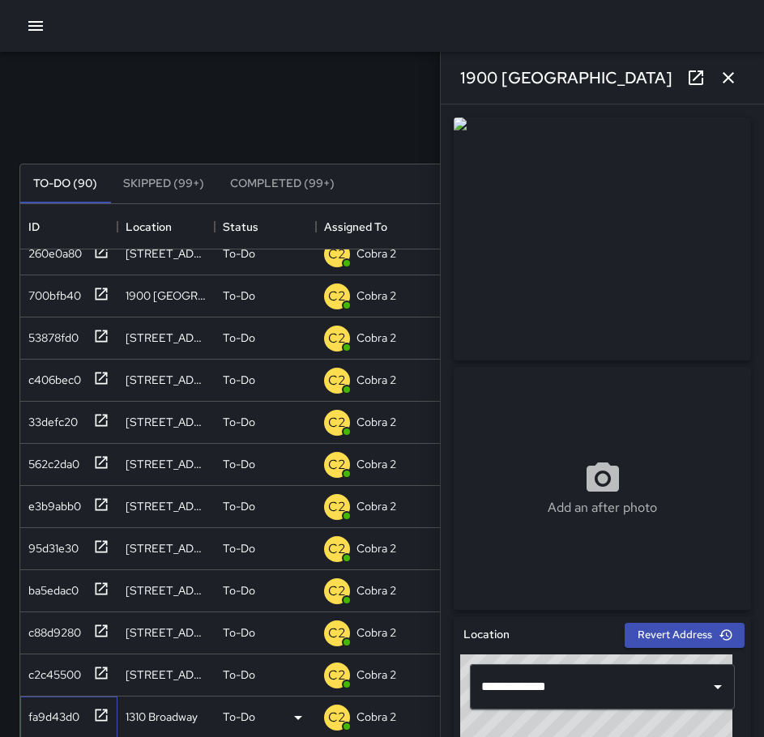
click at [67, 715] on div "fa9d43d0" at bounding box center [51, 713] width 58 height 23
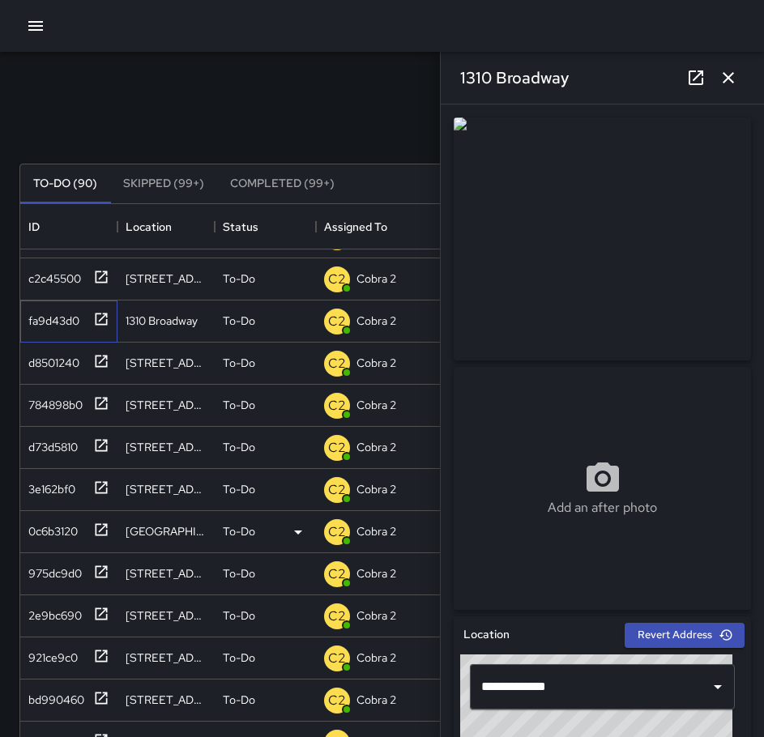
scroll to position [3163, 0]
click at [725, 79] on icon "button" at bounding box center [728, 77] width 19 height 19
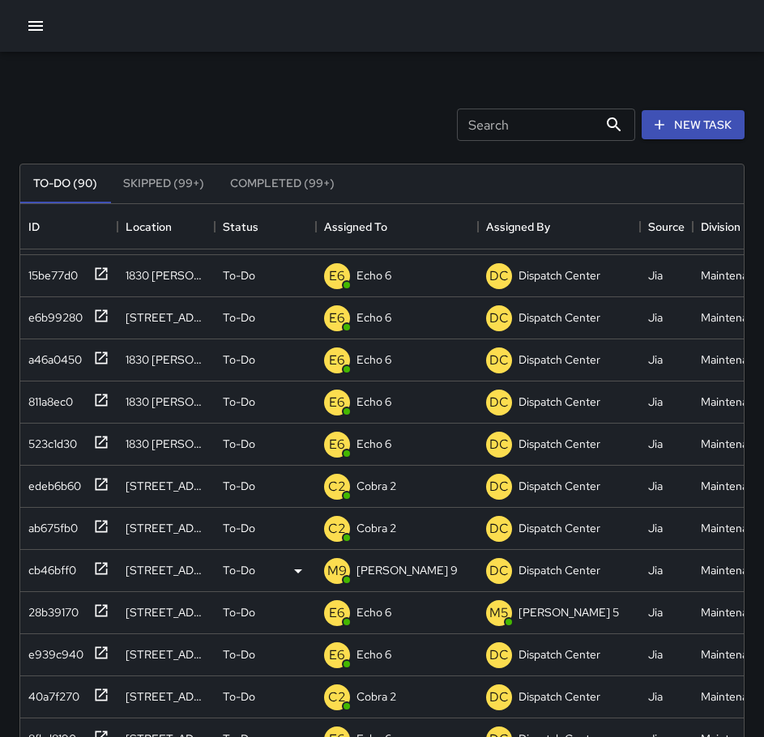
scroll to position [486, 0]
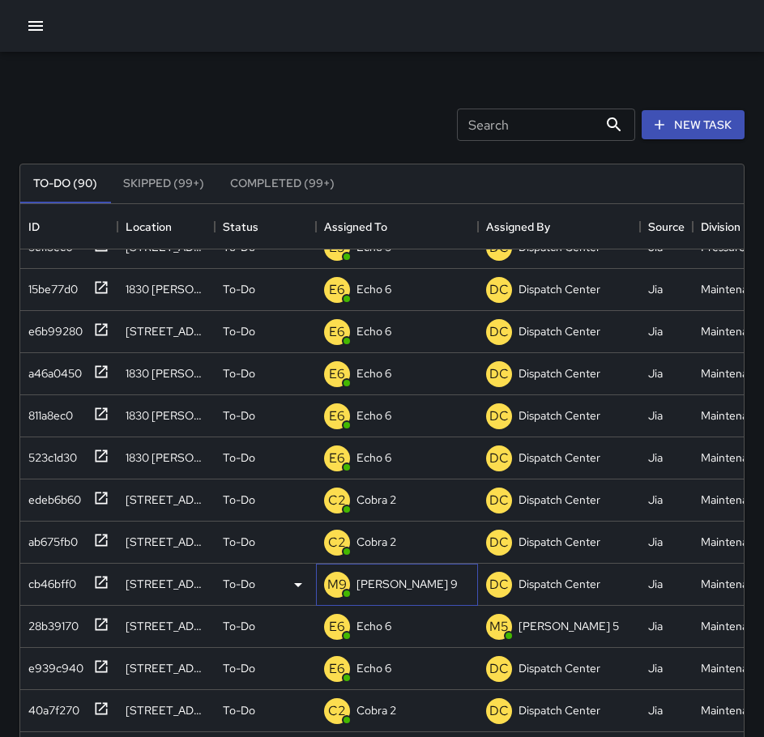
click at [372, 583] on p "[PERSON_NAME] 9" at bounding box center [406, 584] width 101 height 16
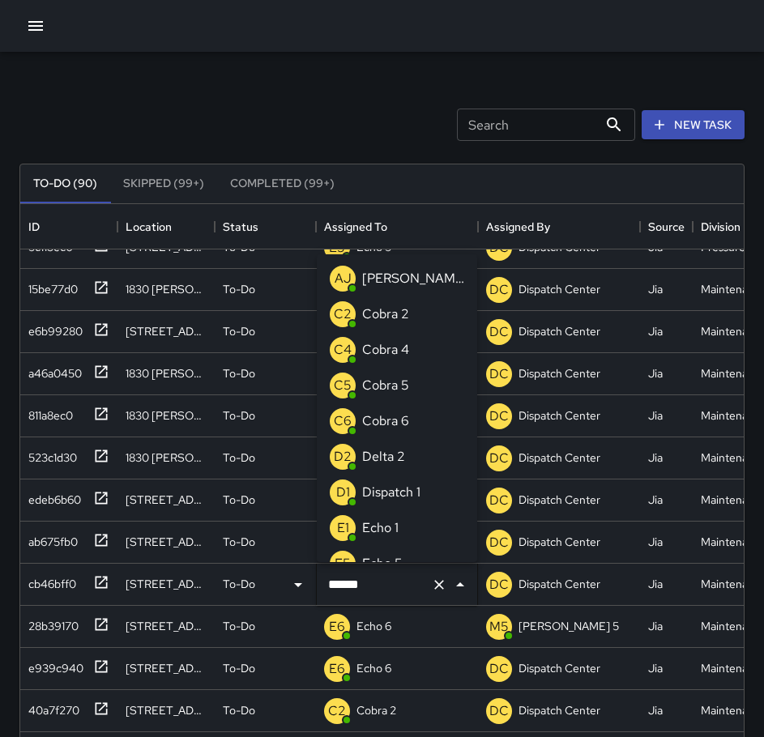
scroll to position [625, 0]
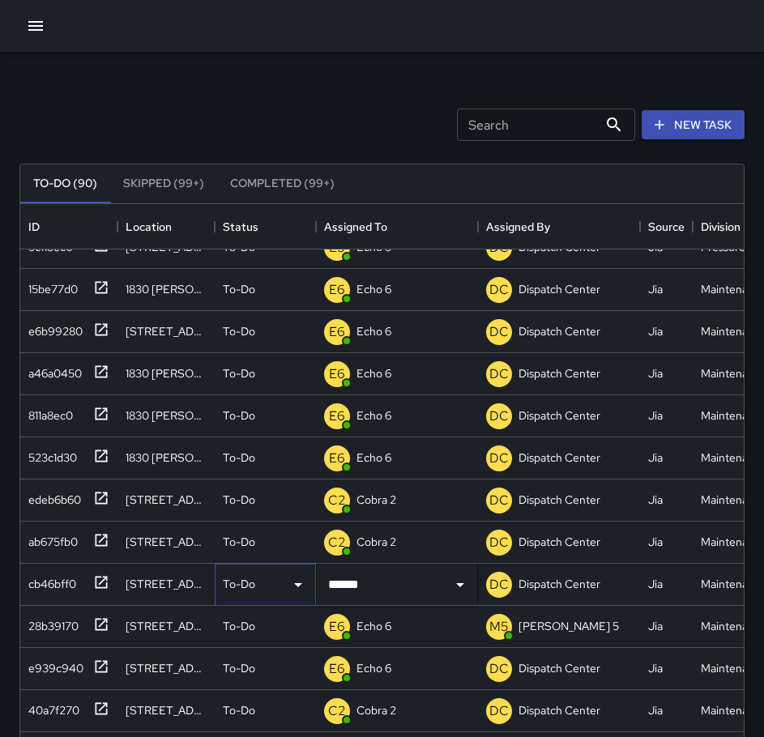
click at [232, 581] on p "To-Do" at bounding box center [239, 584] width 32 height 16
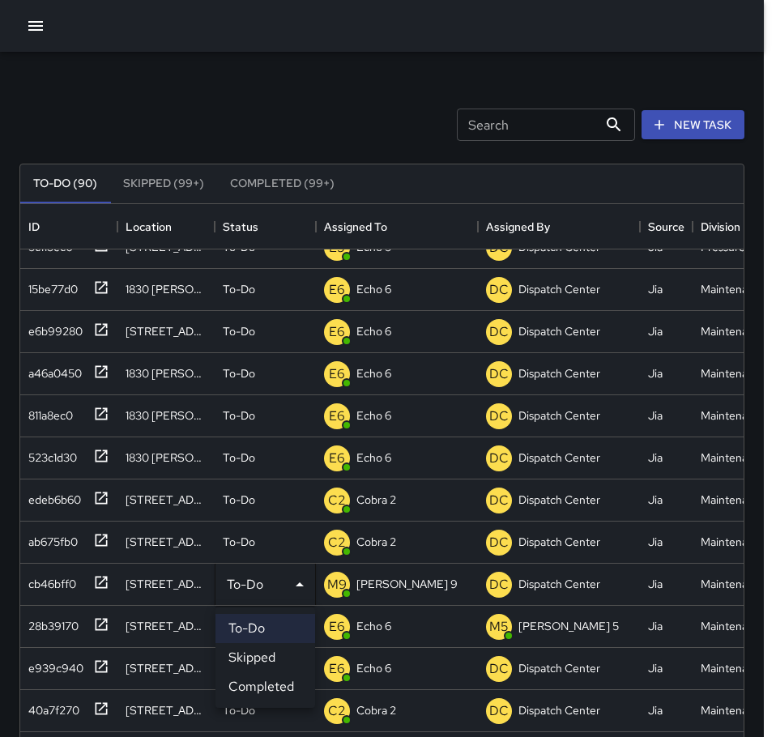
click at [57, 578] on div at bounding box center [388, 368] width 776 height 737
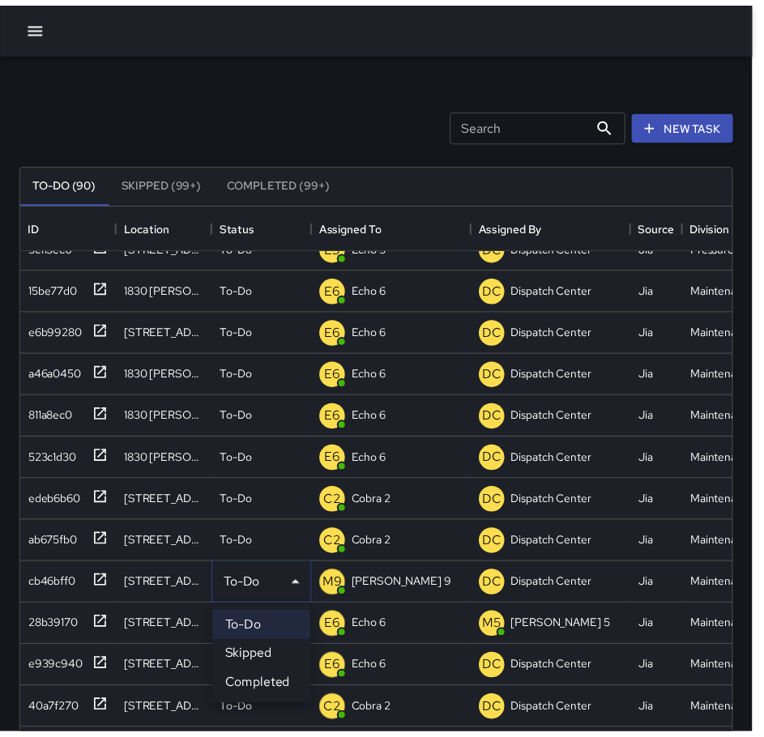
scroll to position [13, 13]
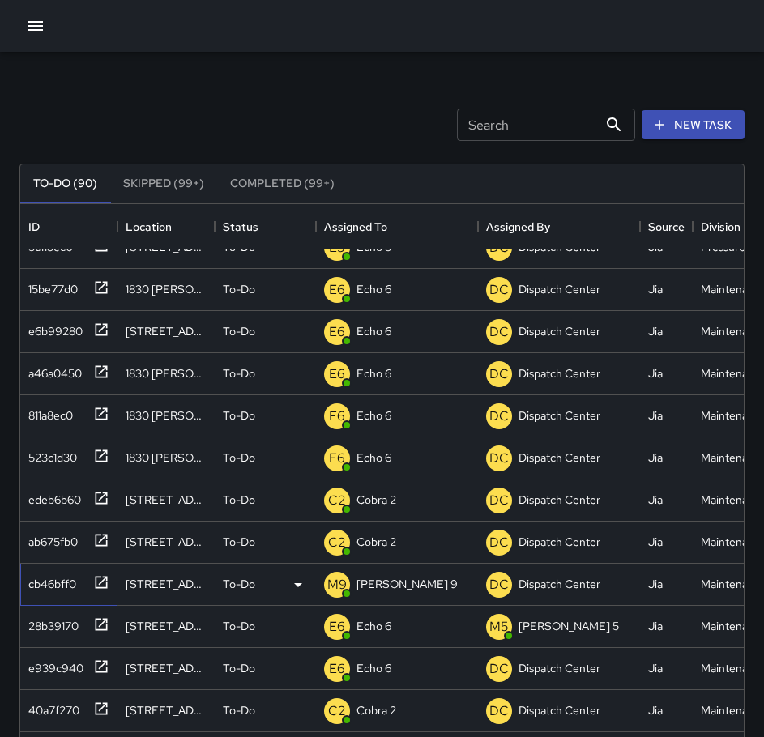
click at [97, 579] on icon at bounding box center [101, 582] width 16 height 16
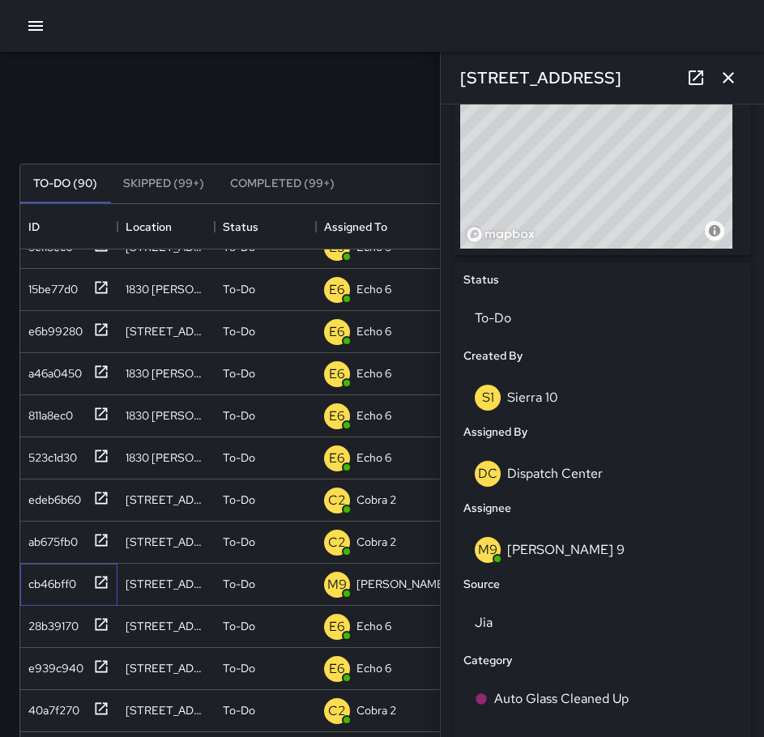
scroll to position [648, 0]
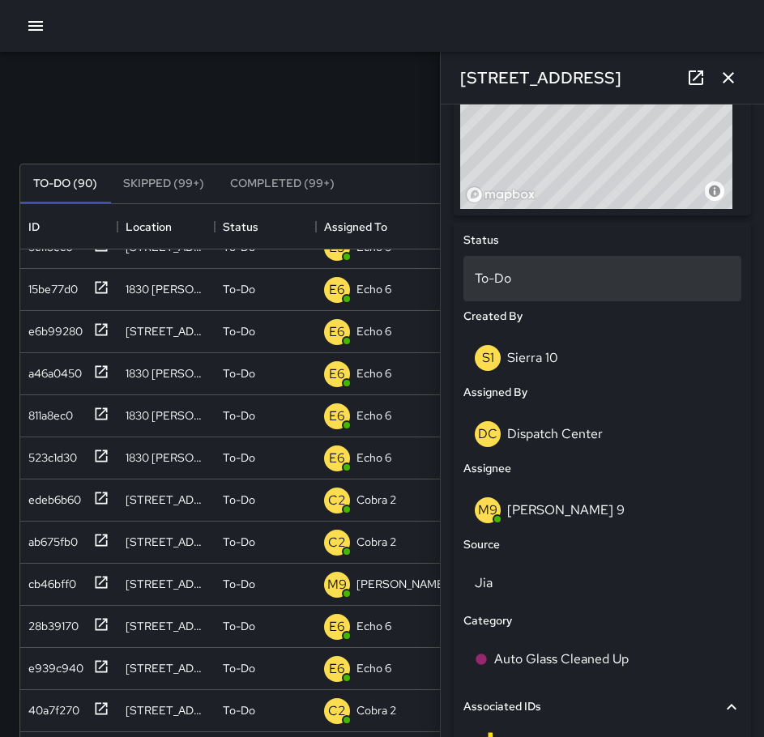
click at [526, 283] on p "To-Do" at bounding box center [602, 278] width 255 height 19
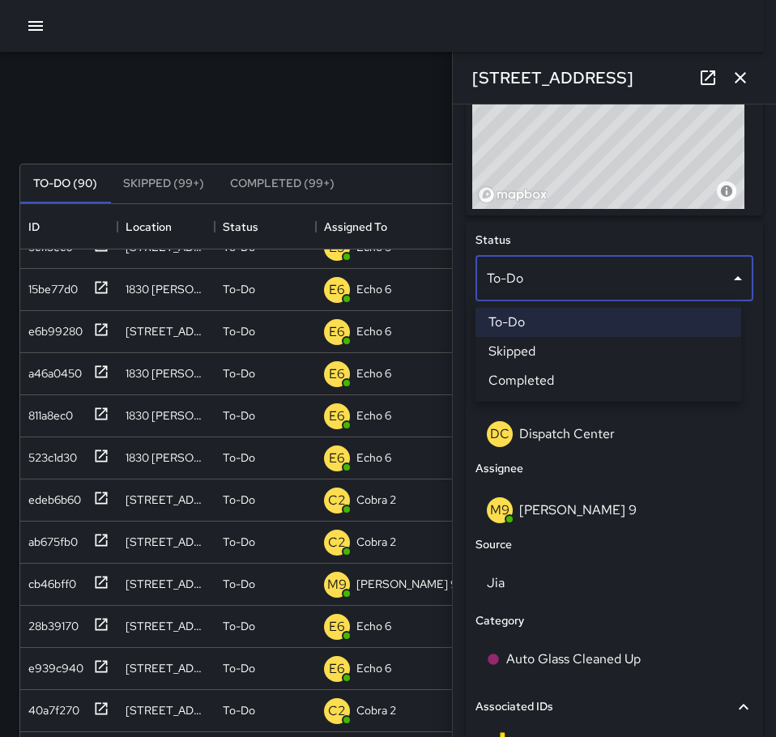
click at [555, 354] on li "Skipped" at bounding box center [609, 351] width 266 height 29
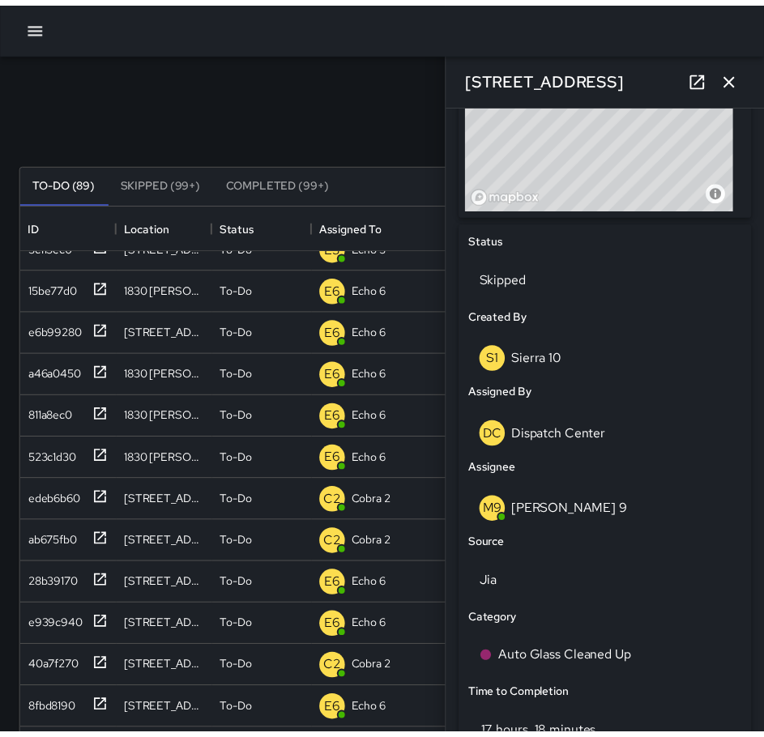
scroll to position [13, 13]
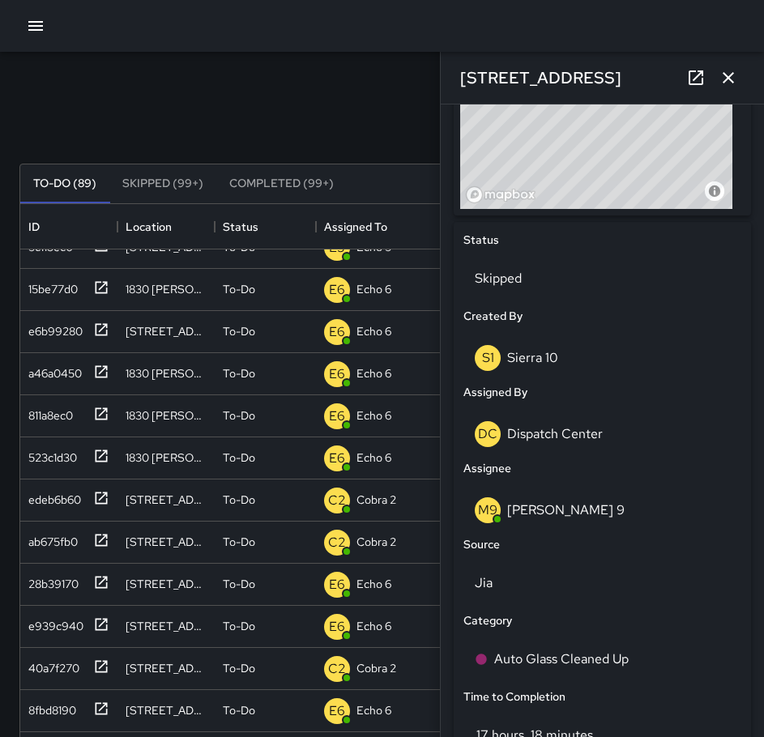
click at [732, 80] on icon "button" at bounding box center [728, 77] width 11 height 11
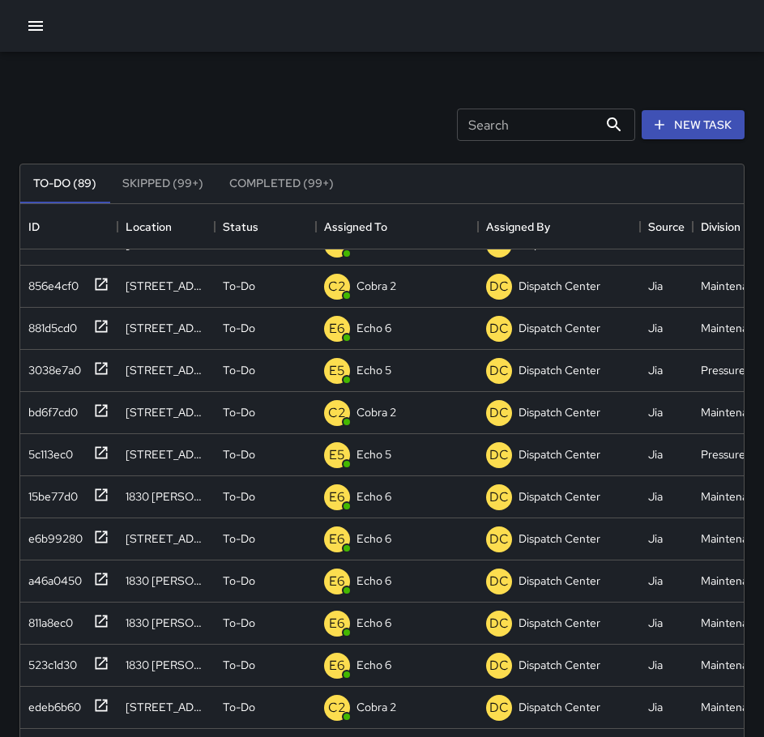
scroll to position [0, 0]
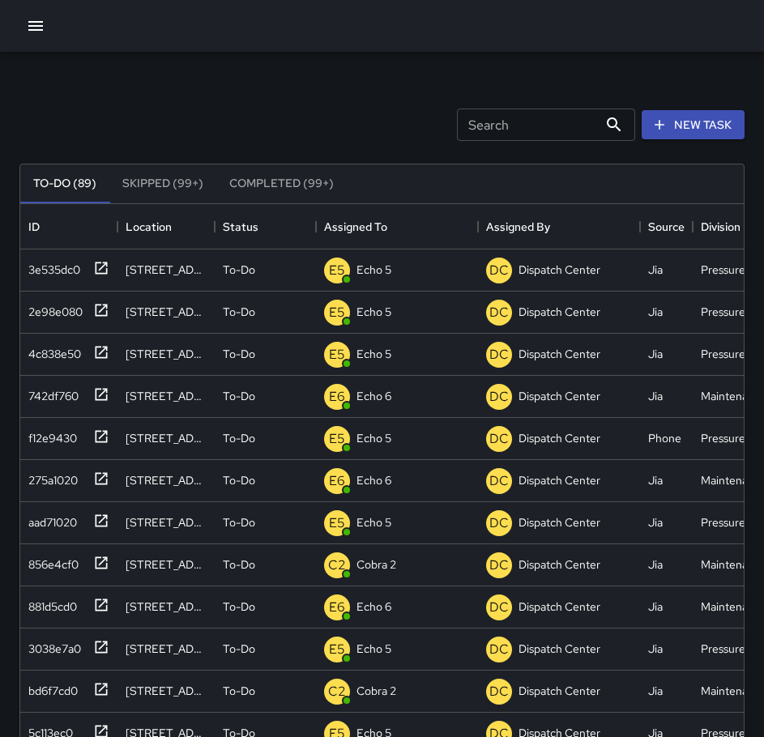
click at [198, 97] on div "Search Search New Task" at bounding box center [382, 125] width 732 height 84
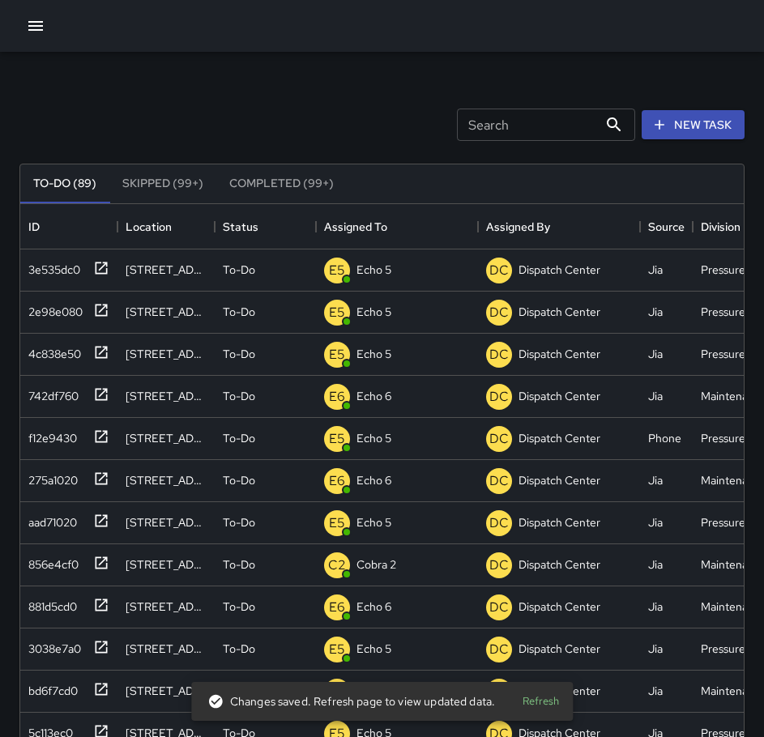
click at [658, 107] on div "New Task" at bounding box center [692, 125] width 109 height 36
click at [660, 119] on icon "button" at bounding box center [659, 125] width 16 height 16
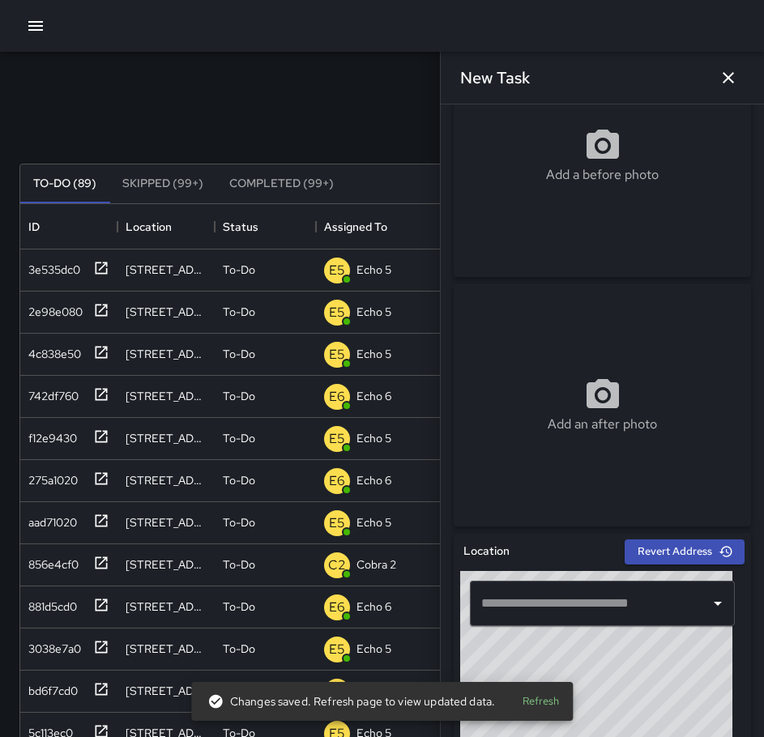
scroll to position [162, 0]
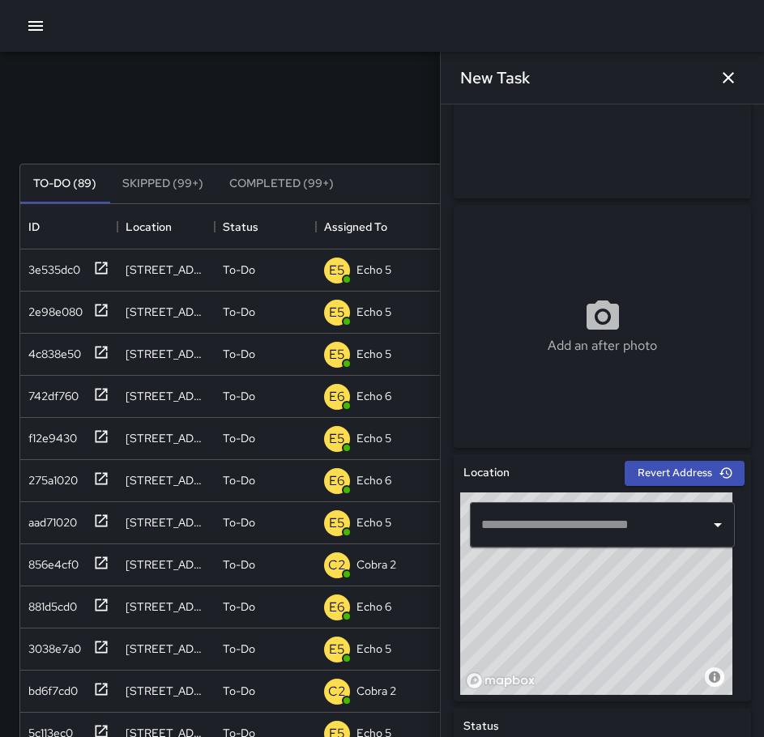
click at [604, 526] on input "text" at bounding box center [590, 525] width 226 height 31
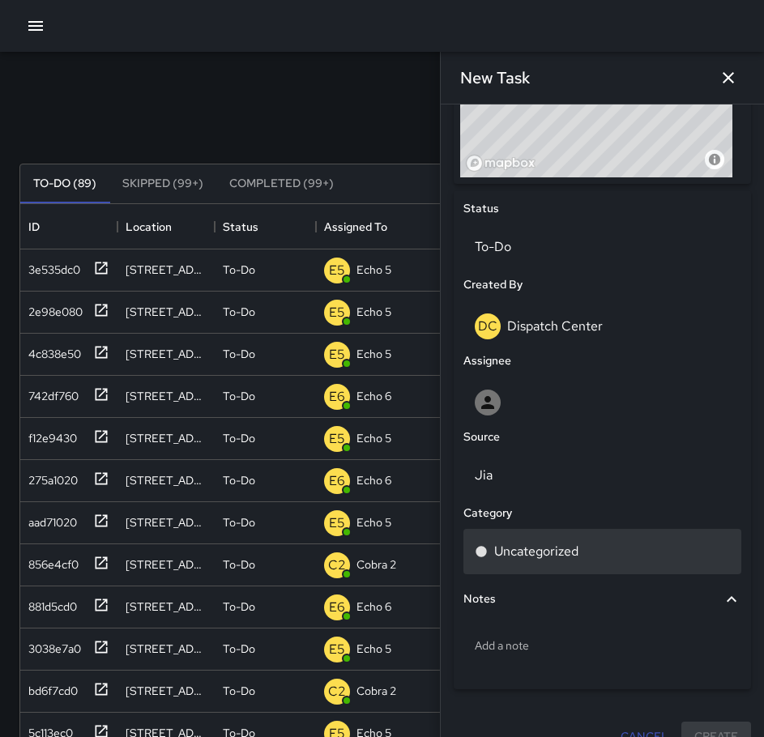
scroll to position [706, 0]
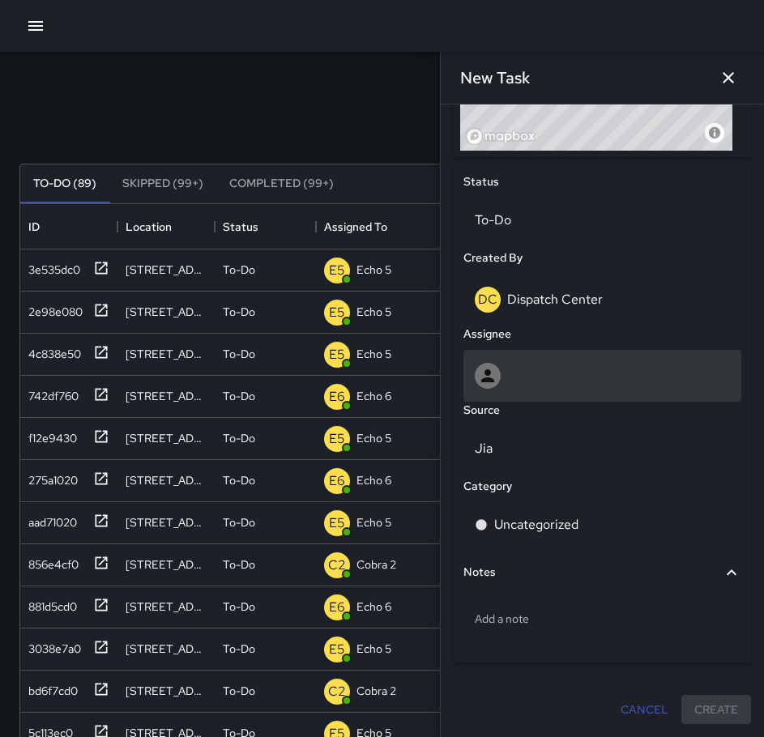
type input "**********"
click at [570, 385] on div at bounding box center [602, 376] width 255 height 26
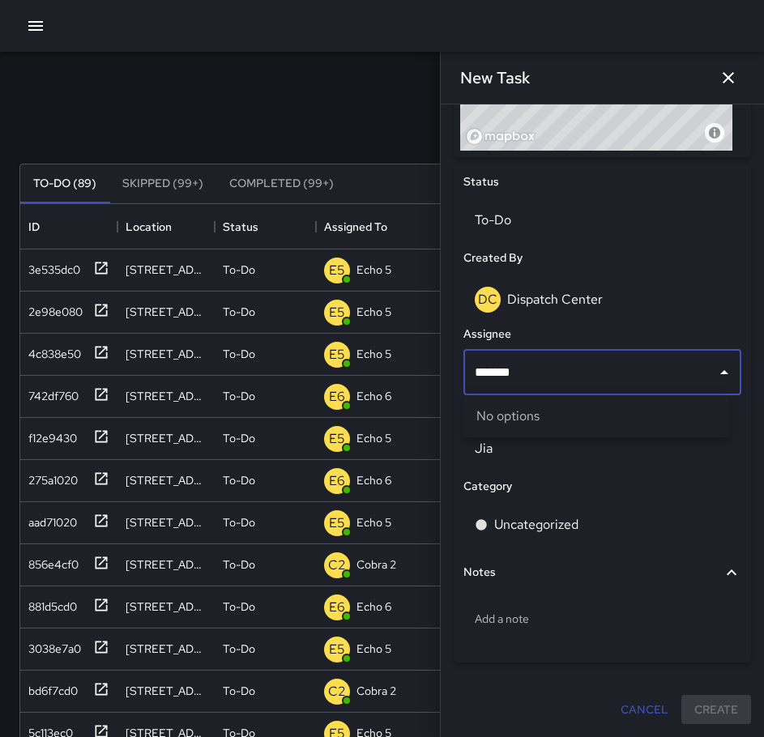
type input "******"
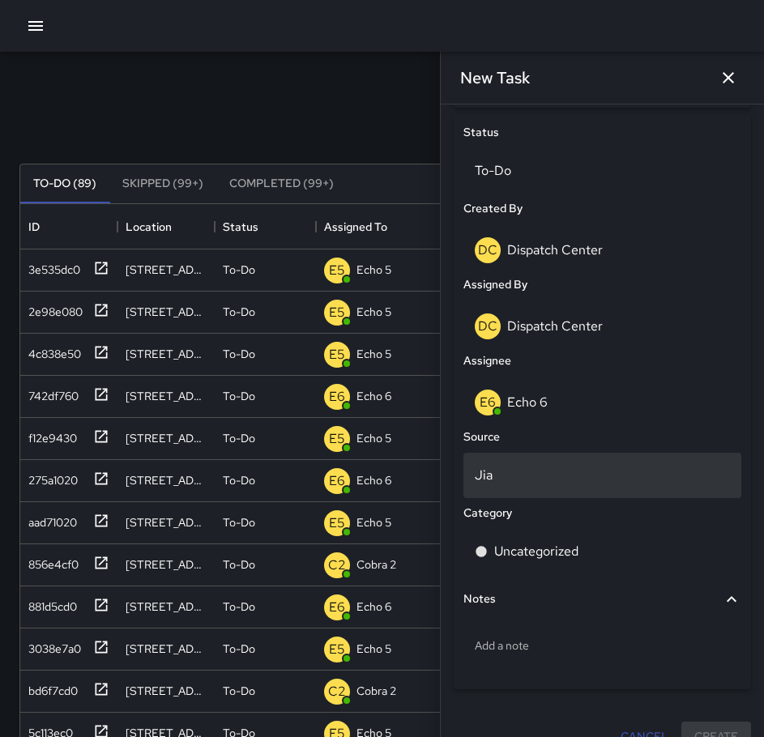
scroll to position [783, 0]
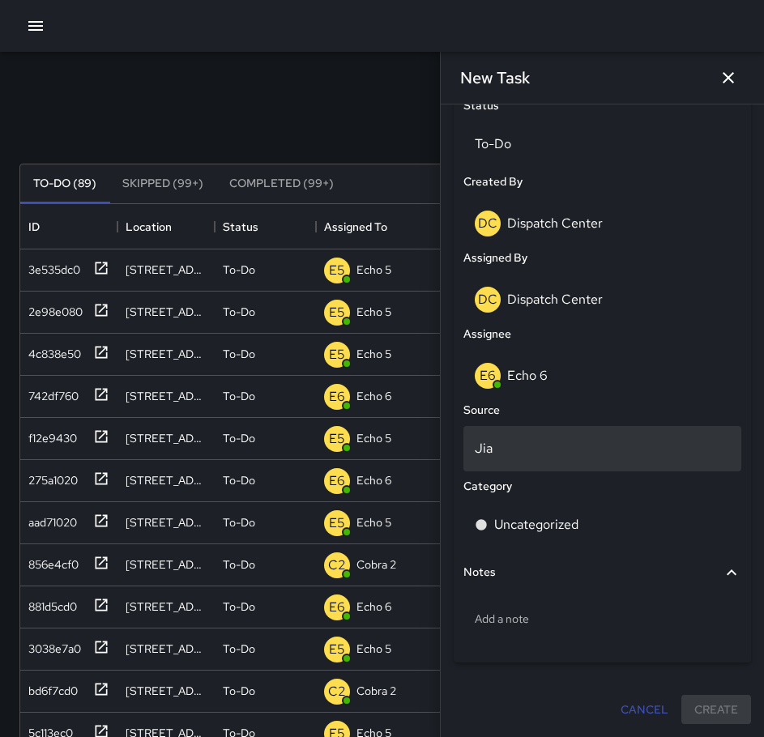
click at [536, 449] on p "Jia" at bounding box center [602, 448] width 255 height 19
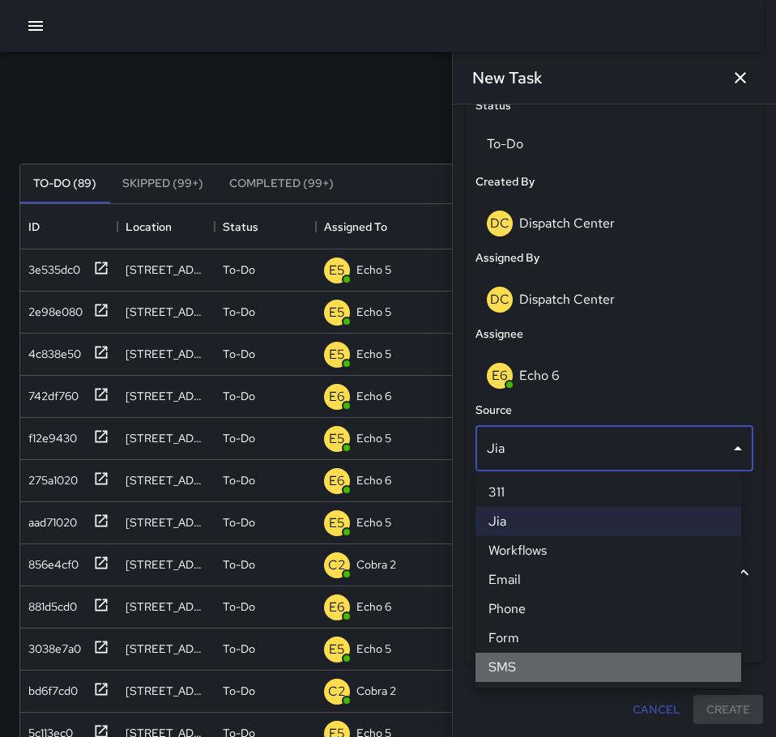
click at [519, 668] on li "SMS" at bounding box center [609, 667] width 266 height 29
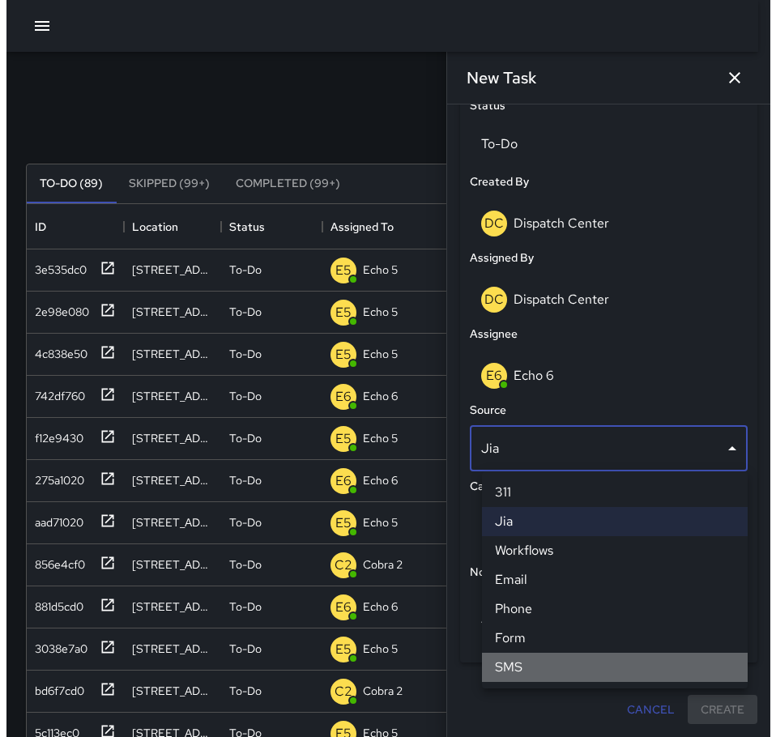
scroll to position [13, 13]
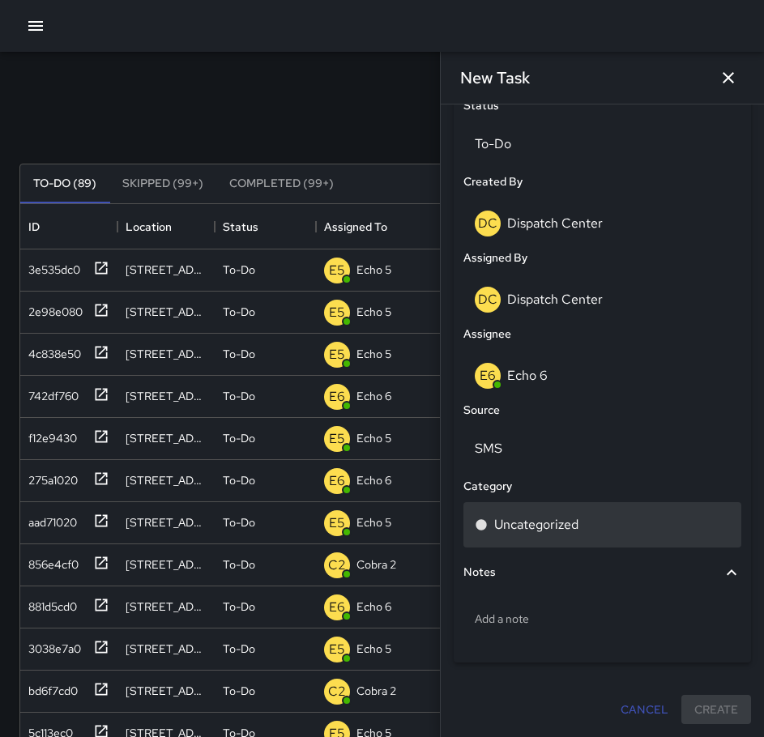
click at [505, 519] on p "Uncategorized" at bounding box center [536, 524] width 84 height 19
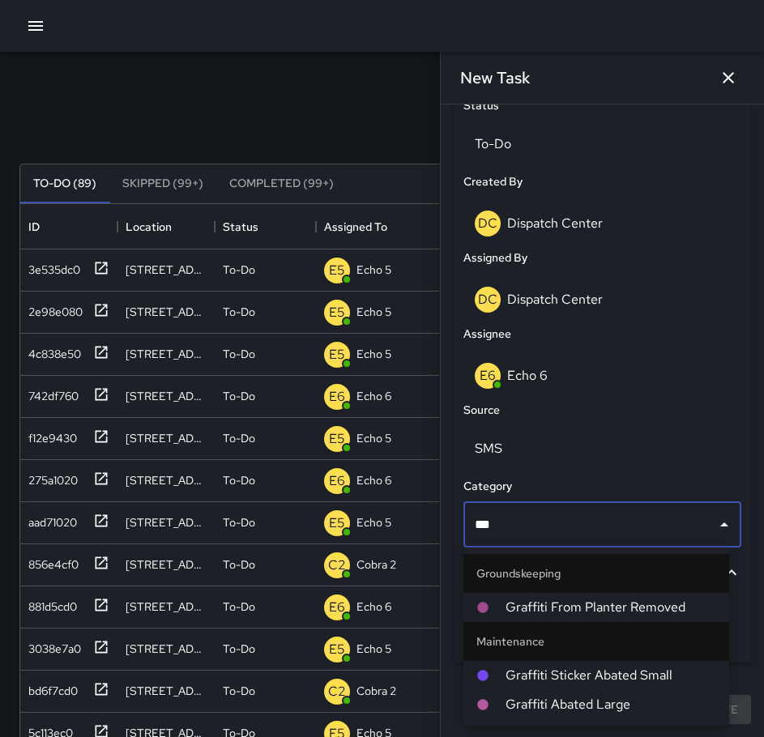
type input "****"
click at [577, 702] on span "Graffiti Abated Large" at bounding box center [611, 704] width 211 height 19
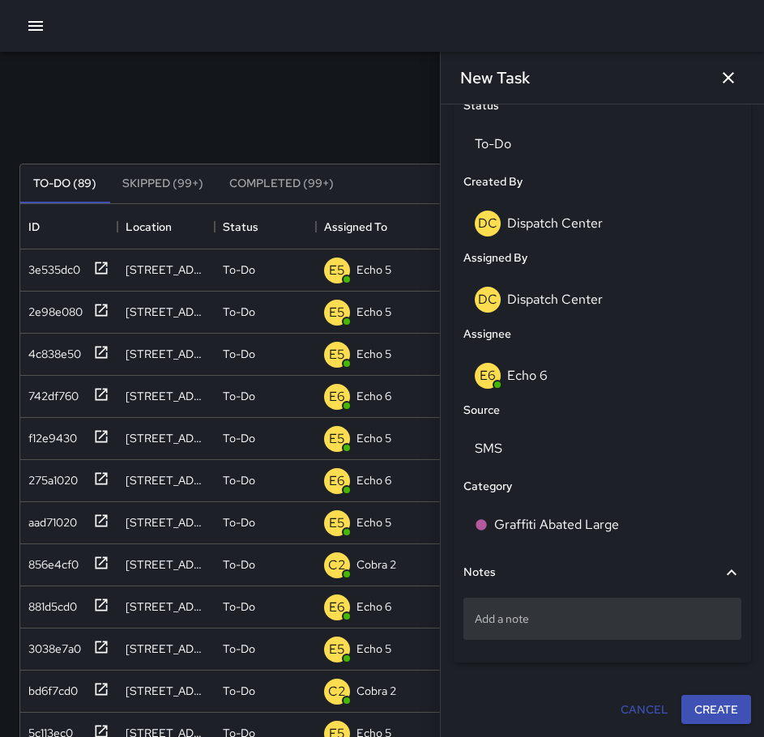
click at [557, 614] on p "Add a note" at bounding box center [602, 619] width 255 height 16
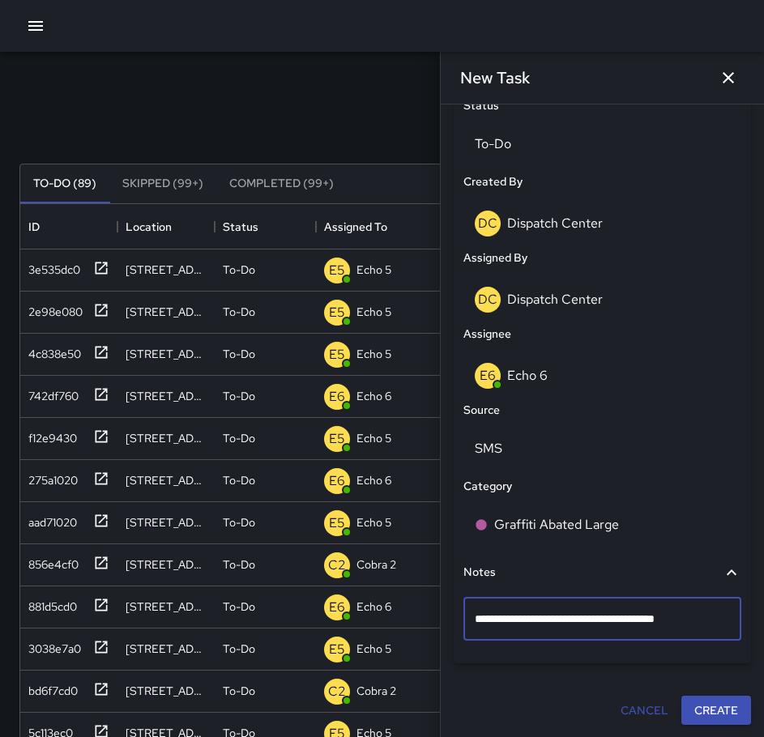
click at [536, 621] on textarea "**********" at bounding box center [596, 619] width 243 height 16
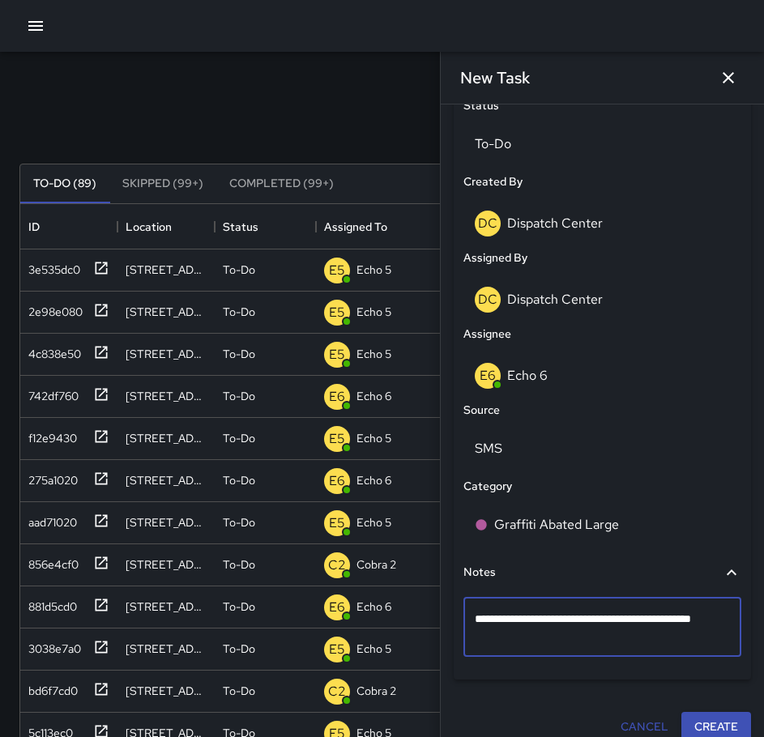
click at [536, 618] on textarea "**********" at bounding box center [596, 627] width 243 height 32
click at [540, 617] on textarea "**********" at bounding box center [596, 627] width 243 height 32
click at [536, 620] on textarea "**********" at bounding box center [596, 627] width 243 height 32
type textarea "**********"
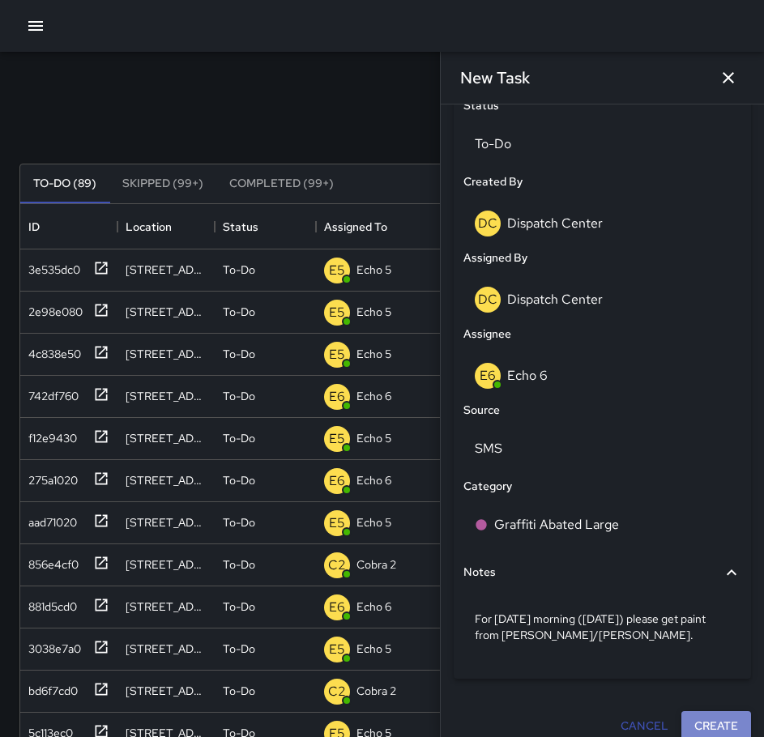
click at [685, 718] on button "Create" at bounding box center [716, 726] width 70 height 30
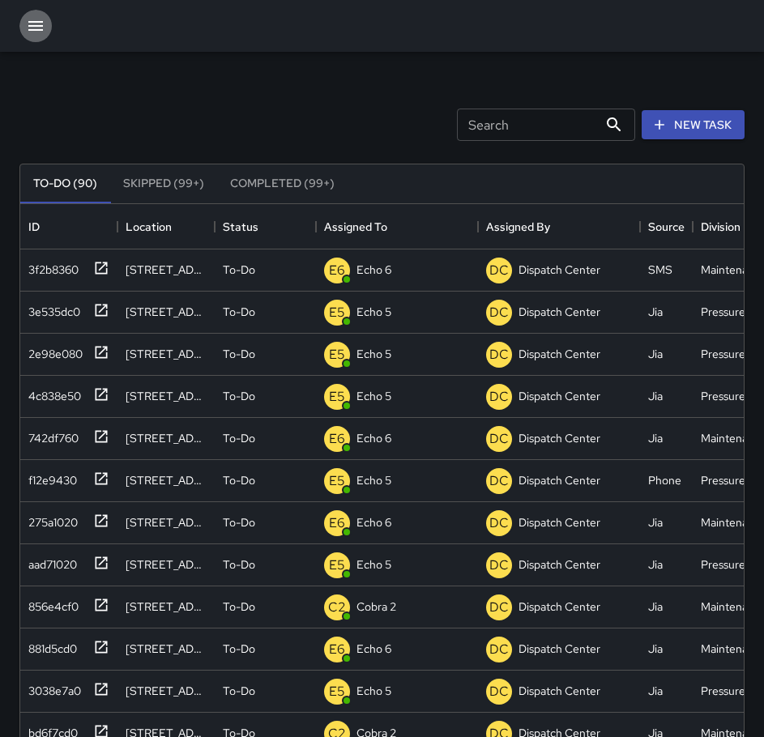
click at [41, 24] on icon "button" at bounding box center [35, 25] width 19 height 19
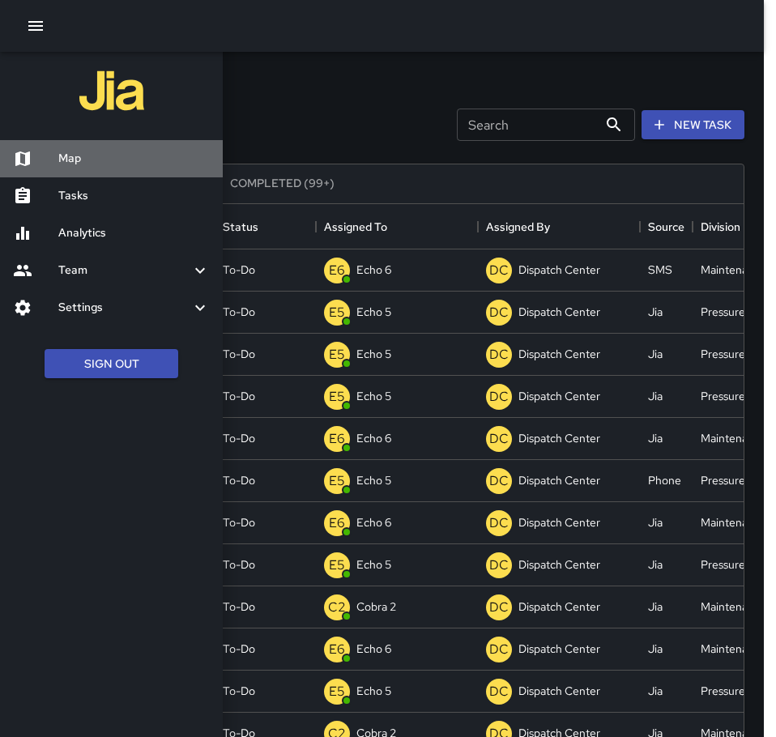
click at [70, 160] on h6 "Map" at bounding box center [134, 159] width 152 height 18
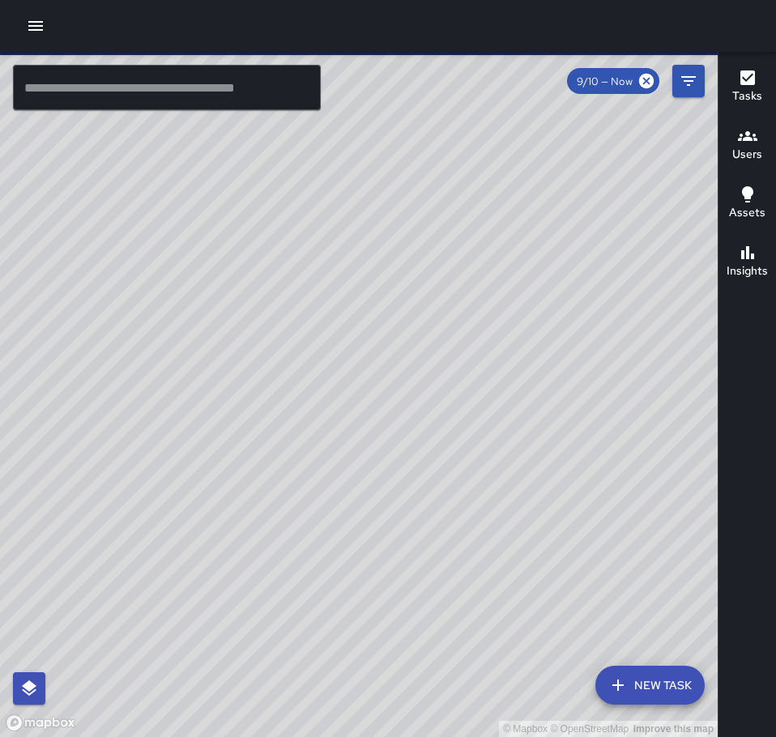
click at [79, 84] on input "text" at bounding box center [167, 87] width 308 height 45
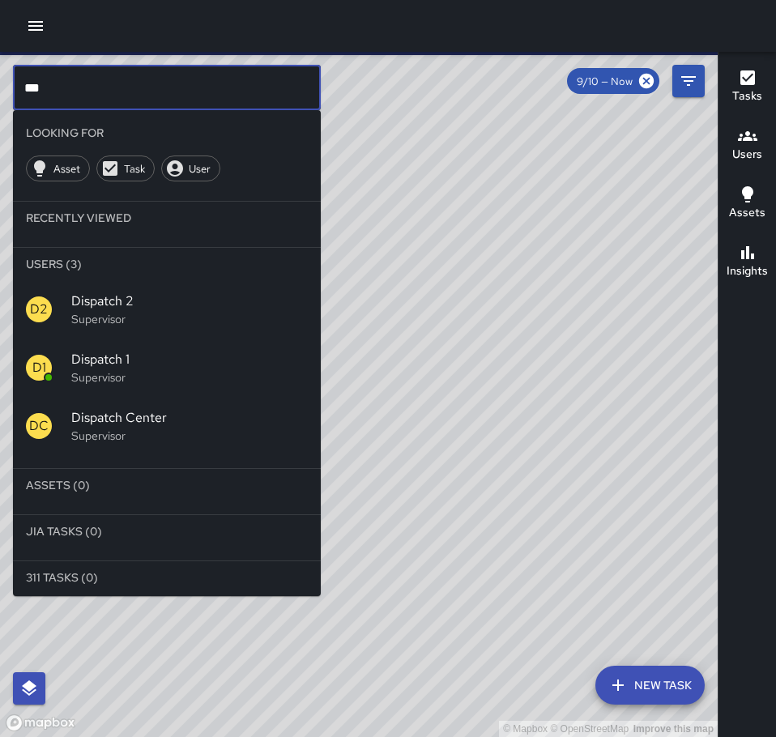
type input "***"
click at [94, 371] on p "Supervisor" at bounding box center [189, 377] width 237 height 16
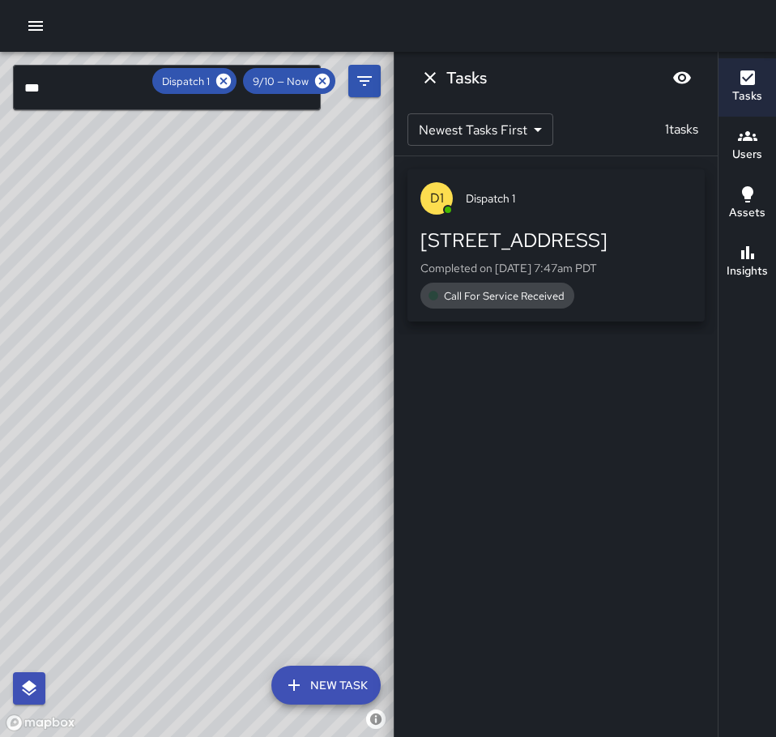
click at [524, 293] on span "Call For Service Received" at bounding box center [504, 296] width 140 height 14
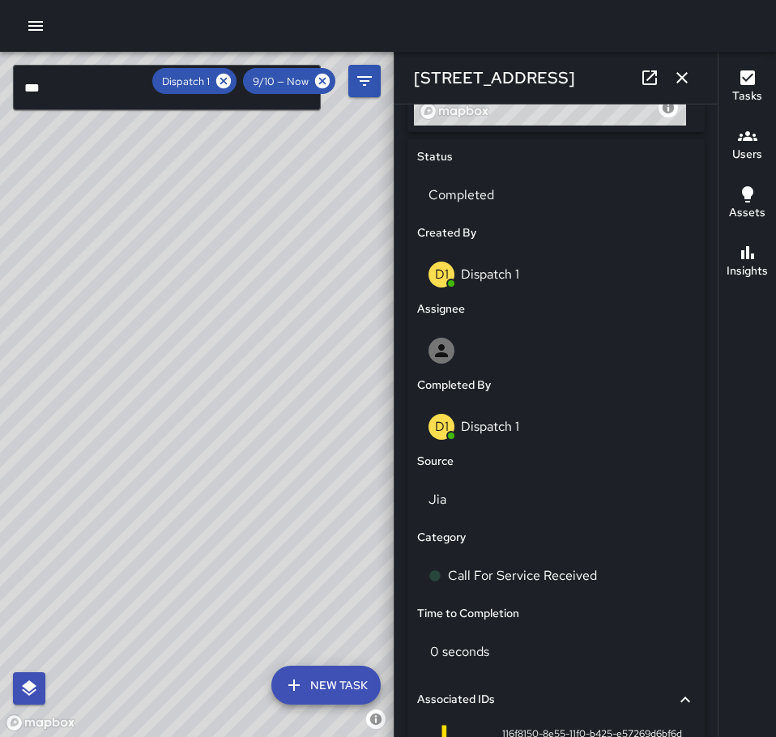
scroll to position [810, 0]
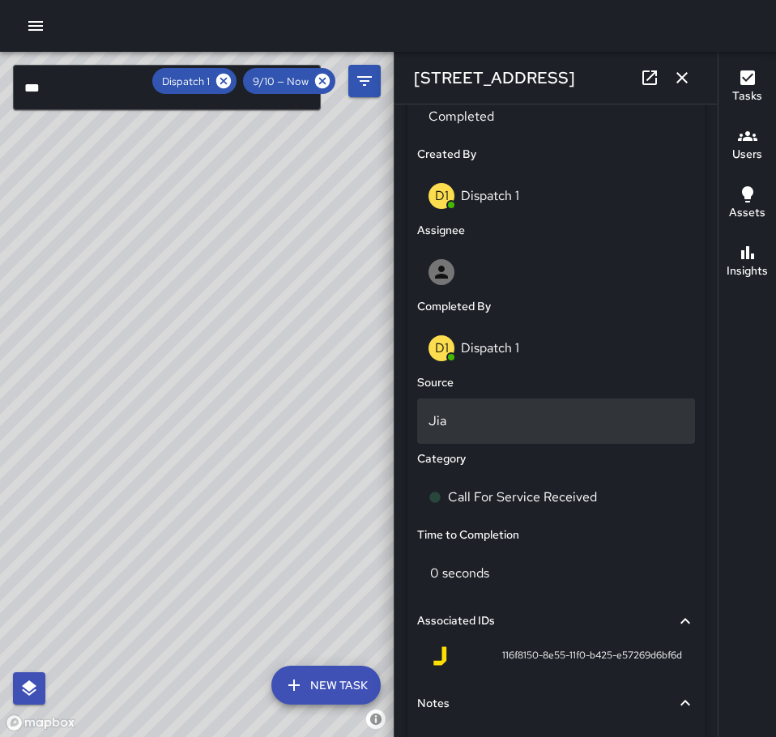
click at [463, 425] on p "Jia" at bounding box center [556, 421] width 255 height 19
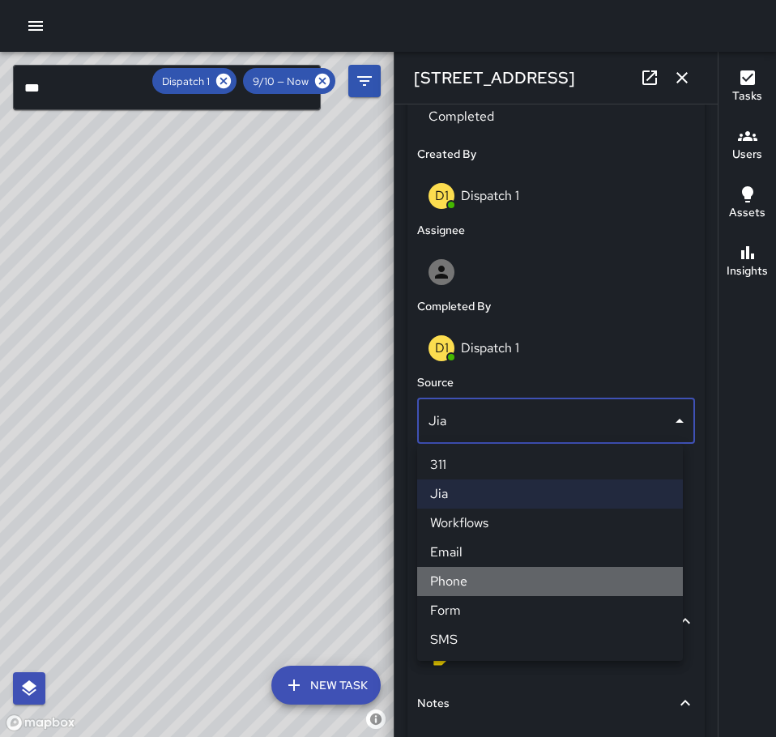
click at [472, 578] on li "Phone" at bounding box center [550, 581] width 266 height 29
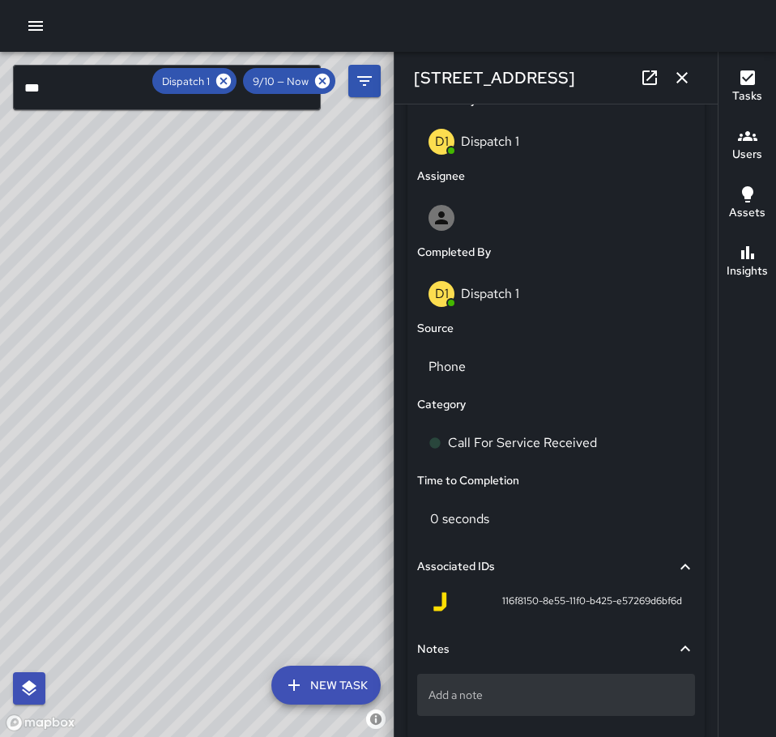
scroll to position [938, 0]
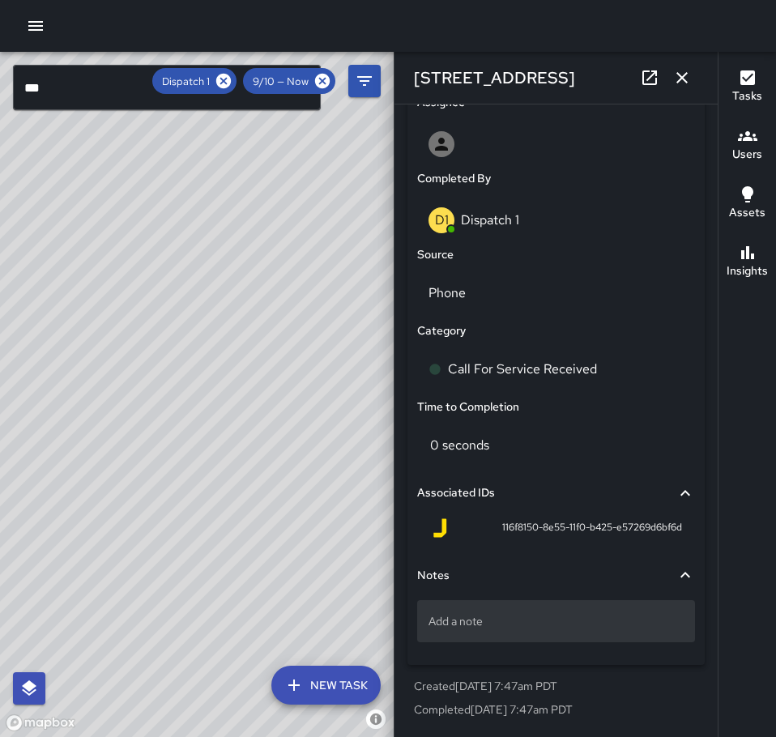
click at [478, 618] on p "Add a note" at bounding box center [556, 621] width 255 height 16
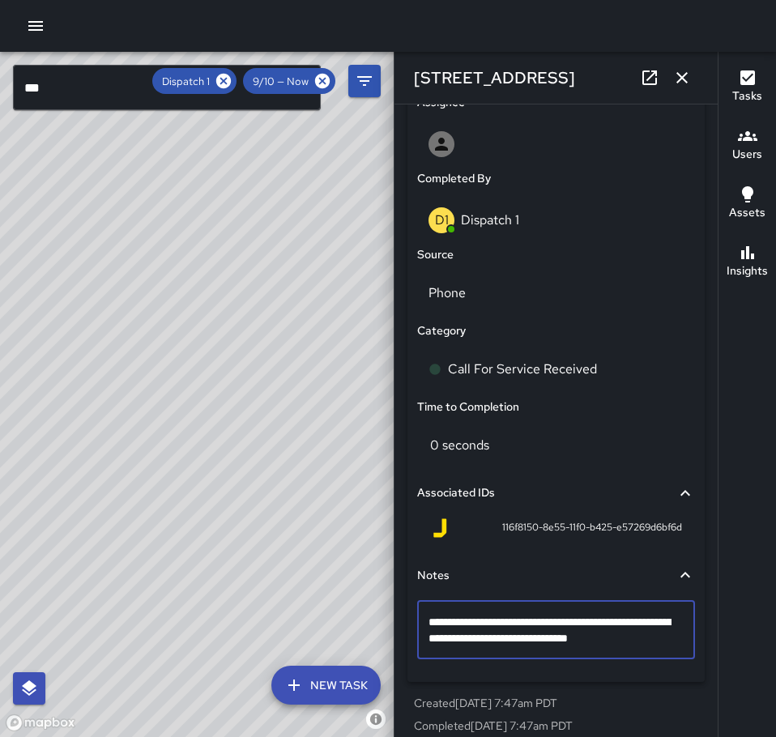
type textarea "**********"
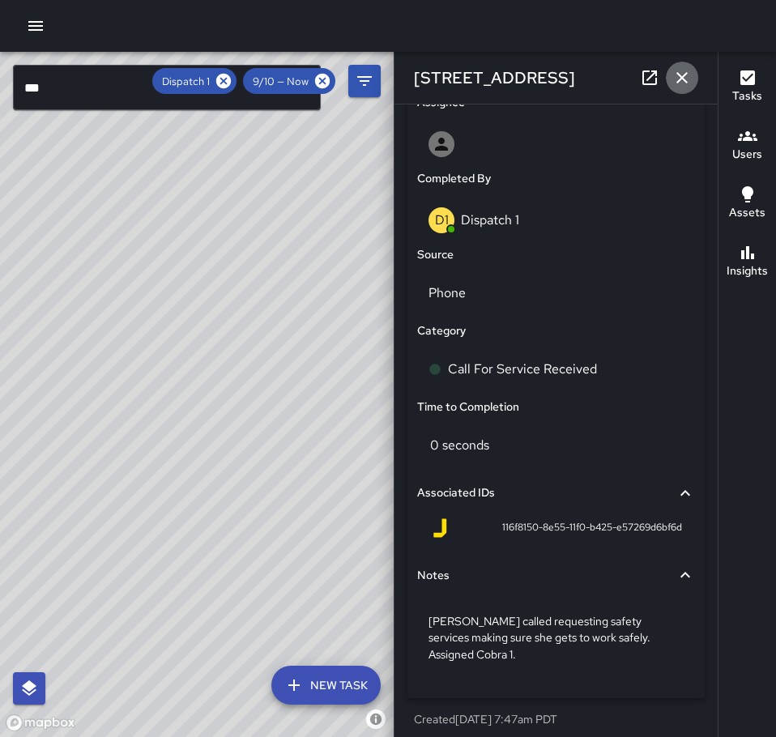
click at [687, 72] on icon "button" at bounding box center [681, 77] width 19 height 19
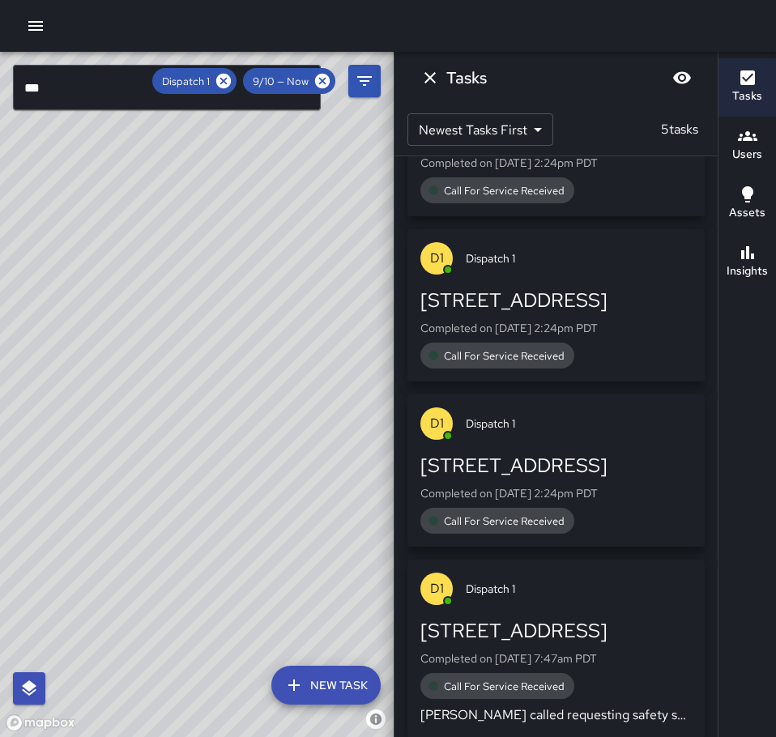
scroll to position [284, 0]
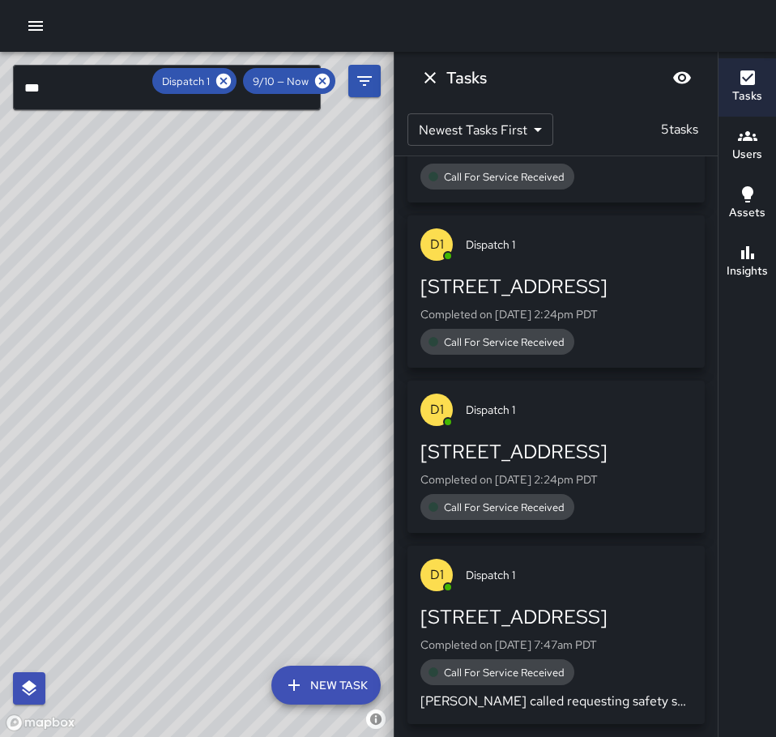
click at [510, 474] on p "Completed on [DATE] 2:24pm PDT" at bounding box center [555, 480] width 271 height 16
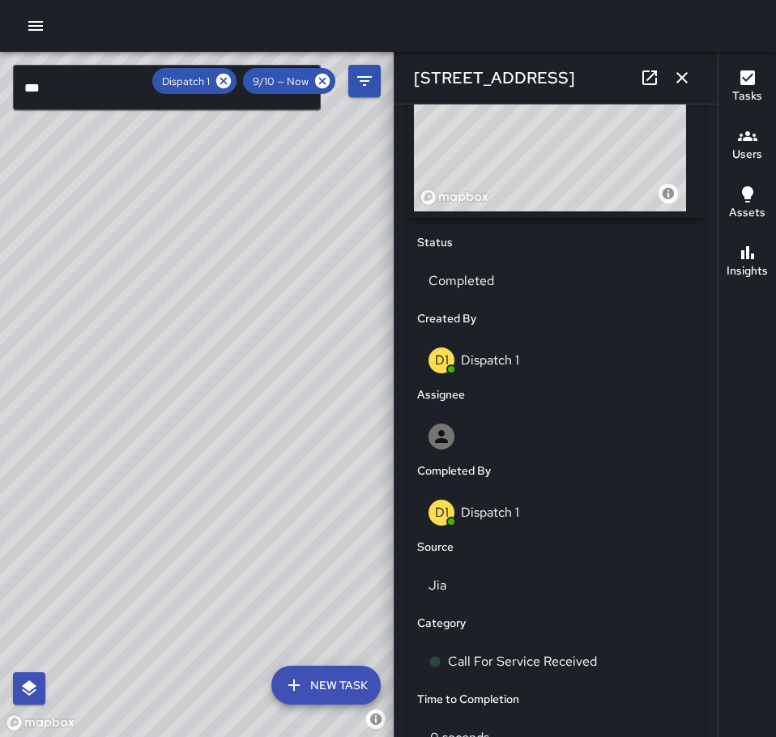
scroll to position [648, 0]
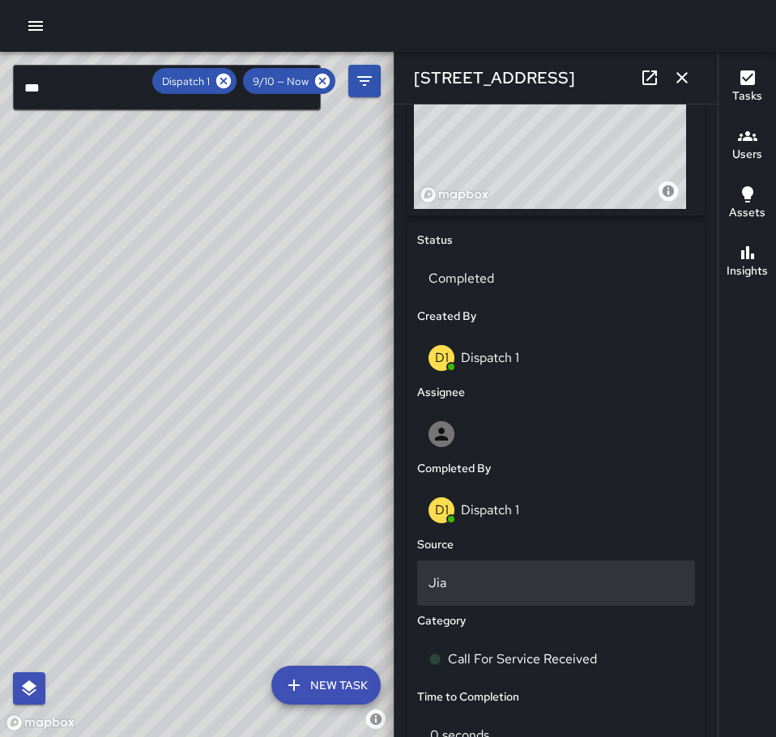
click at [494, 578] on p "Jia" at bounding box center [556, 583] width 255 height 19
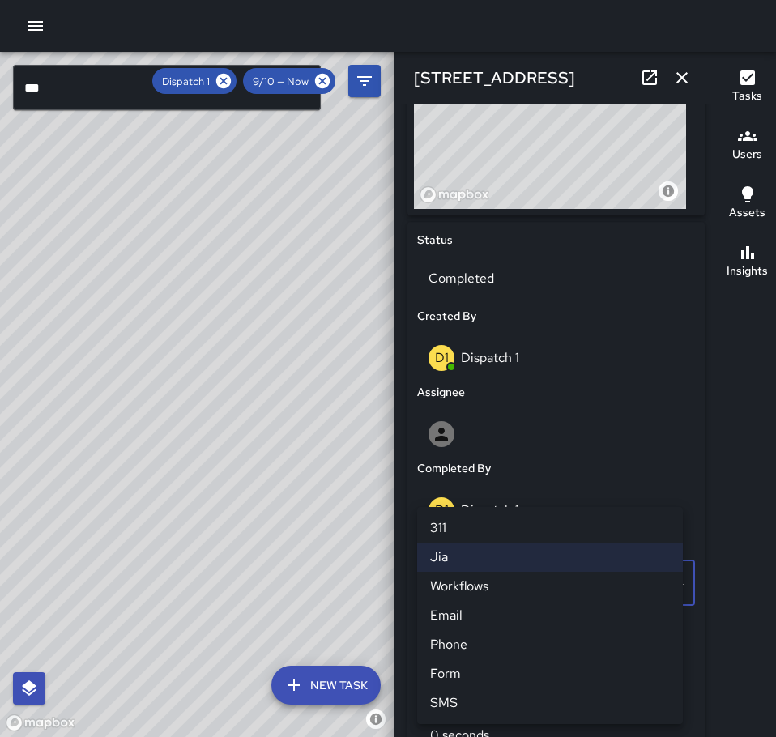
click at [472, 646] on li "Phone" at bounding box center [550, 644] width 266 height 29
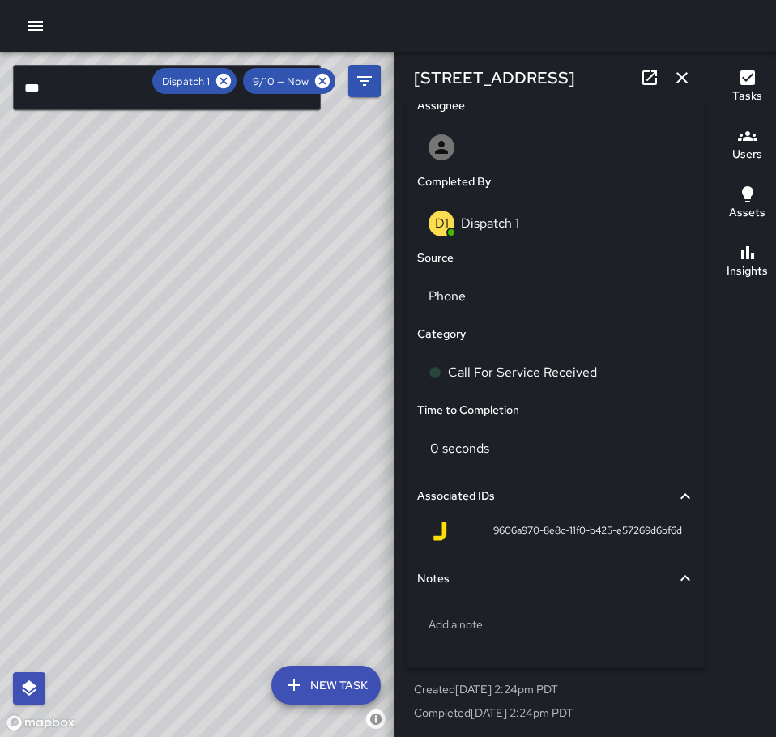
scroll to position [938, 0]
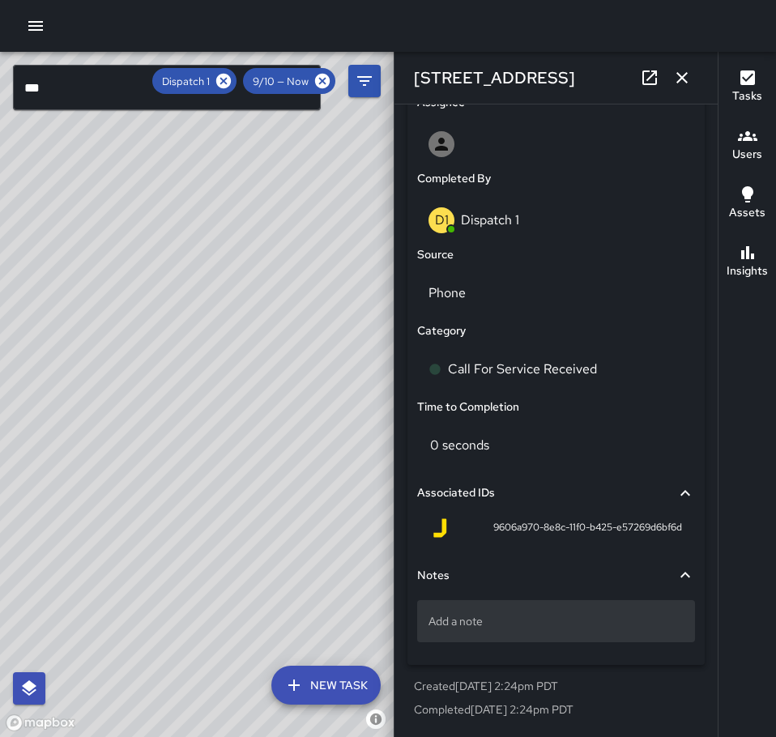
click at [489, 620] on p "Add a note" at bounding box center [556, 621] width 255 height 16
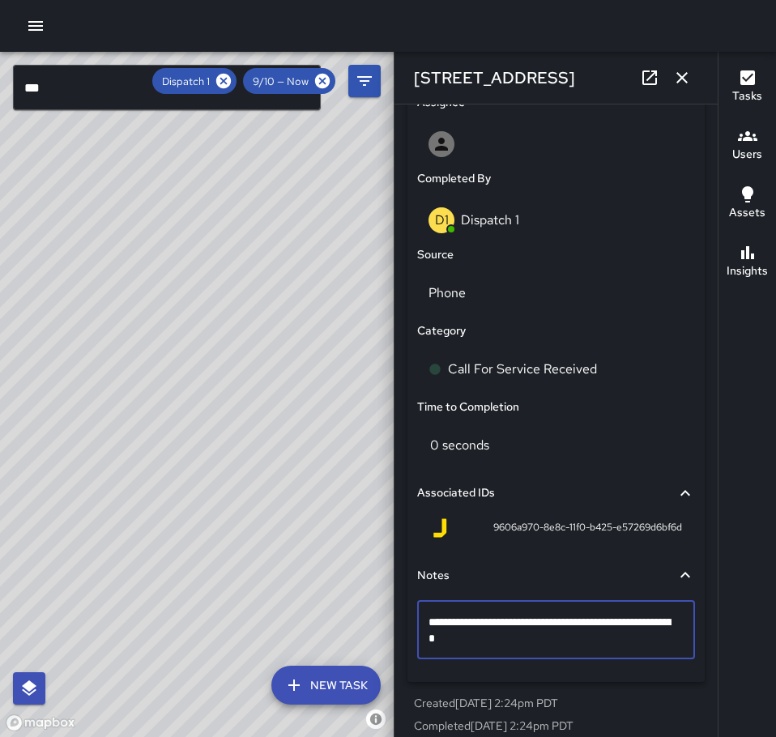
type textarea "**********"
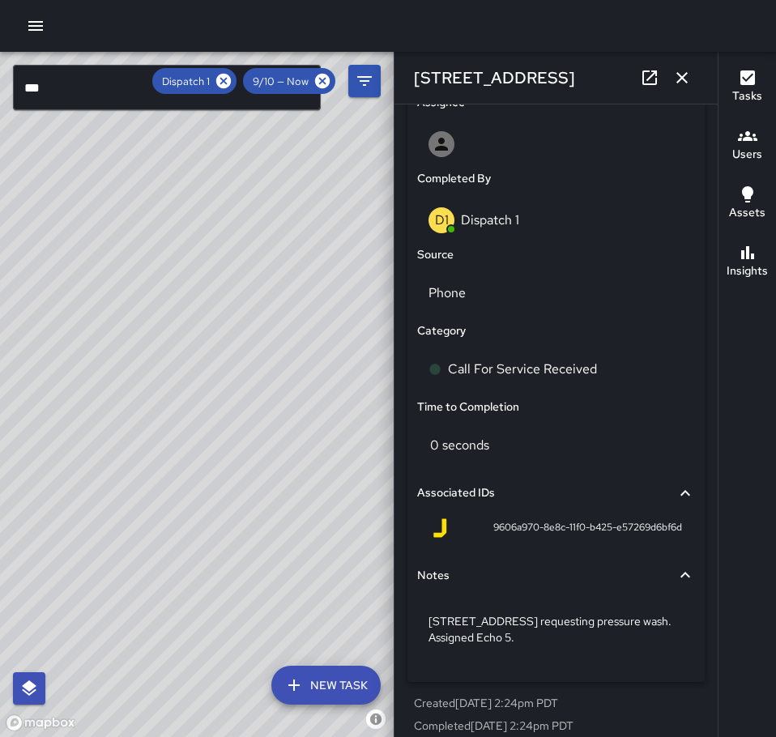
click at [677, 70] on icon "button" at bounding box center [681, 77] width 19 height 19
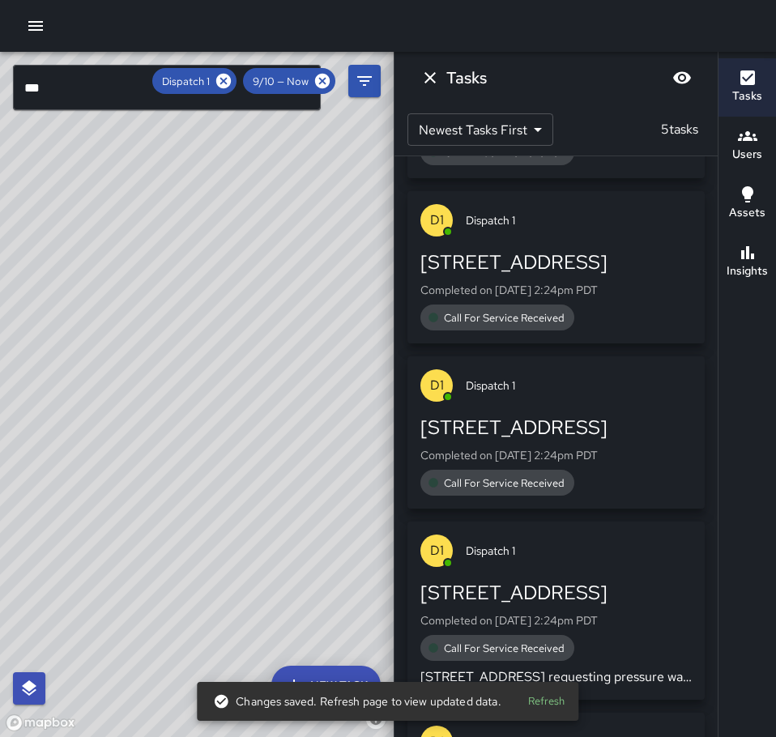
scroll to position [122, 0]
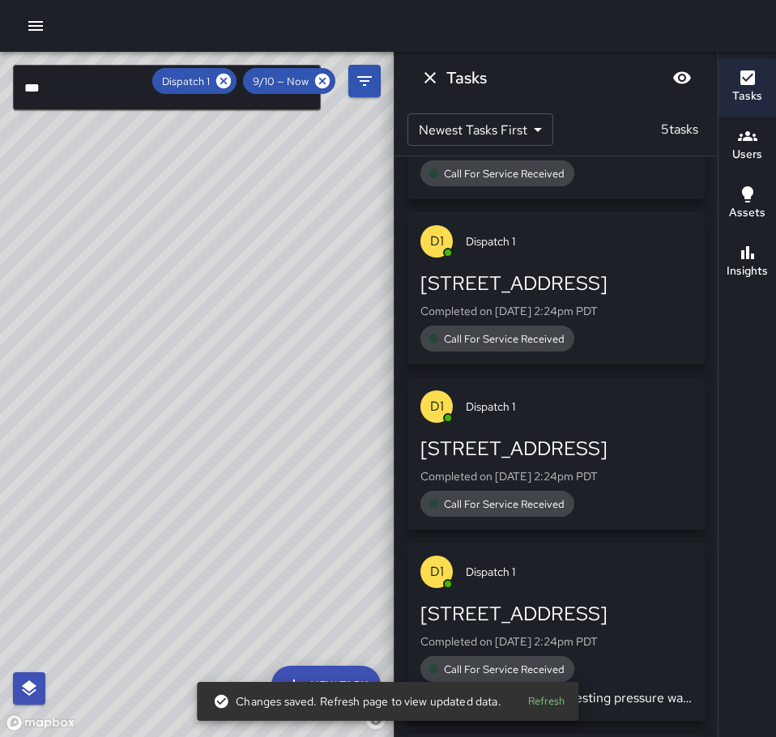
click at [590, 471] on p "Completed on [DATE] 2:24pm PDT" at bounding box center [555, 476] width 271 height 16
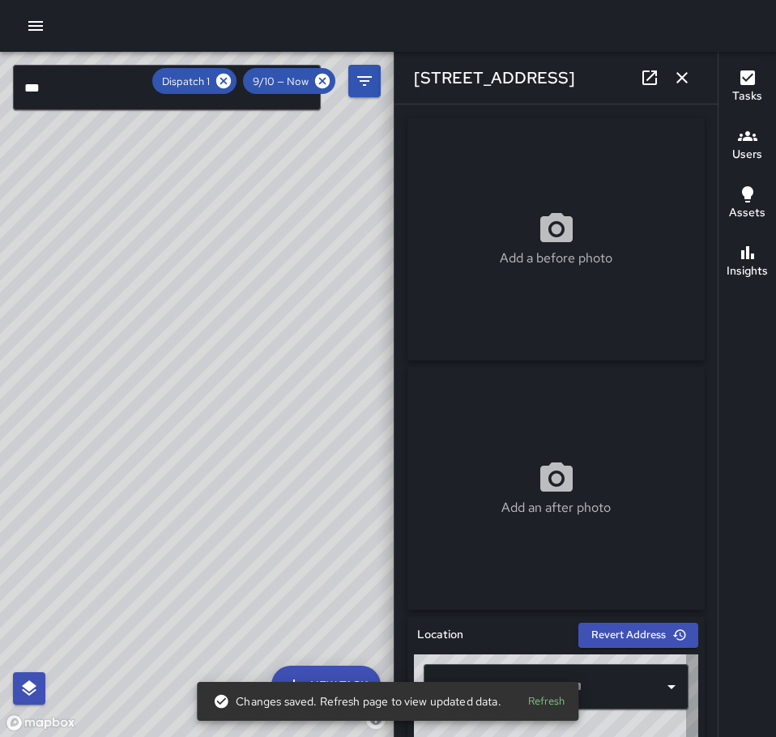
type input "**********"
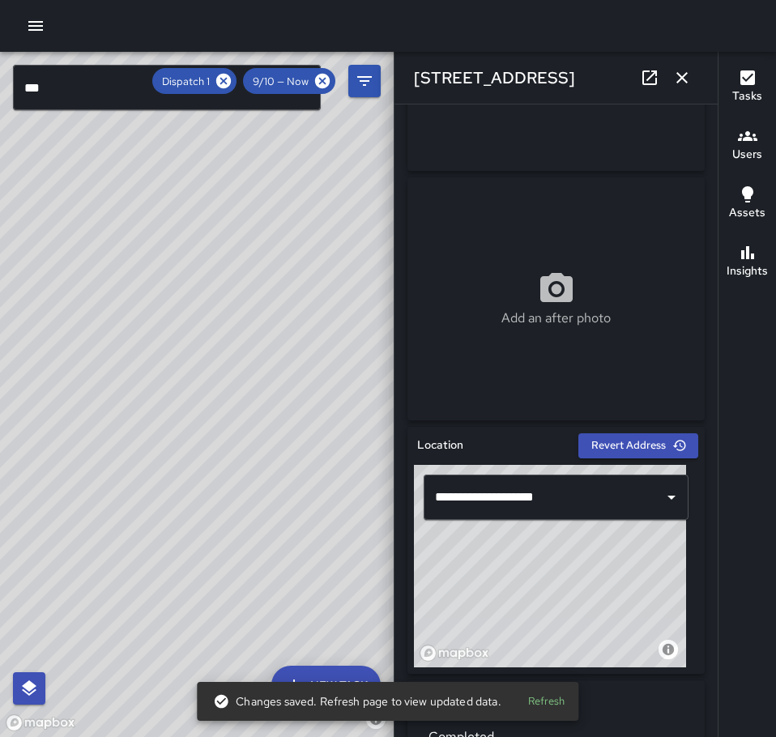
scroll to position [648, 0]
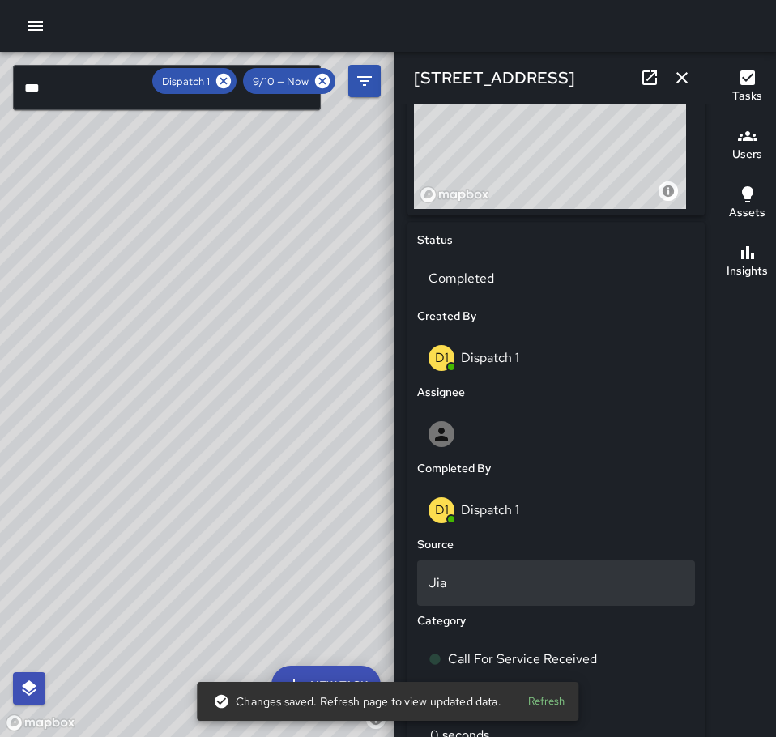
click at [487, 568] on div "Jia" at bounding box center [556, 583] width 278 height 45
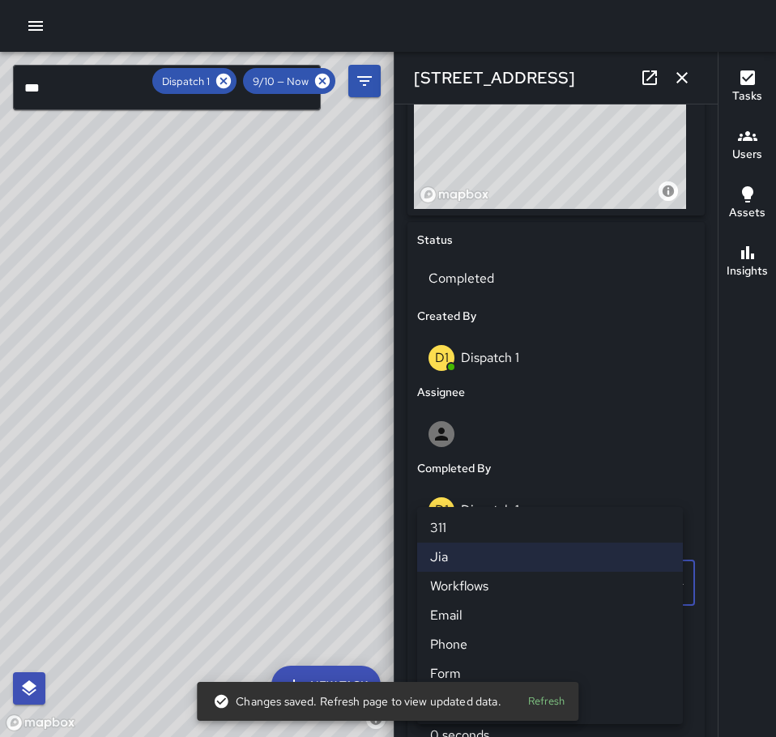
click at [495, 642] on li "Phone" at bounding box center [550, 644] width 266 height 29
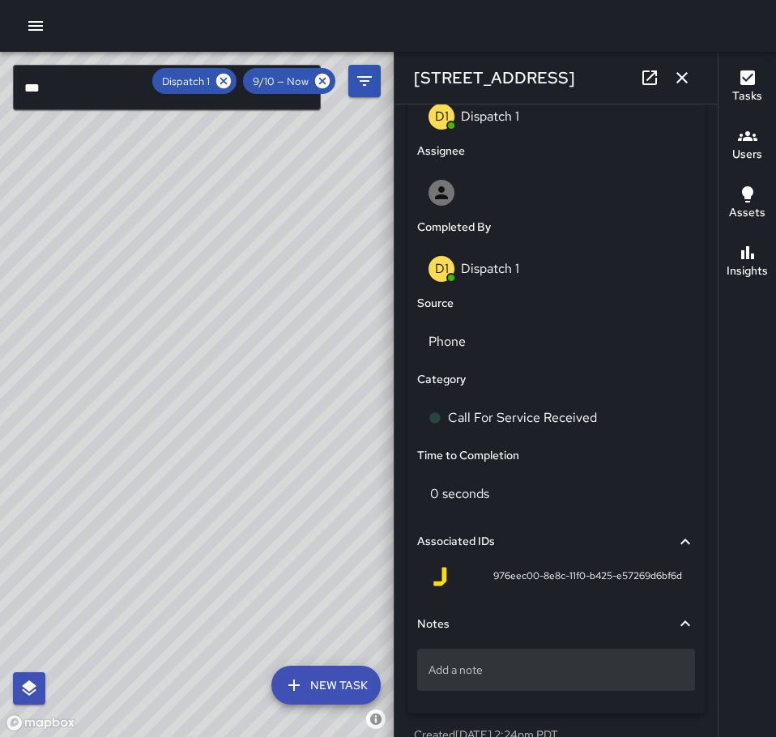
scroll to position [891, 0]
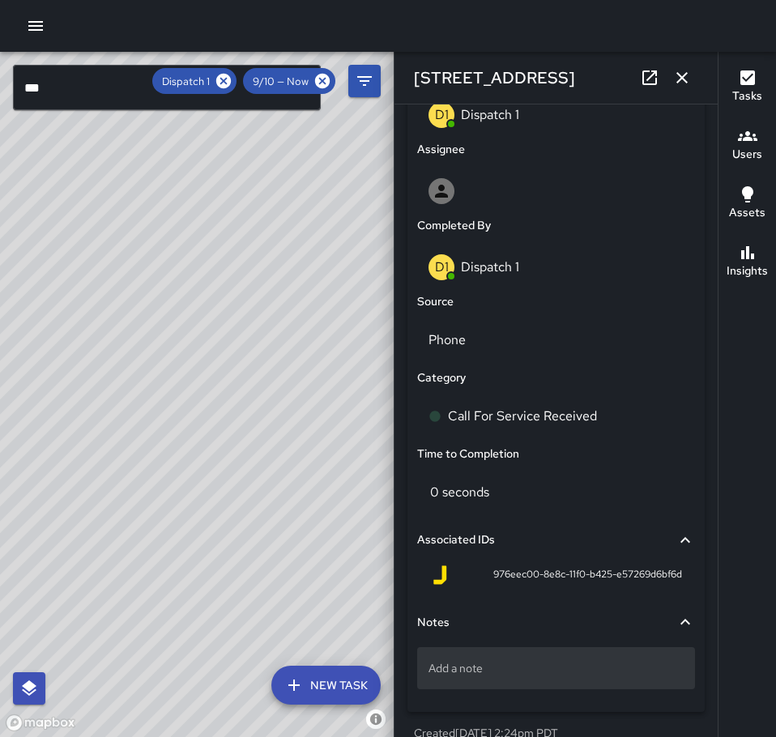
click at [509, 668] on p "Add a note" at bounding box center [556, 668] width 255 height 16
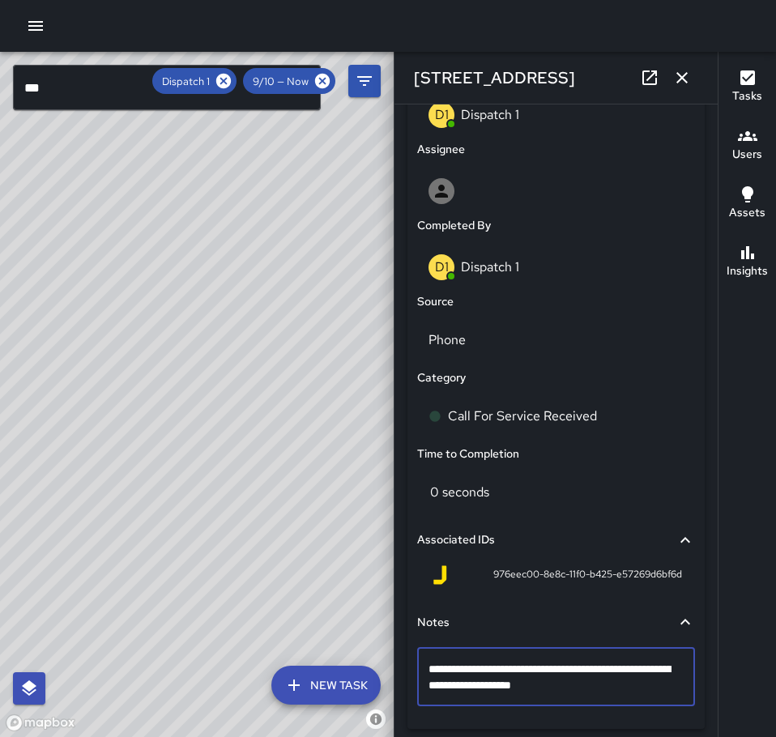
type textarea "**********"
click at [679, 70] on icon "button" at bounding box center [681, 77] width 19 height 19
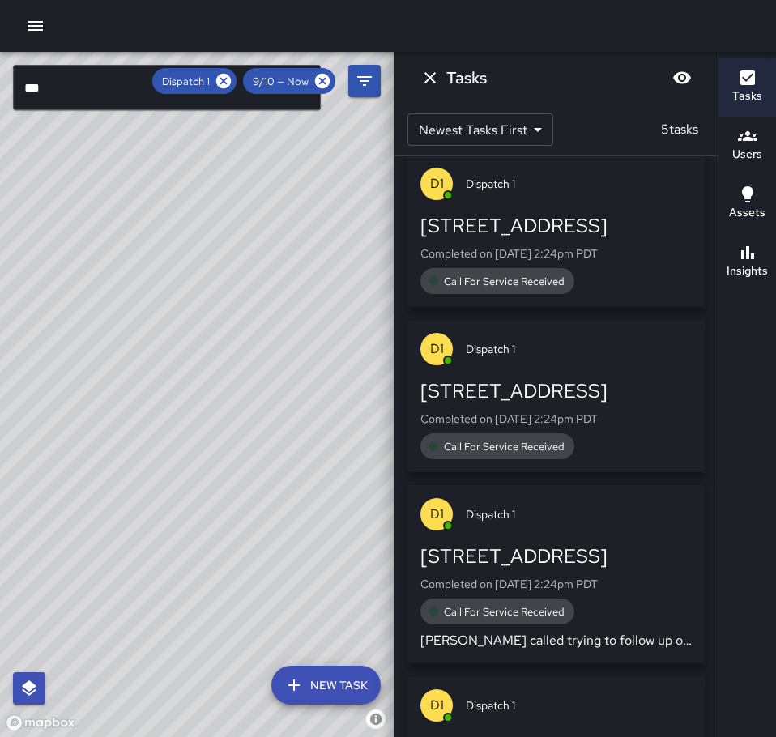
scroll to position [0, 0]
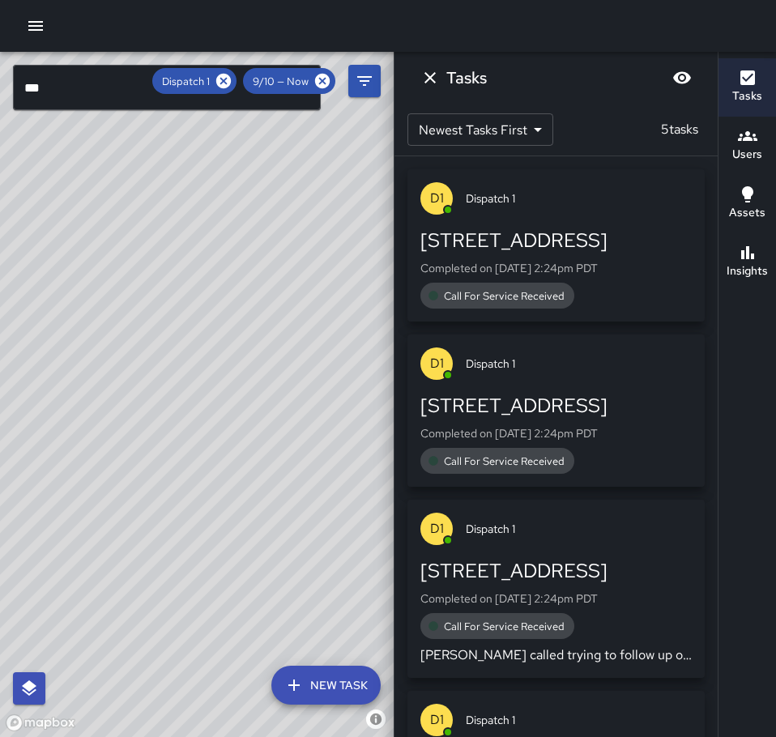
click at [557, 443] on div "[STREET_ADDRESS] Completed on [DATE] 2:24pm PDT Call For Service Received" at bounding box center [555, 433] width 271 height 81
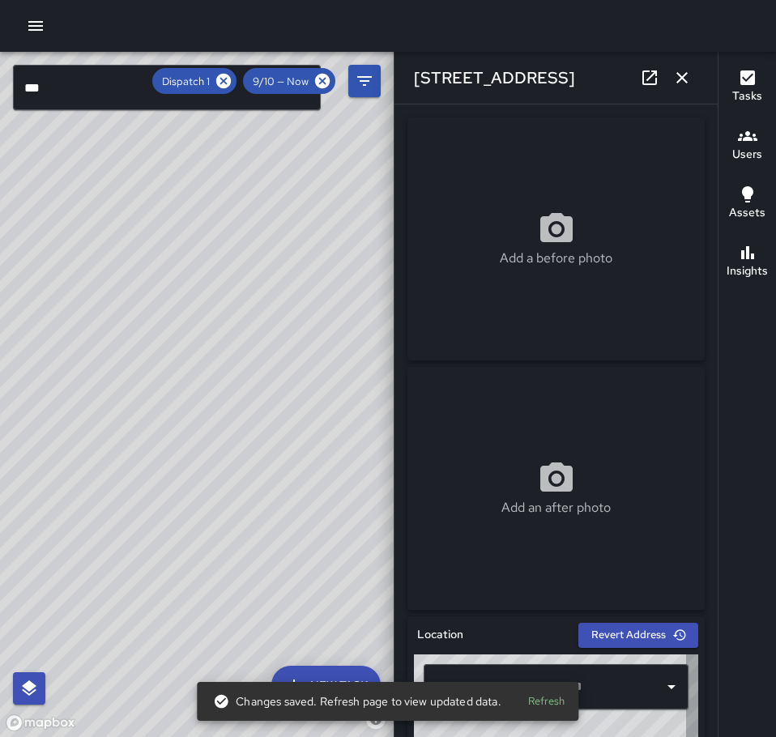
type input "**********"
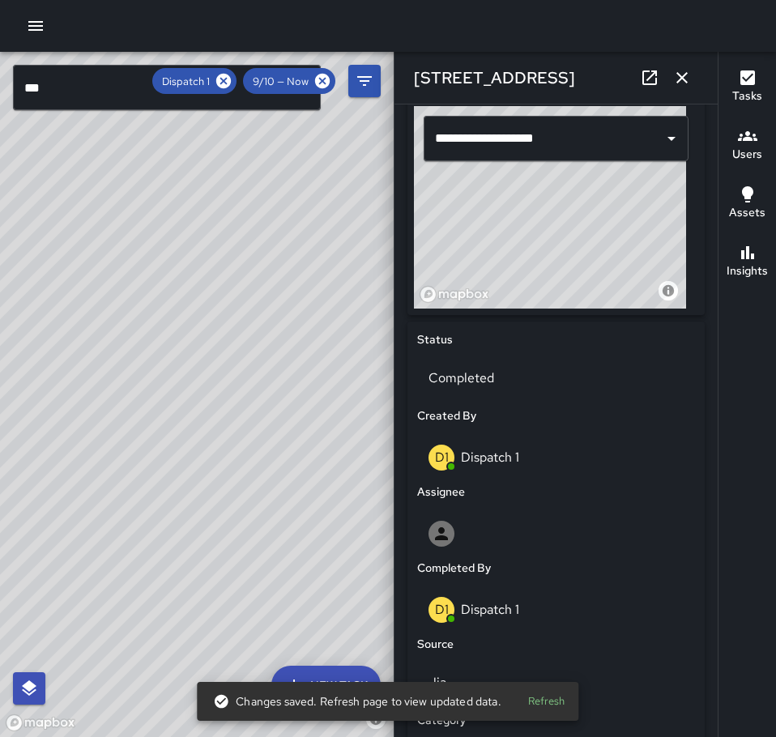
scroll to position [567, 0]
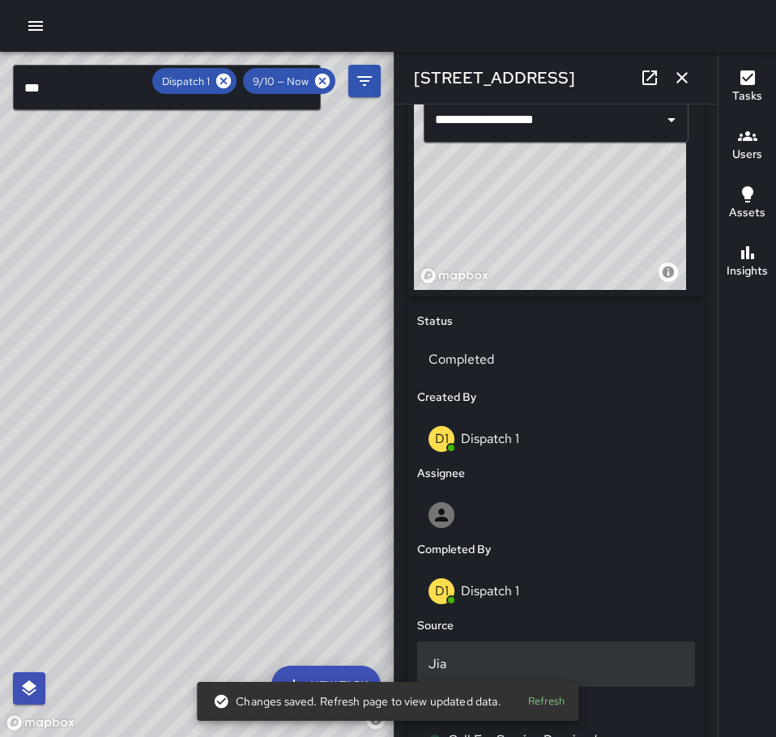
click at [523, 658] on p "Jia" at bounding box center [556, 664] width 255 height 19
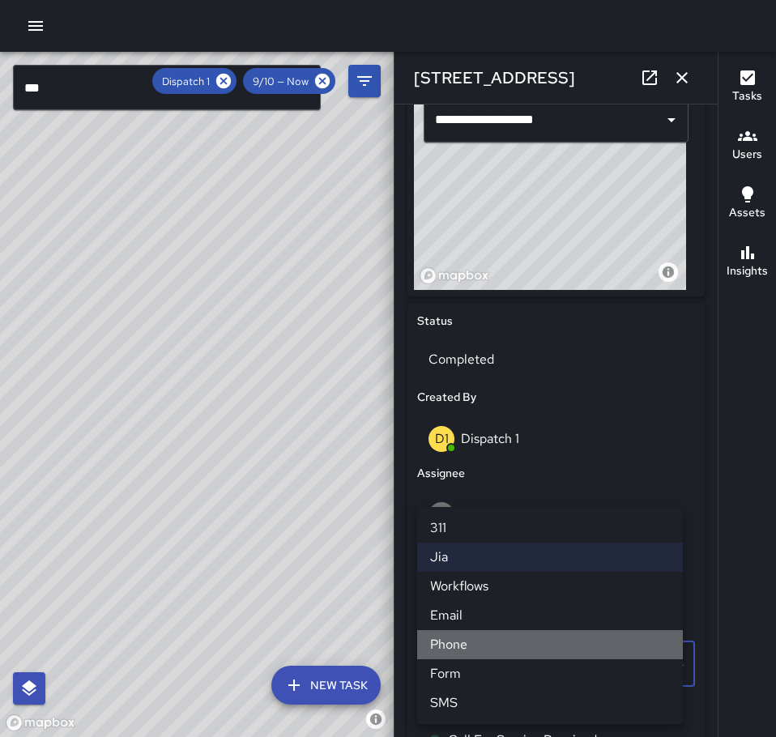
click at [518, 646] on li "Phone" at bounding box center [550, 644] width 266 height 29
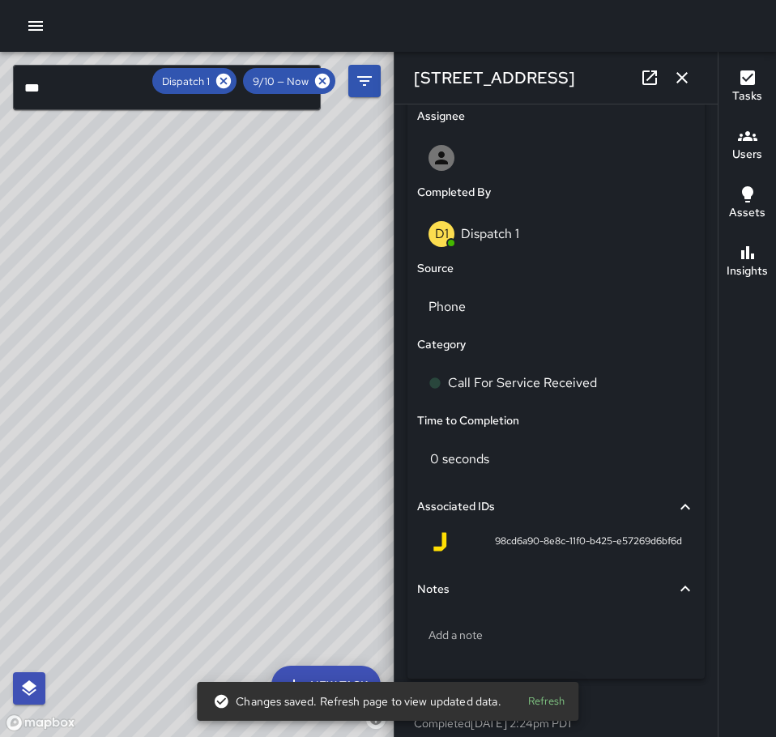
scroll to position [938, 0]
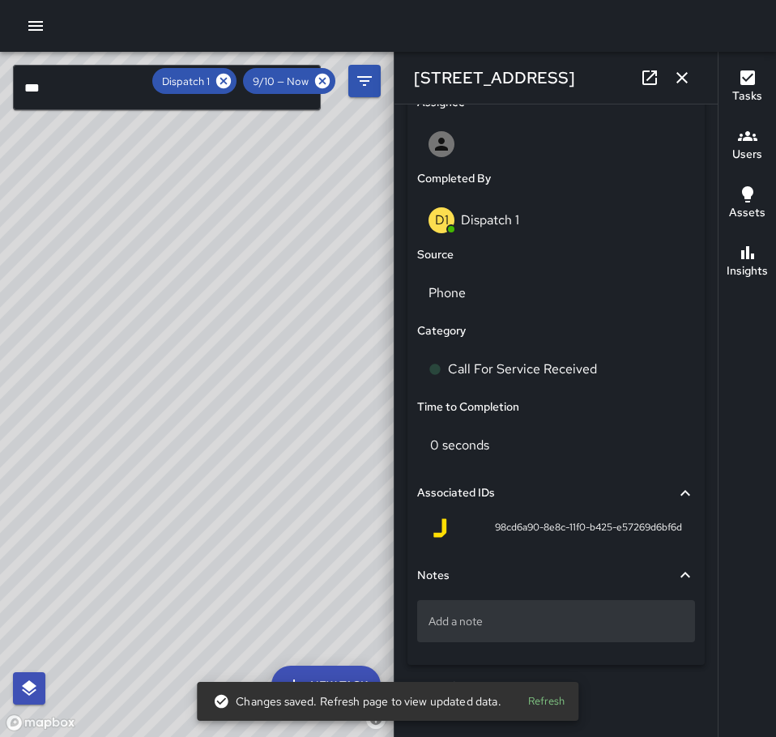
click at [514, 632] on div "Add a note" at bounding box center [556, 621] width 278 height 42
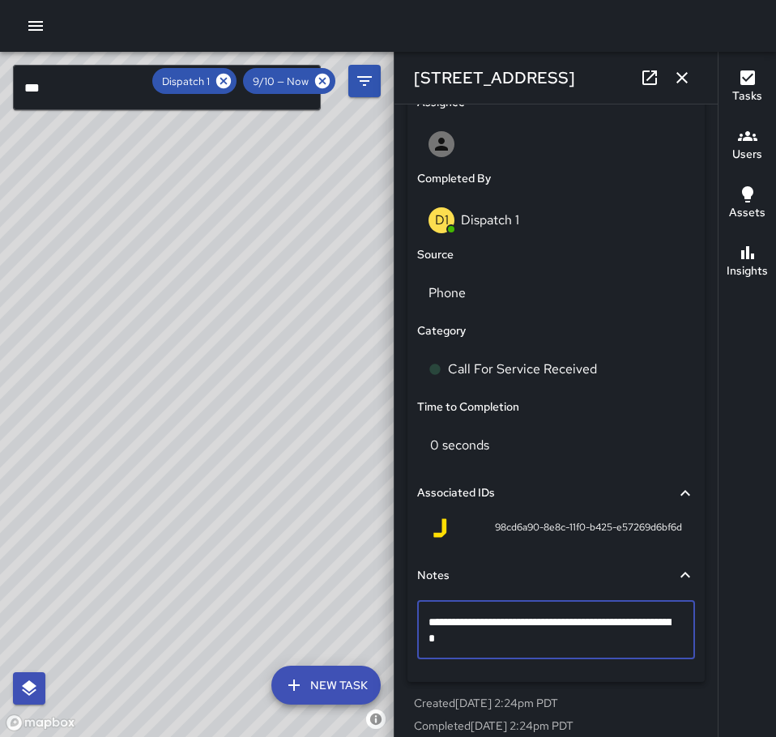
type textarea "**********"
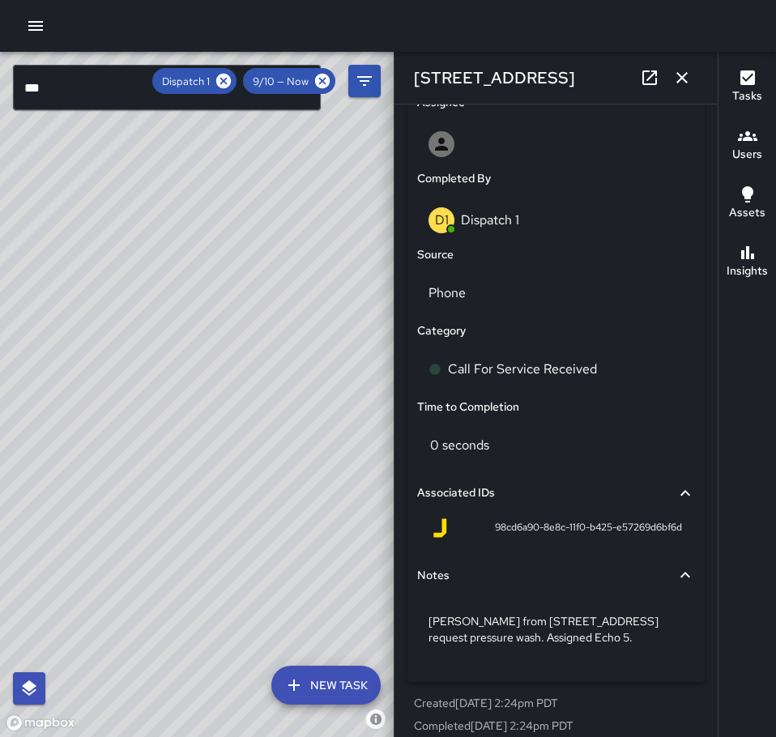
click at [687, 72] on icon "button" at bounding box center [681, 77] width 19 height 19
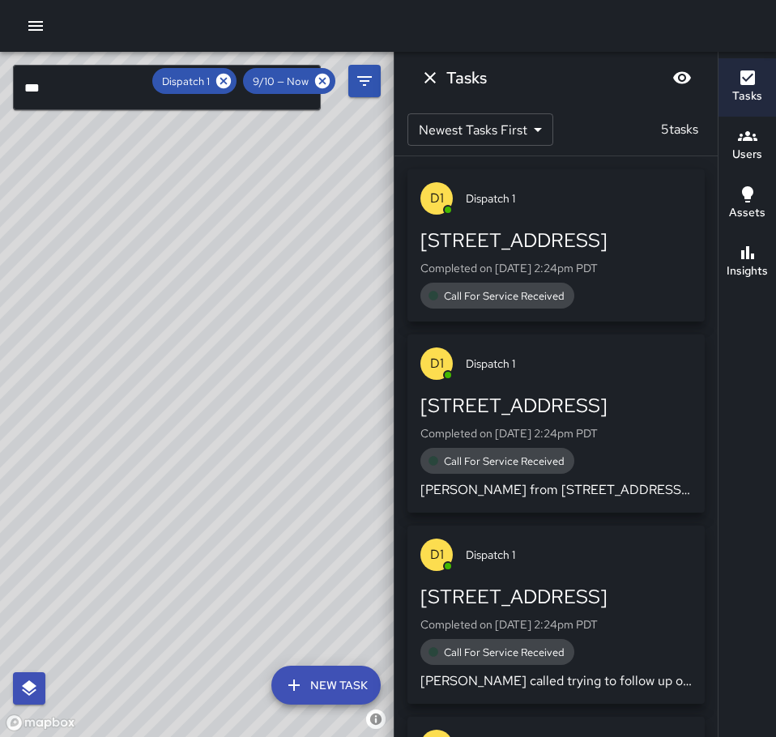
click at [575, 278] on div "[STREET_ADDRESS] Completed on [DATE] 2:24pm PDT Call For Service Received" at bounding box center [555, 268] width 271 height 81
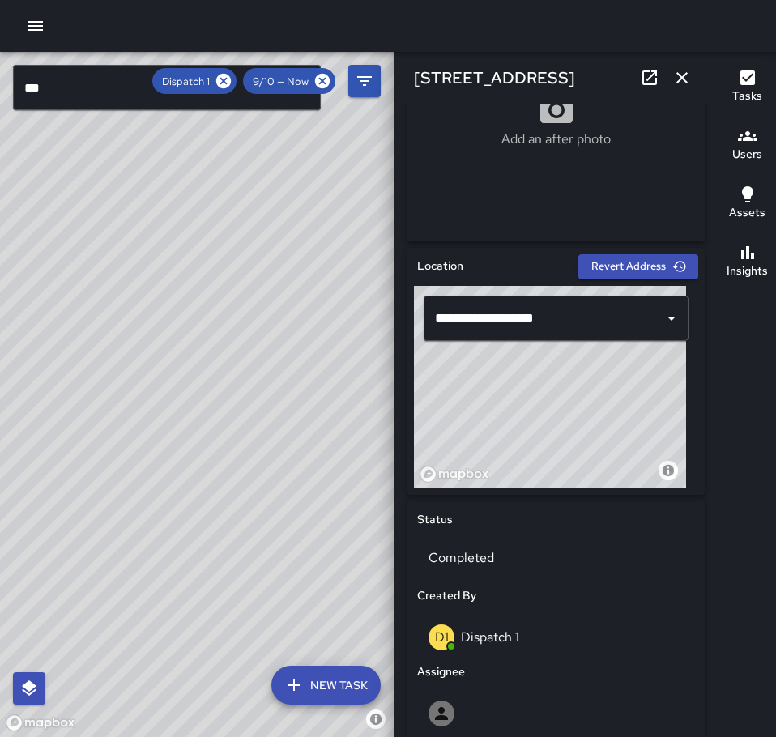
scroll to position [648, 0]
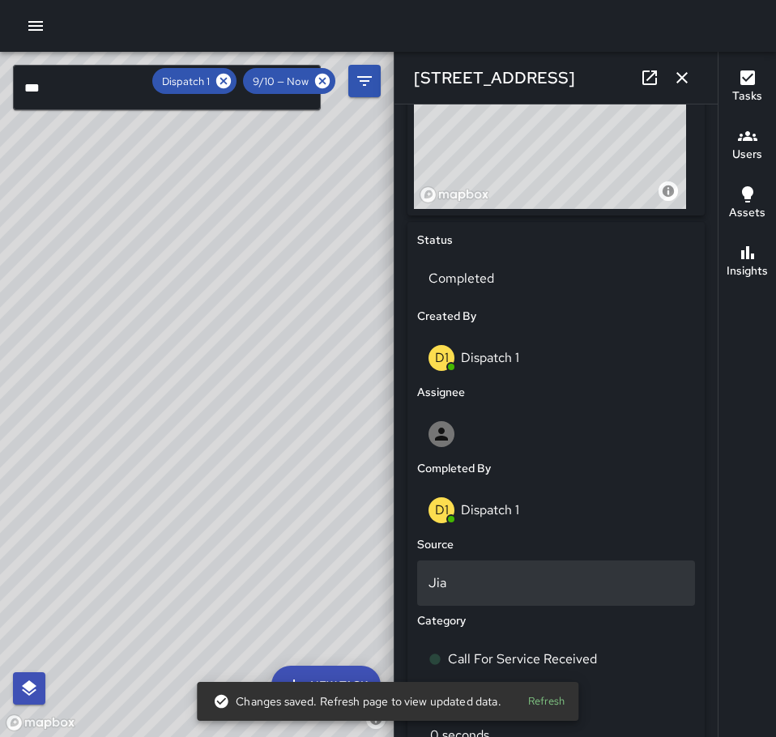
click at [481, 578] on p "Jia" at bounding box center [556, 583] width 255 height 19
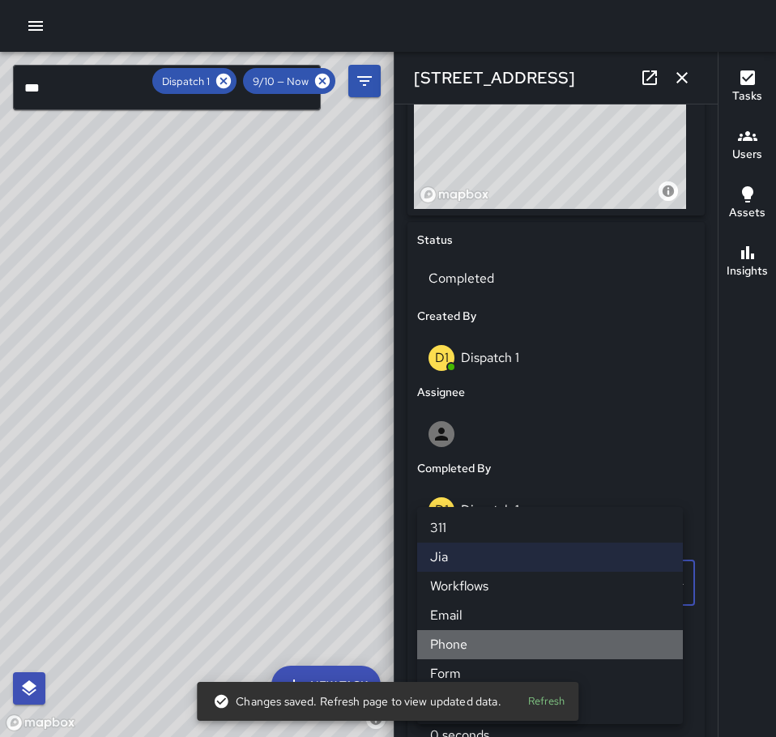
click at [477, 639] on li "Phone" at bounding box center [550, 644] width 266 height 29
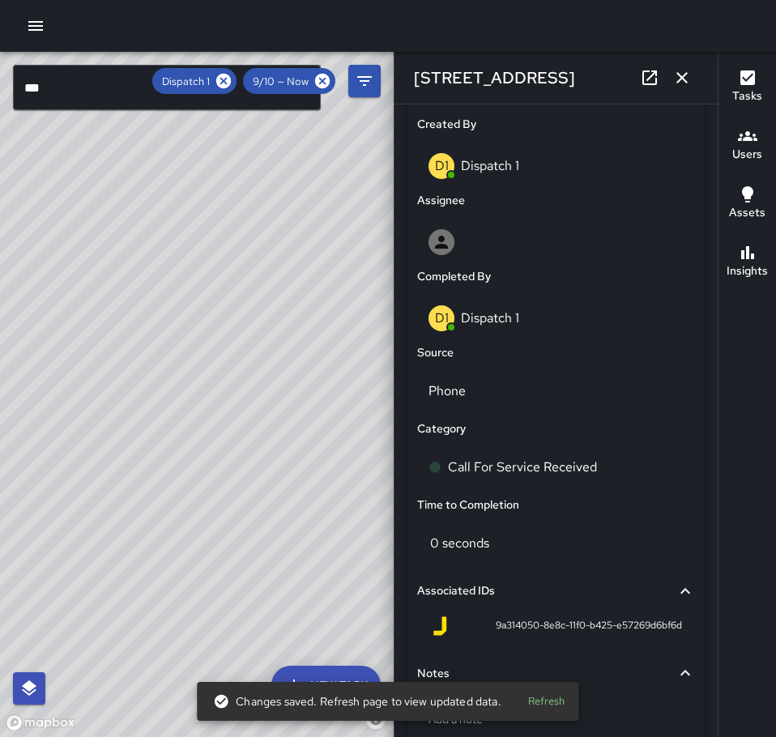
scroll to position [938, 0]
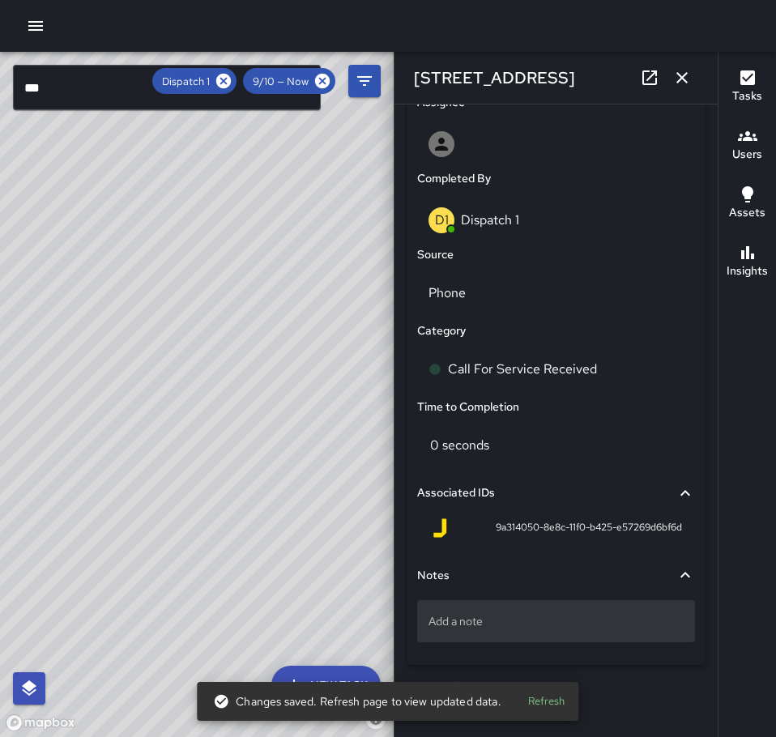
click at [539, 618] on p "Add a note" at bounding box center [556, 621] width 255 height 16
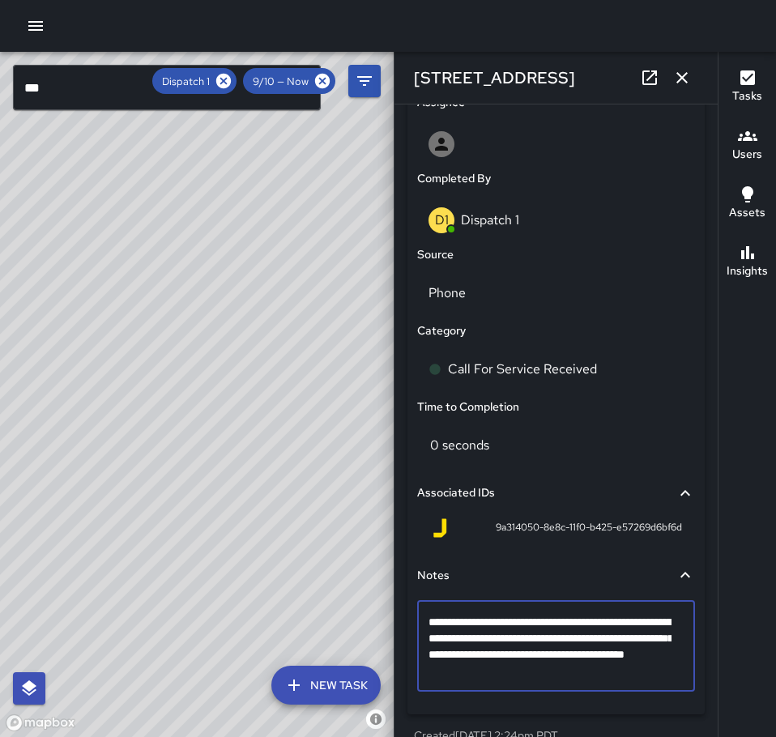
type textarea "**********"
click at [687, 83] on icon "button" at bounding box center [681, 77] width 11 height 11
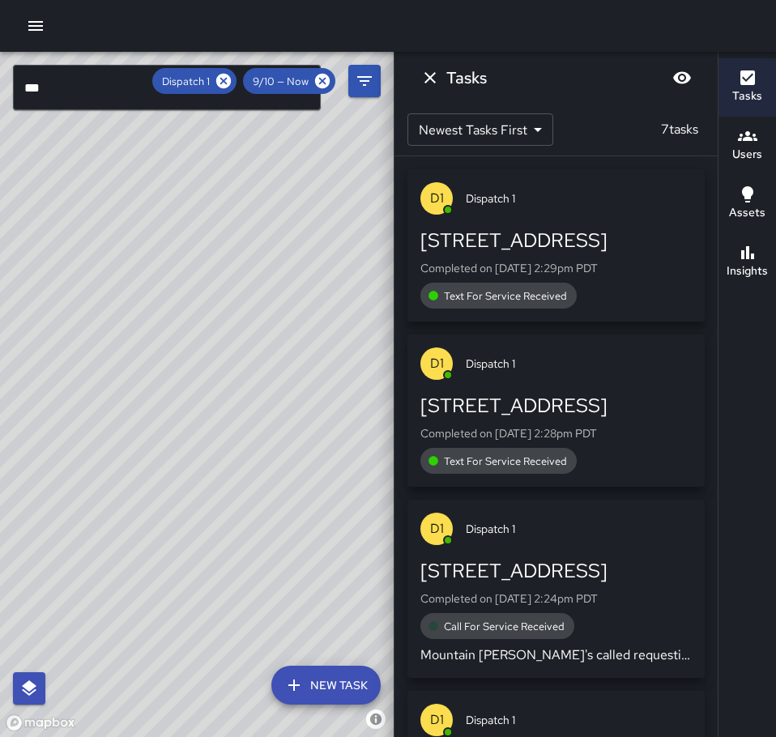
click at [571, 395] on div "[STREET_ADDRESS]" at bounding box center [555, 406] width 271 height 26
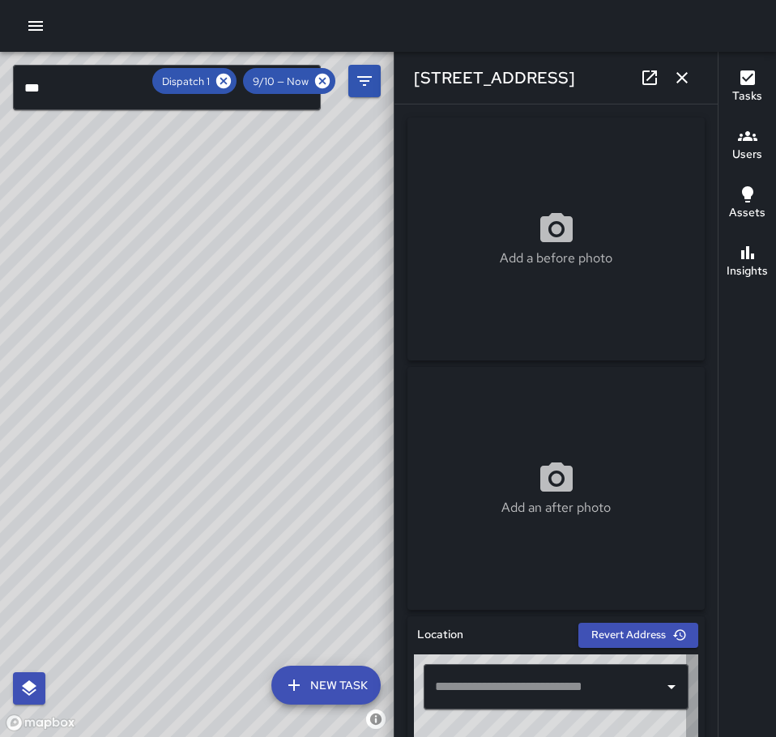
type input "**********"
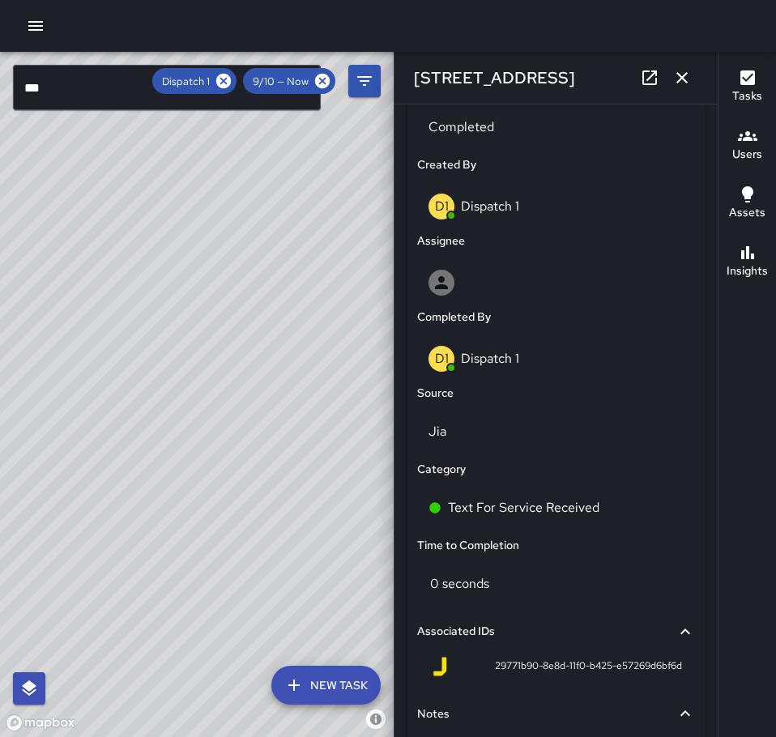
scroll to position [810, 0]
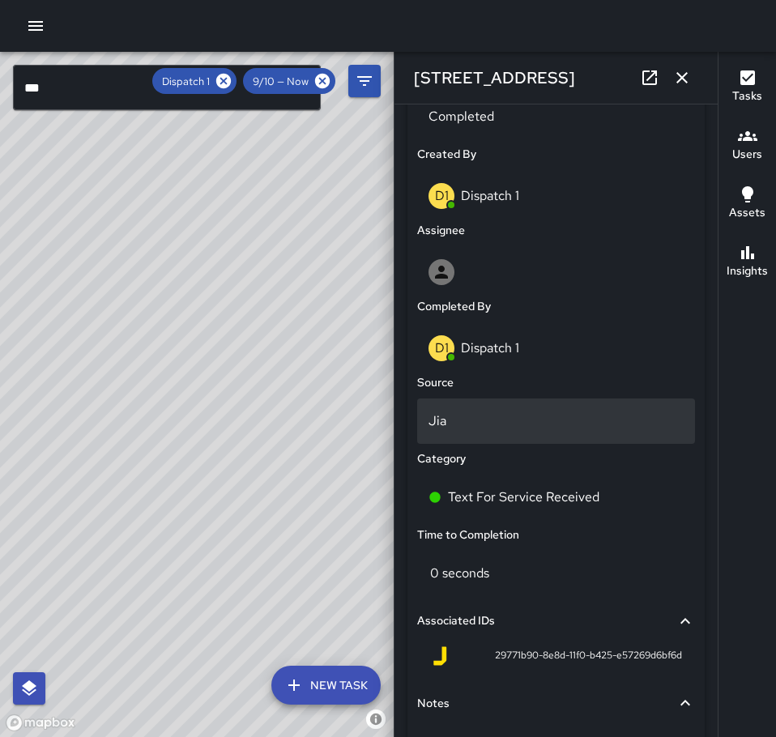
click at [478, 424] on p "Jia" at bounding box center [556, 421] width 255 height 19
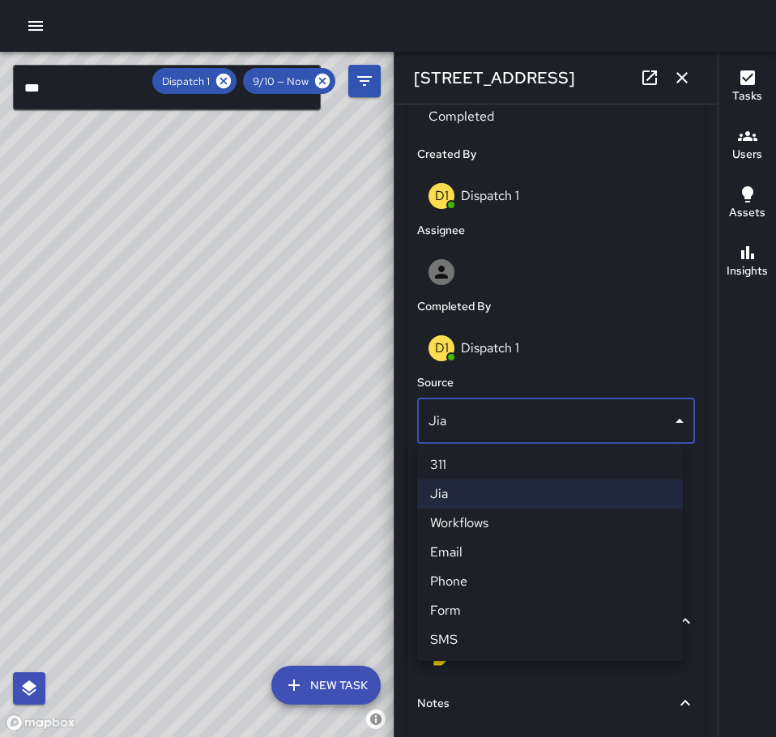
click at [467, 631] on li "SMS" at bounding box center [550, 639] width 266 height 29
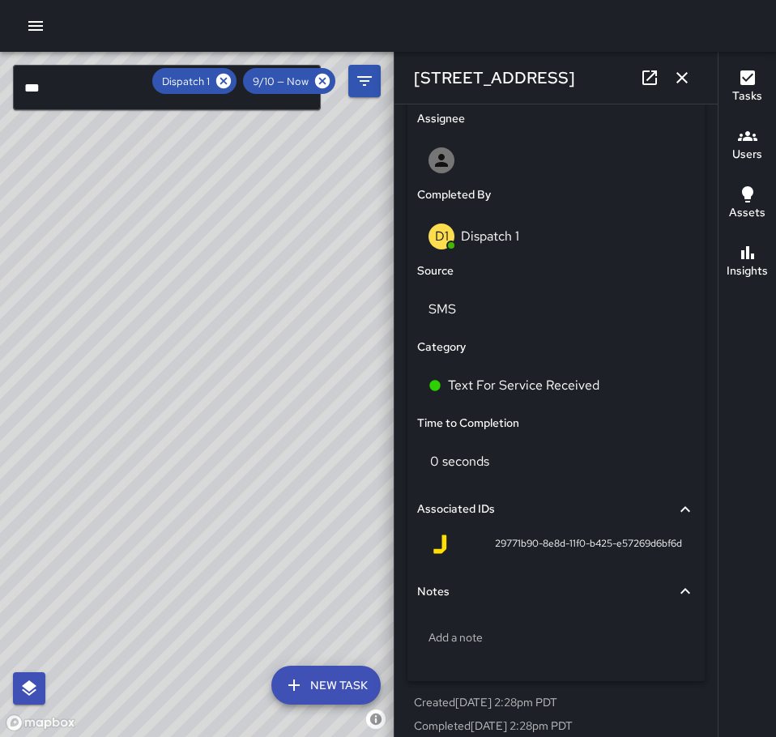
scroll to position [938, 0]
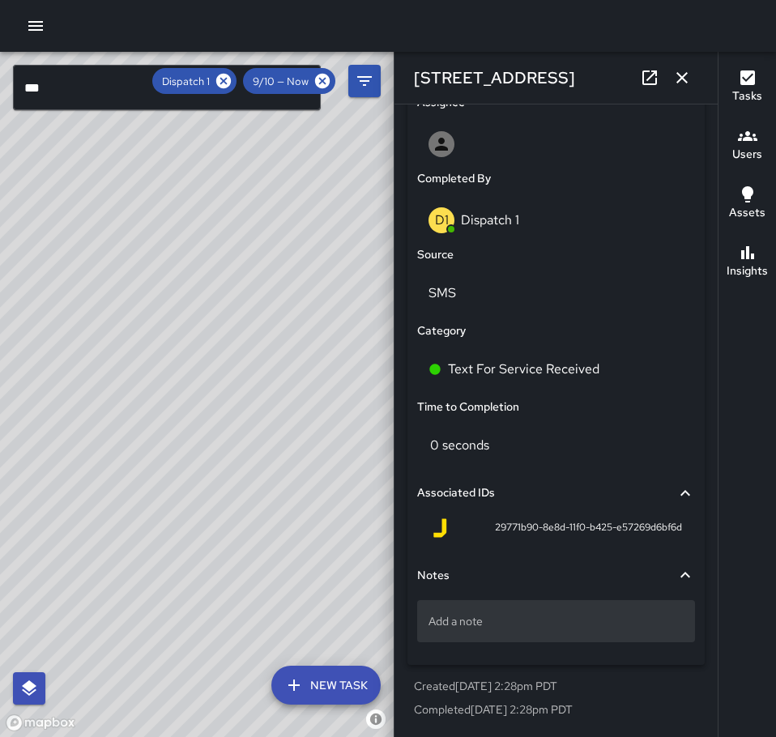
click at [505, 612] on div "Add a note" at bounding box center [556, 621] width 278 height 42
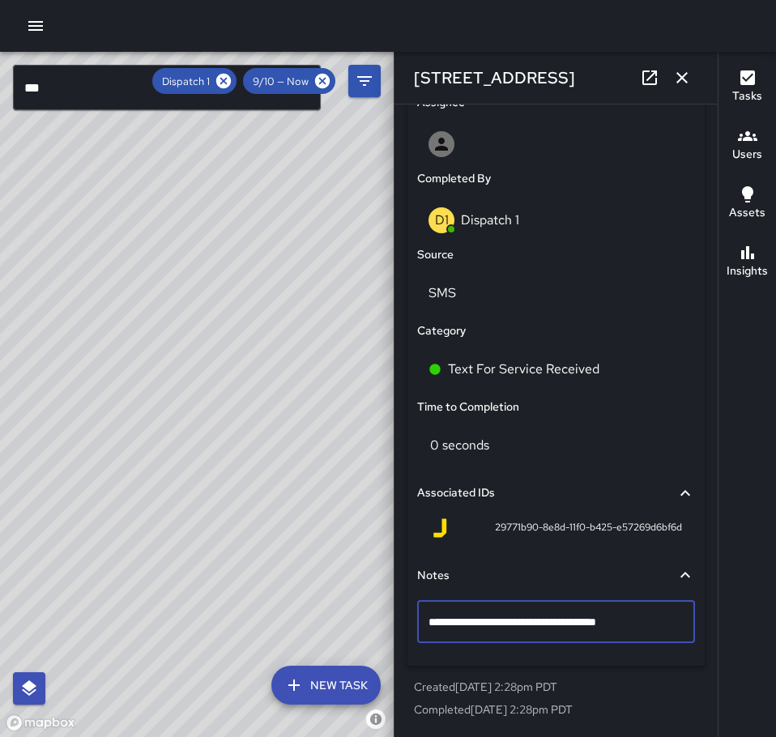
type textarea "**********"
click at [678, 86] on icon "button" at bounding box center [681, 77] width 19 height 19
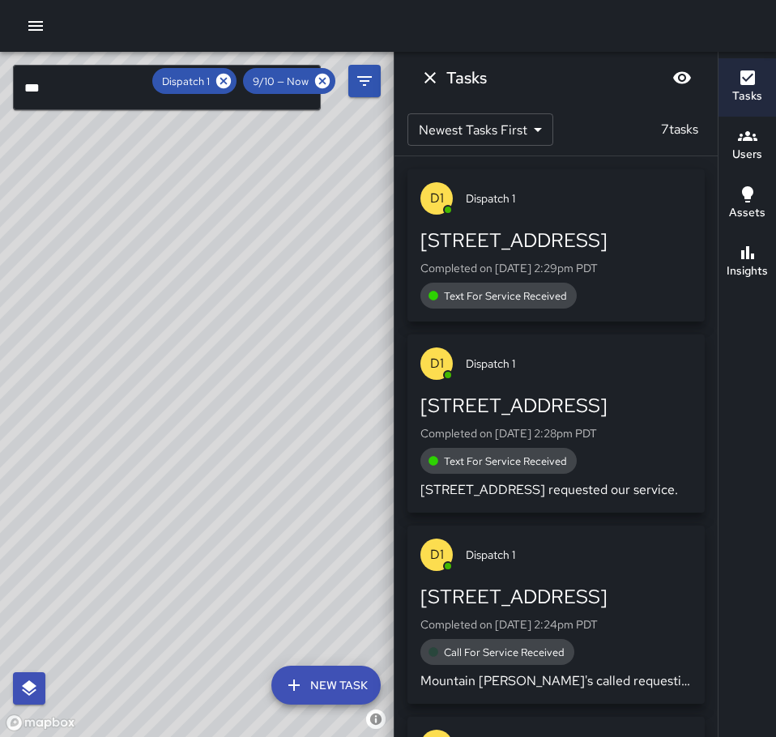
click at [561, 254] on div "[STREET_ADDRESS]" at bounding box center [555, 241] width 271 height 26
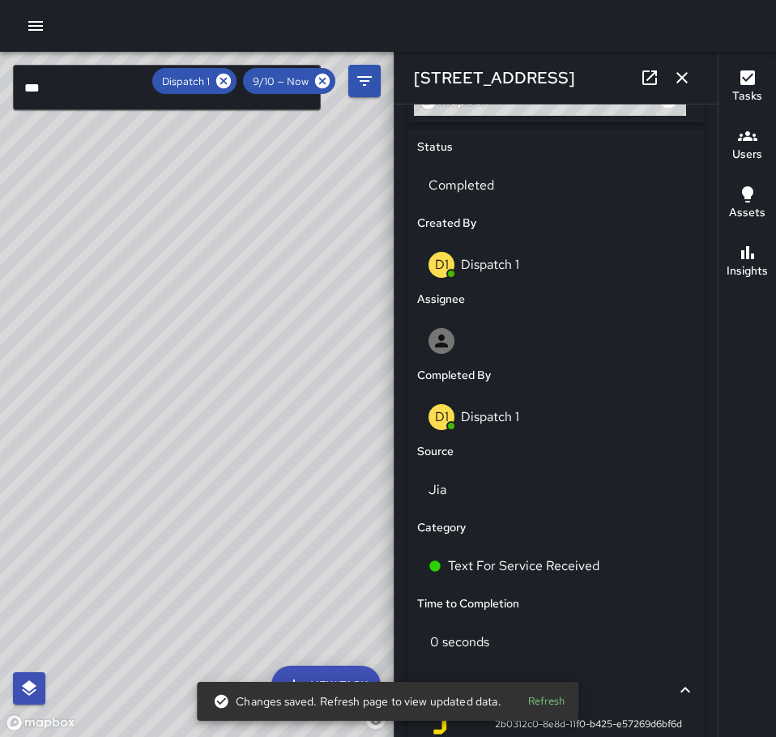
scroll to position [891, 0]
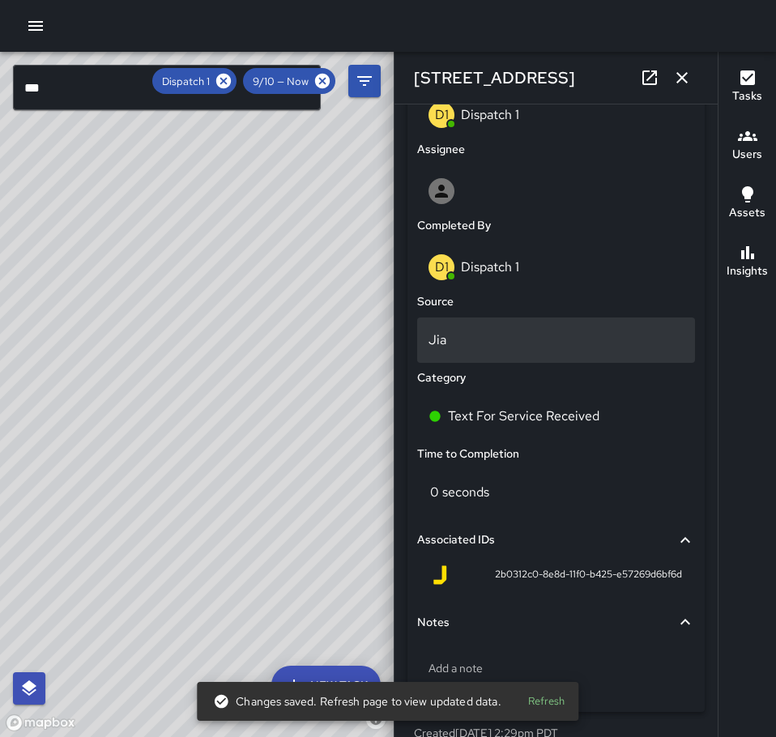
click at [460, 335] on p "Jia" at bounding box center [556, 340] width 255 height 19
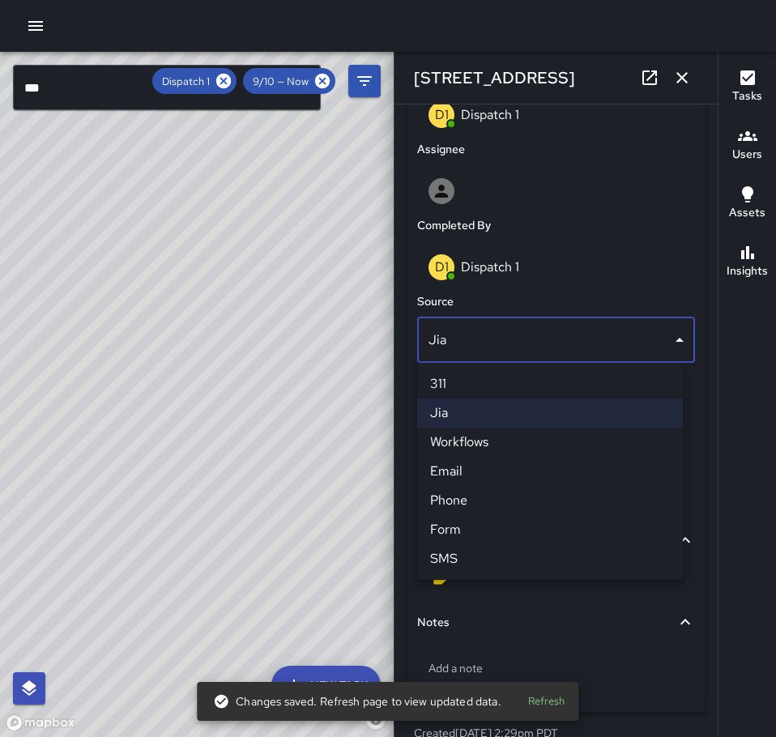
click at [489, 553] on li "SMS" at bounding box center [550, 558] width 266 height 29
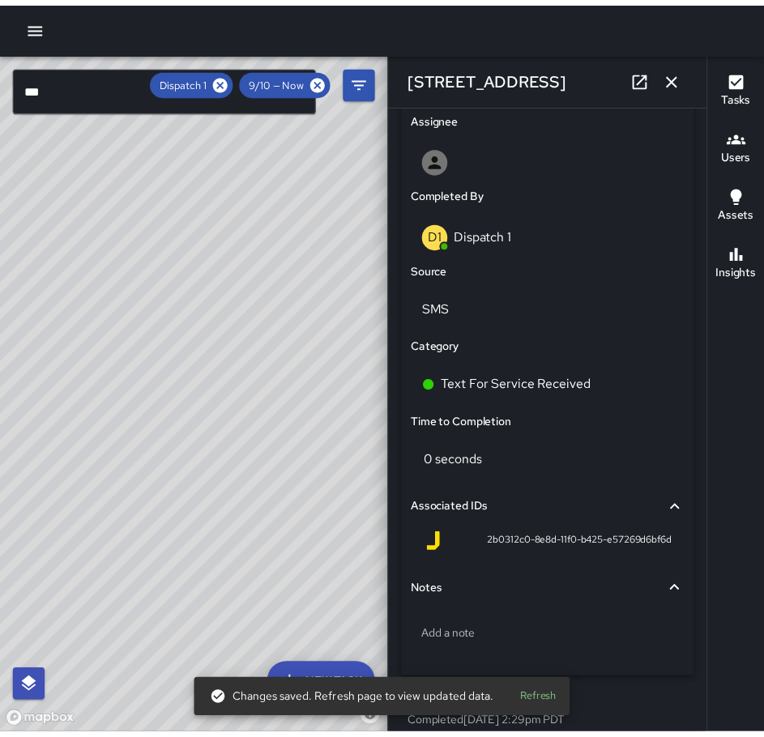
scroll to position [938, 0]
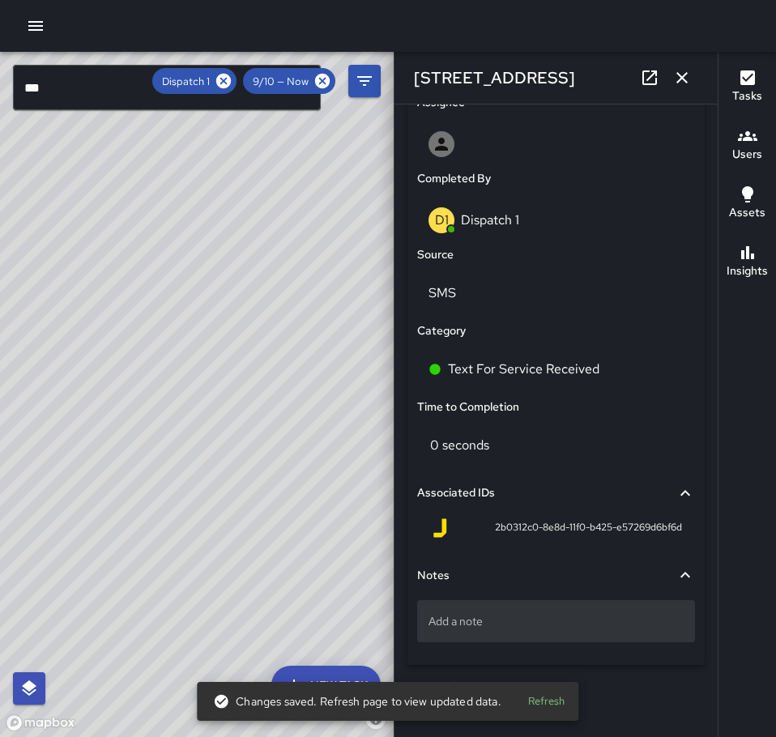
click at [518, 618] on p "Add a note" at bounding box center [556, 621] width 255 height 16
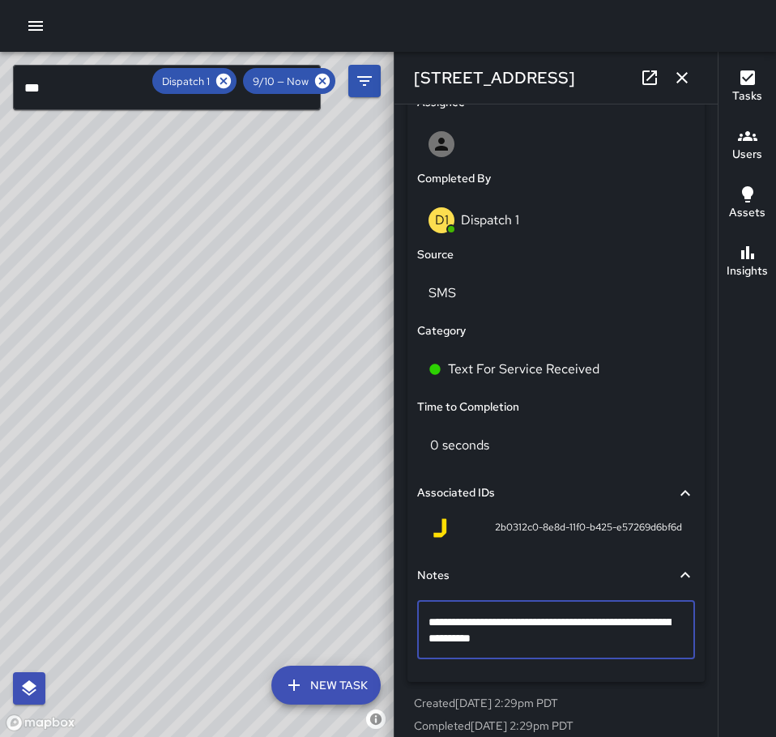
type textarea "**********"
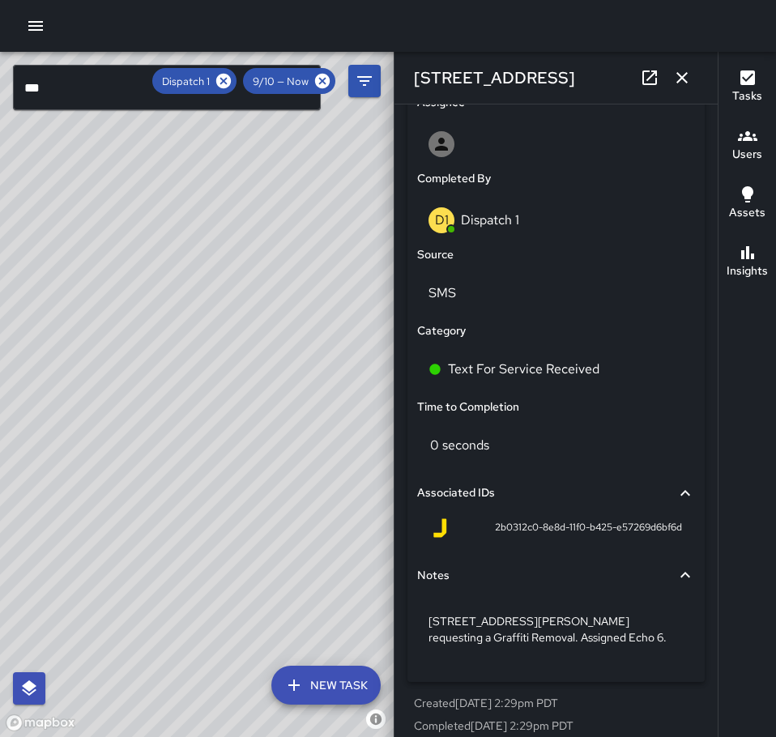
click at [681, 84] on icon "button" at bounding box center [681, 77] width 19 height 19
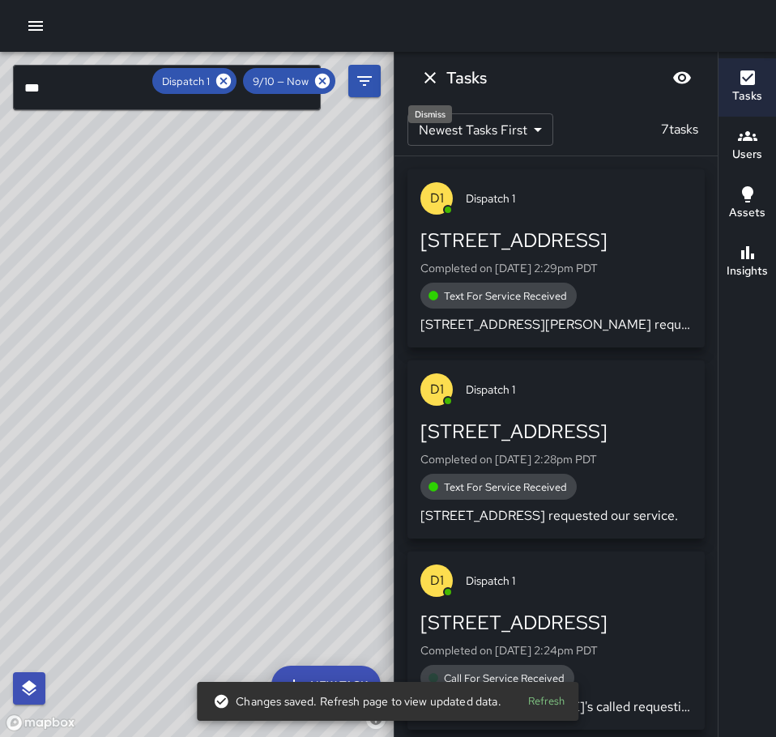
click at [424, 79] on icon "Dismiss" at bounding box center [429, 77] width 19 height 19
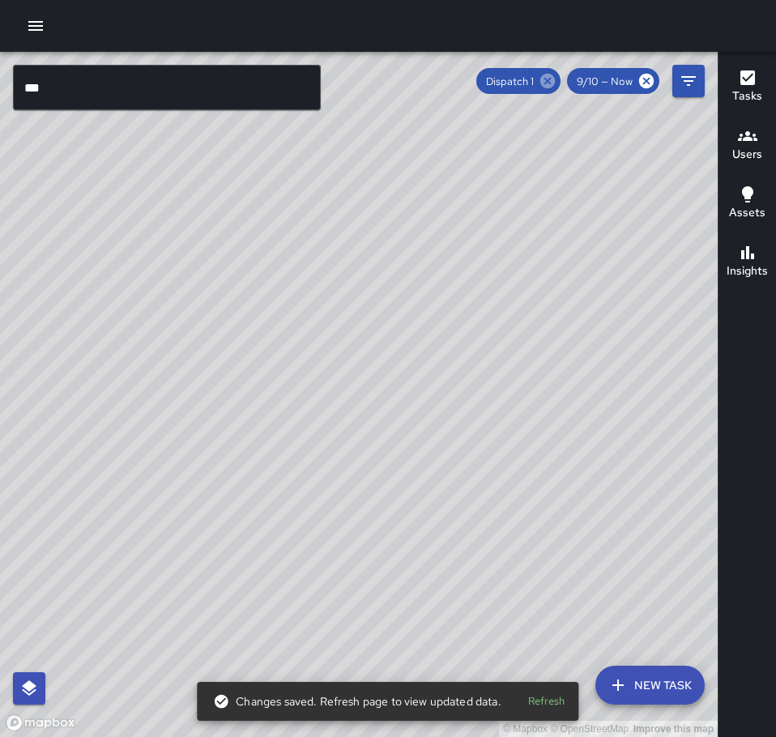
click at [552, 80] on icon at bounding box center [547, 81] width 15 height 15
click at [43, 29] on icon "button" at bounding box center [35, 26] width 15 height 10
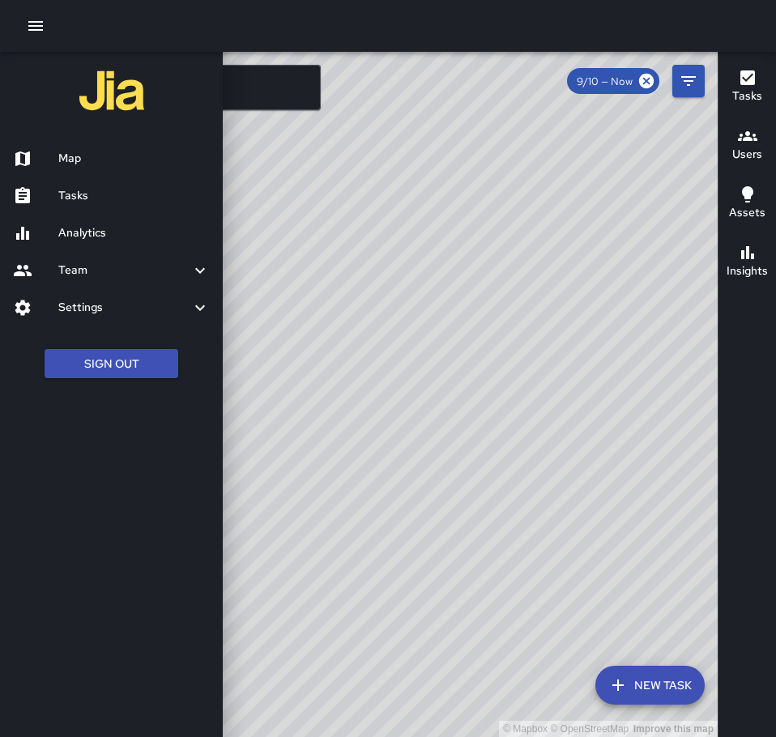
click at [89, 194] on h6 "Tasks" at bounding box center [134, 196] width 152 height 18
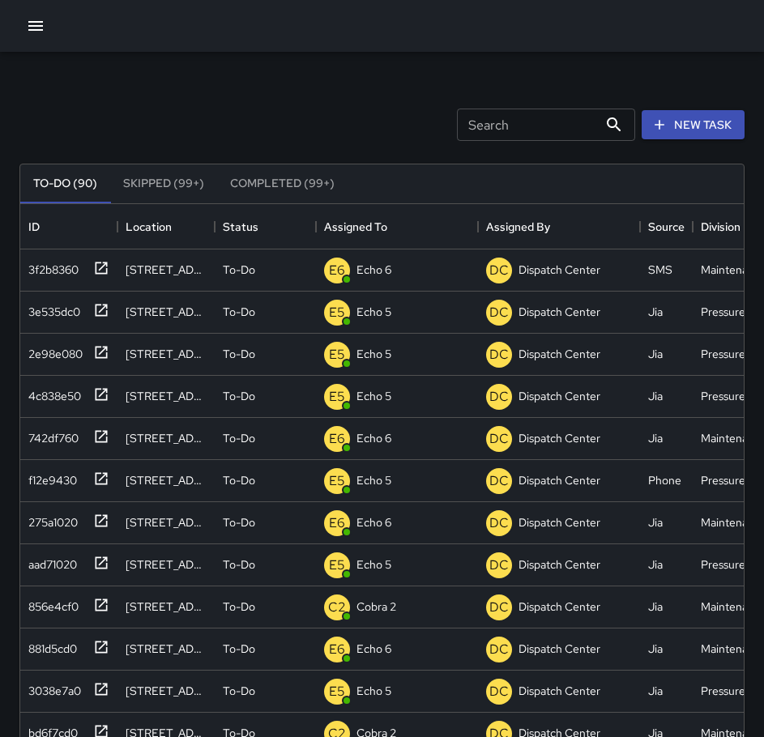
scroll to position [674, 711]
